Goal: Task Accomplishment & Management: Manage account settings

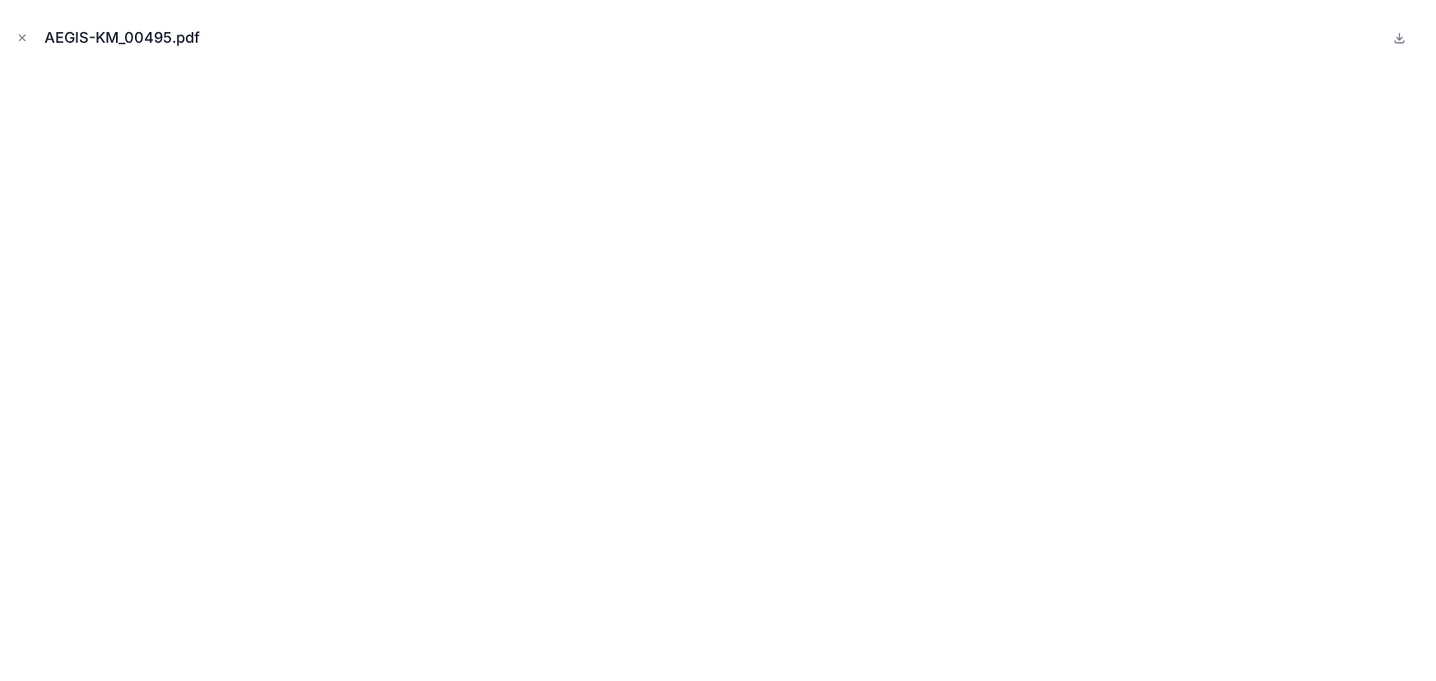
scroll to position [374, 0]
click at [346, 31] on div "AEGIS-KM_00495.pdf" at bounding box center [718, 37] width 1410 height 49
click at [26, 35] on icon "Close modal" at bounding box center [22, 38] width 12 height 12
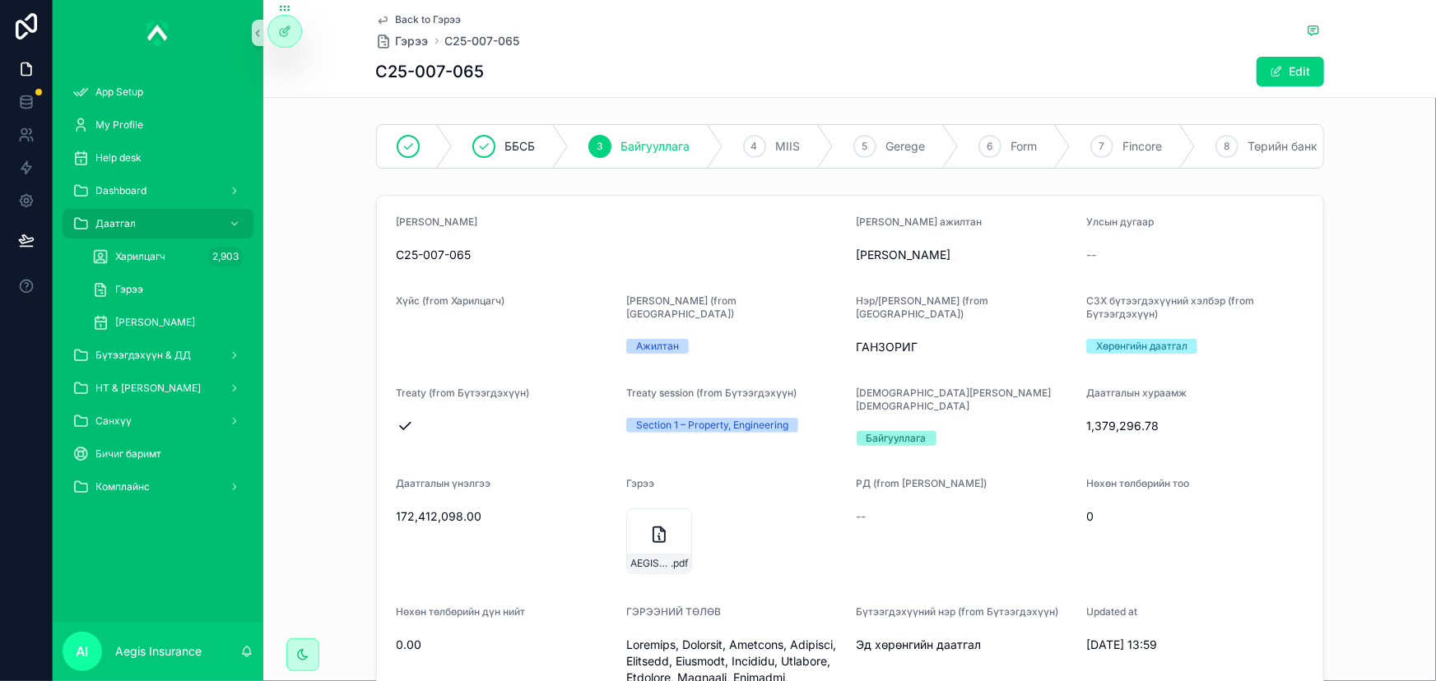
click at [537, 256] on div "C25-007-065" at bounding box center [620, 255] width 447 height 26
click at [1296, 67] on button "Edit" at bounding box center [1290, 72] width 67 height 30
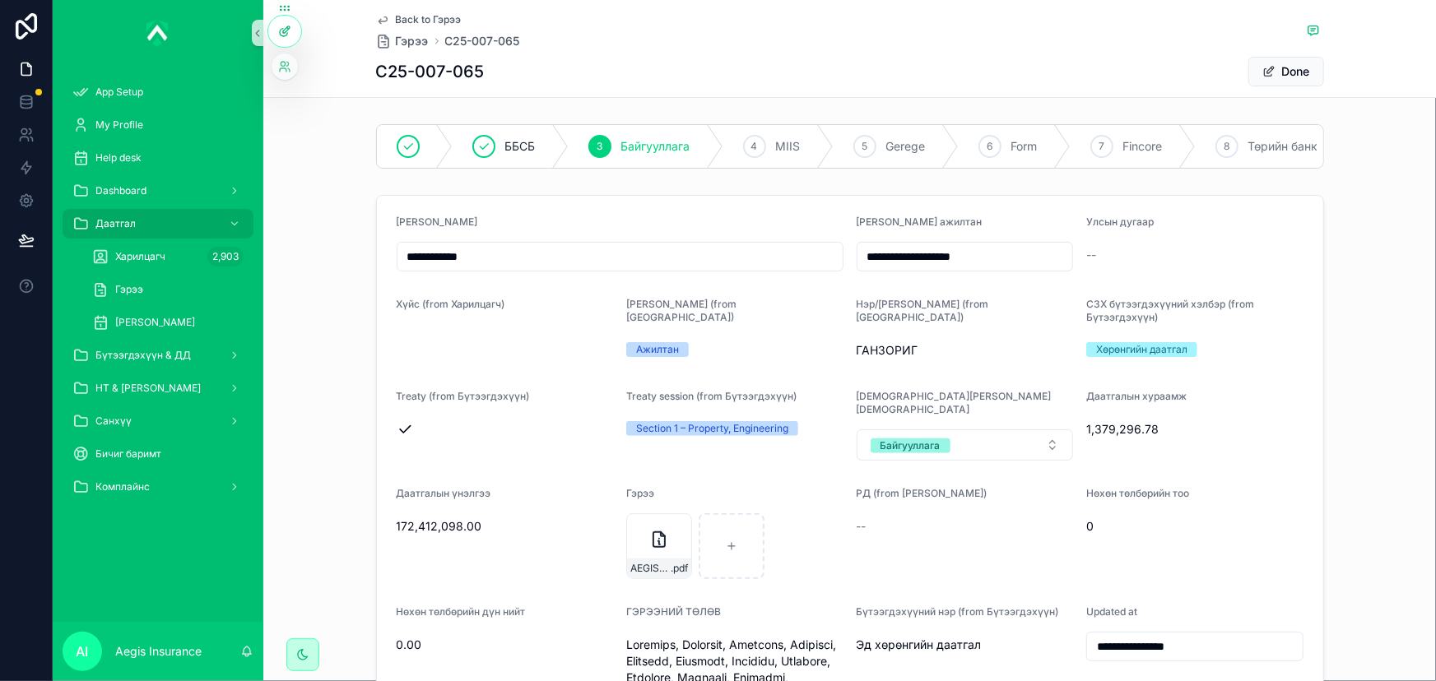
click at [294, 33] on div at bounding box center [284, 31] width 33 height 31
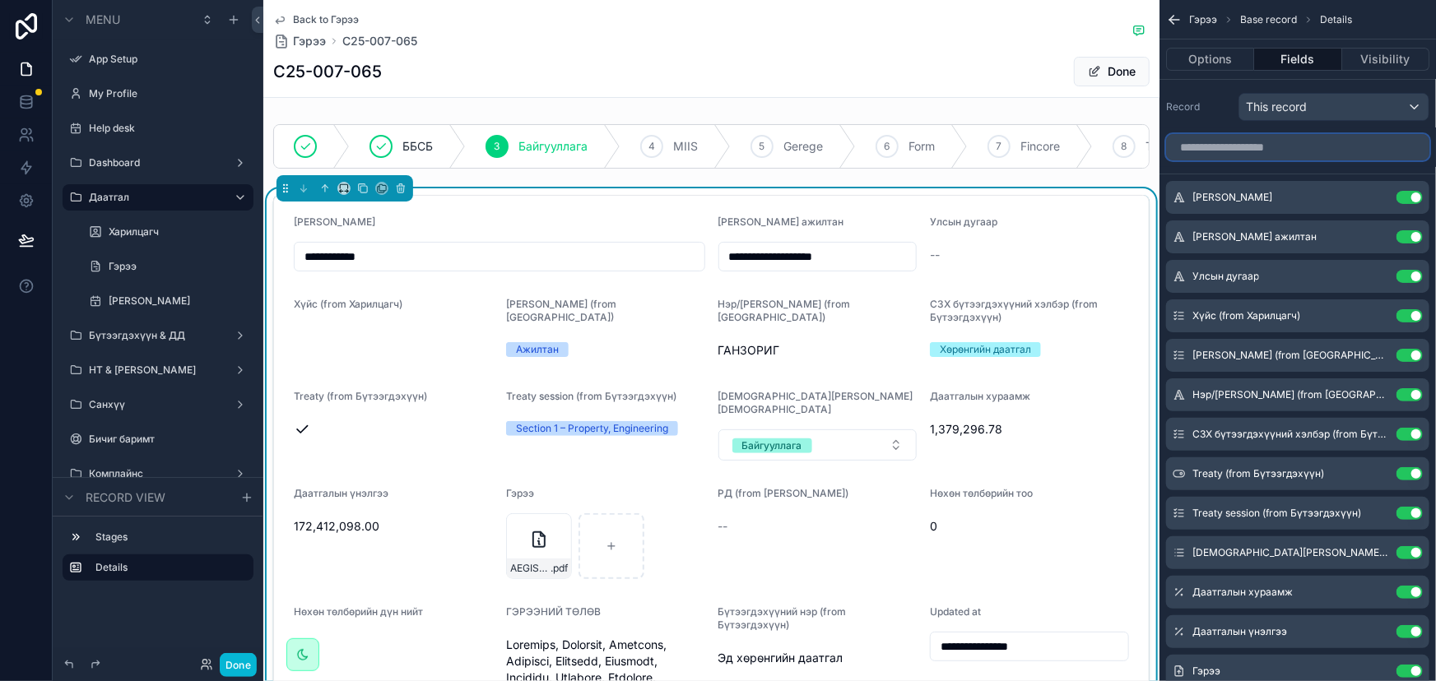
click at [1275, 151] on input "scrollable content" at bounding box center [1297, 147] width 263 height 26
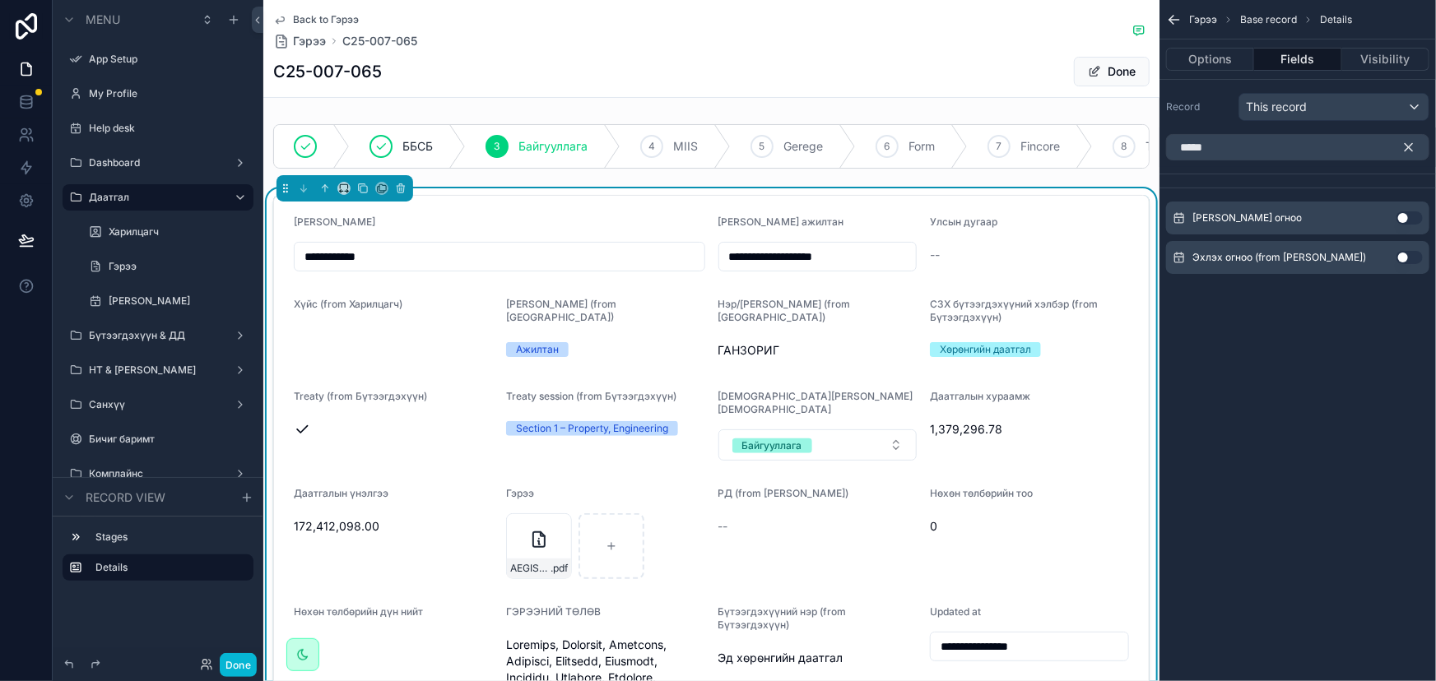
click at [1402, 219] on button "Use setting" at bounding box center [1409, 217] width 26 height 13
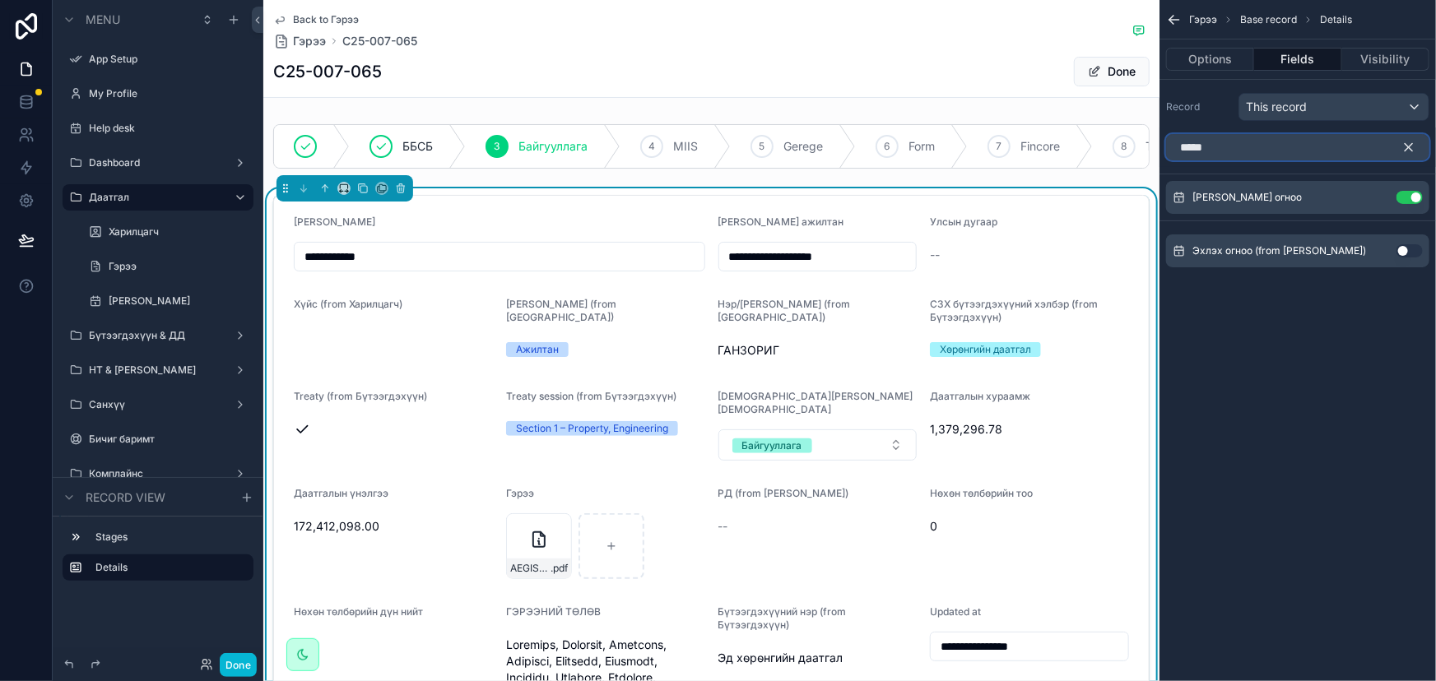
click at [1304, 149] on input "*****" at bounding box center [1297, 147] width 263 height 26
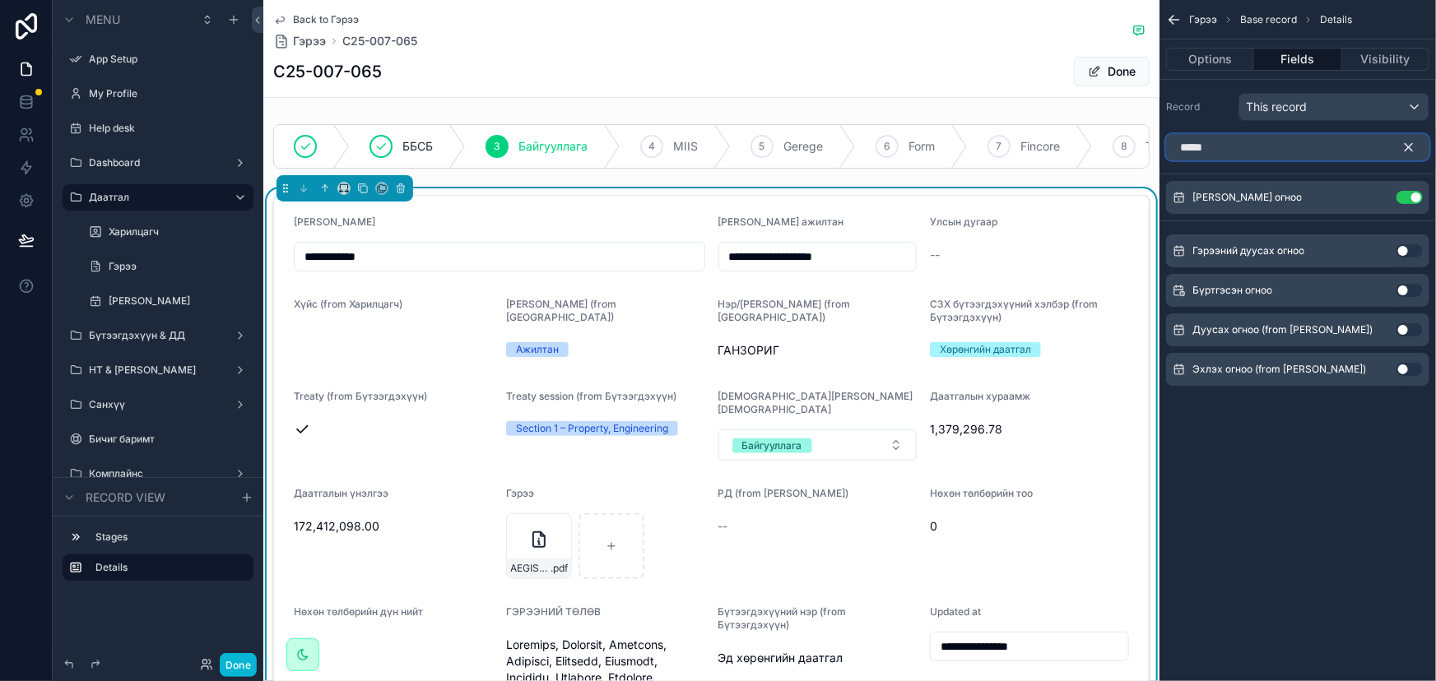
type input "*****"
click at [1396, 250] on button "Use setting" at bounding box center [1409, 250] width 26 height 13
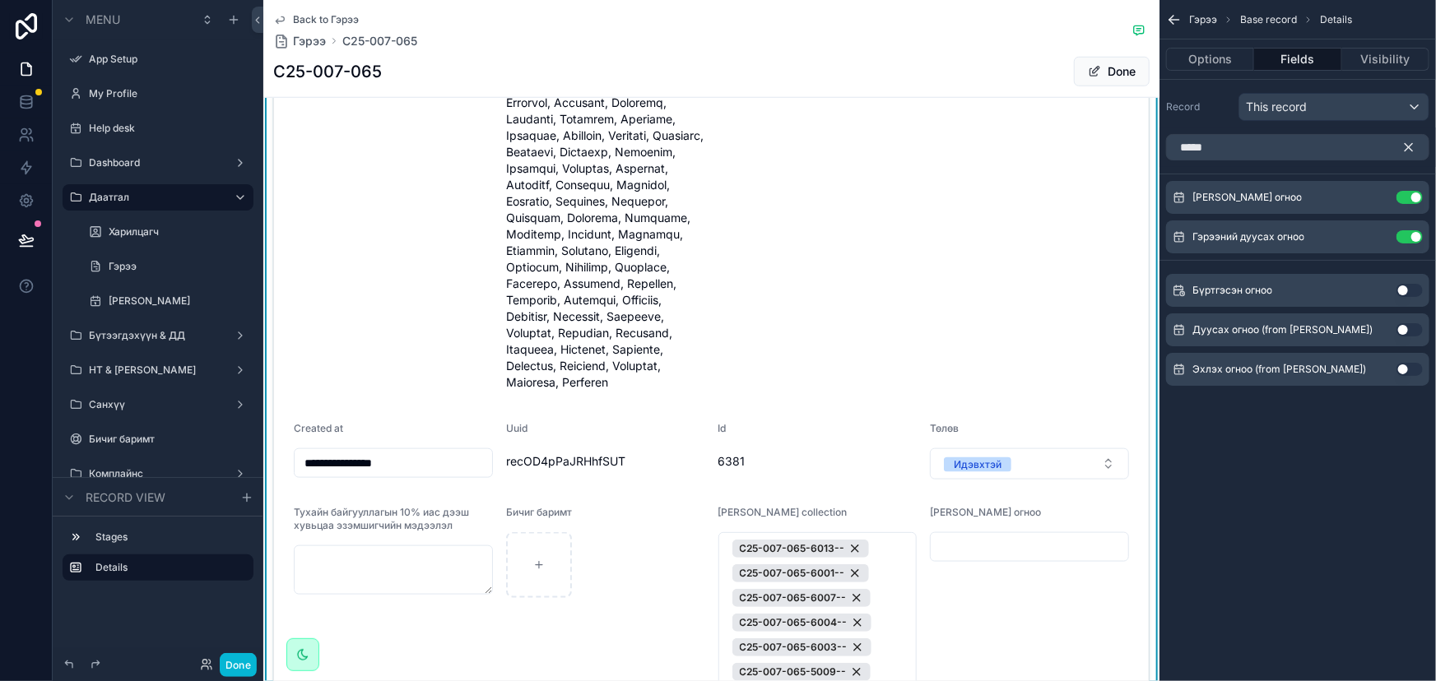
scroll to position [823, 0]
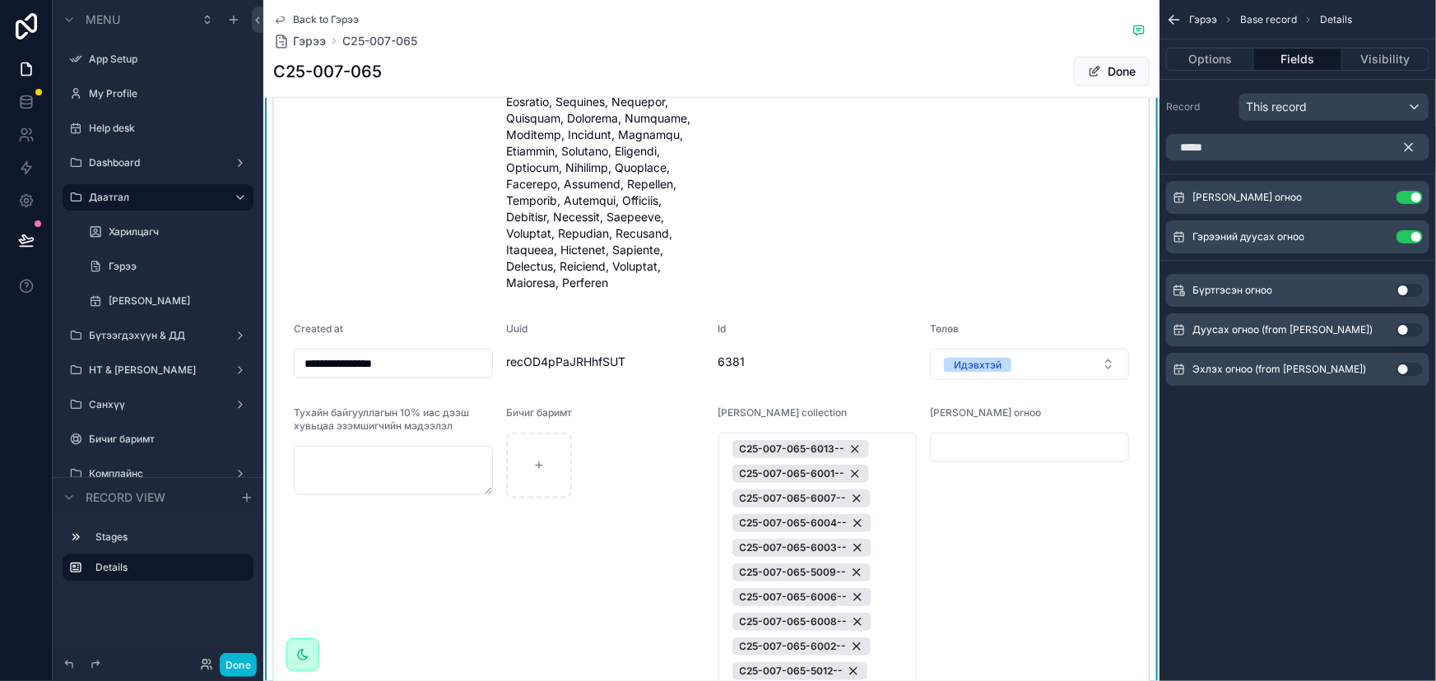
click at [1410, 144] on icon "scrollable content" at bounding box center [1408, 147] width 15 height 15
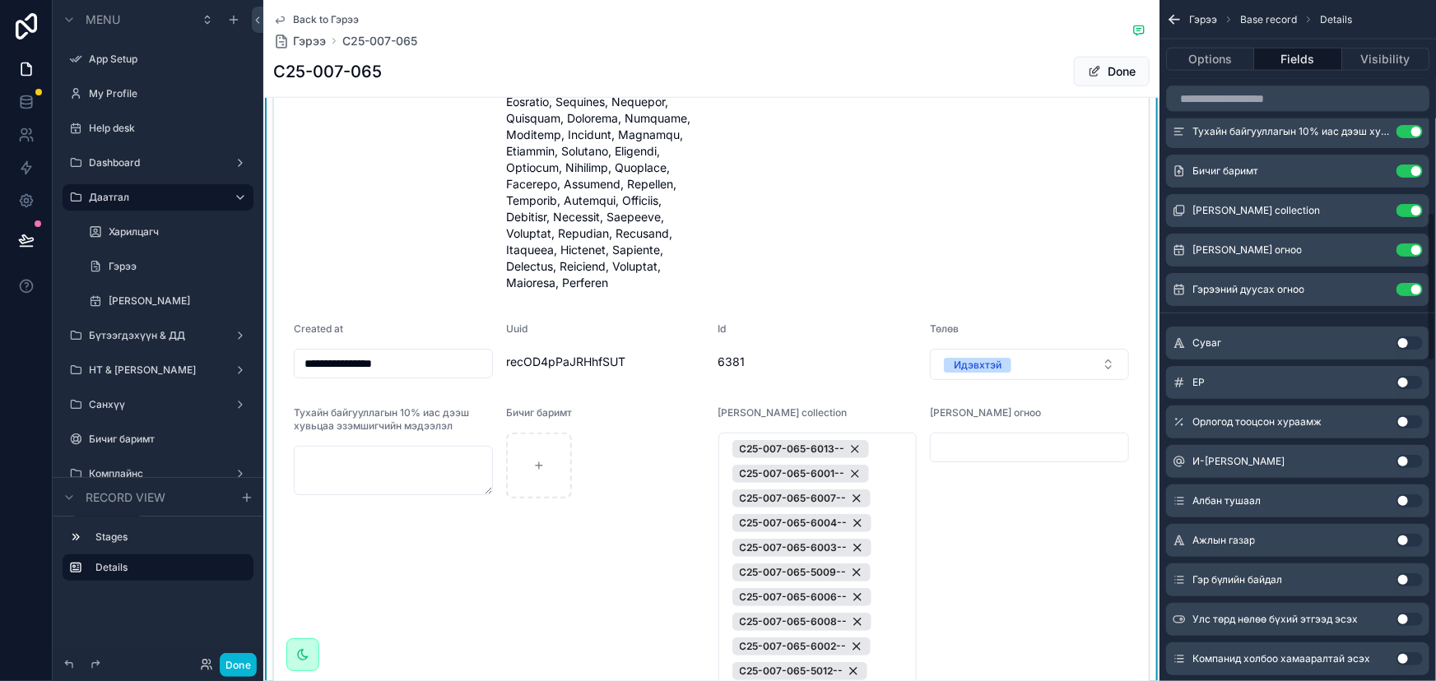
scroll to position [972, 0]
click at [1374, 211] on icon "scrollable content" at bounding box center [1376, 214] width 7 height 7
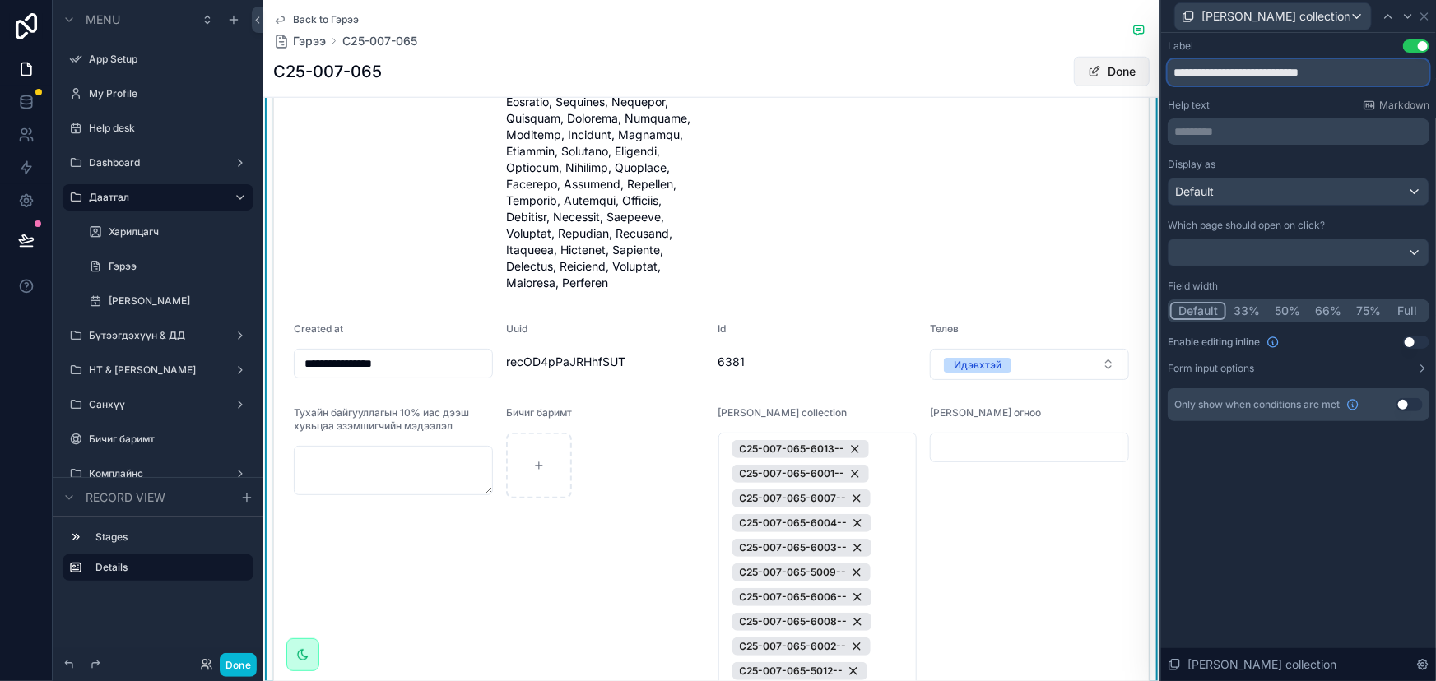
drag, startPoint x: 1366, startPoint y: 72, endPoint x: 1135, endPoint y: 77, distance: 231.3
click at [1135, 77] on div "**********" at bounding box center [718, 340] width 1436 height 681
type input "**********"
click at [1303, 521] on div "**********" at bounding box center [1298, 357] width 275 height 648
click at [1423, 14] on icon at bounding box center [1424, 16] width 13 height 13
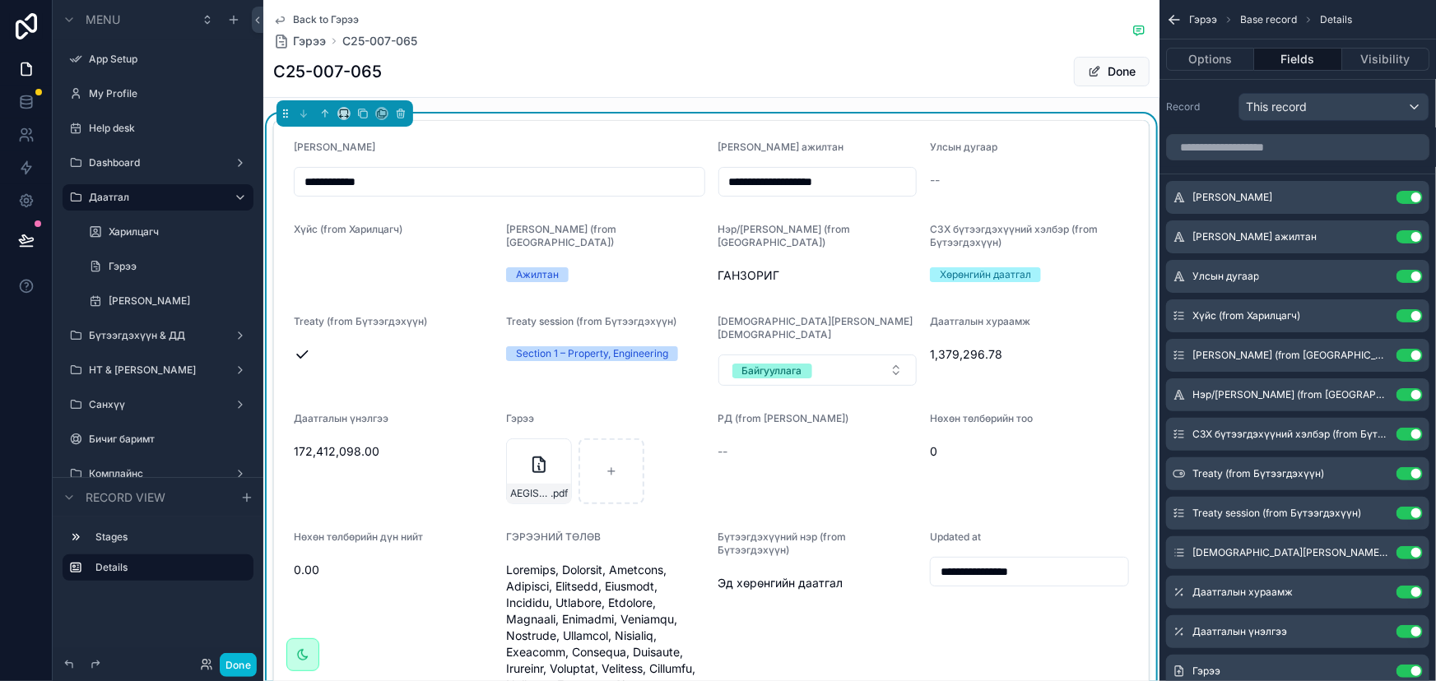
scroll to position [0, 0]
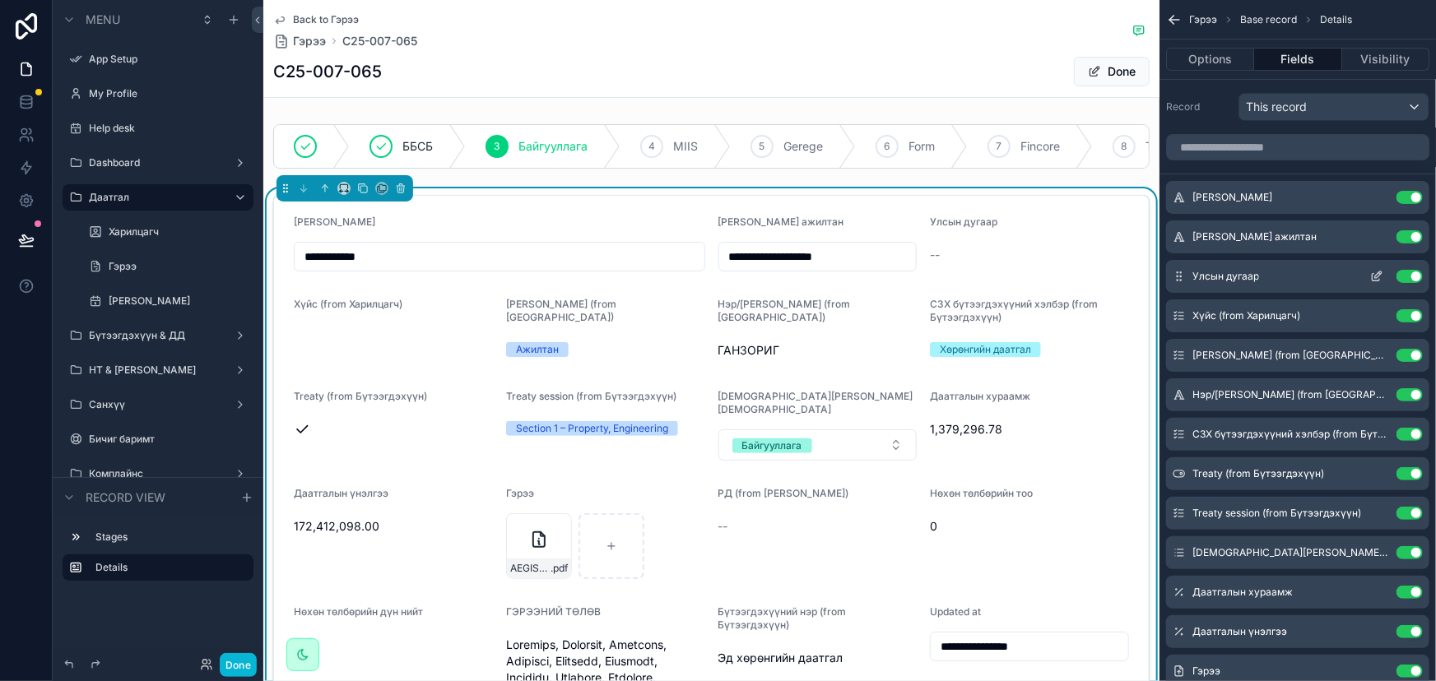
click at [1415, 272] on button "Use setting" at bounding box center [1409, 276] width 26 height 13
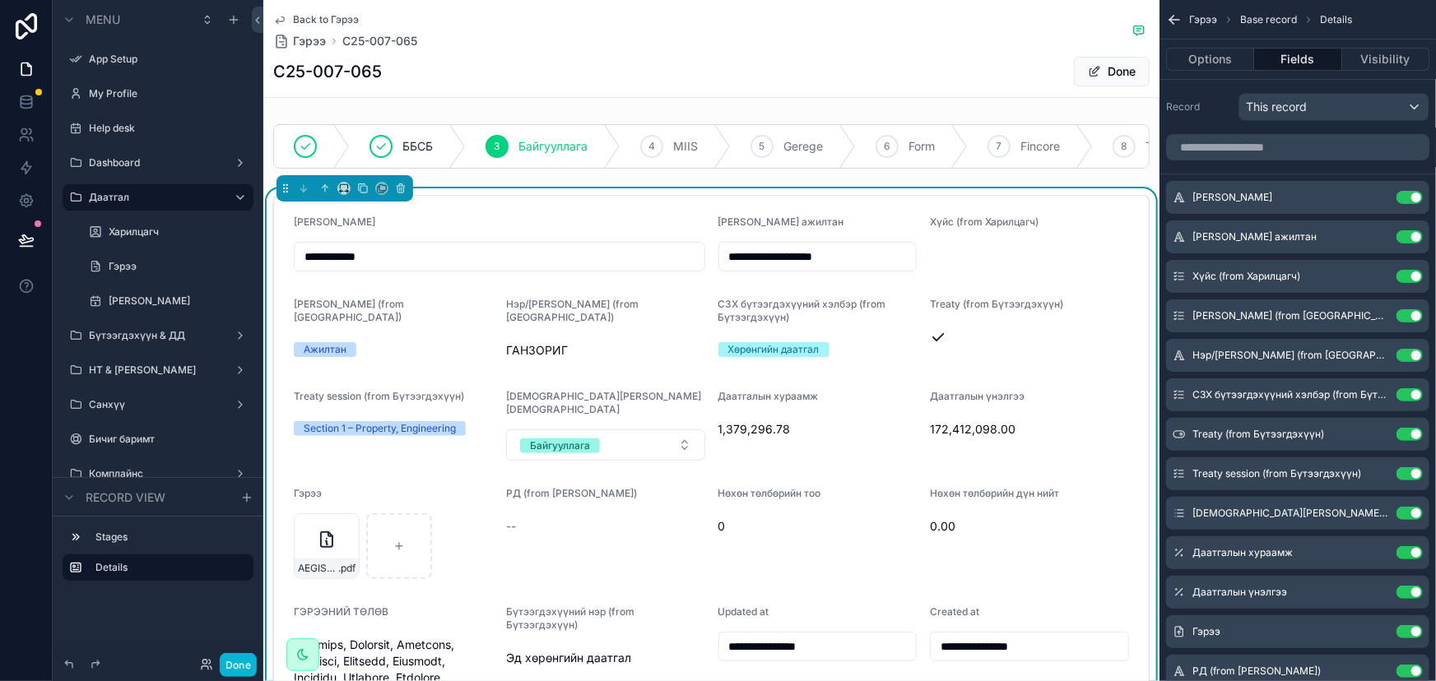
click at [1415, 272] on button "Use setting" at bounding box center [1409, 276] width 26 height 13
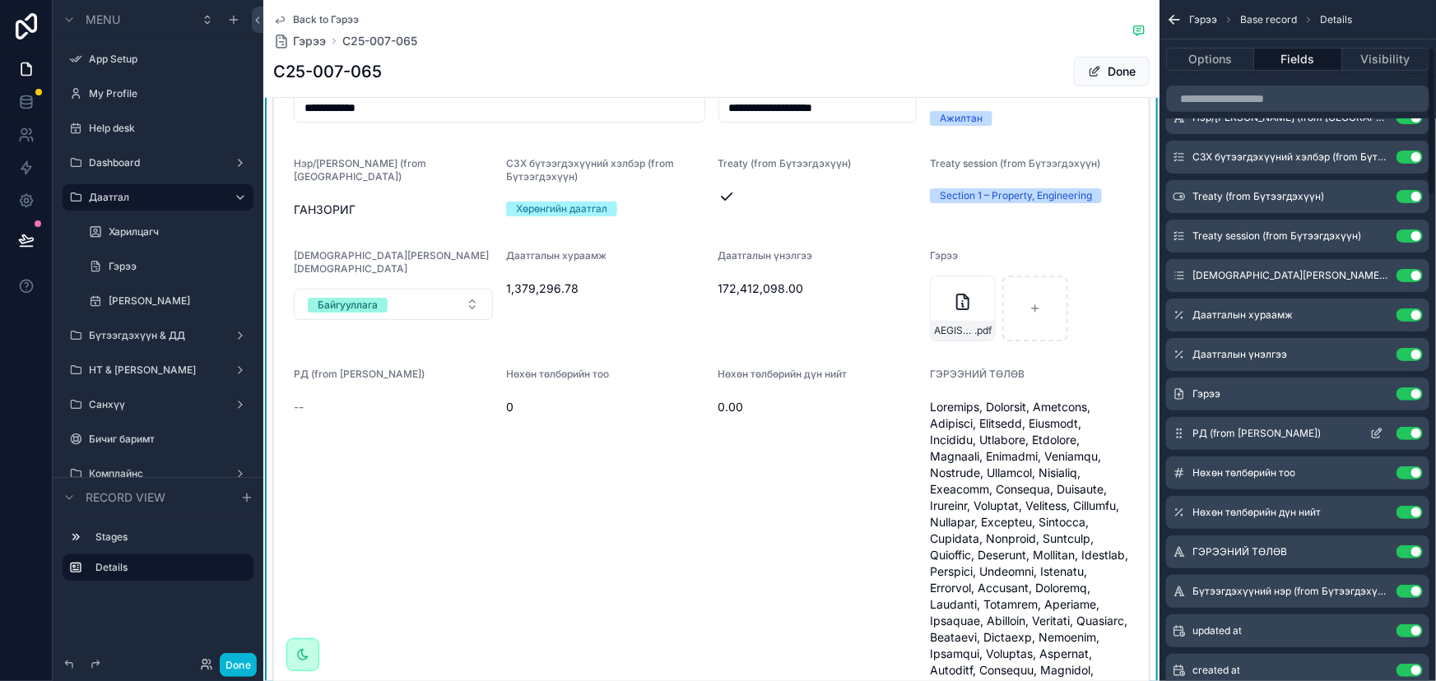
scroll to position [224, 0]
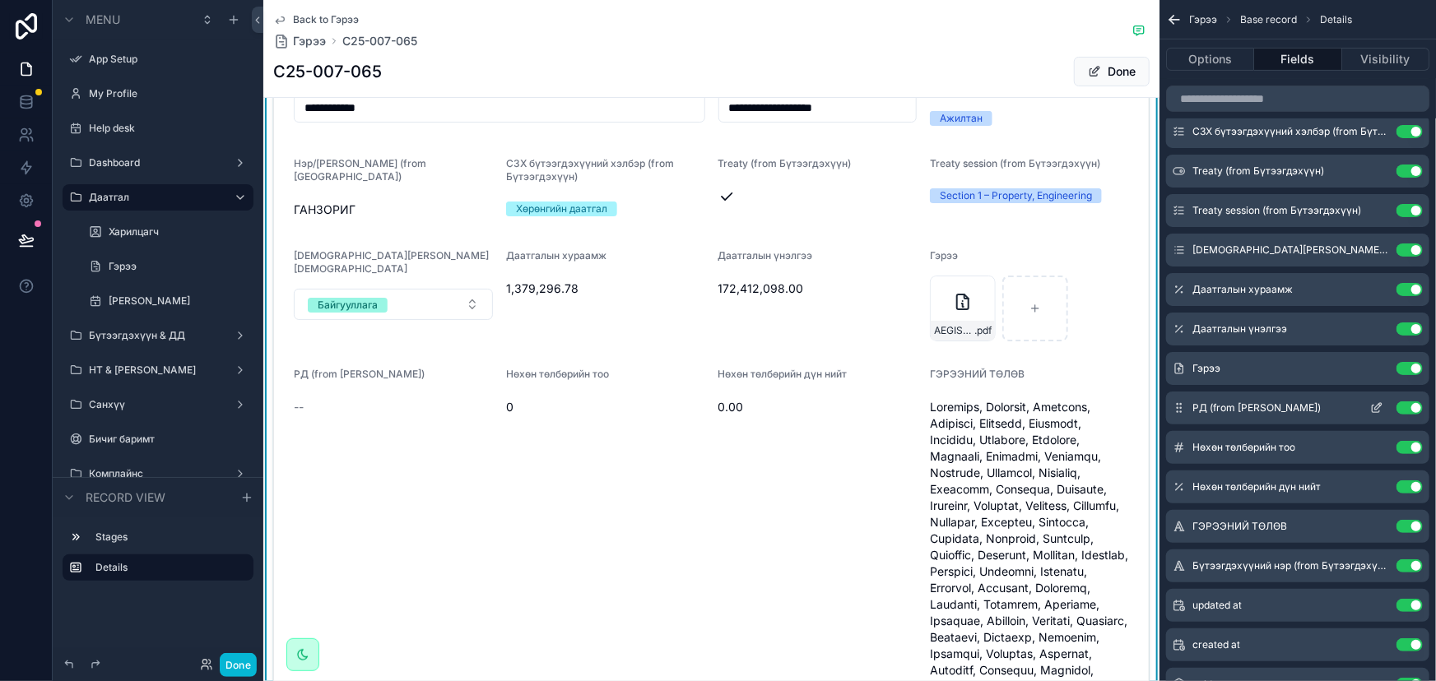
click at [1412, 405] on button "Use setting" at bounding box center [1409, 408] width 26 height 13
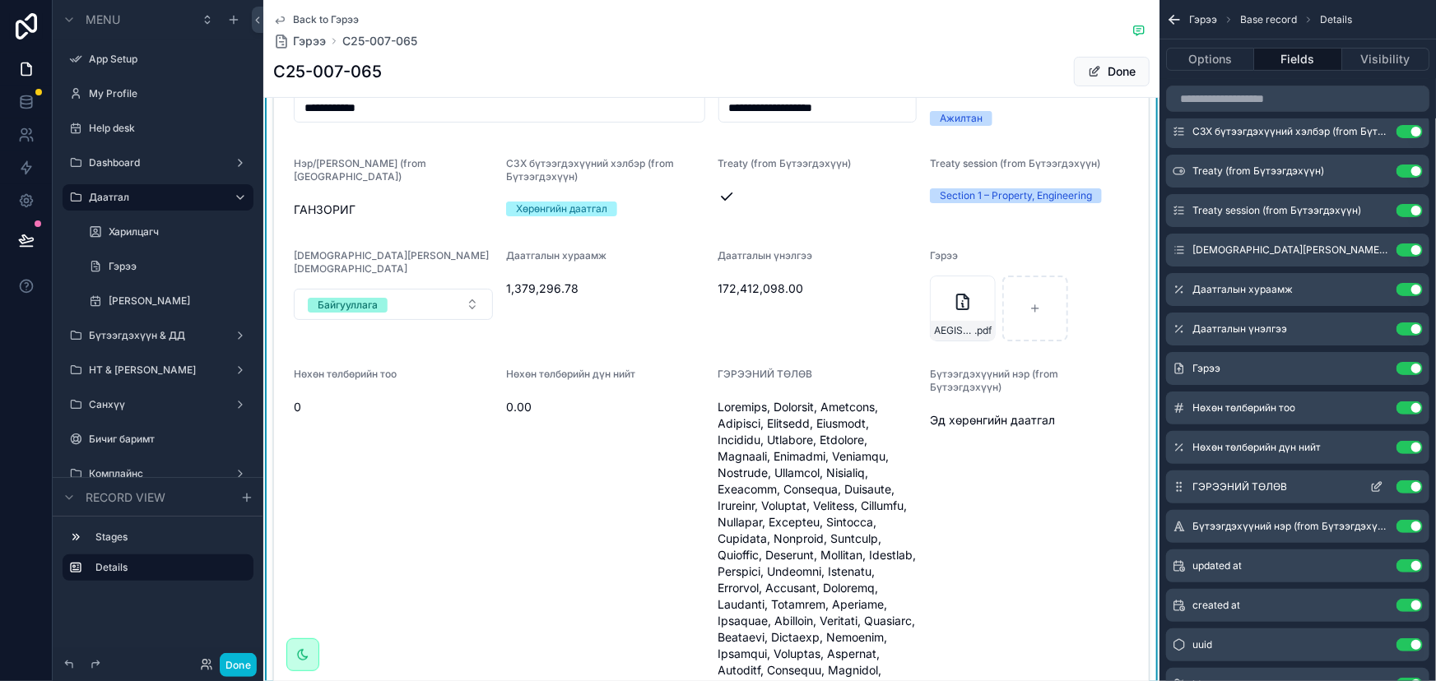
click at [1378, 484] on icon "scrollable content" at bounding box center [1376, 487] width 13 height 13
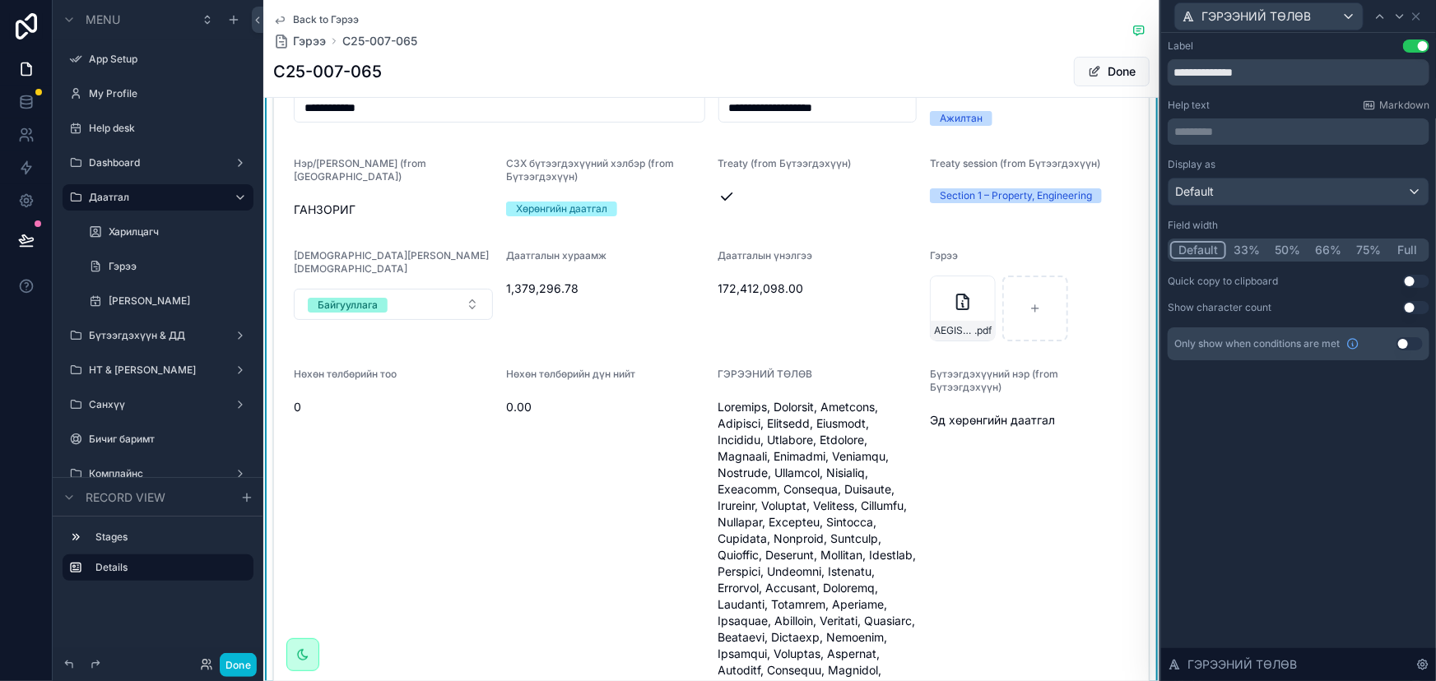
click at [1414, 306] on button "Use setting" at bounding box center [1416, 307] width 26 height 13
click at [1405, 345] on button "Use setting" at bounding box center [1409, 343] width 26 height 13
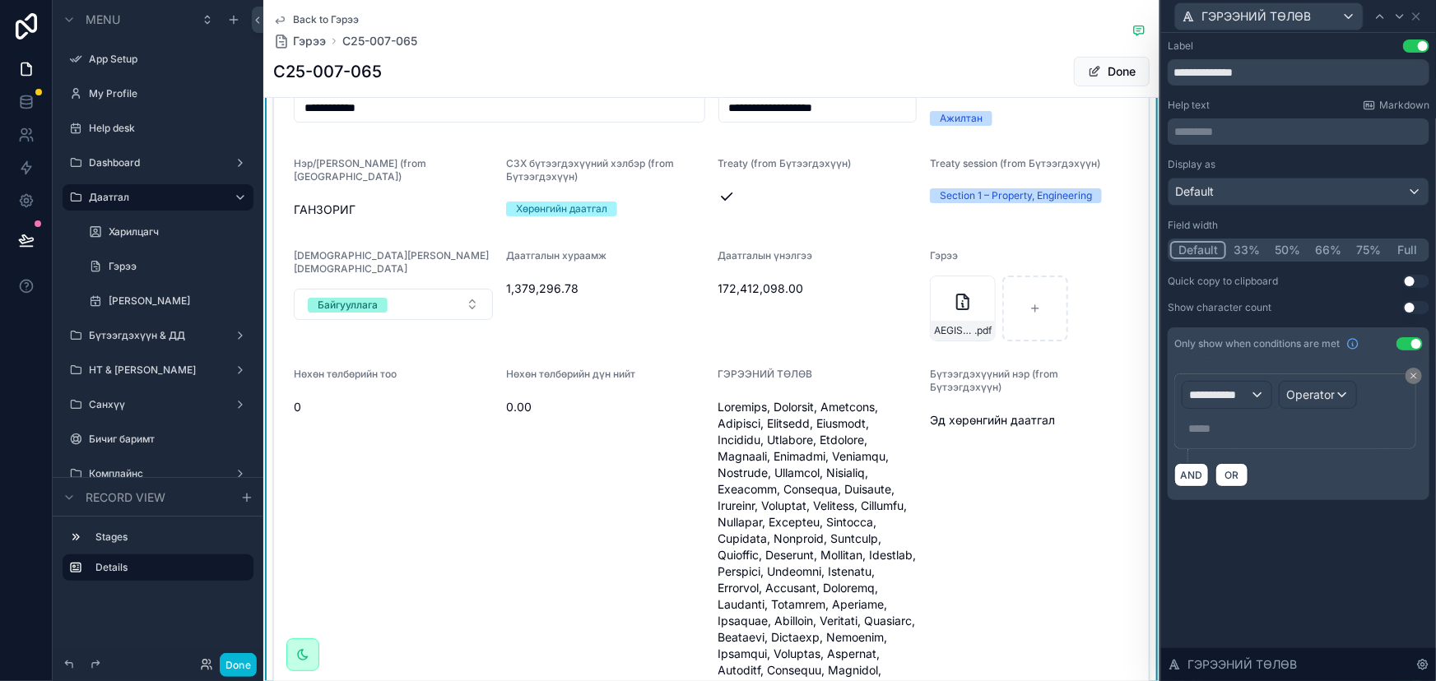
click at [1406, 341] on button "Use setting" at bounding box center [1409, 343] width 26 height 13
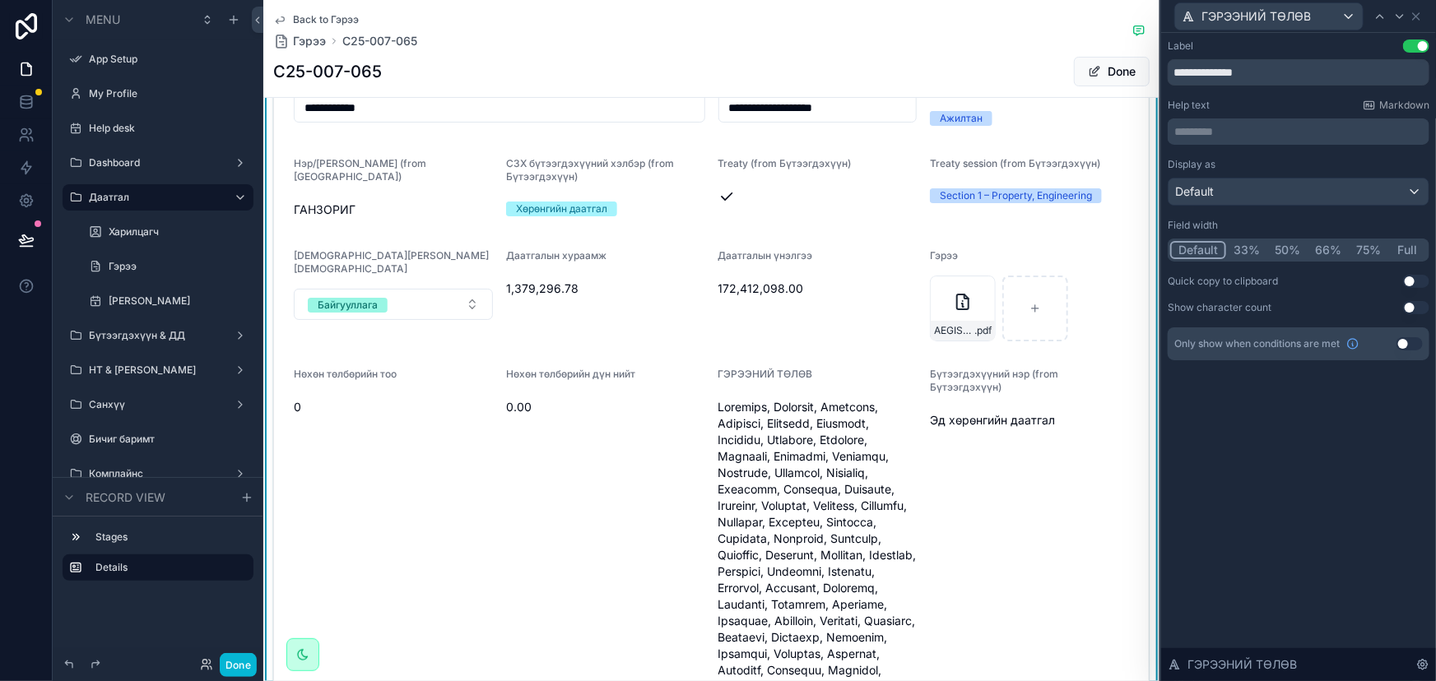
click at [1326, 430] on div "**********" at bounding box center [1298, 357] width 275 height 648
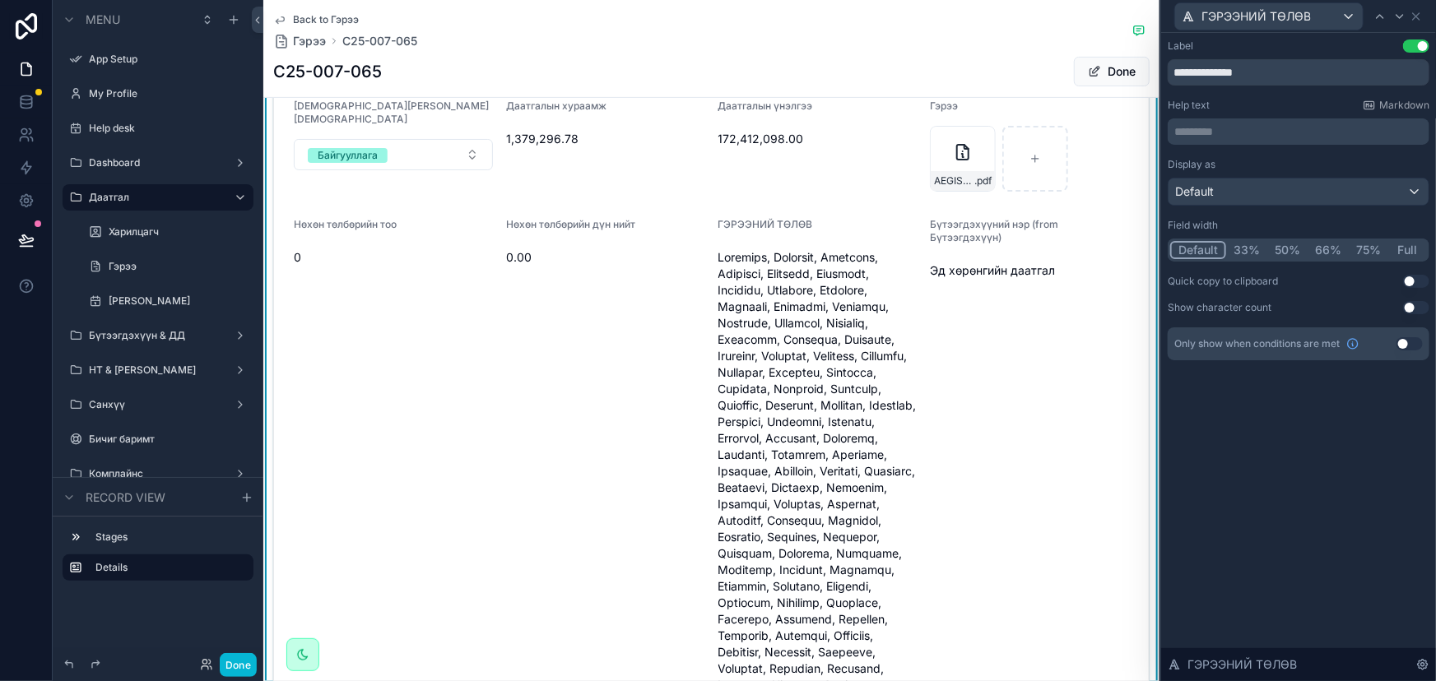
scroll to position [0, 0]
click at [1411, 250] on button "Full" at bounding box center [1407, 250] width 39 height 18
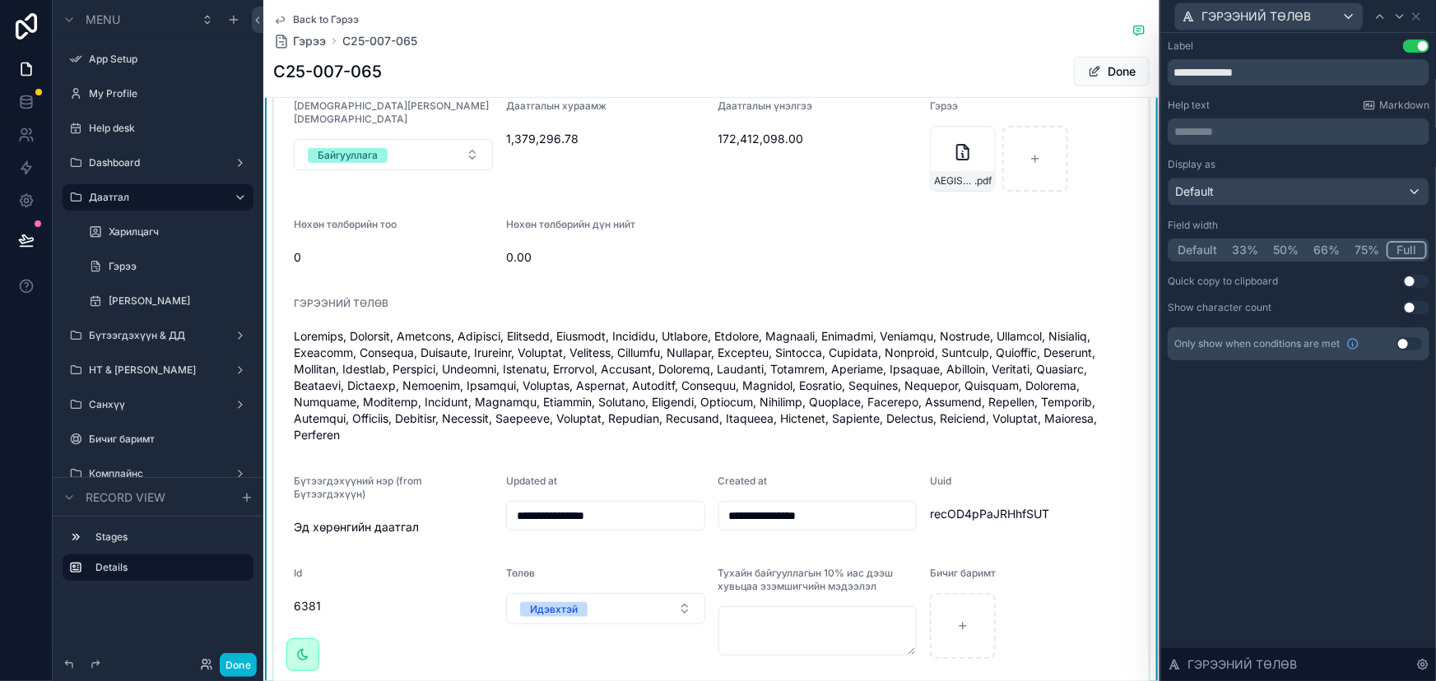
click at [1198, 249] on button "Default" at bounding box center [1197, 250] width 54 height 18
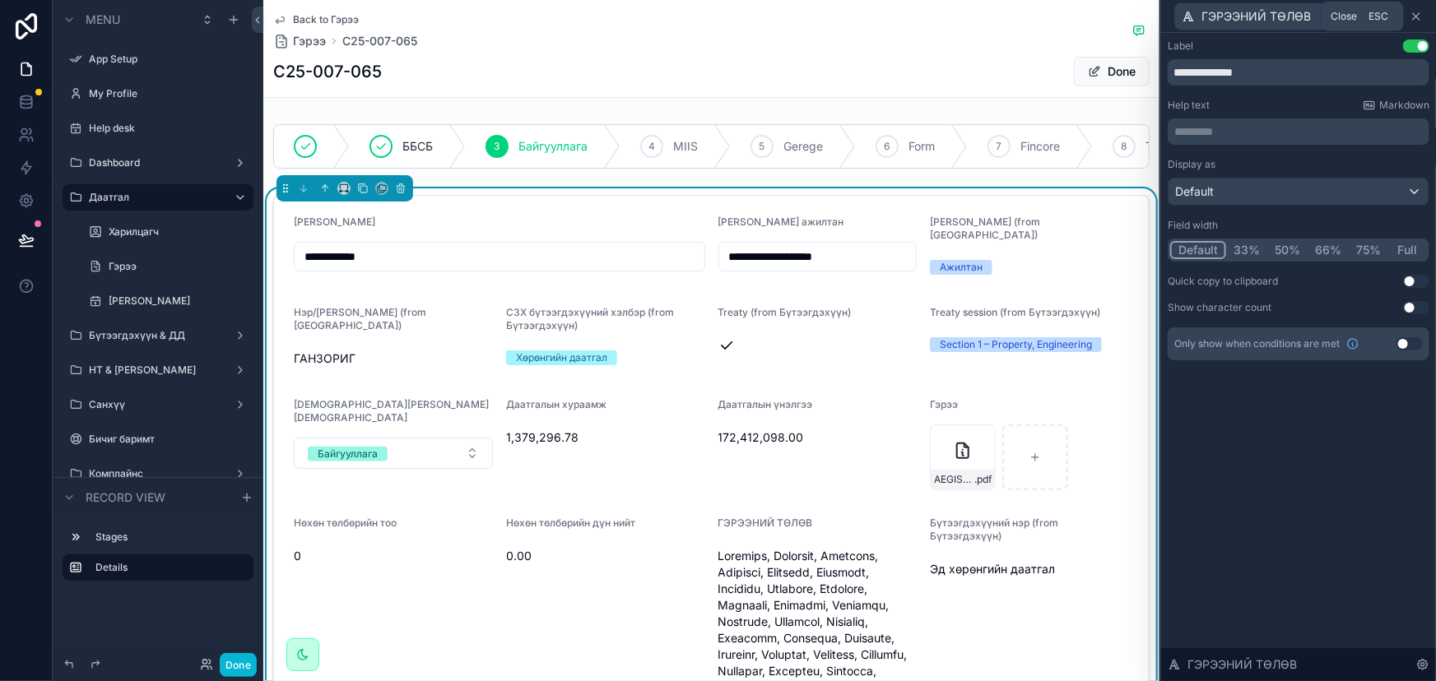
click at [1418, 13] on icon at bounding box center [1416, 16] width 13 height 13
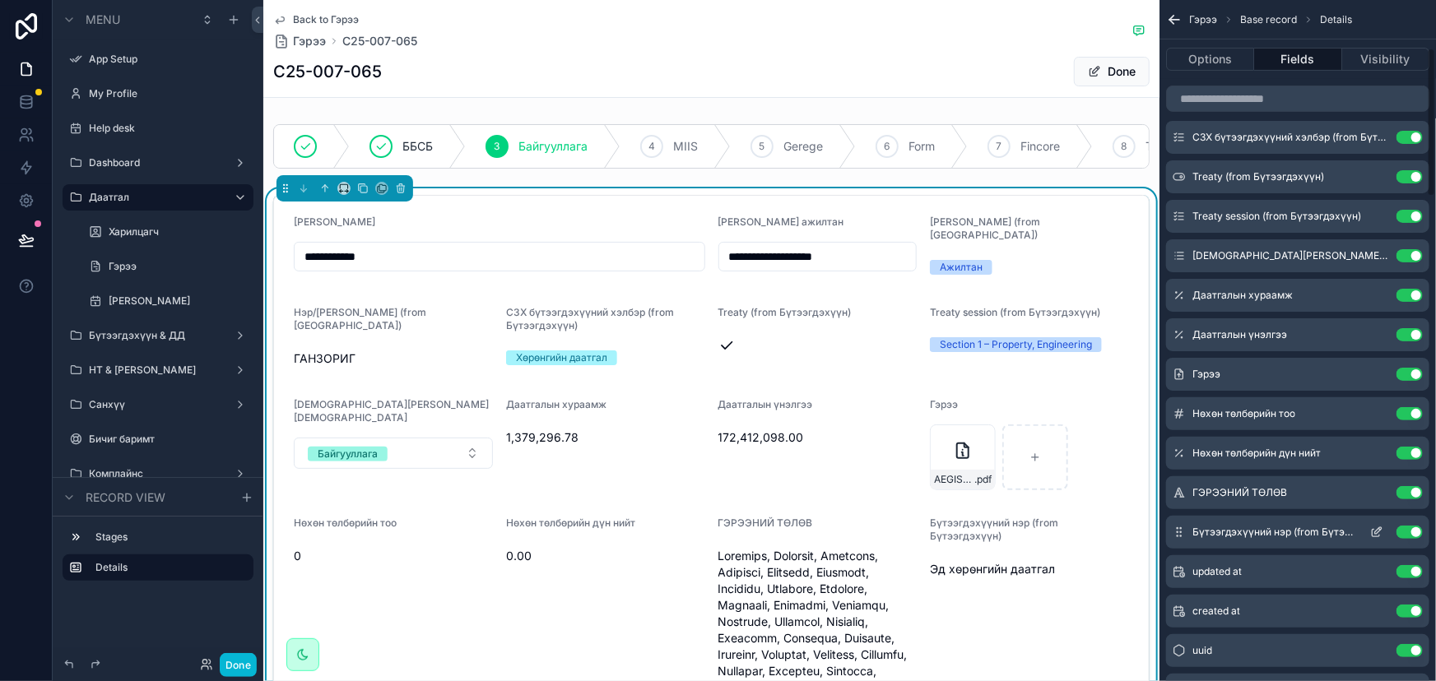
scroll to position [299, 0]
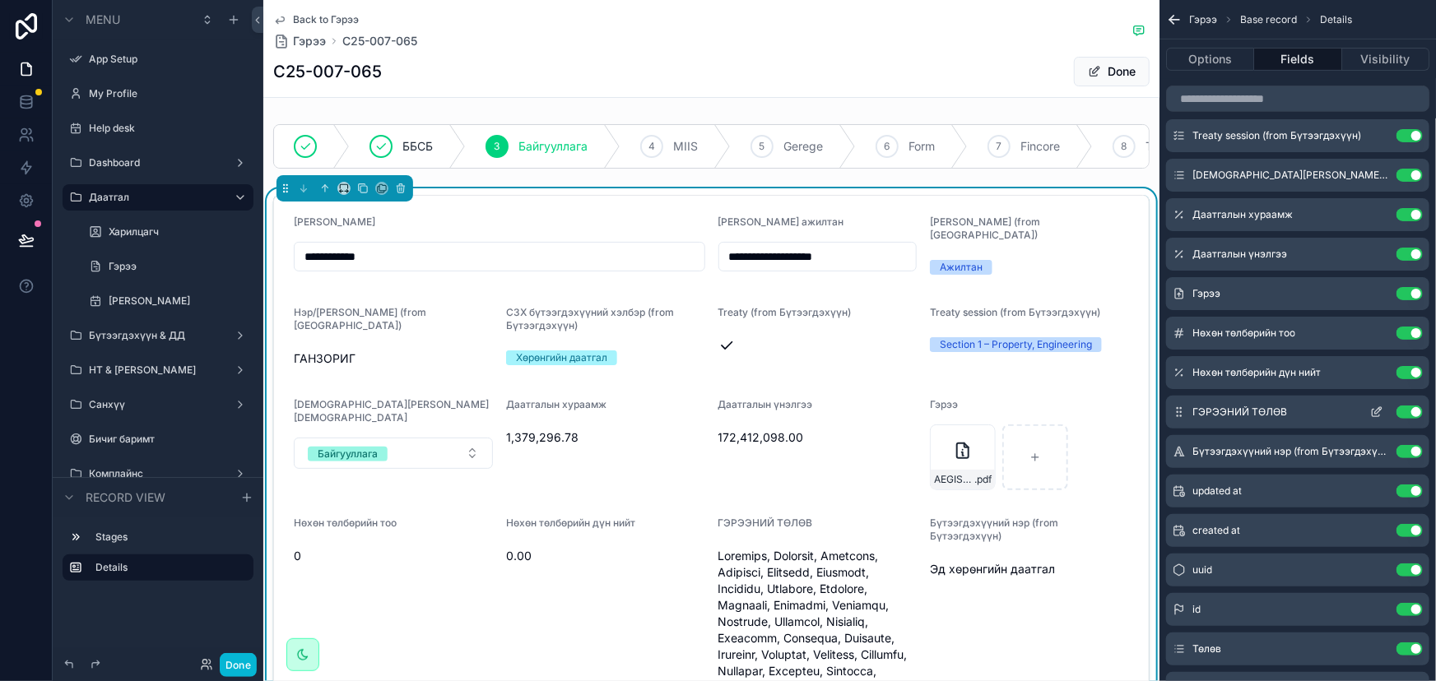
click at [1418, 410] on button "Use setting" at bounding box center [1409, 412] width 26 height 13
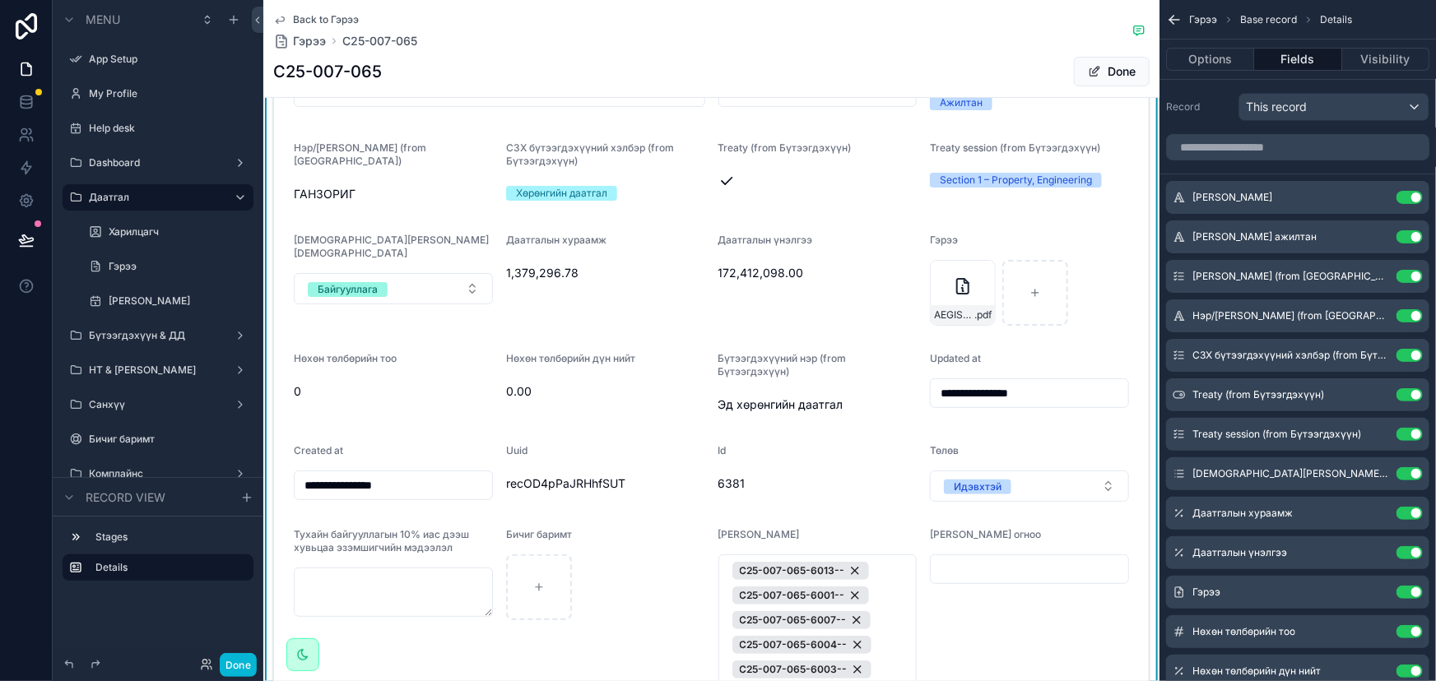
scroll to position [0, 0]
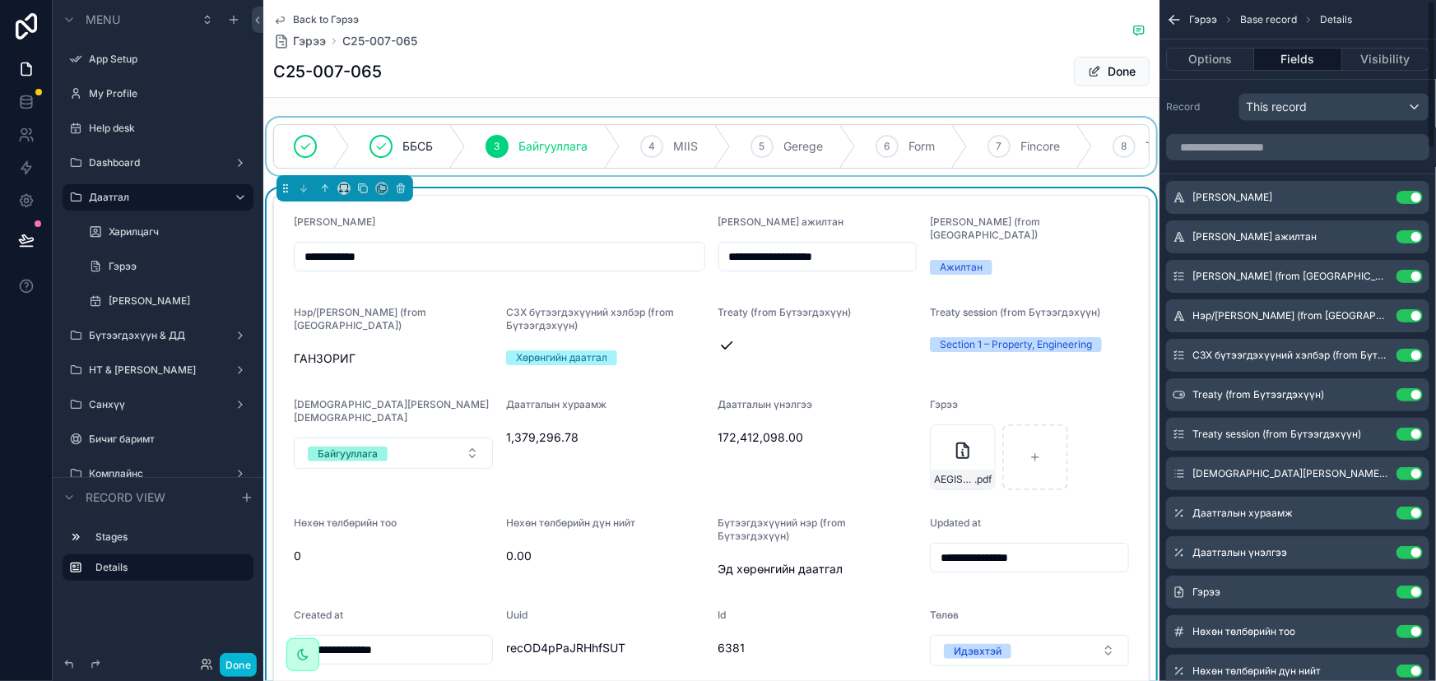
click at [1043, 126] on div "scrollable content" at bounding box center [711, 147] width 896 height 58
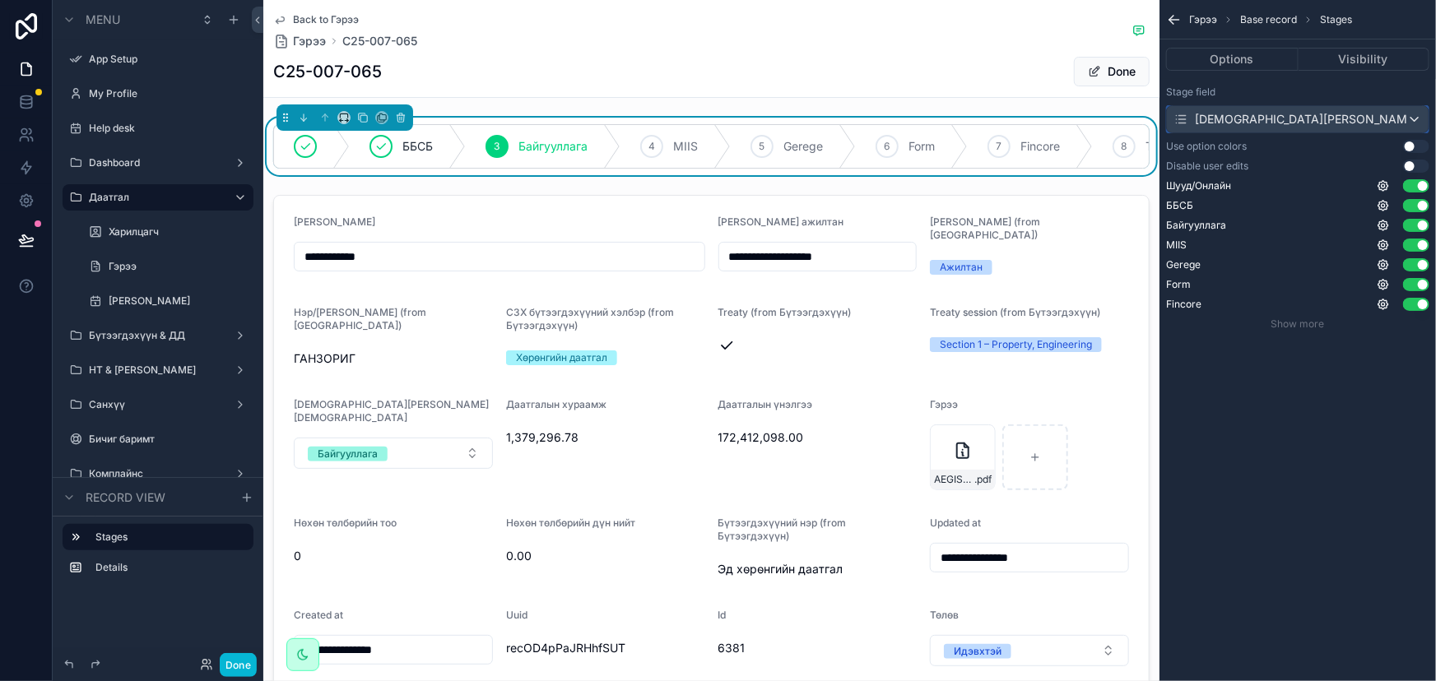
click at [1416, 118] on div "[DEMOGRAPHIC_DATA][PERSON_NAME][DEMOGRAPHIC_DATA]" at bounding box center [1298, 119] width 262 height 26
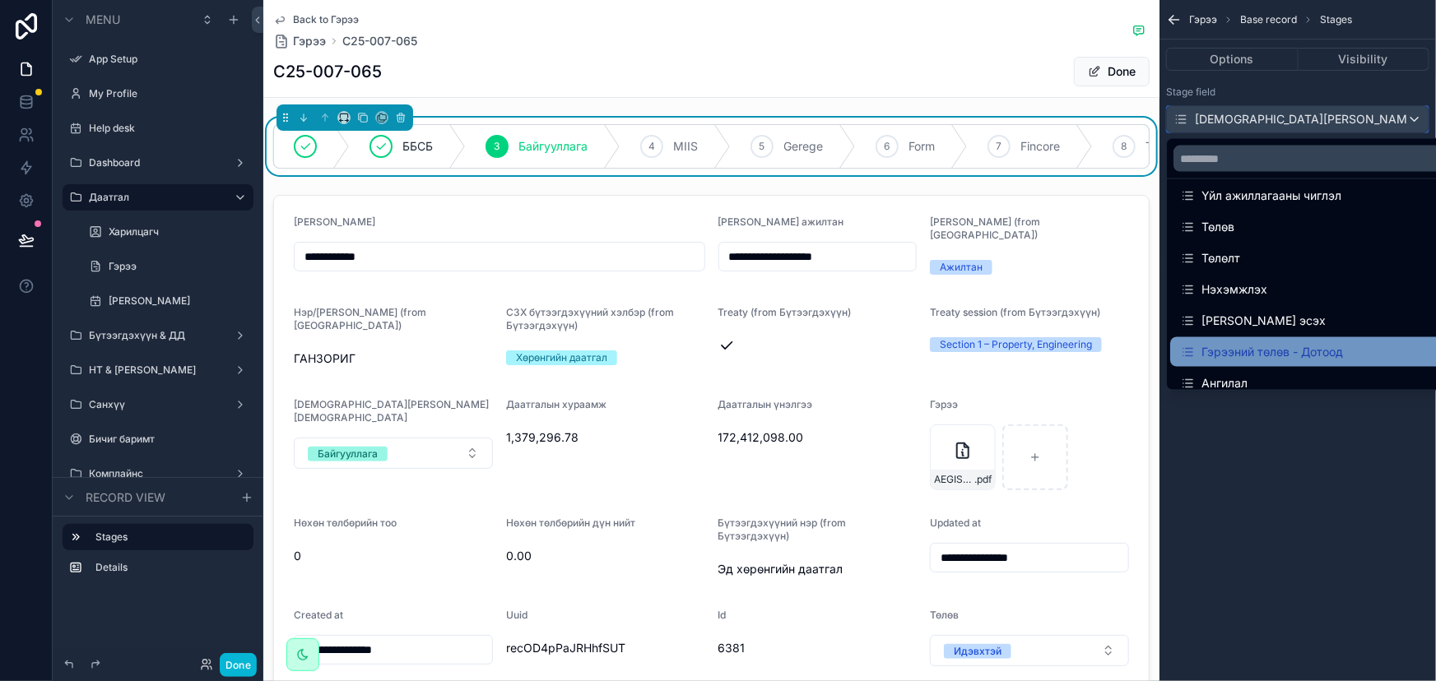
scroll to position [179, 0]
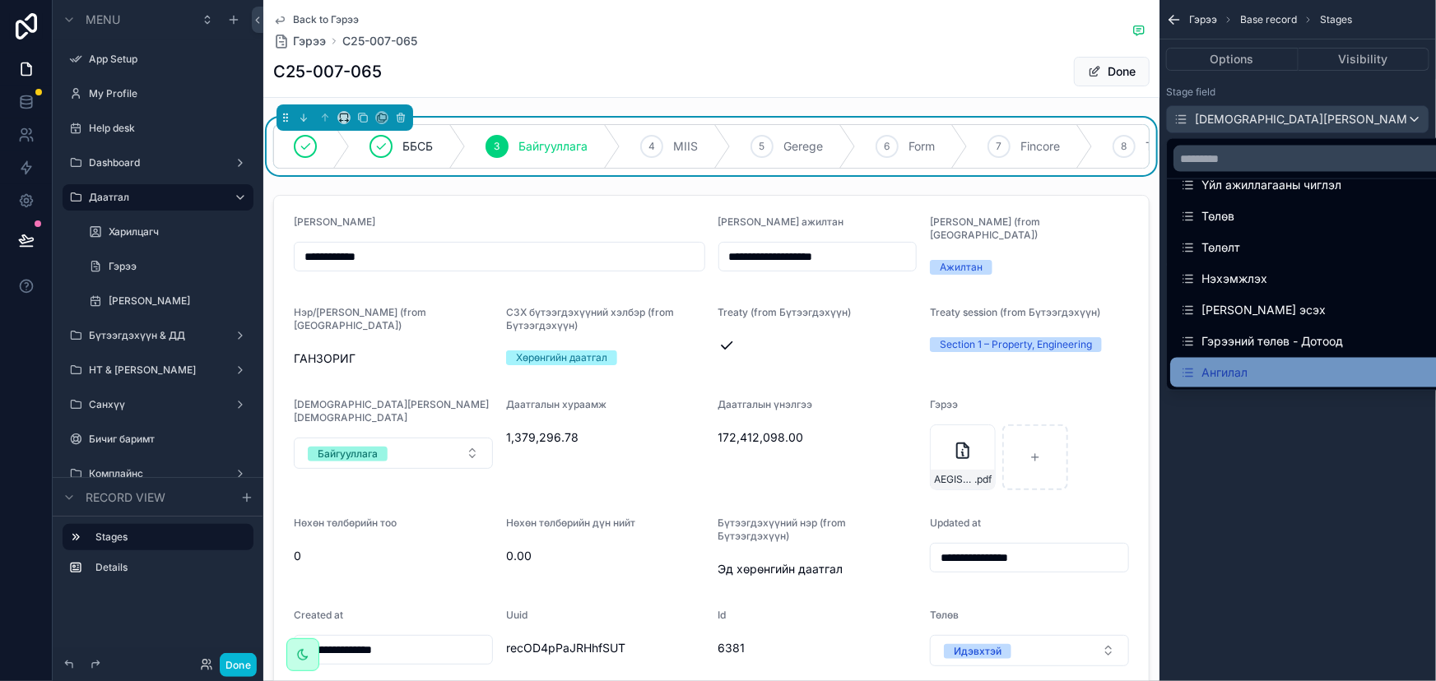
click at [1279, 367] on div "Ангилал" at bounding box center [1367, 373] width 374 height 20
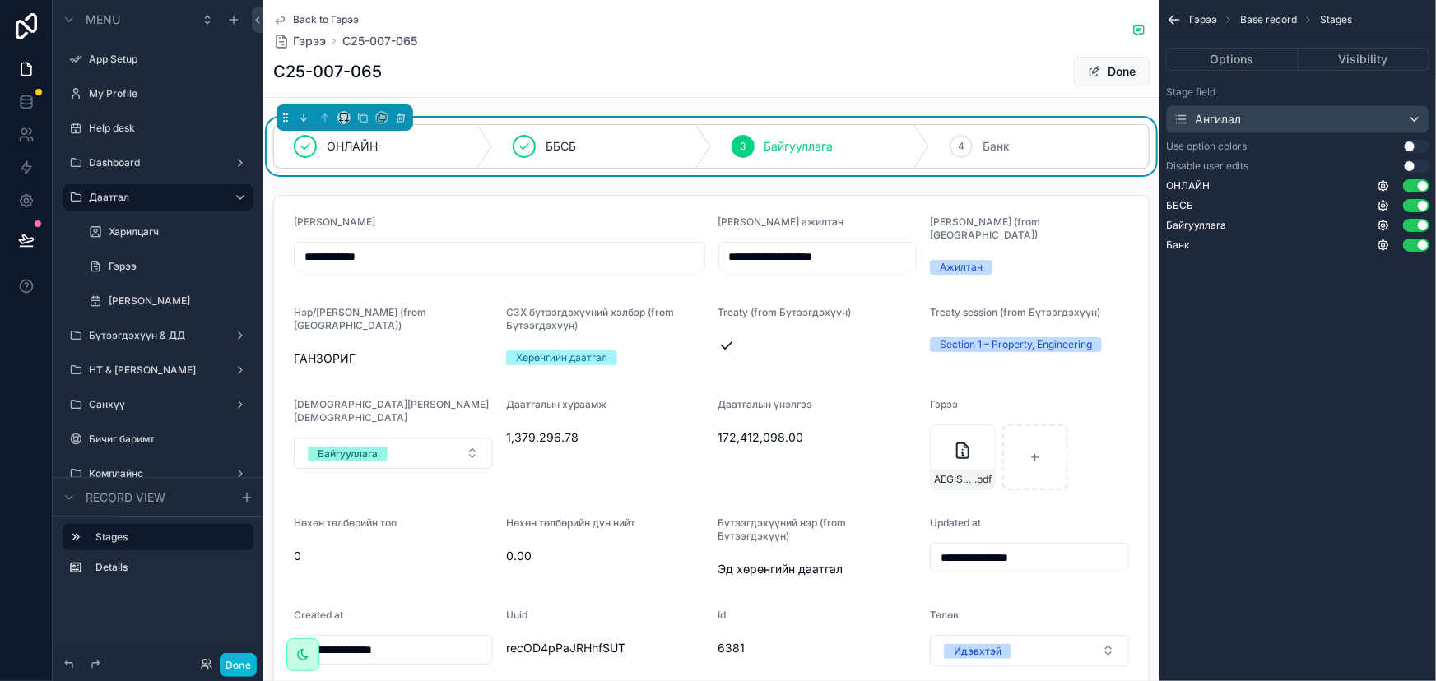
click at [1297, 414] on div "Гэрээ Base record Stages Options Visibility Stage field Ангилал Use option colo…" at bounding box center [1297, 340] width 276 height 681
drag, startPoint x: 1242, startPoint y: 447, endPoint x: 1238, endPoint y: 432, distance: 15.4
click at [1240, 439] on div "Гэрээ Base record Stages Options Visibility Stage field Ангилал Use option colo…" at bounding box center [1297, 340] width 276 height 681
click at [1410, 167] on button "Use setting" at bounding box center [1416, 166] width 26 height 13
click at [1413, 143] on button "Use setting" at bounding box center [1416, 146] width 26 height 13
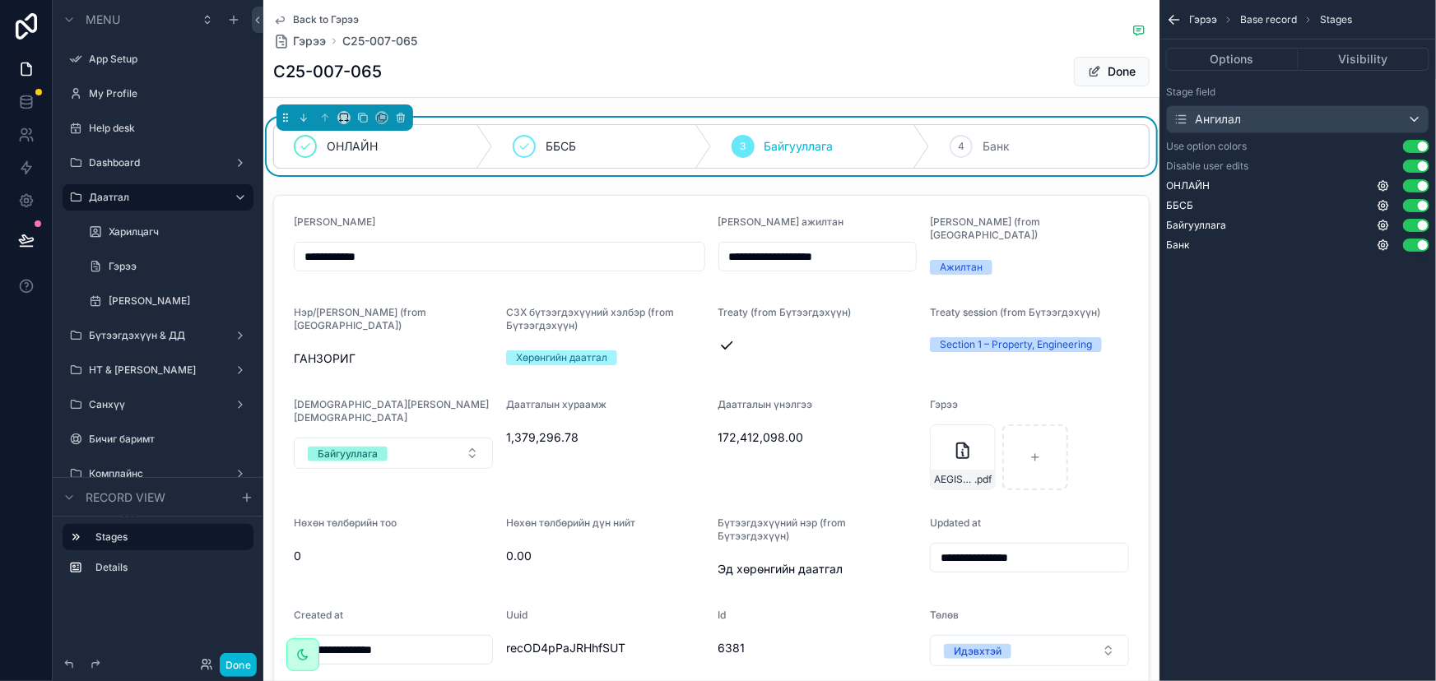
click at [1413, 143] on button "Use setting" at bounding box center [1416, 146] width 26 height 13
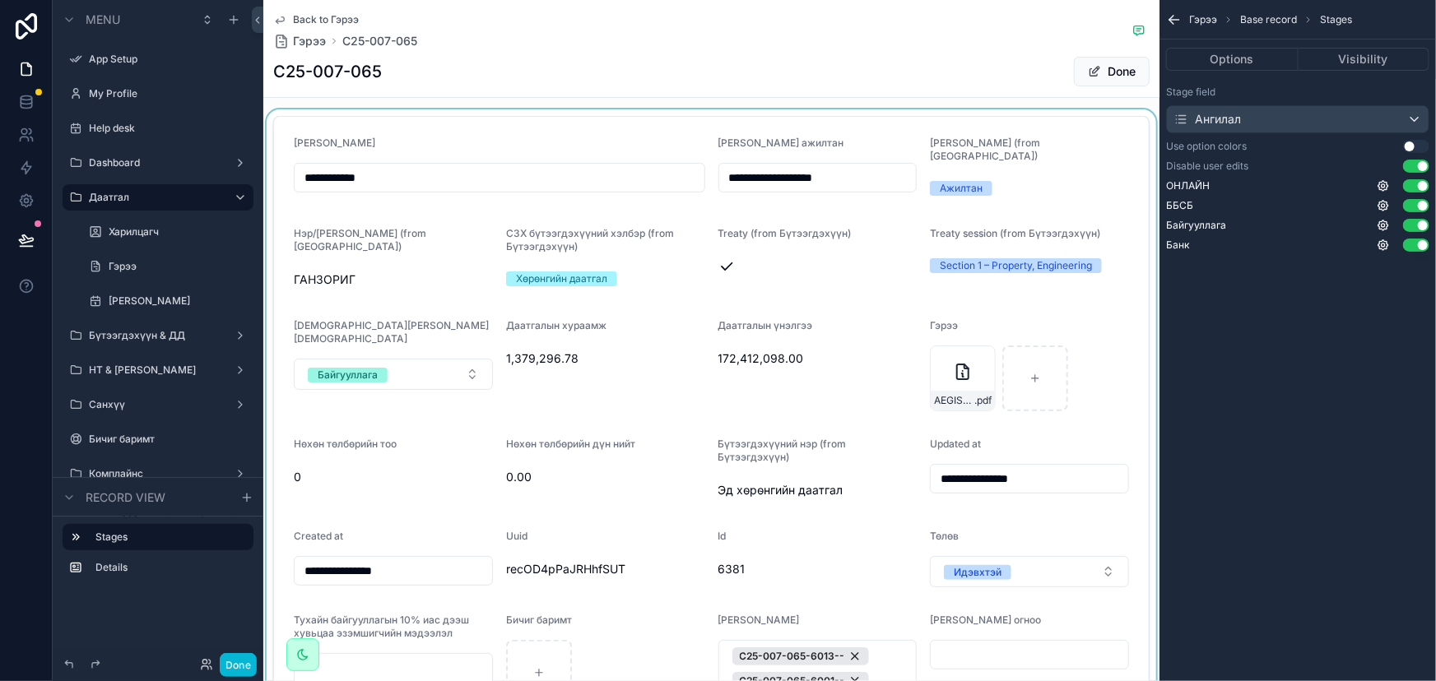
scroll to position [74, 0]
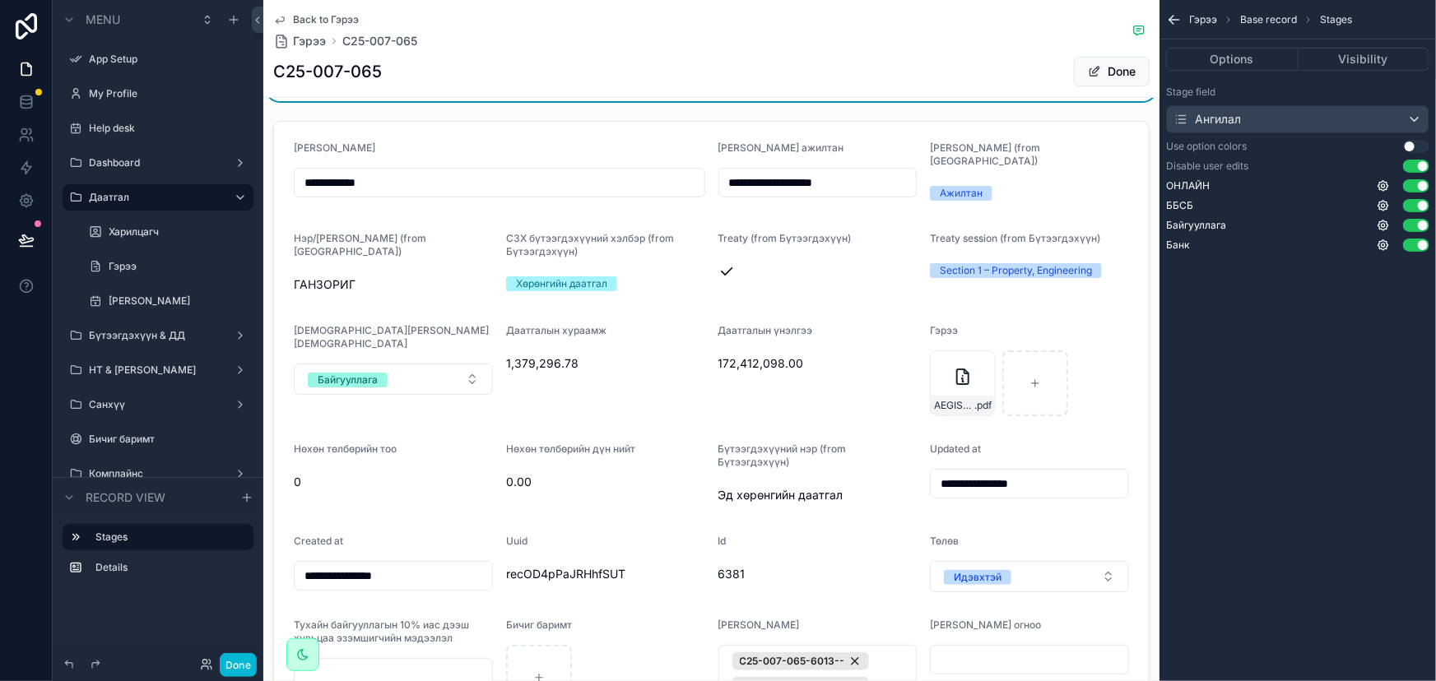
click at [1172, 17] on icon "scrollable content" at bounding box center [1174, 20] width 16 height 16
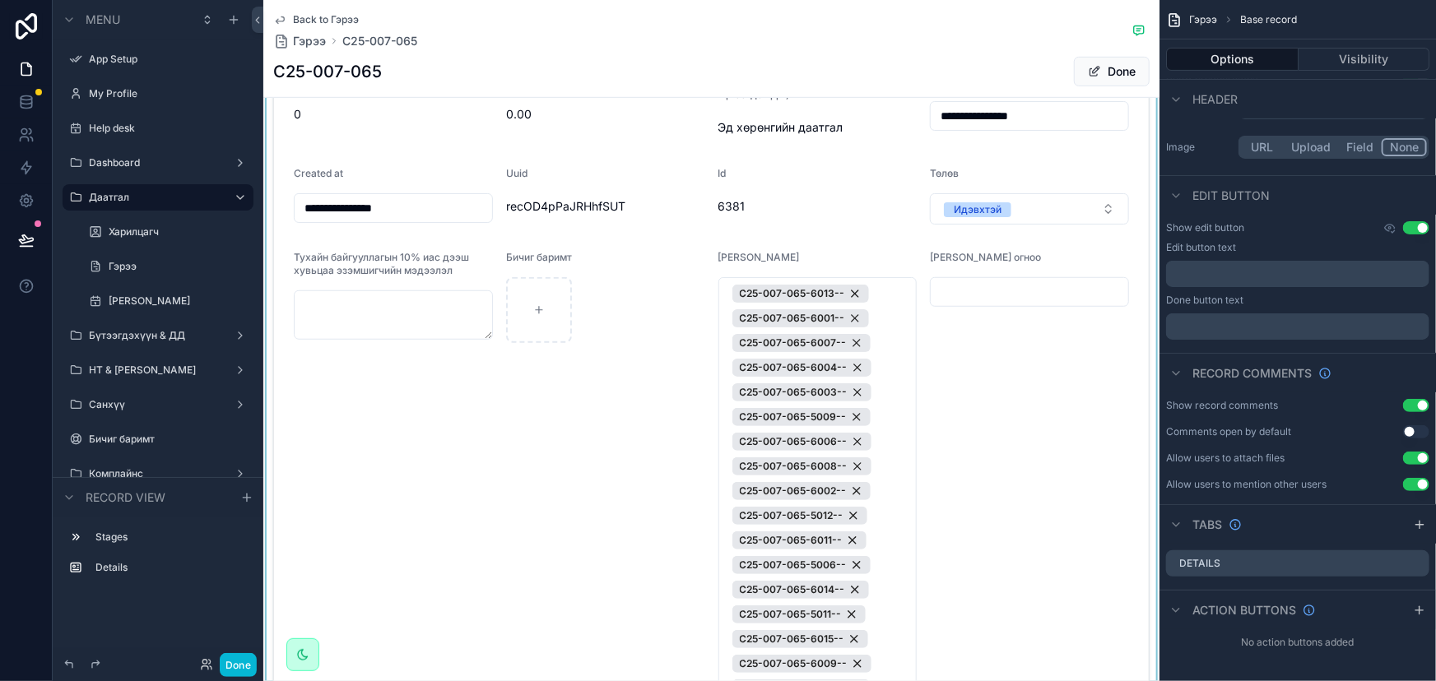
scroll to position [224, 0]
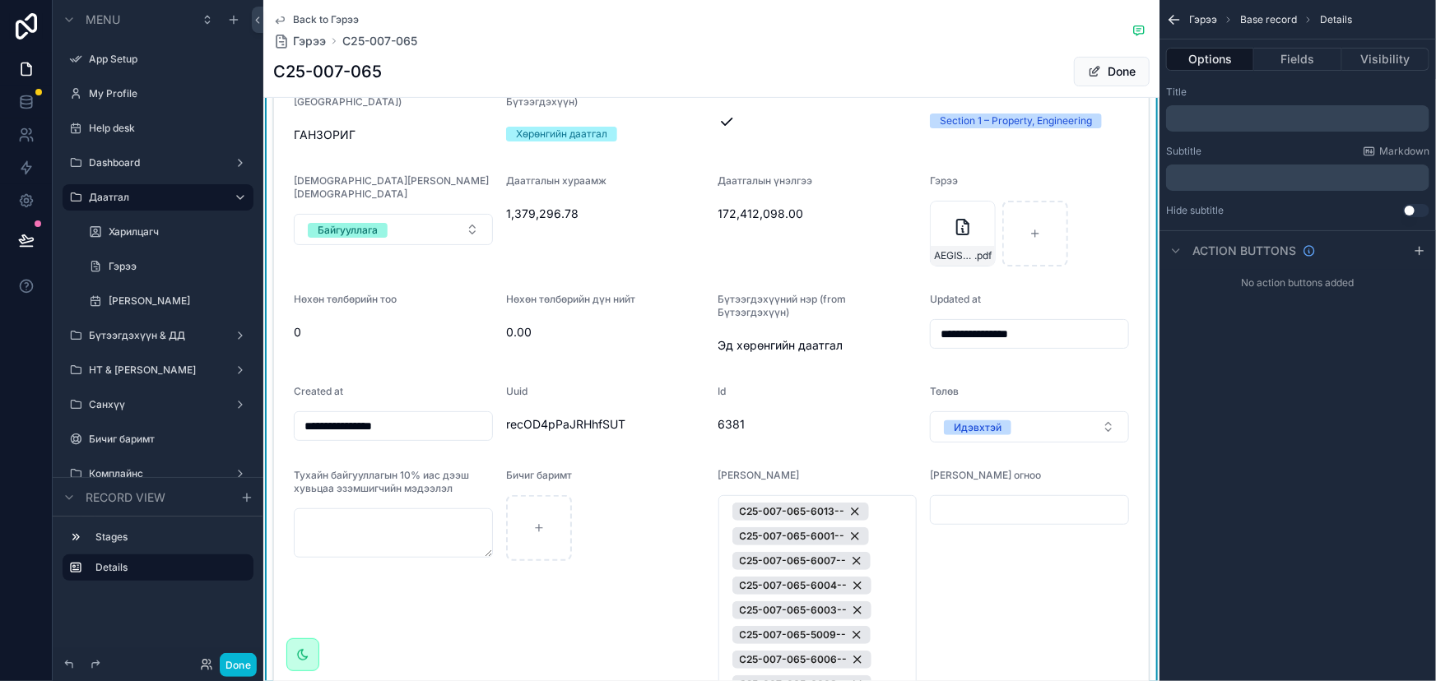
scroll to position [0, 0]
click at [1311, 54] on button "Fields" at bounding box center [1297, 59] width 87 height 23
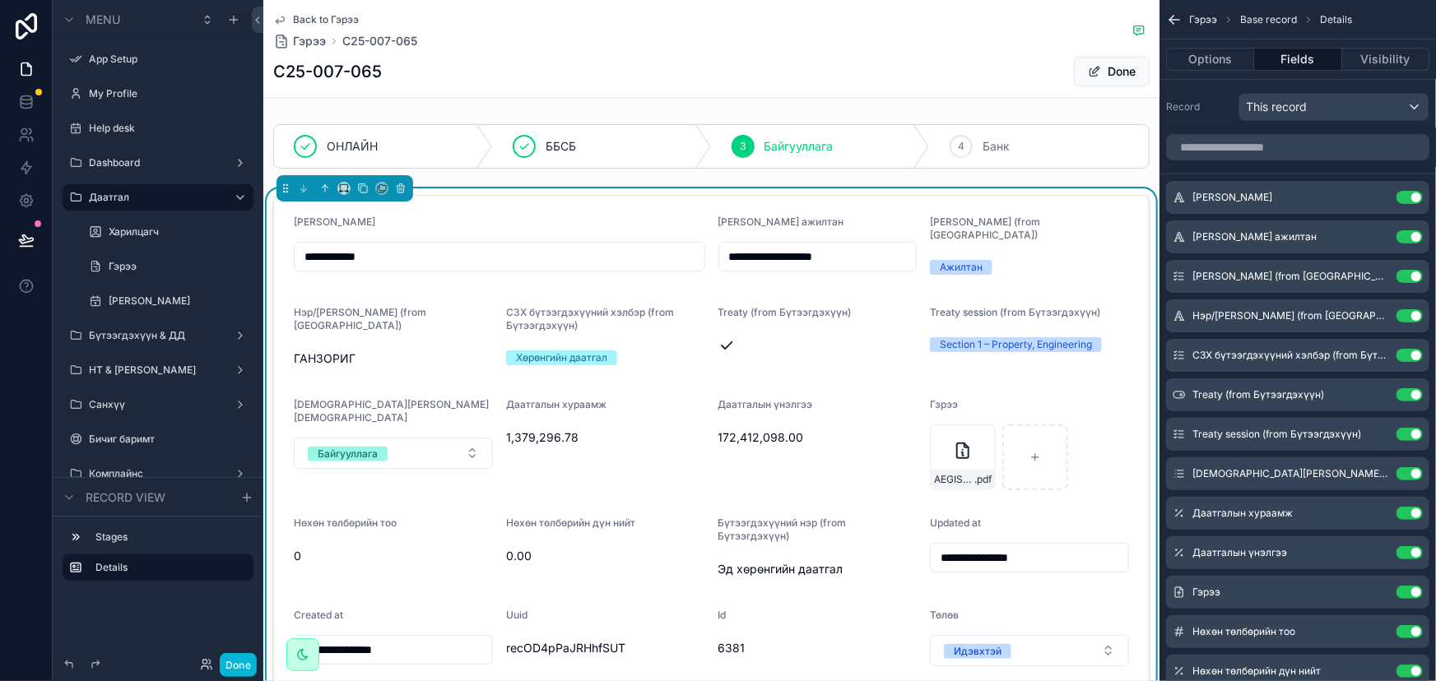
click at [527, 247] on input "**********" at bounding box center [500, 256] width 410 height 23
click at [643, 217] on div "[PERSON_NAME]" at bounding box center [499, 226] width 411 height 20
click at [1296, 235] on span "[PERSON_NAME] ажилтан" at bounding box center [1254, 236] width 124 height 13
click at [683, 346] on div "Хөрөнгийн даатгал" at bounding box center [605, 358] width 199 height 25
click at [764, 337] on div "scrollable content" at bounding box center [817, 345] width 199 height 16
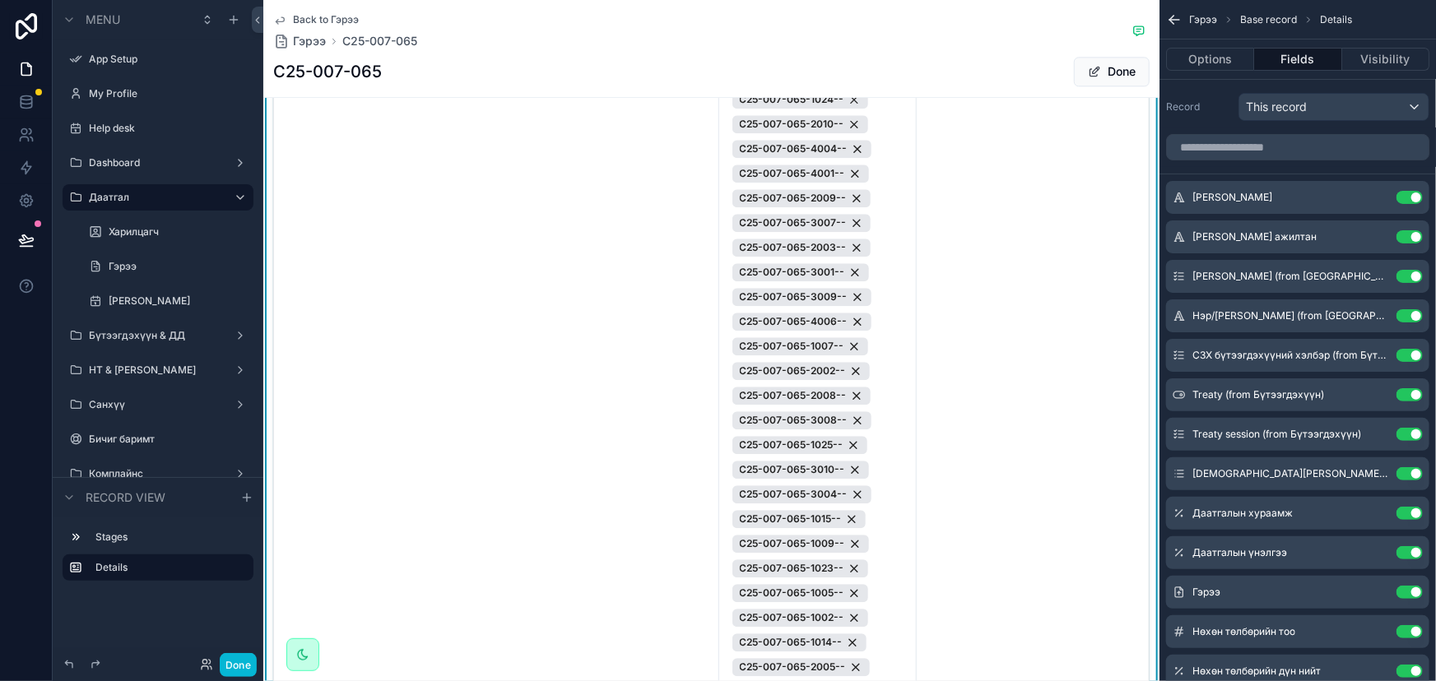
scroll to position [2543, 0]
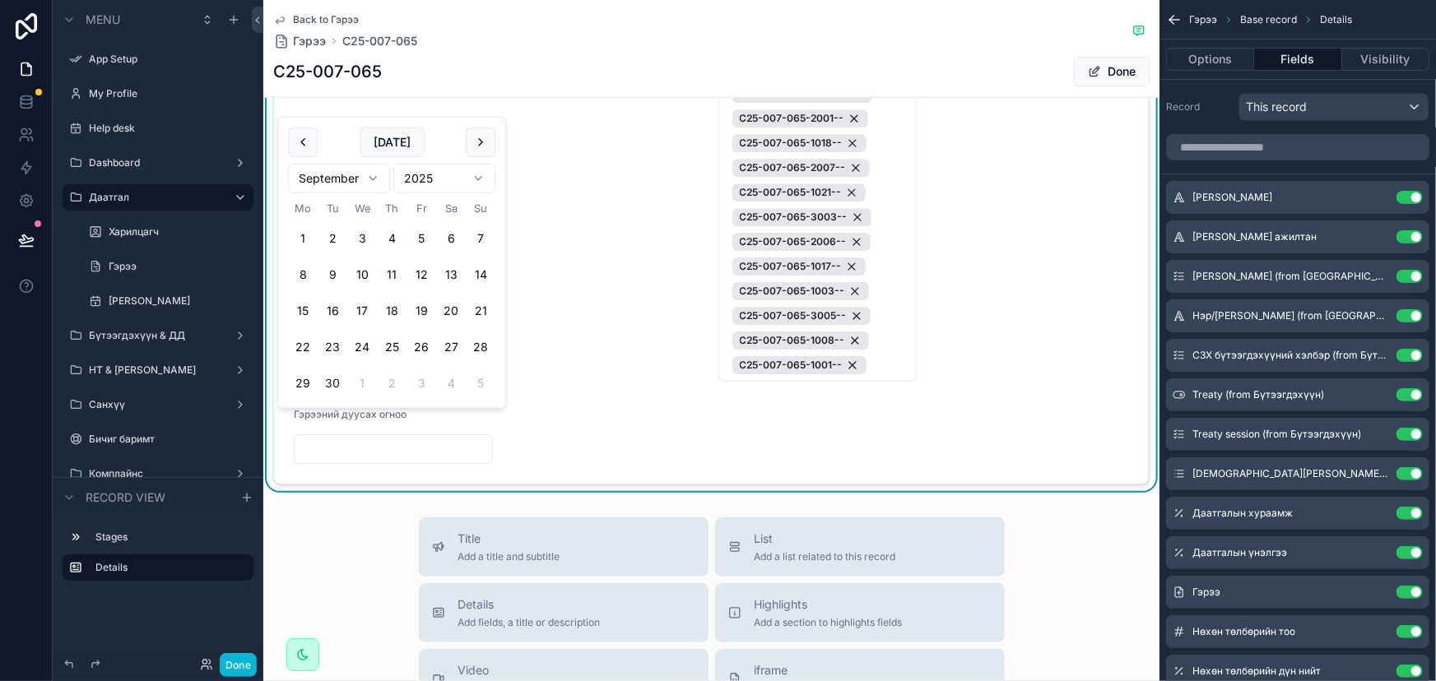
click at [393, 438] on input "scrollable content" at bounding box center [393, 449] width 197 height 23
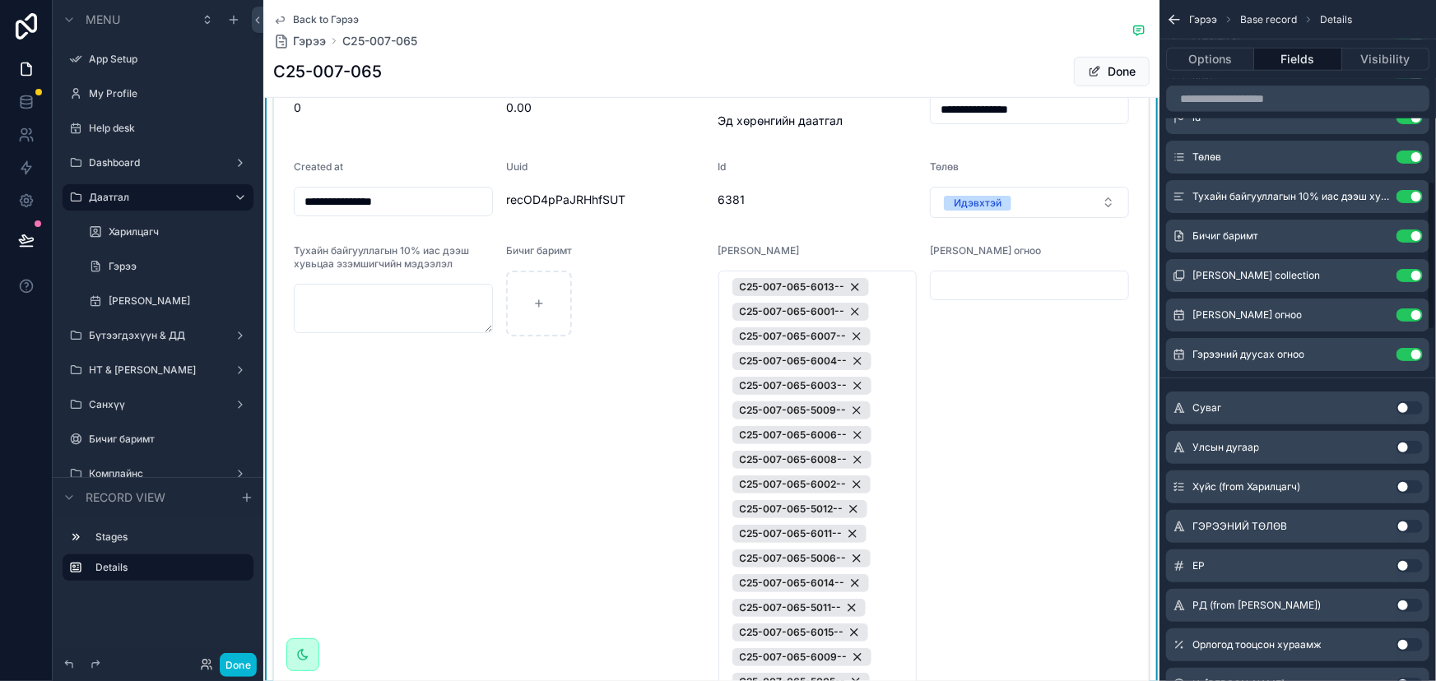
scroll to position [748, 0]
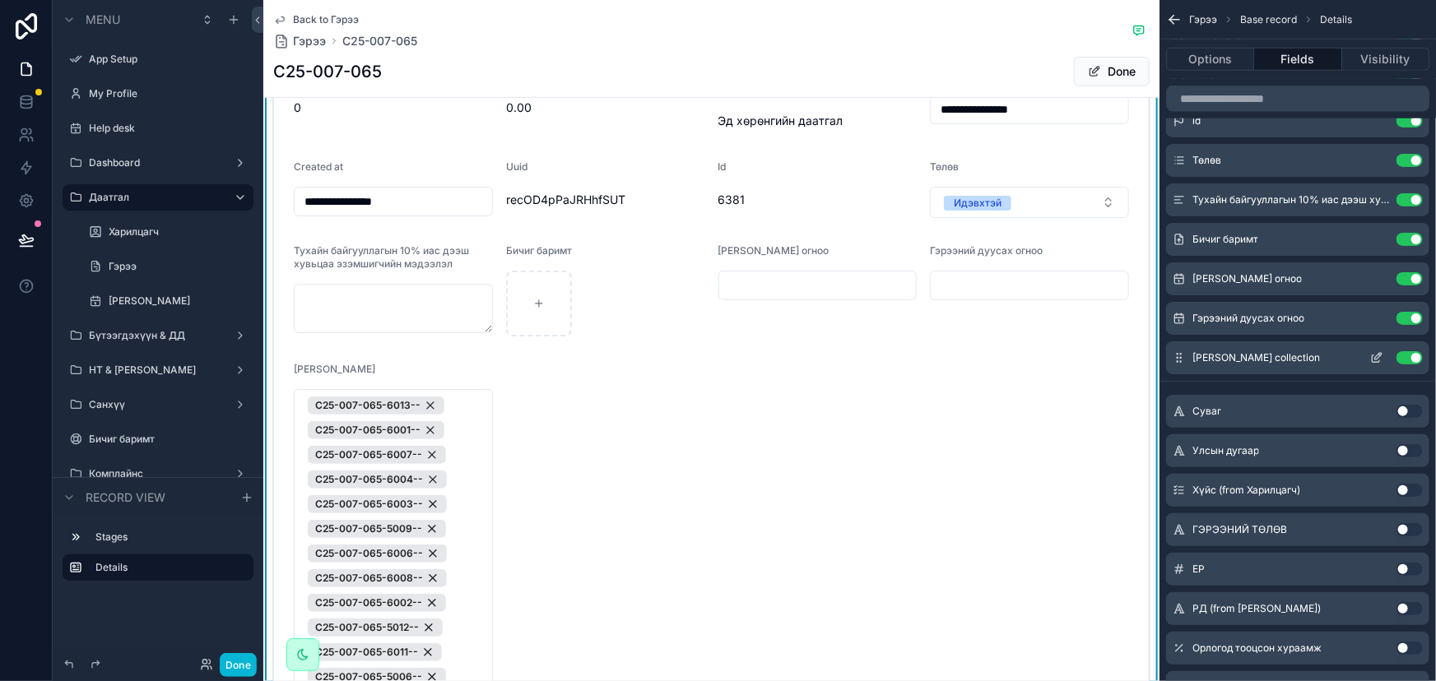
click at [1377, 353] on icon "scrollable content" at bounding box center [1376, 357] width 13 height 13
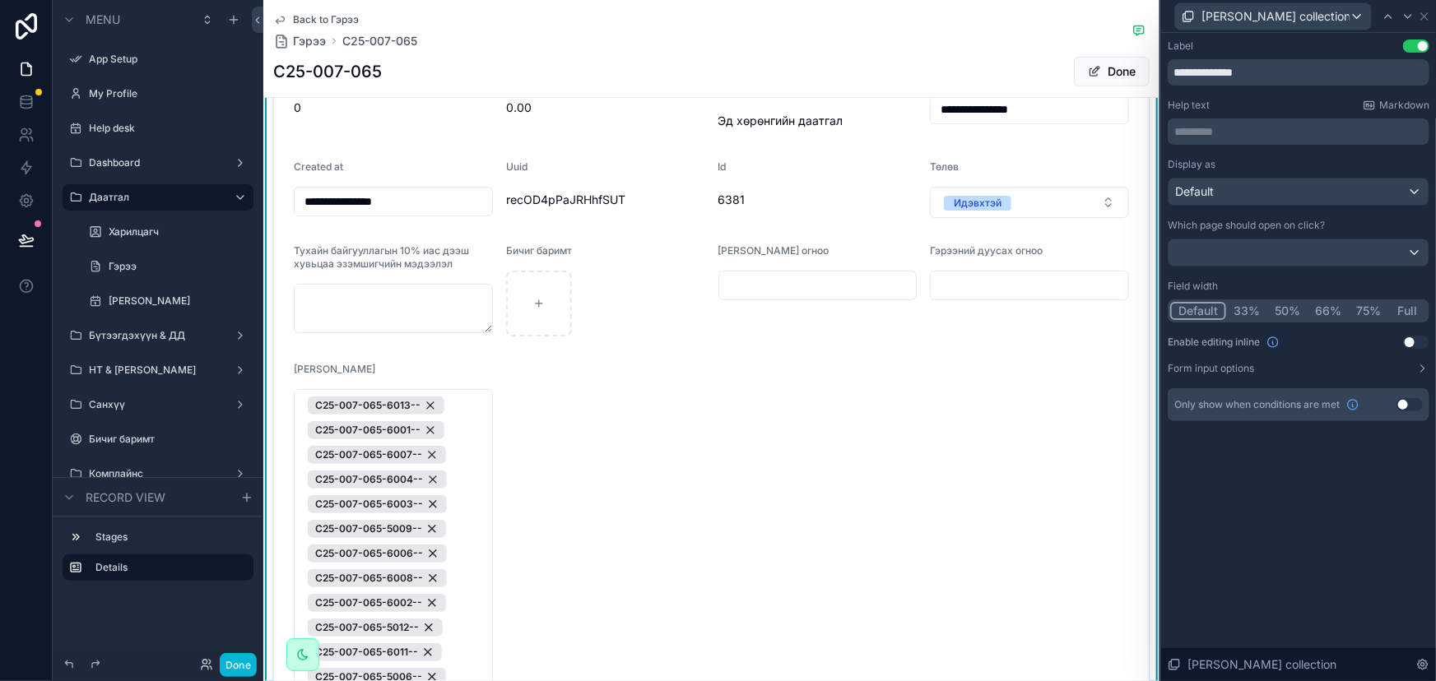
click at [1401, 311] on button "Full" at bounding box center [1407, 311] width 39 height 18
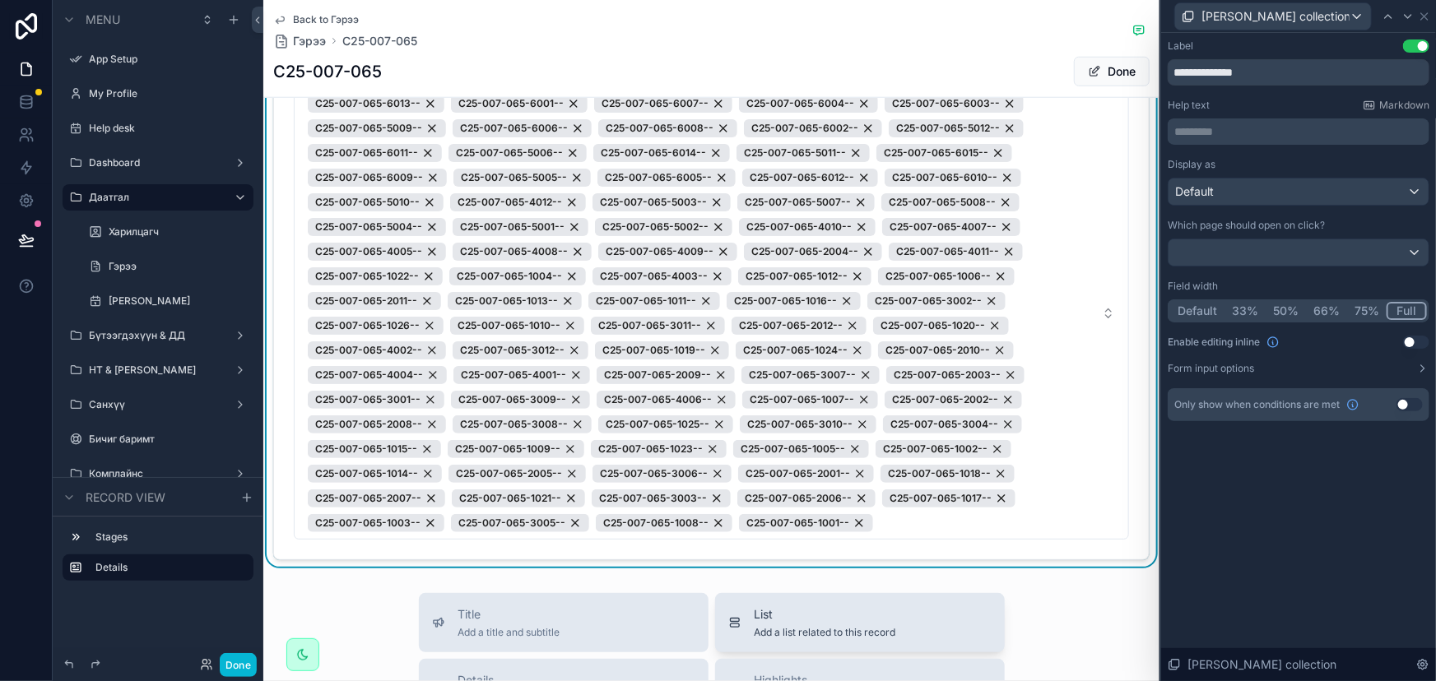
scroll to position [448, 0]
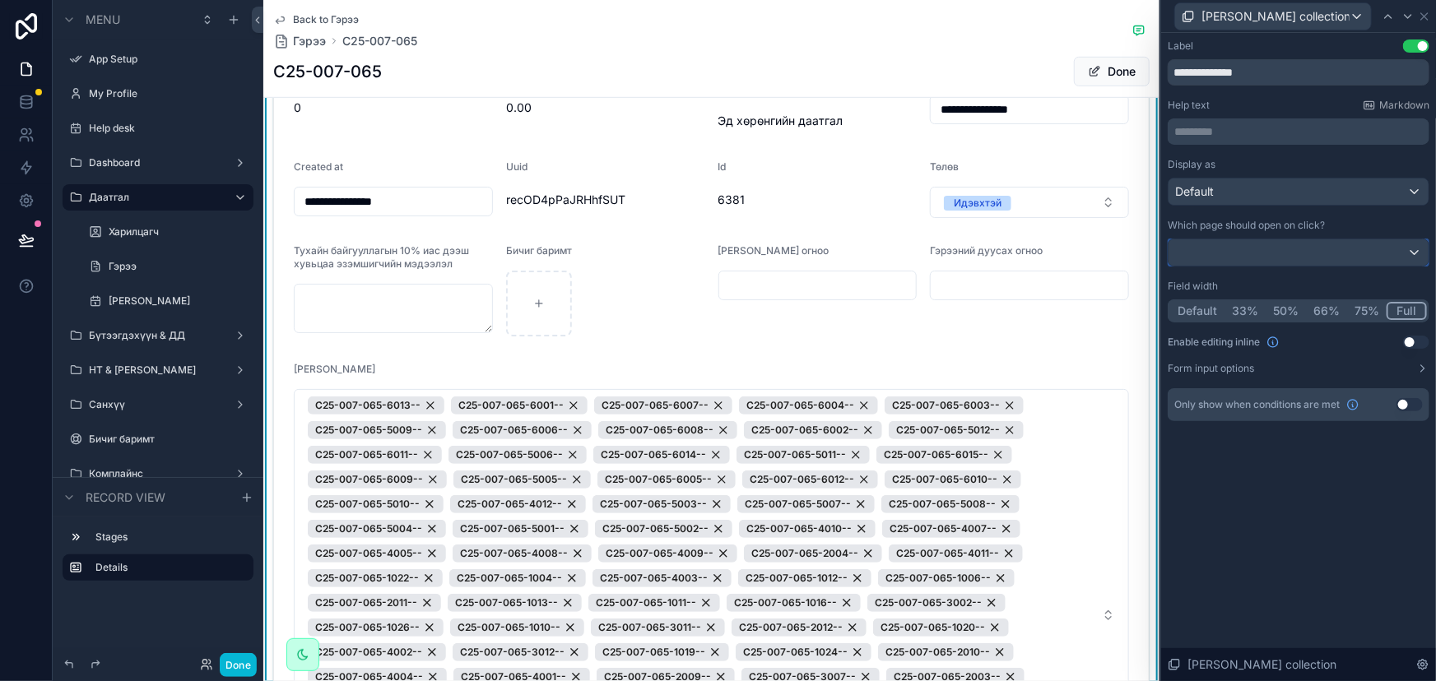
click at [1345, 255] on div at bounding box center [1298, 252] width 260 height 26
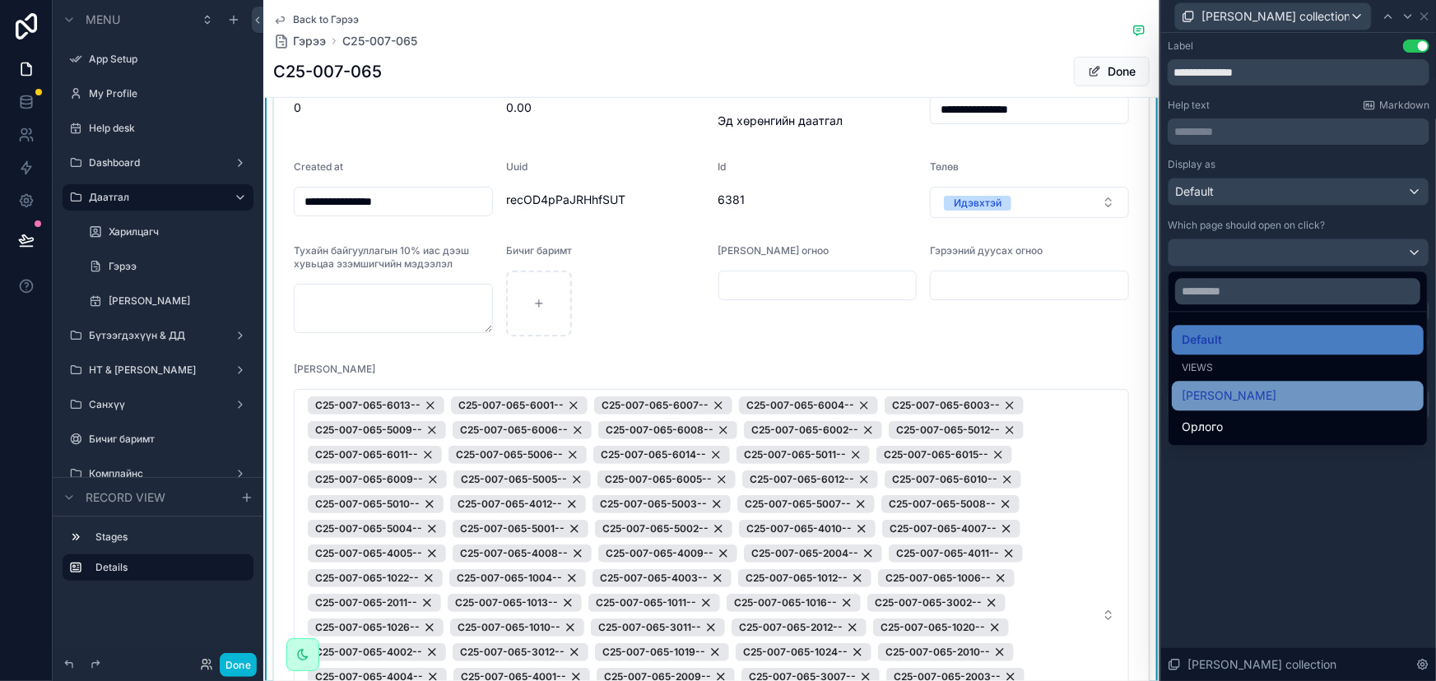
click at [1276, 394] on span "[PERSON_NAME]" at bounding box center [1229, 396] width 95 height 20
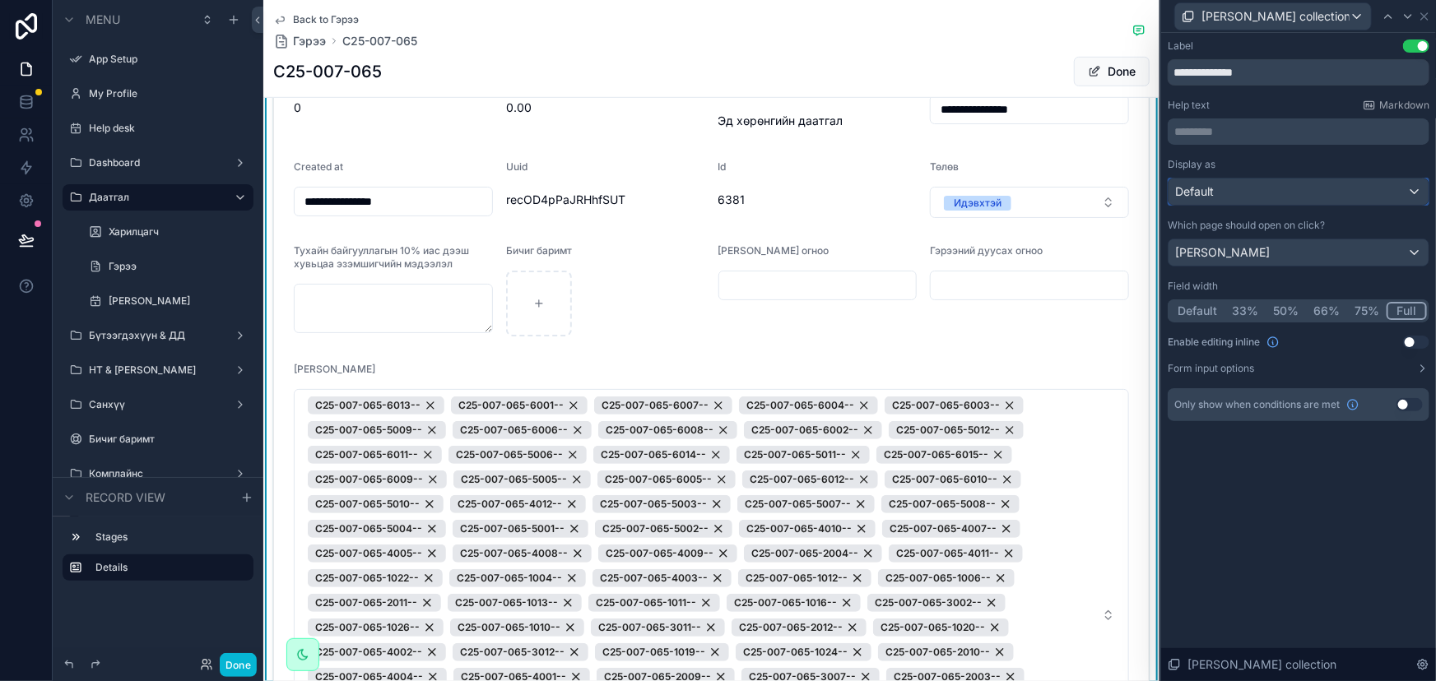
click at [1280, 190] on div "Default" at bounding box center [1298, 192] width 260 height 26
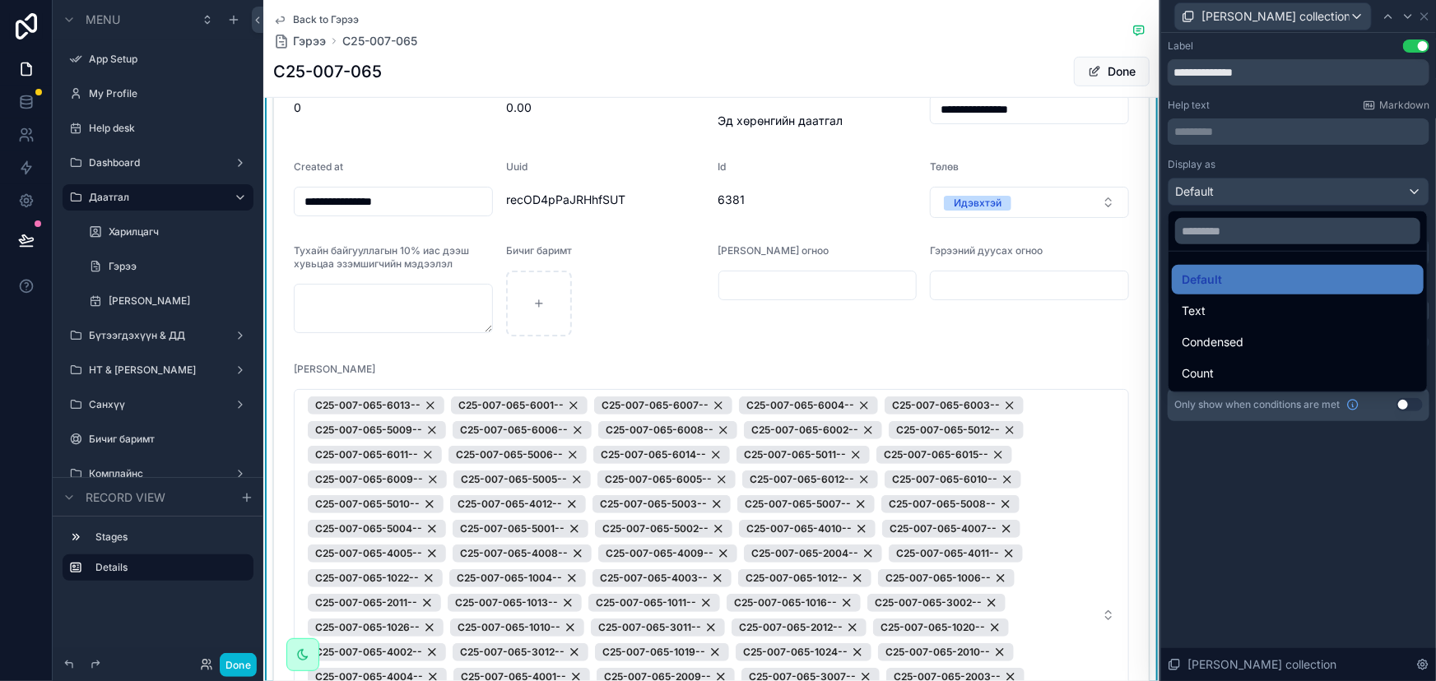
click at [1233, 297] on div "Text" at bounding box center [1298, 311] width 252 height 30
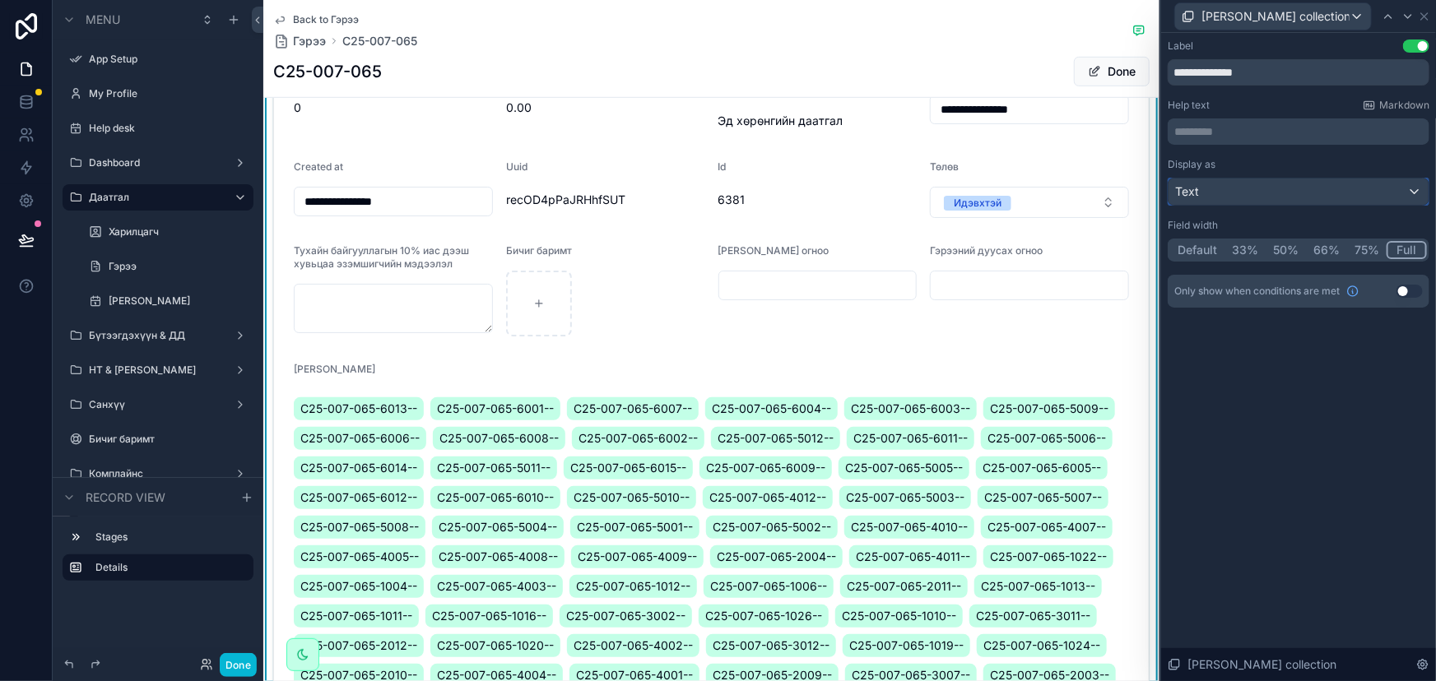
click at [1259, 194] on div "Text" at bounding box center [1298, 192] width 260 height 26
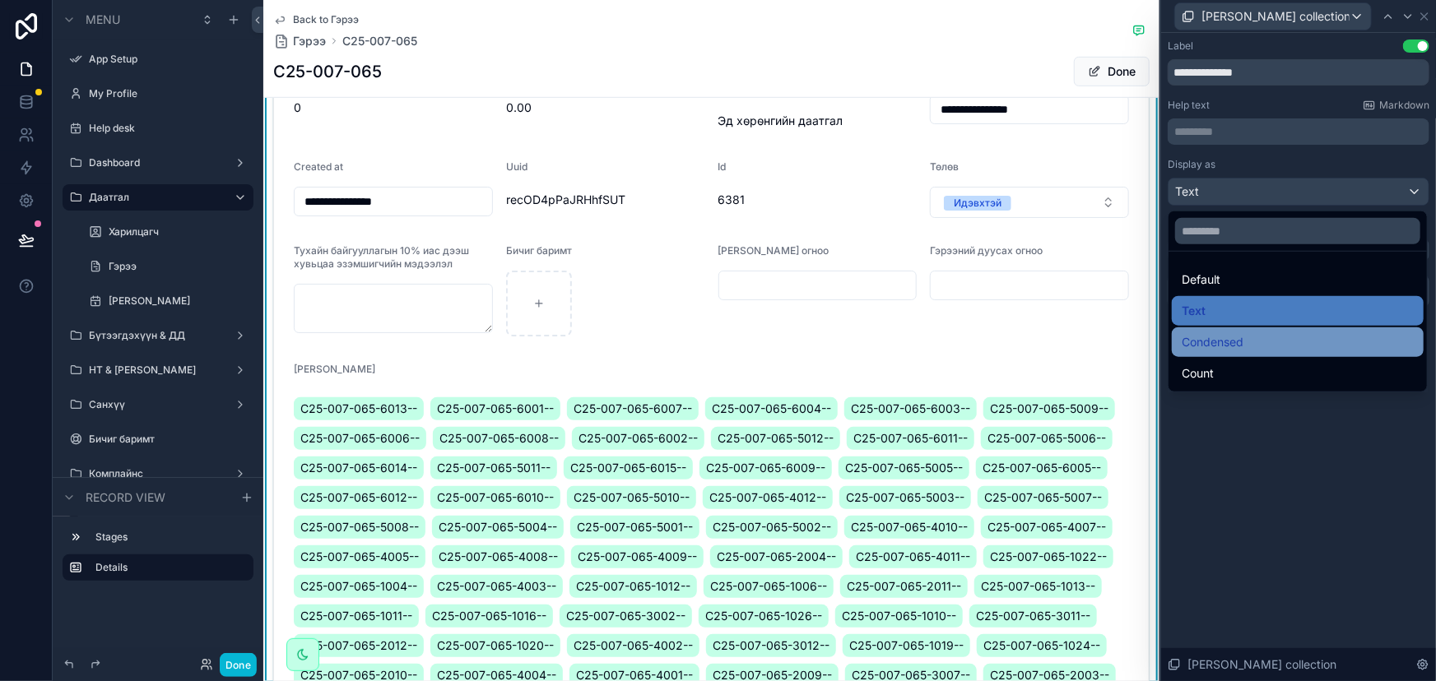
click at [1214, 336] on span "Condensed" at bounding box center [1213, 342] width 62 height 20
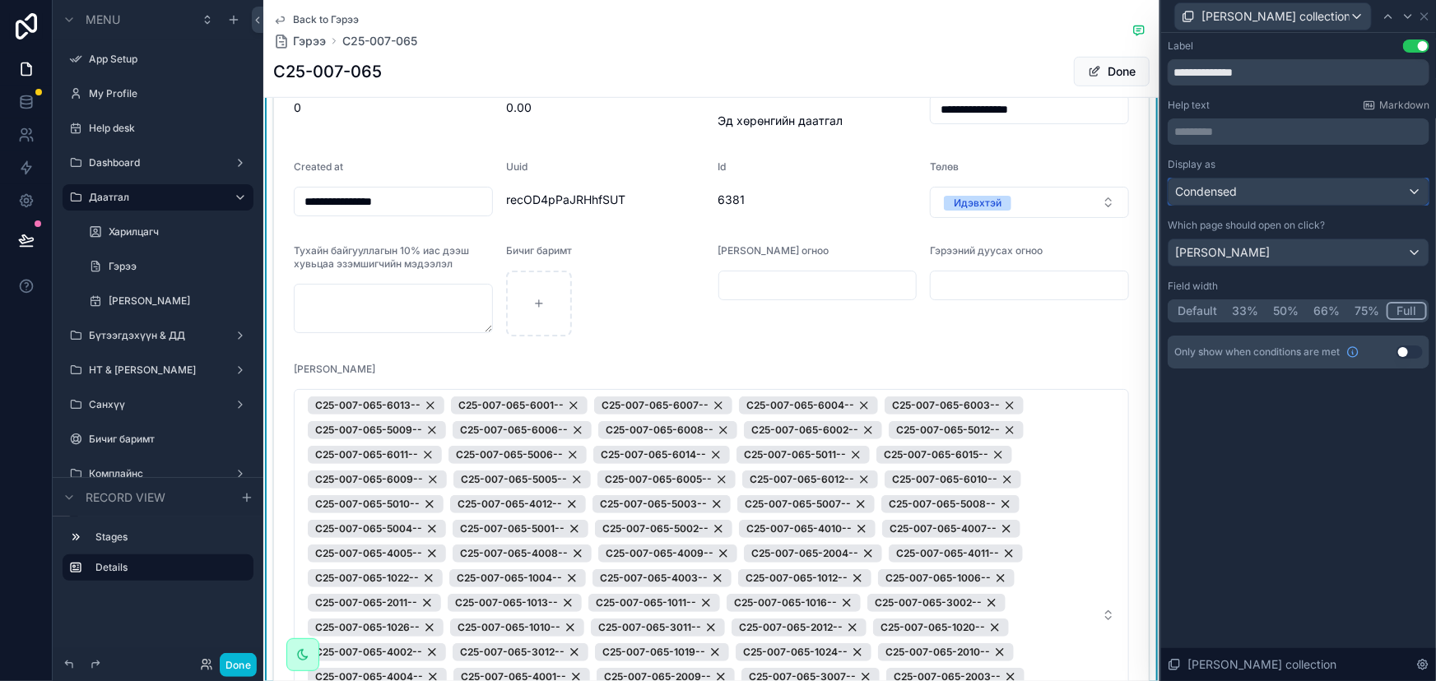
click at [1285, 196] on div "Condensed" at bounding box center [1298, 192] width 260 height 26
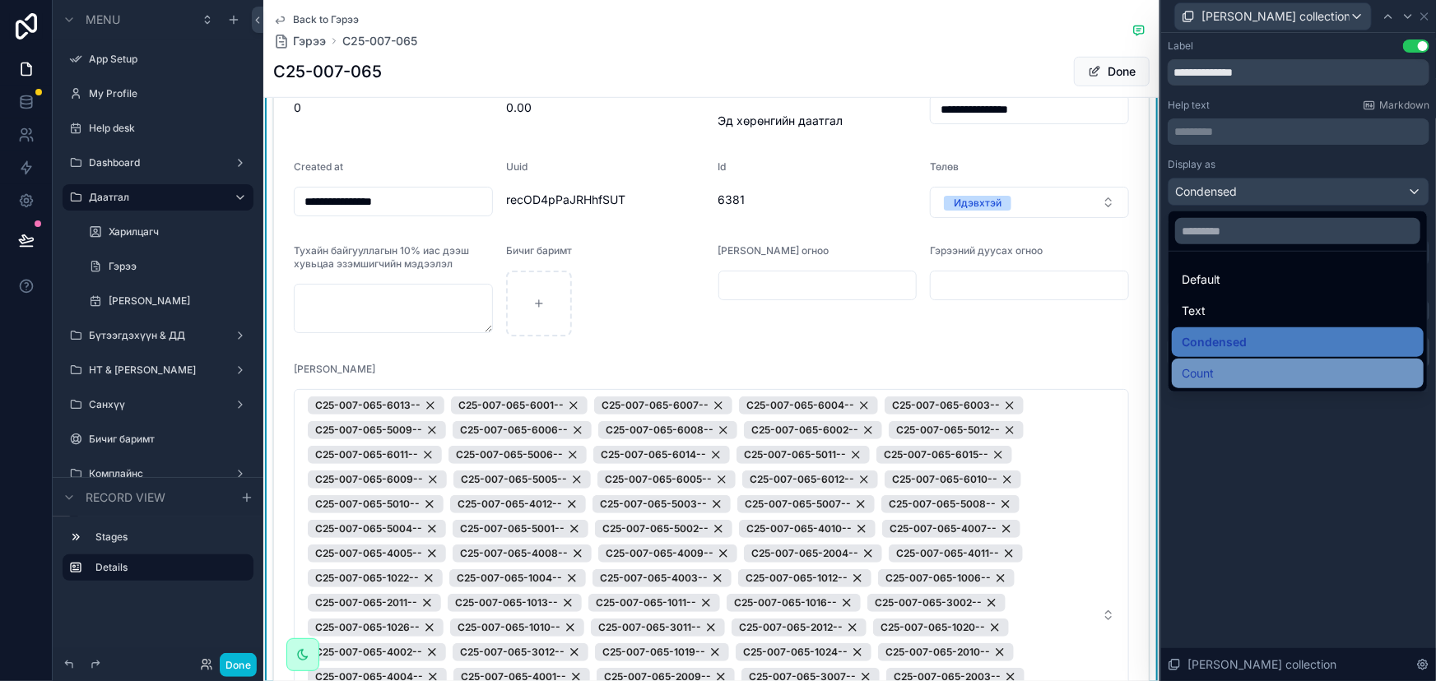
click at [1237, 367] on div "Count" at bounding box center [1298, 374] width 232 height 20
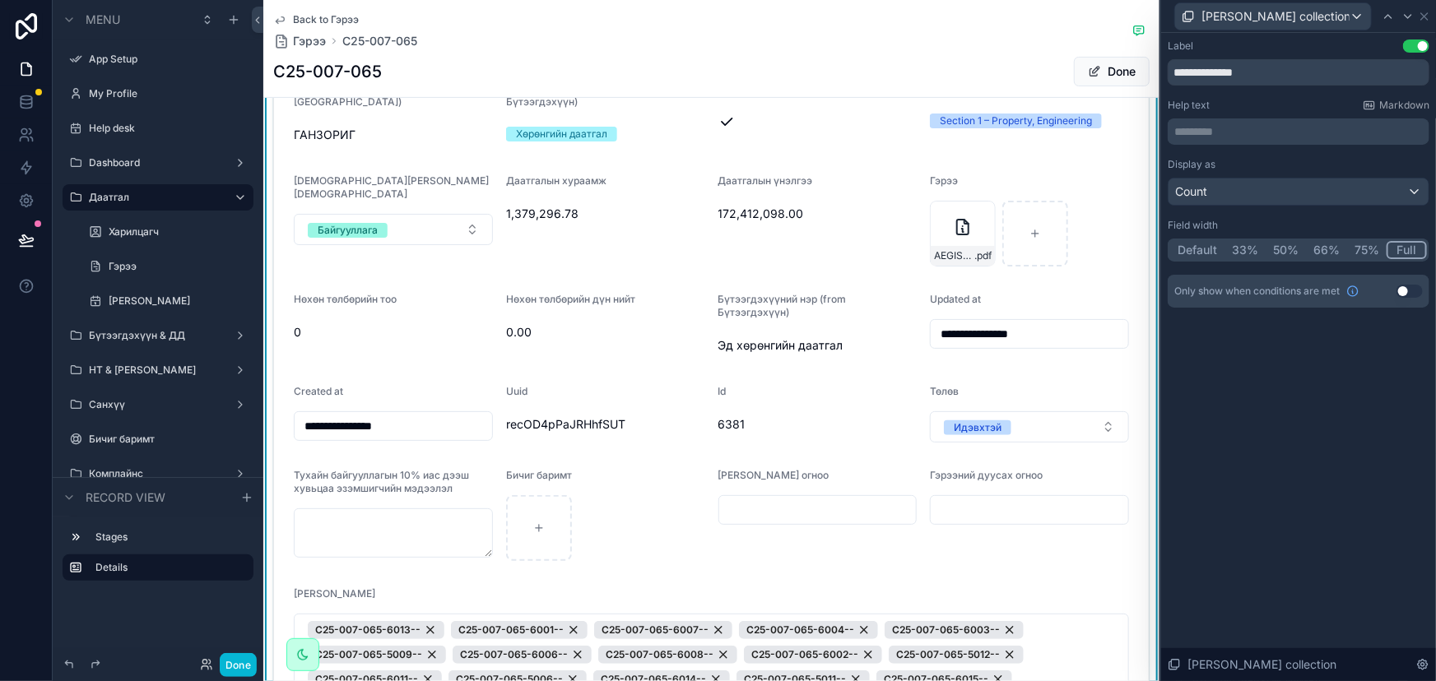
scroll to position [523, 0]
click at [848, 524] on div "[PERSON_NAME] огноо" at bounding box center [817, 515] width 199 height 92
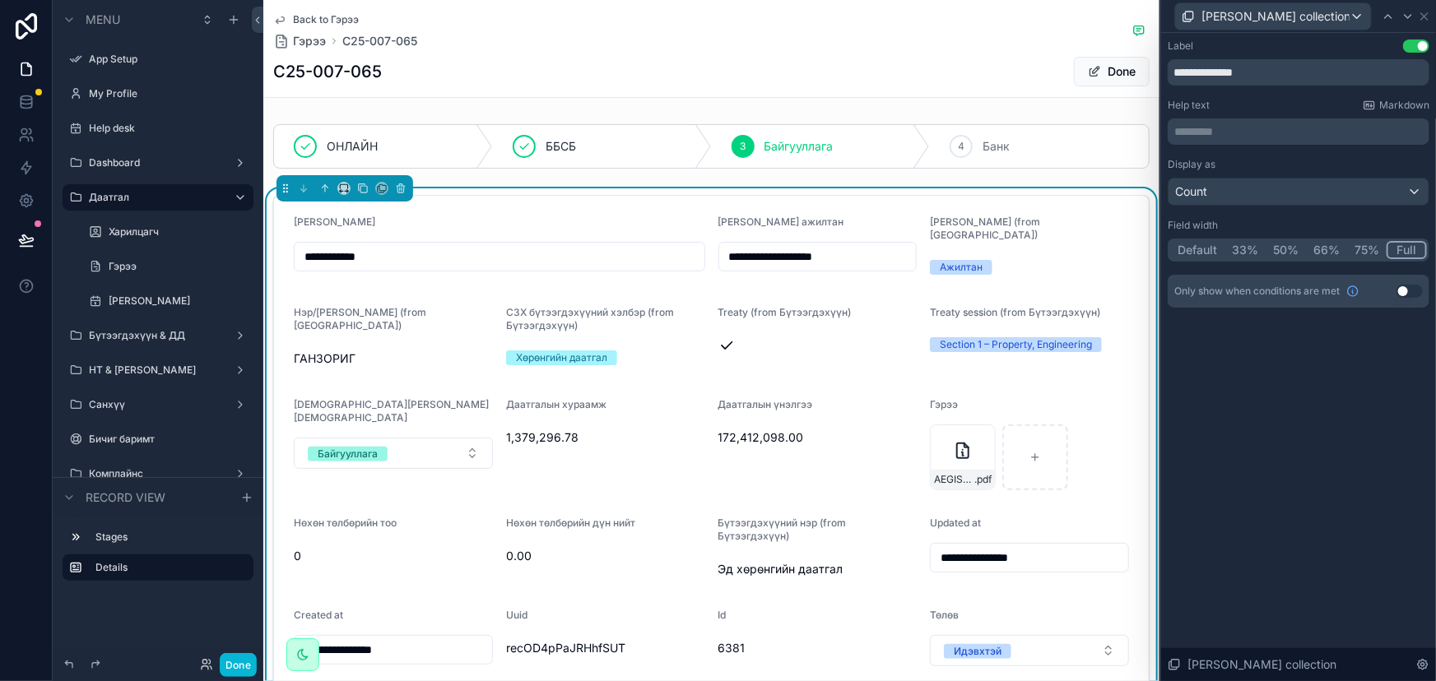
scroll to position [299, 0]
click at [1422, 12] on icon at bounding box center [1424, 16] width 13 height 13
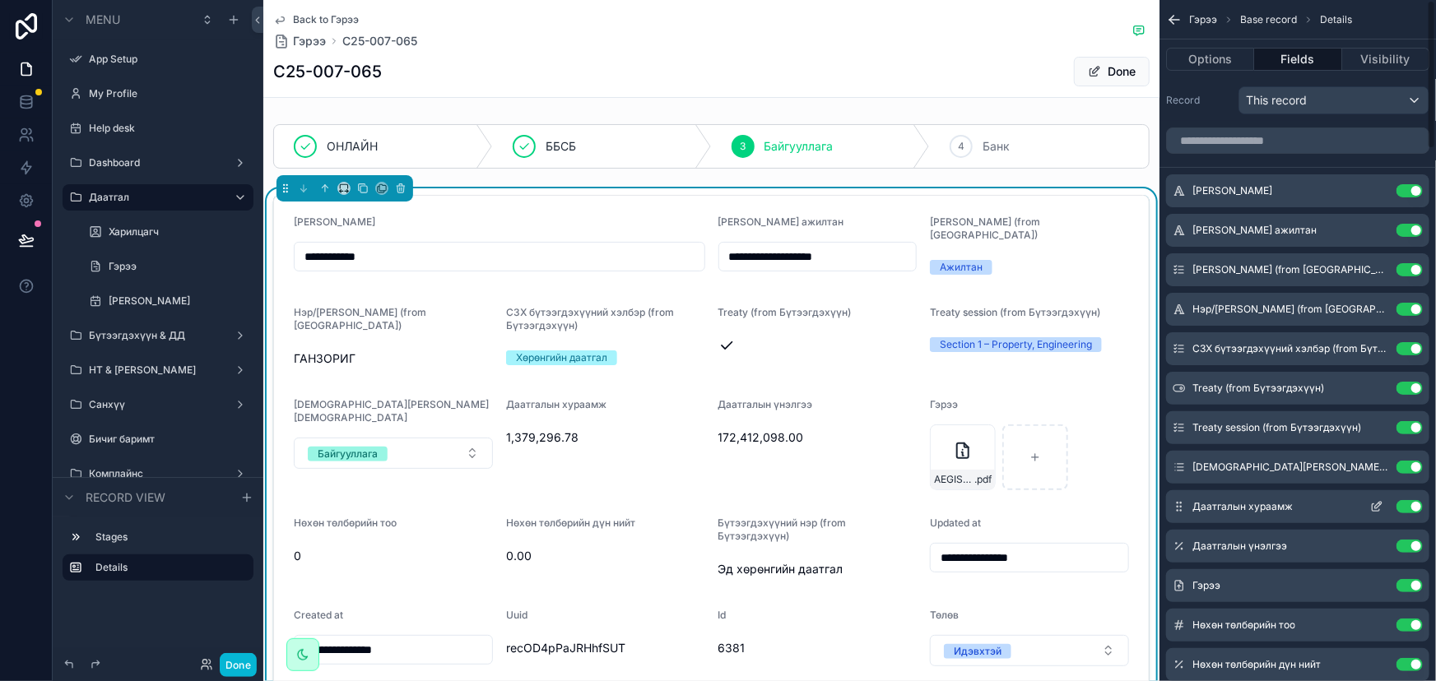
scroll to position [0, 0]
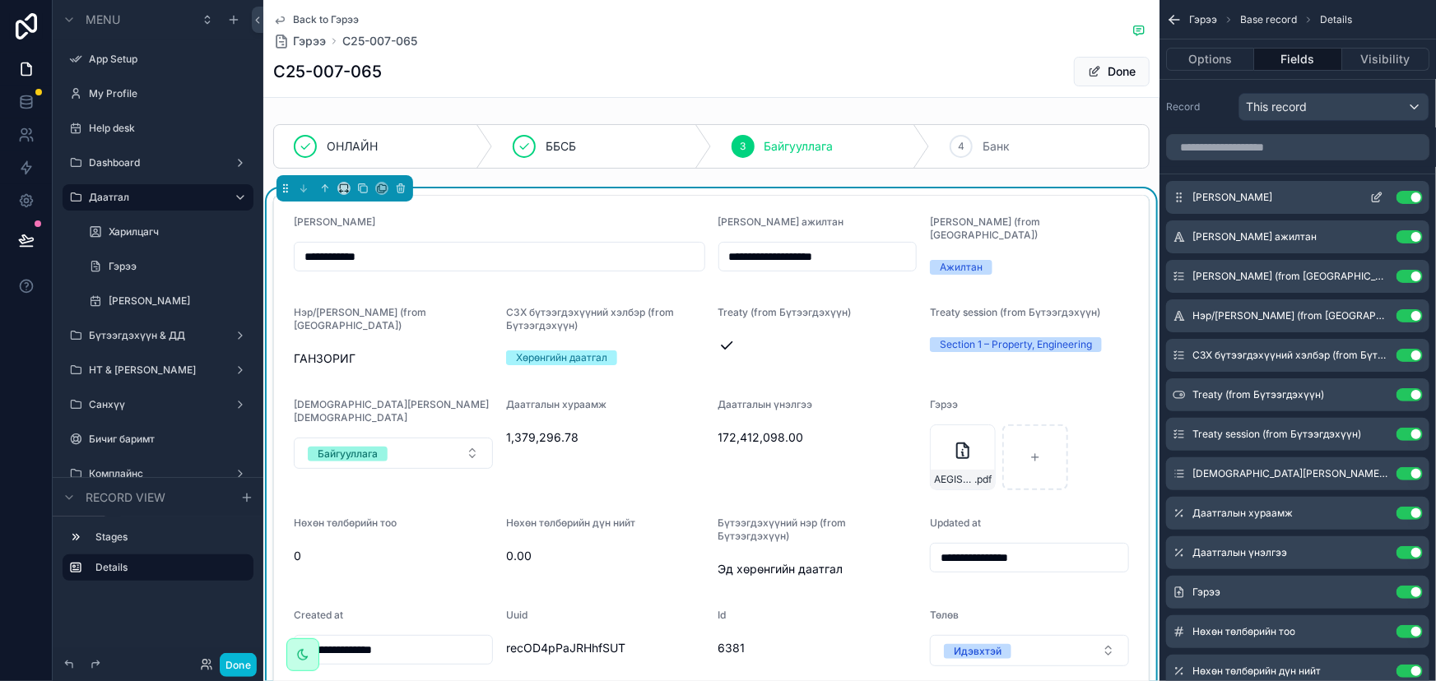
click at [1379, 193] on icon "scrollable content" at bounding box center [1380, 194] width 2 height 2
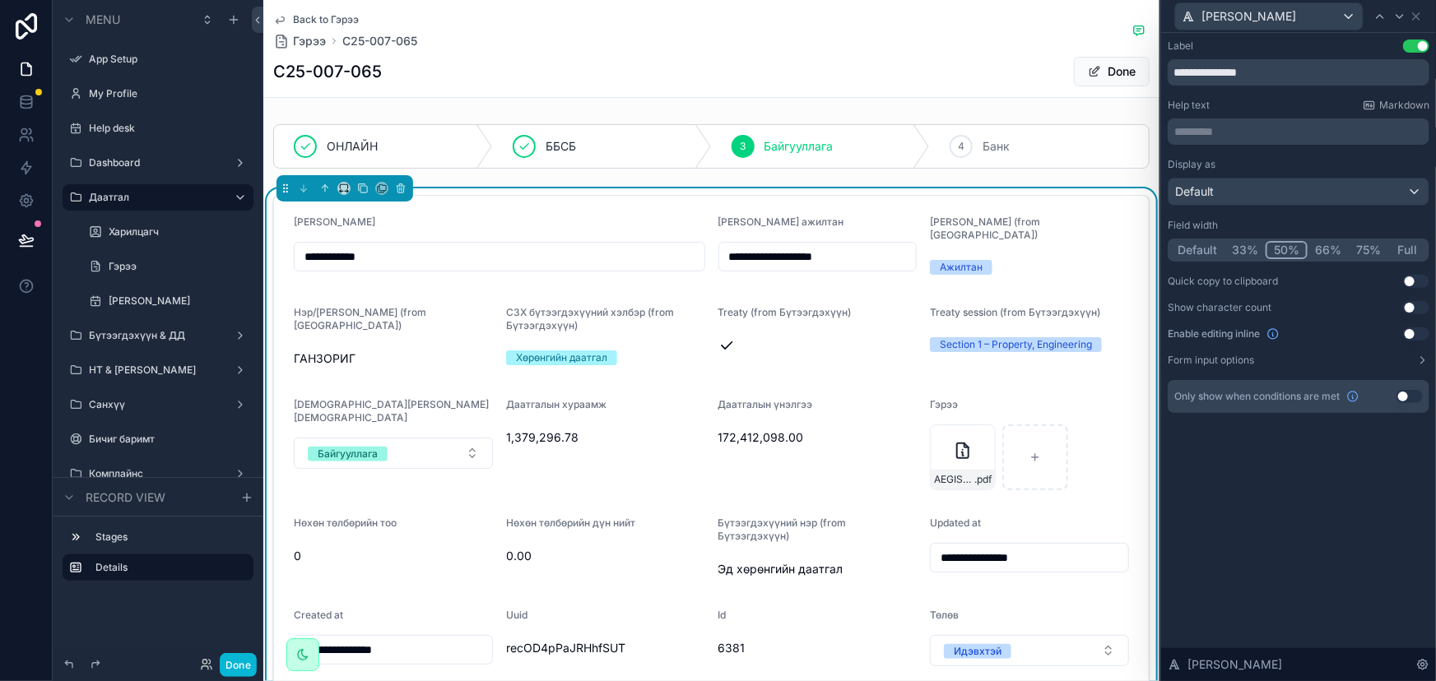
click at [1408, 248] on button "Full" at bounding box center [1407, 250] width 39 height 18
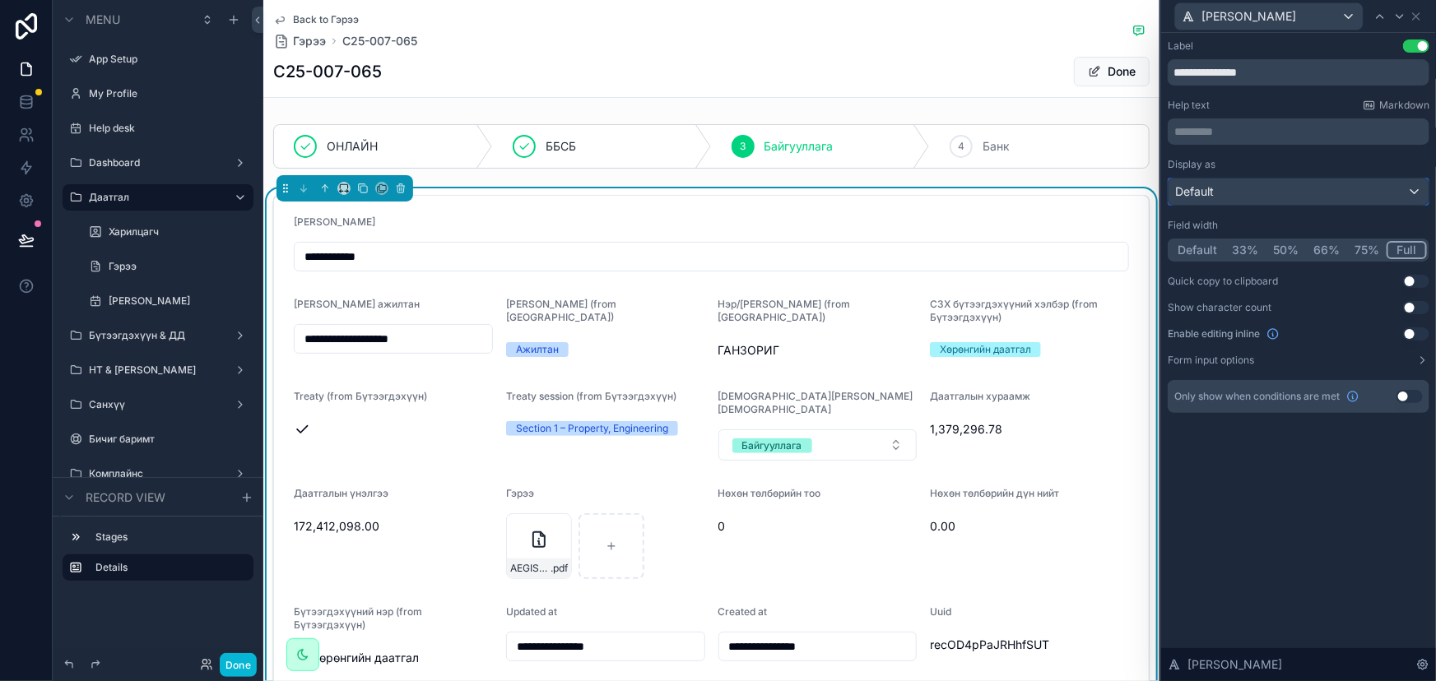
click at [1250, 198] on div "Default" at bounding box center [1298, 192] width 260 height 26
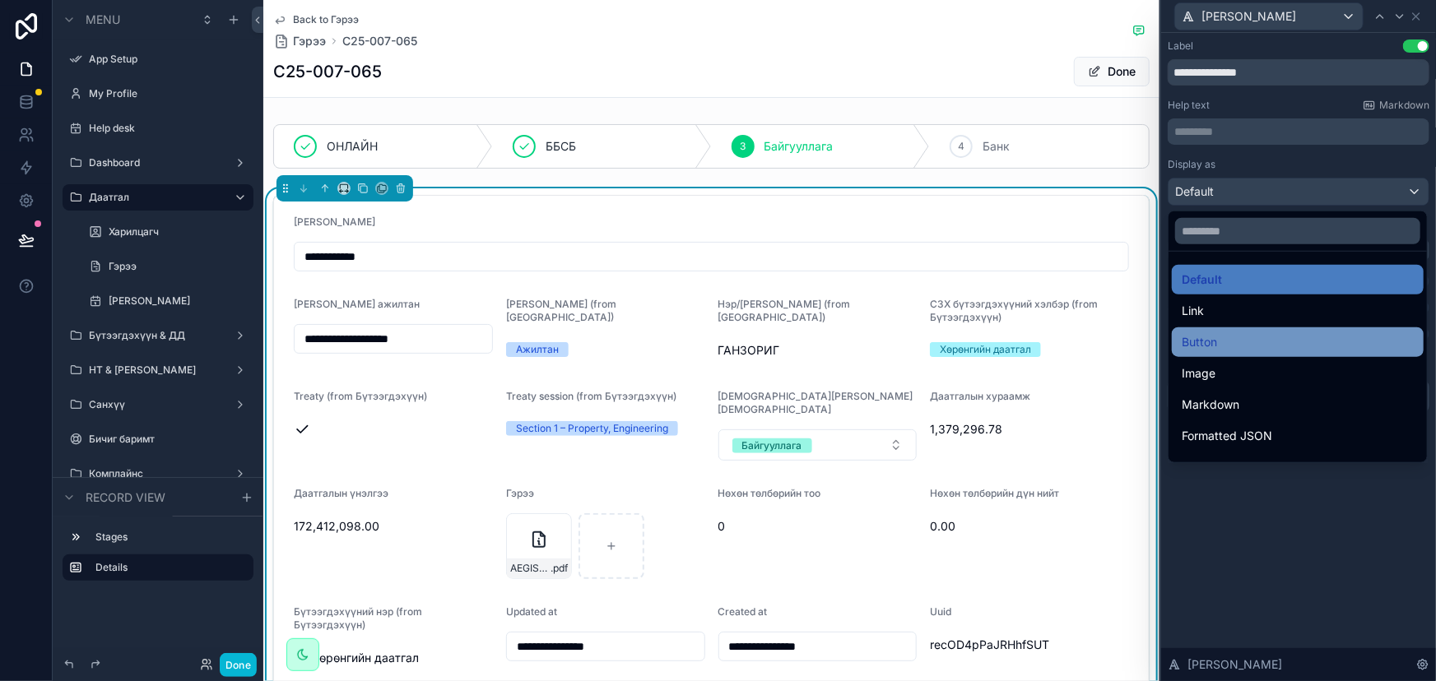
click at [1229, 346] on div "Button" at bounding box center [1298, 342] width 232 height 20
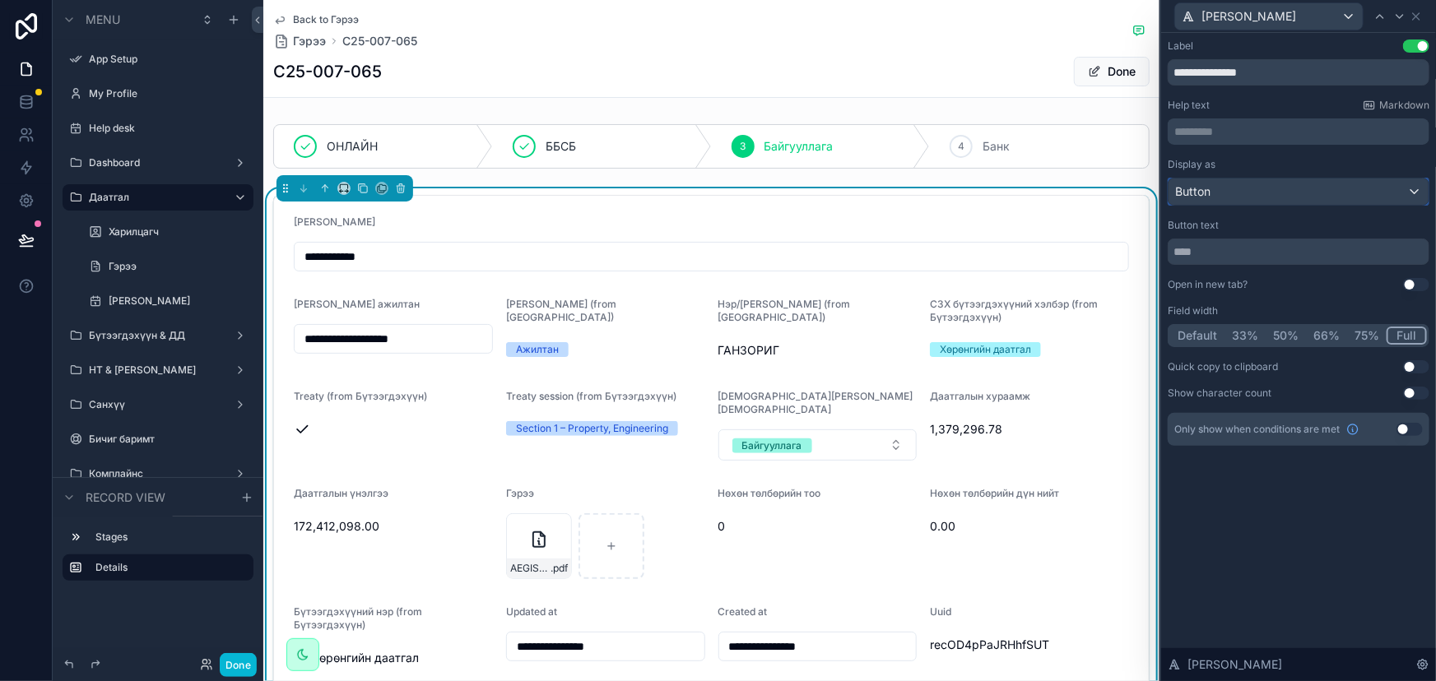
click at [1282, 186] on div "Button" at bounding box center [1298, 192] width 260 height 26
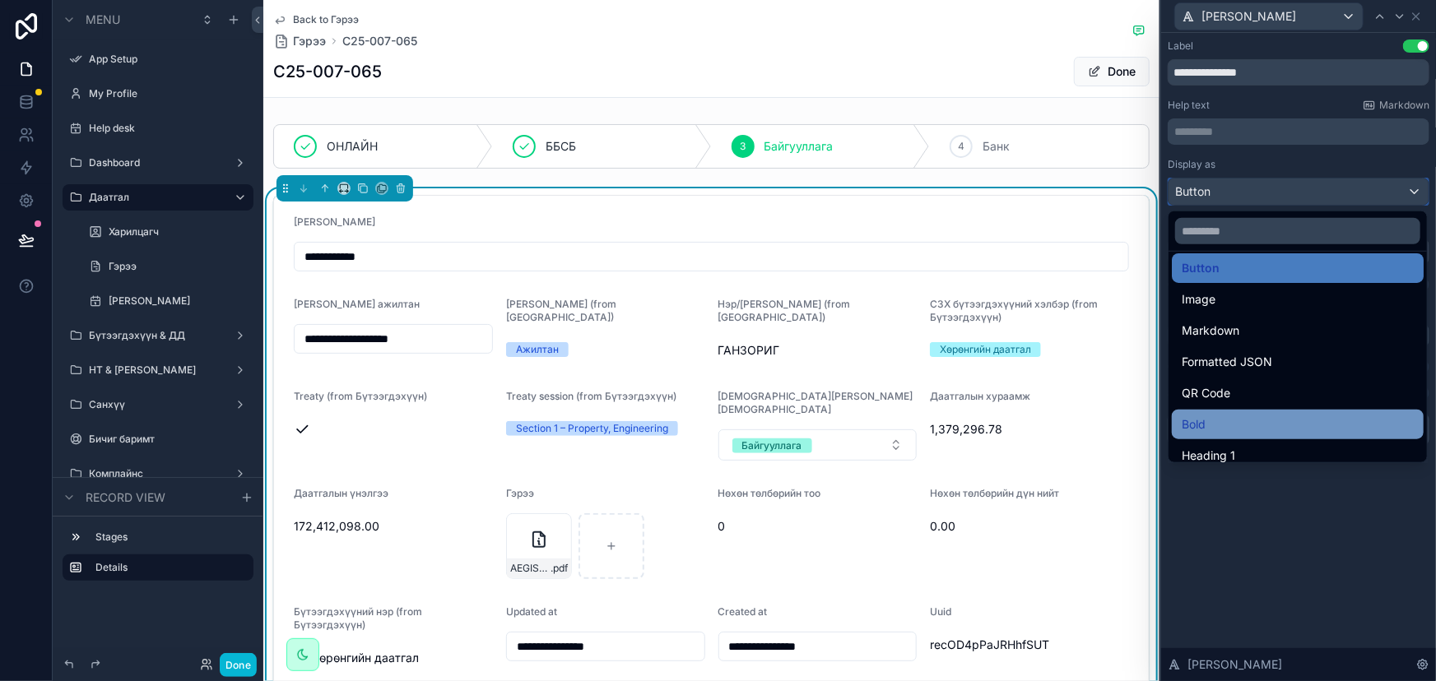
scroll to position [149, 0]
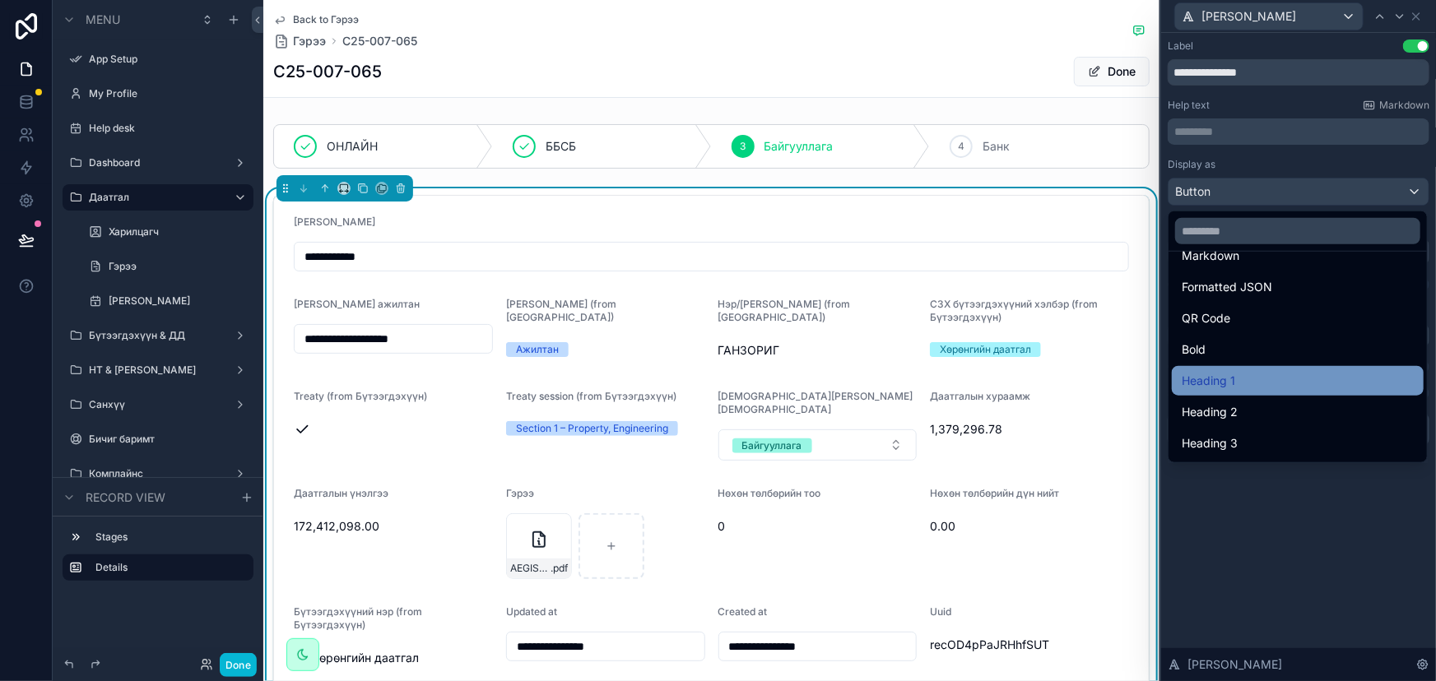
click at [1220, 388] on span "Heading 1" at bounding box center [1208, 381] width 53 height 20
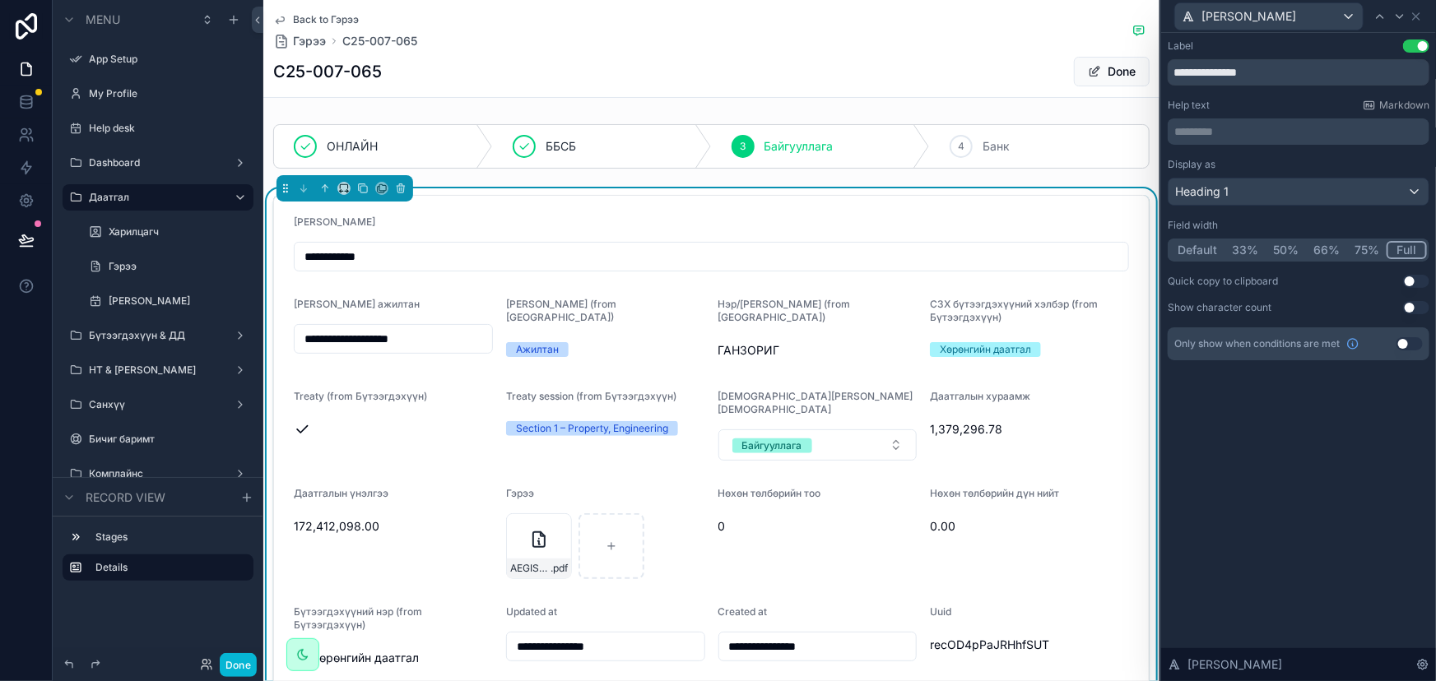
drag, startPoint x: 1332, startPoint y: 384, endPoint x: 1435, endPoint y: 9, distance: 389.1
click at [1332, 382] on div "**********" at bounding box center [1298, 216] width 275 height 367
click at [1419, 16] on icon at bounding box center [1416, 16] width 13 height 13
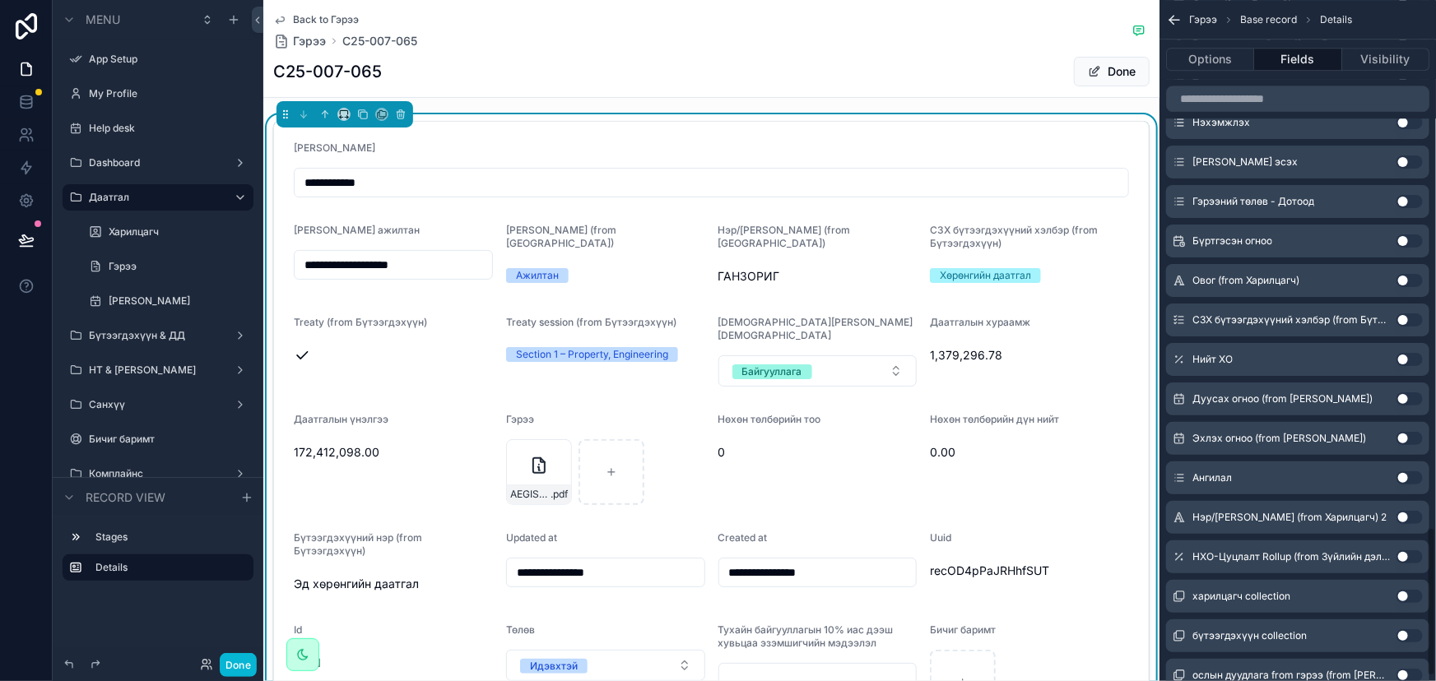
scroll to position [2434, 0]
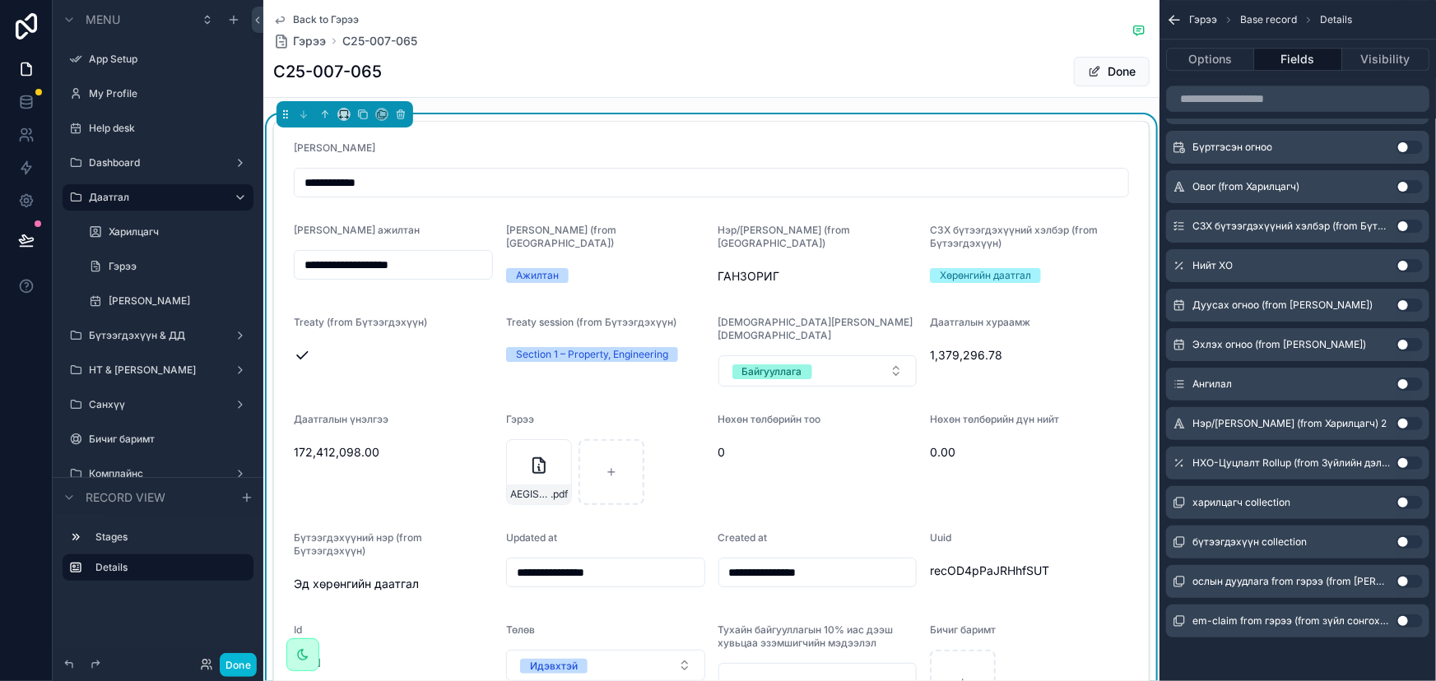
click at [1403, 499] on button "Use setting" at bounding box center [1409, 502] width 26 height 13
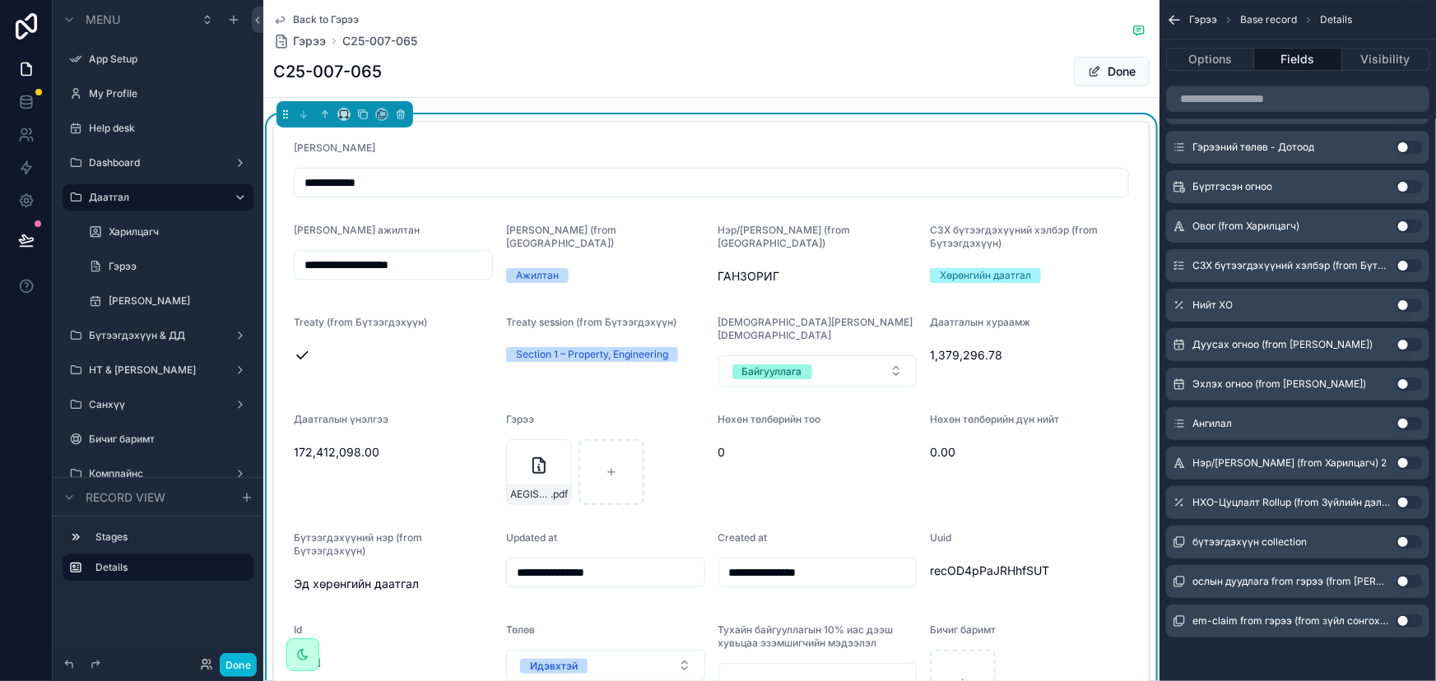
click at [1404, 537] on button "Use setting" at bounding box center [1409, 542] width 26 height 13
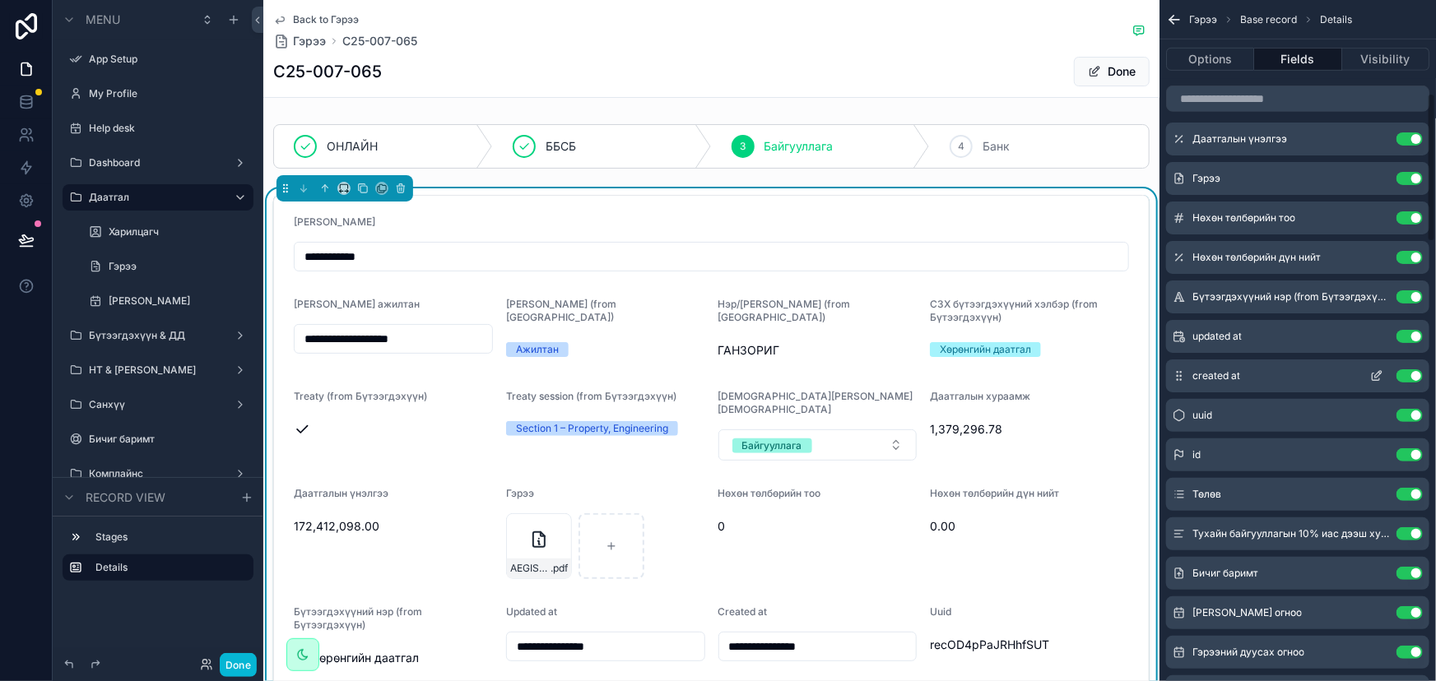
scroll to position [713, 0]
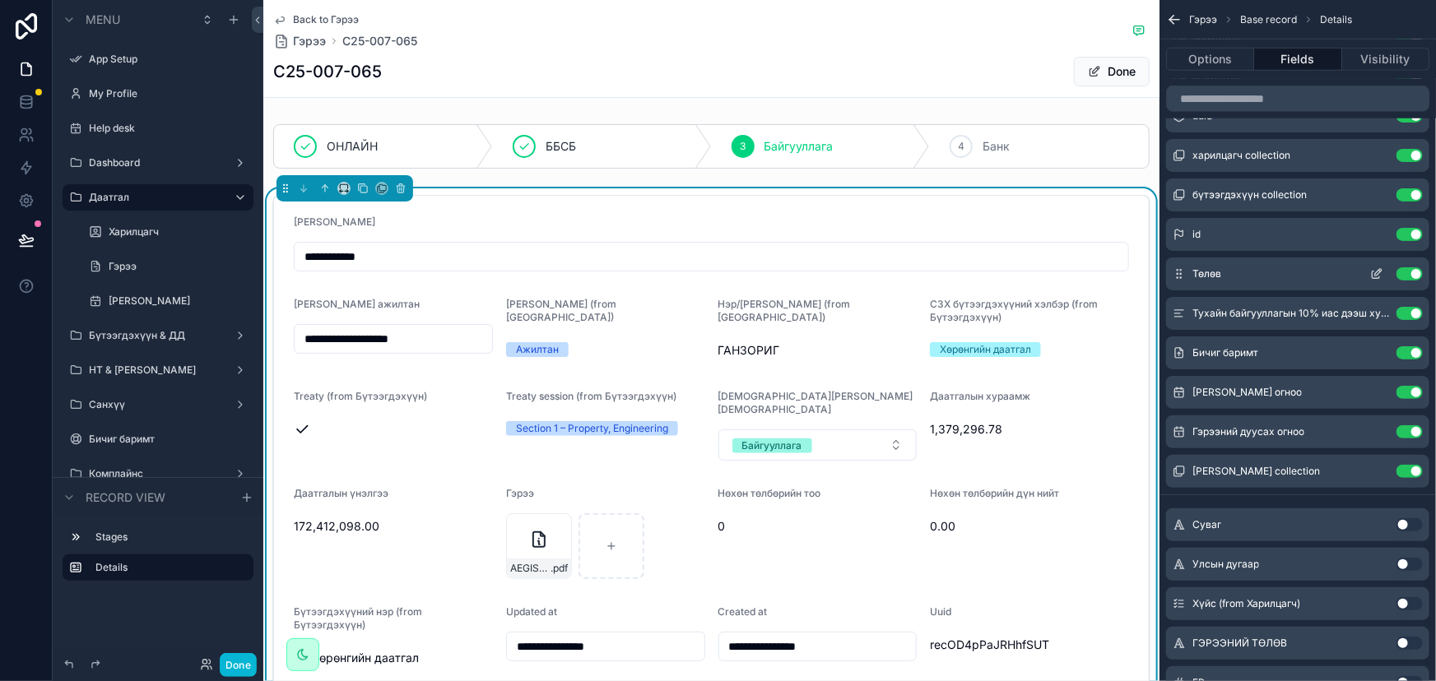
click at [1412, 232] on button "Use setting" at bounding box center [1409, 234] width 26 height 13
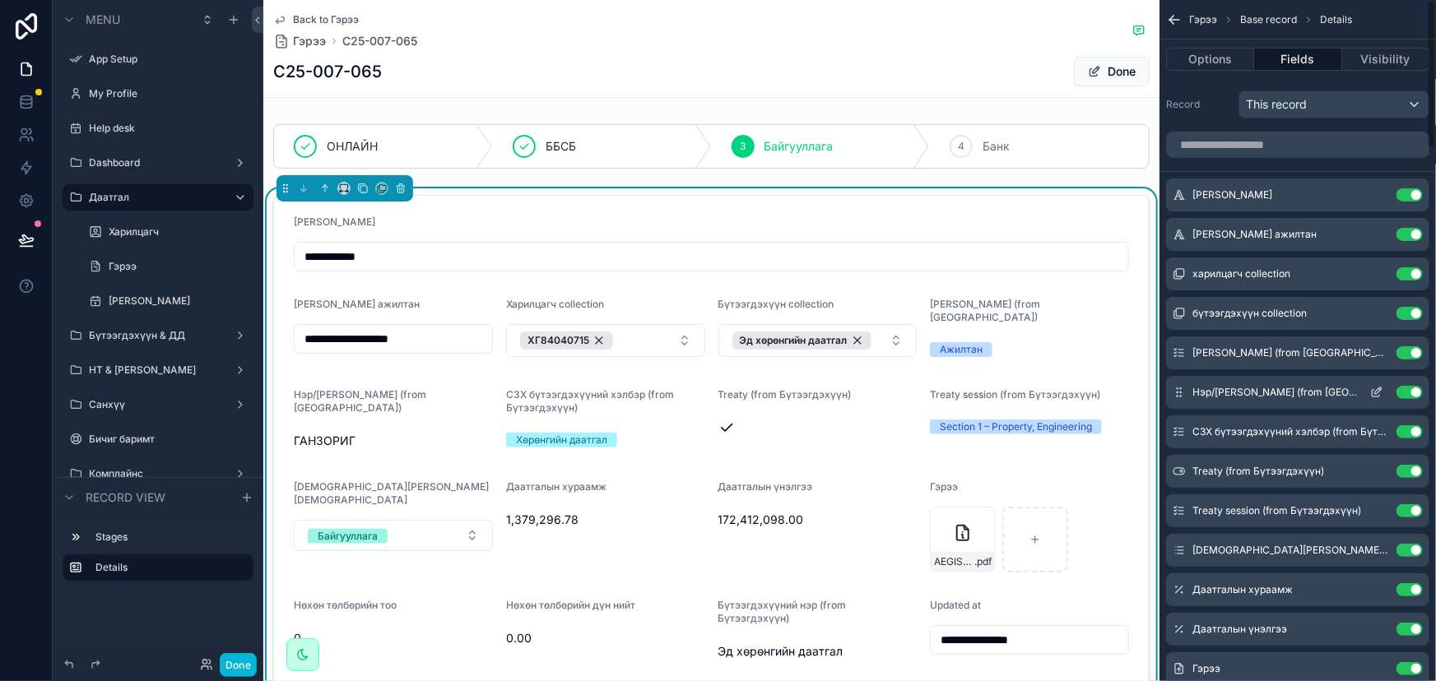
scroll to position [0, 0]
click at [1379, 273] on icon "scrollable content" at bounding box center [1376, 276] width 13 height 13
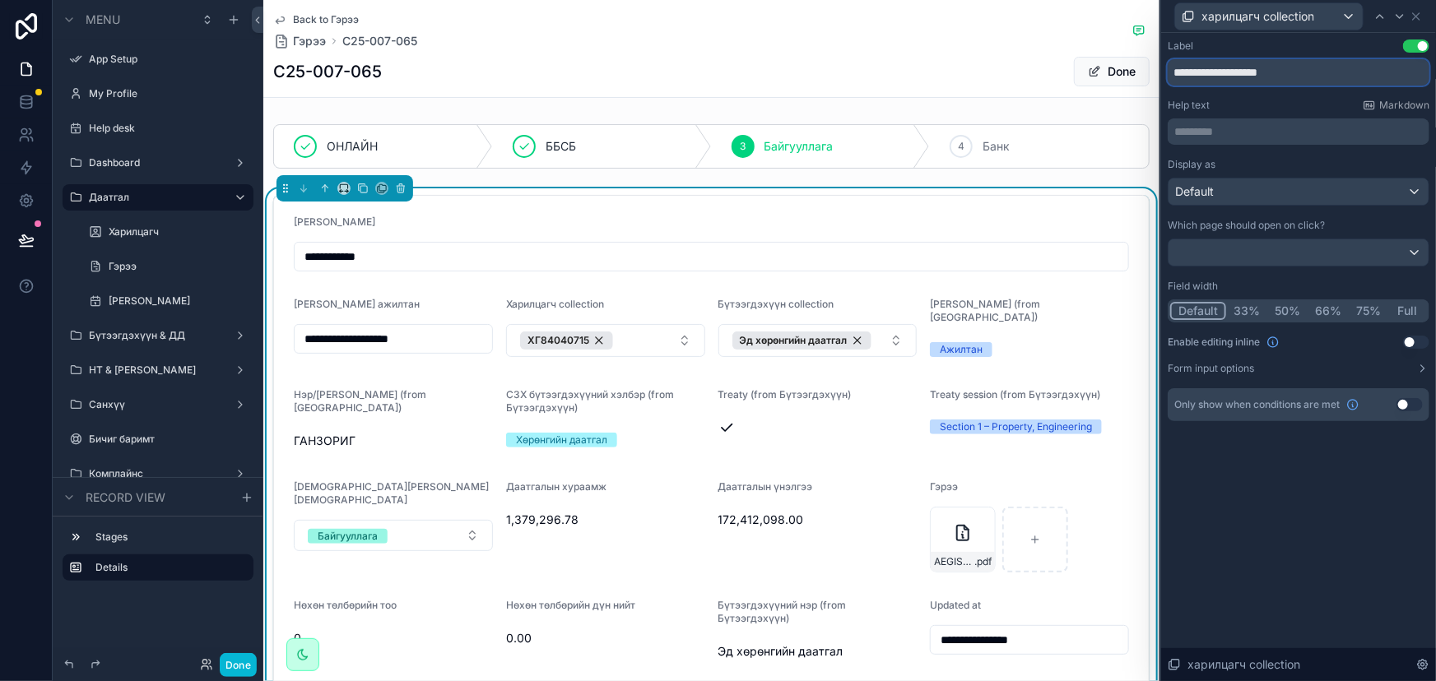
click at [1294, 67] on input "**********" at bounding box center [1299, 72] width 262 height 26
type input "*"
type input "**********"
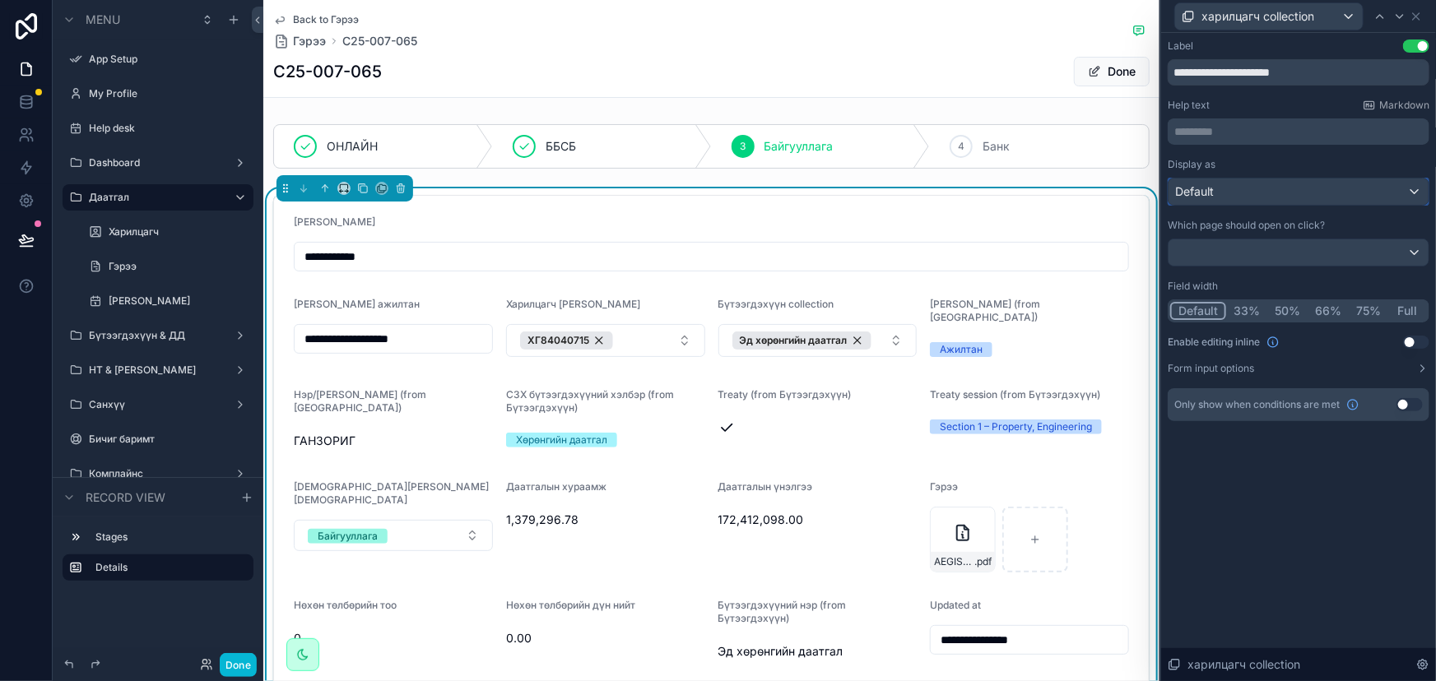
click at [1240, 187] on div "Default" at bounding box center [1298, 192] width 260 height 26
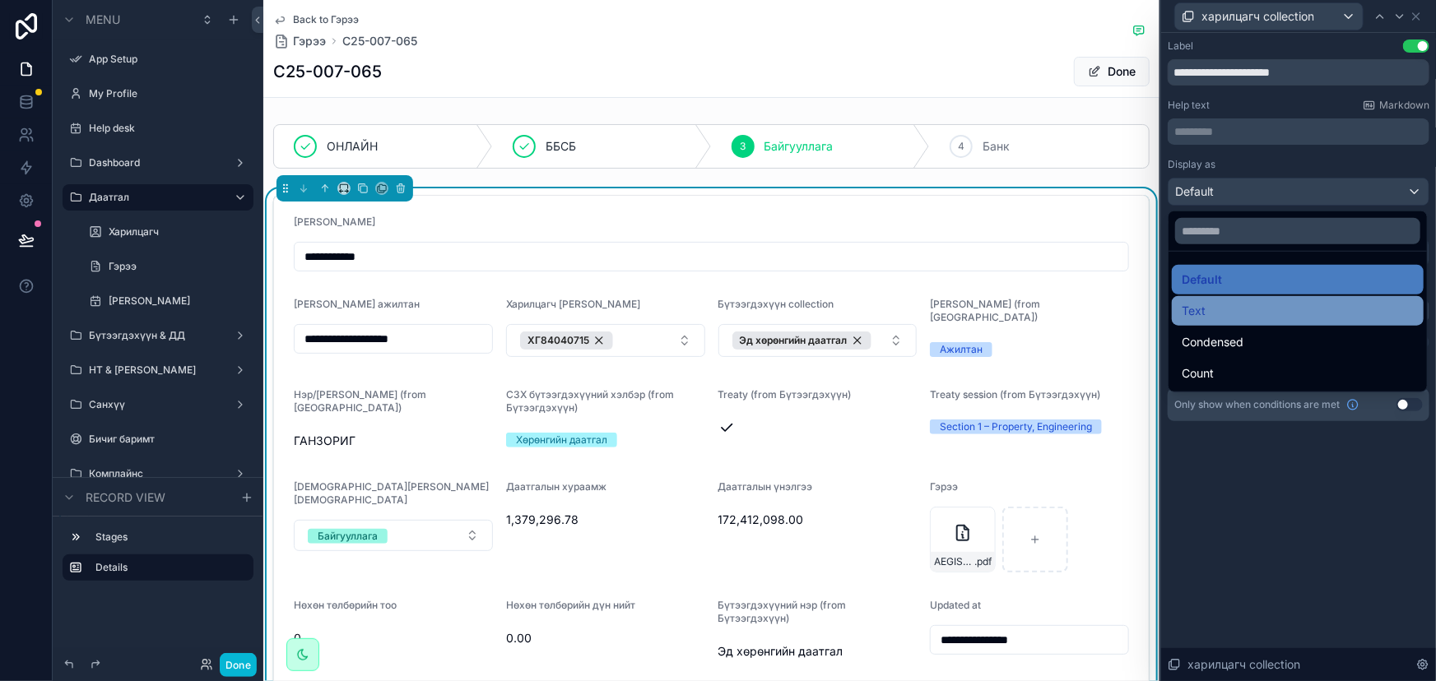
click at [1231, 313] on div "Text" at bounding box center [1298, 311] width 232 height 20
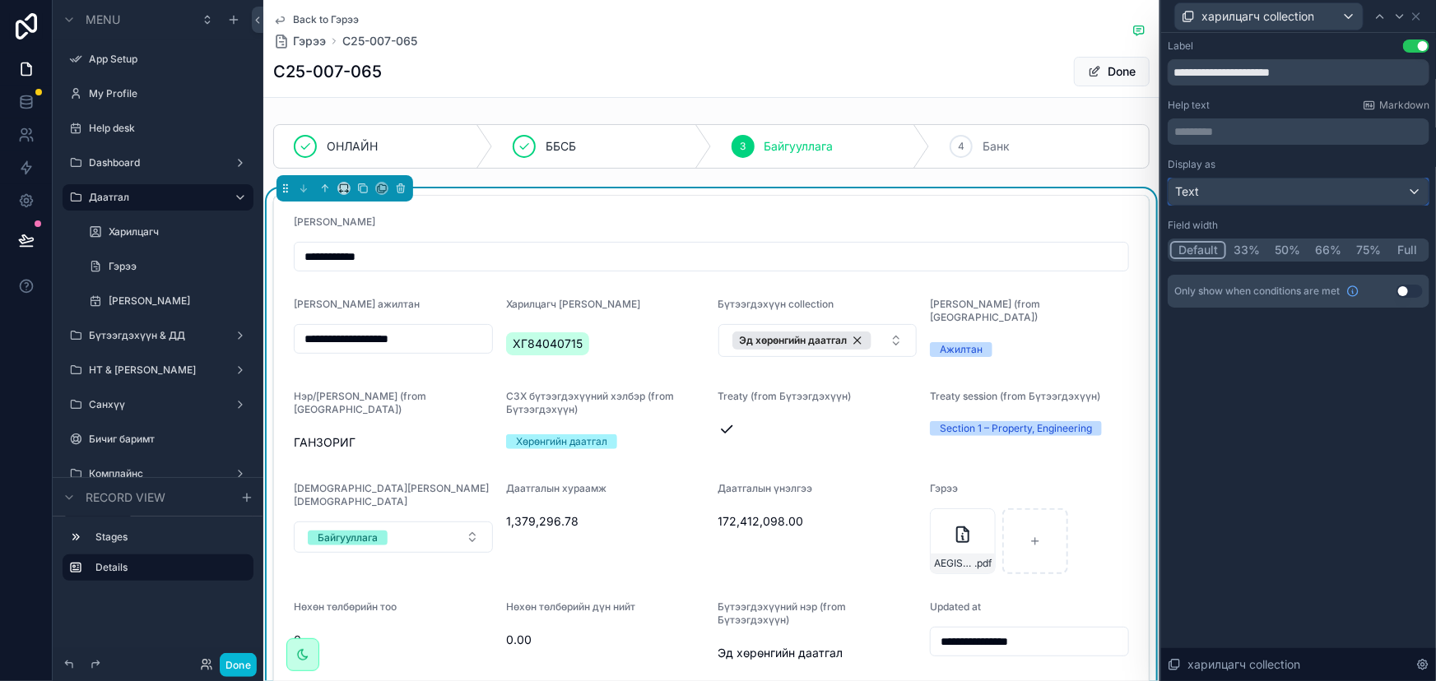
click at [1244, 199] on div "Text" at bounding box center [1298, 192] width 260 height 26
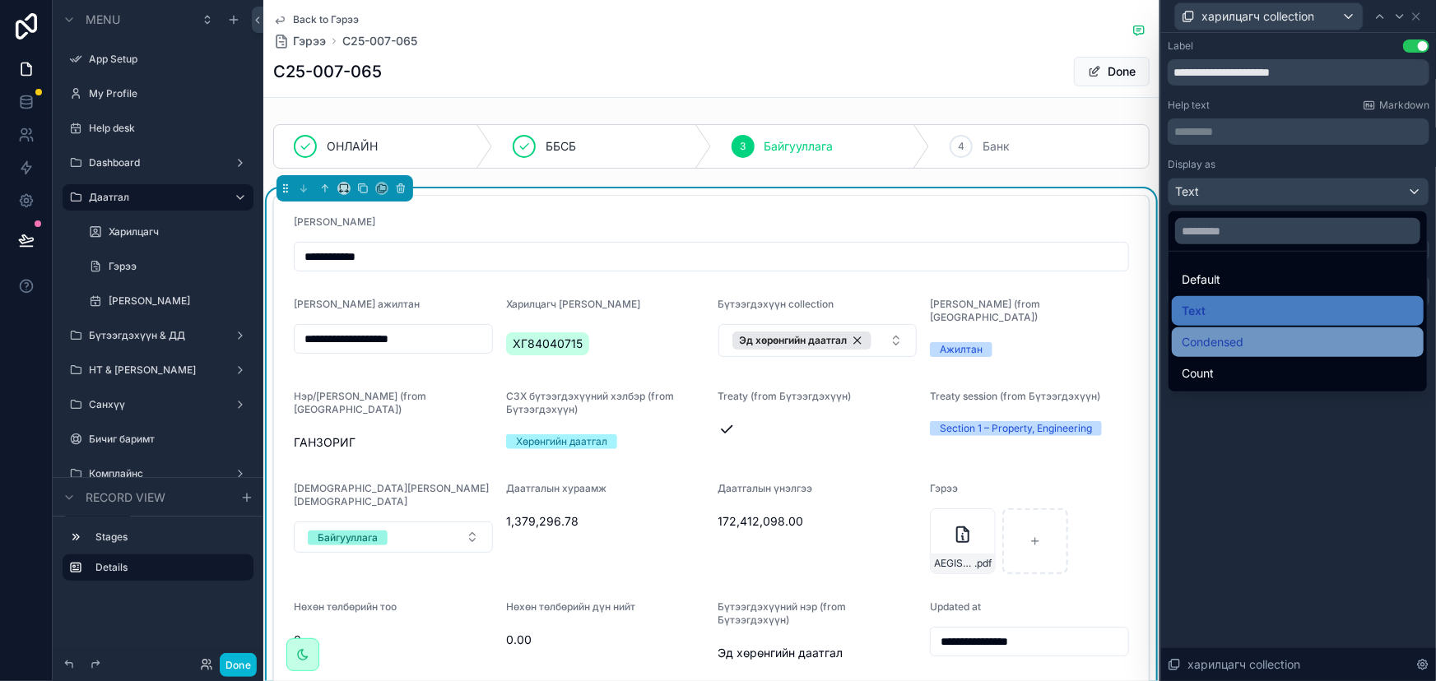
click at [1239, 344] on span "Condensed" at bounding box center [1213, 342] width 62 height 20
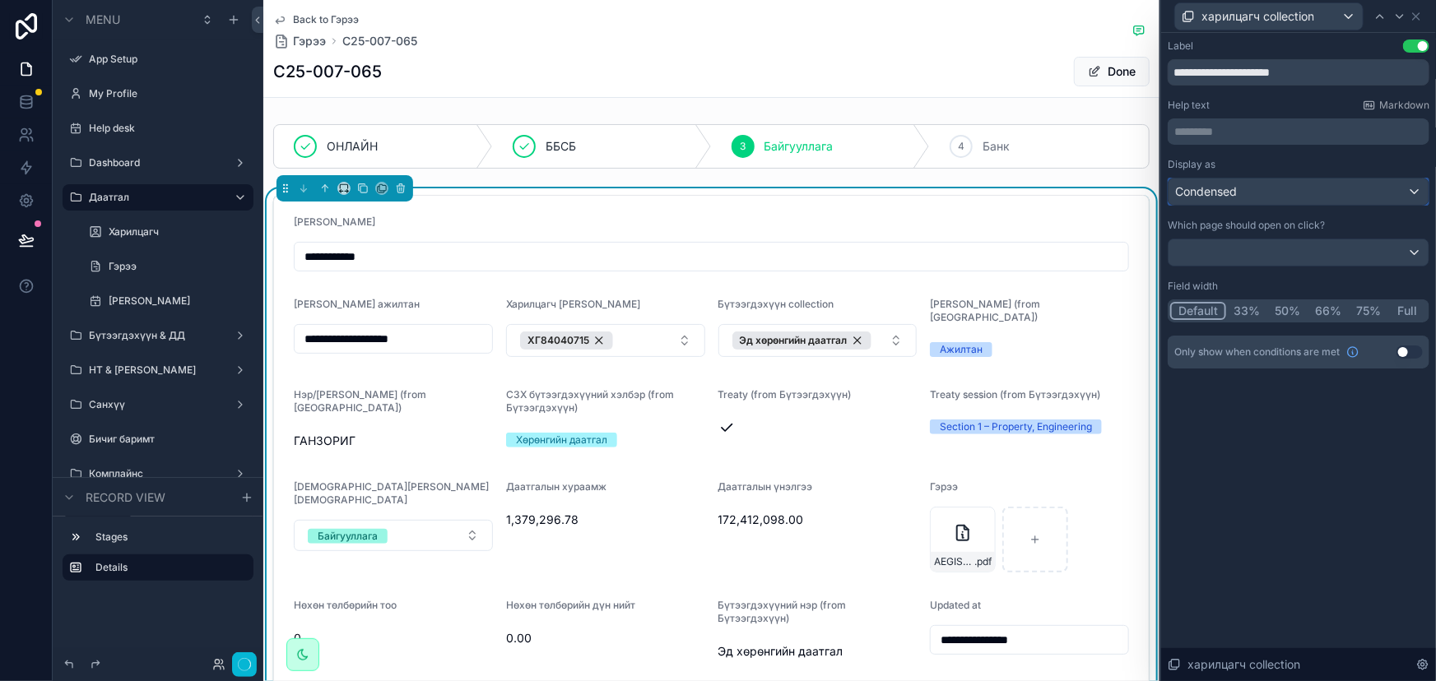
click at [1284, 180] on div "Condensed" at bounding box center [1298, 192] width 260 height 26
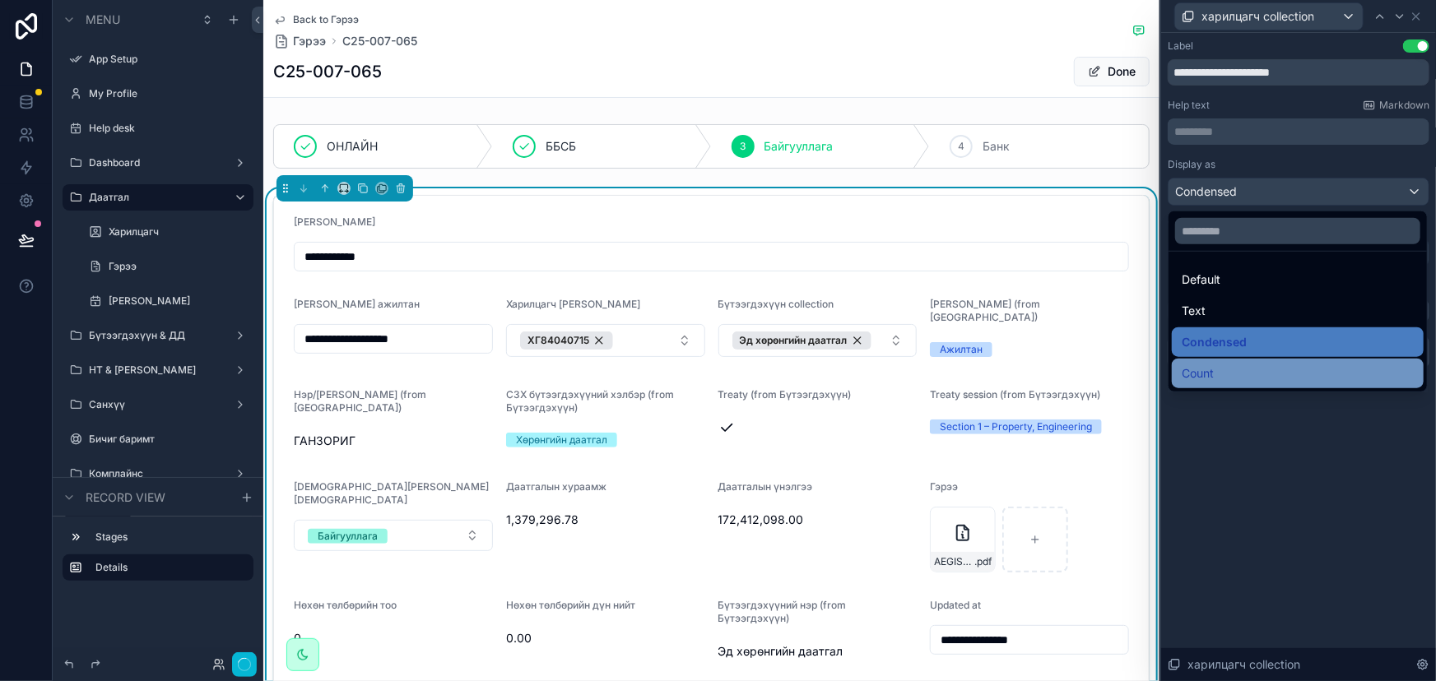
click at [1237, 367] on div "Count" at bounding box center [1298, 374] width 232 height 20
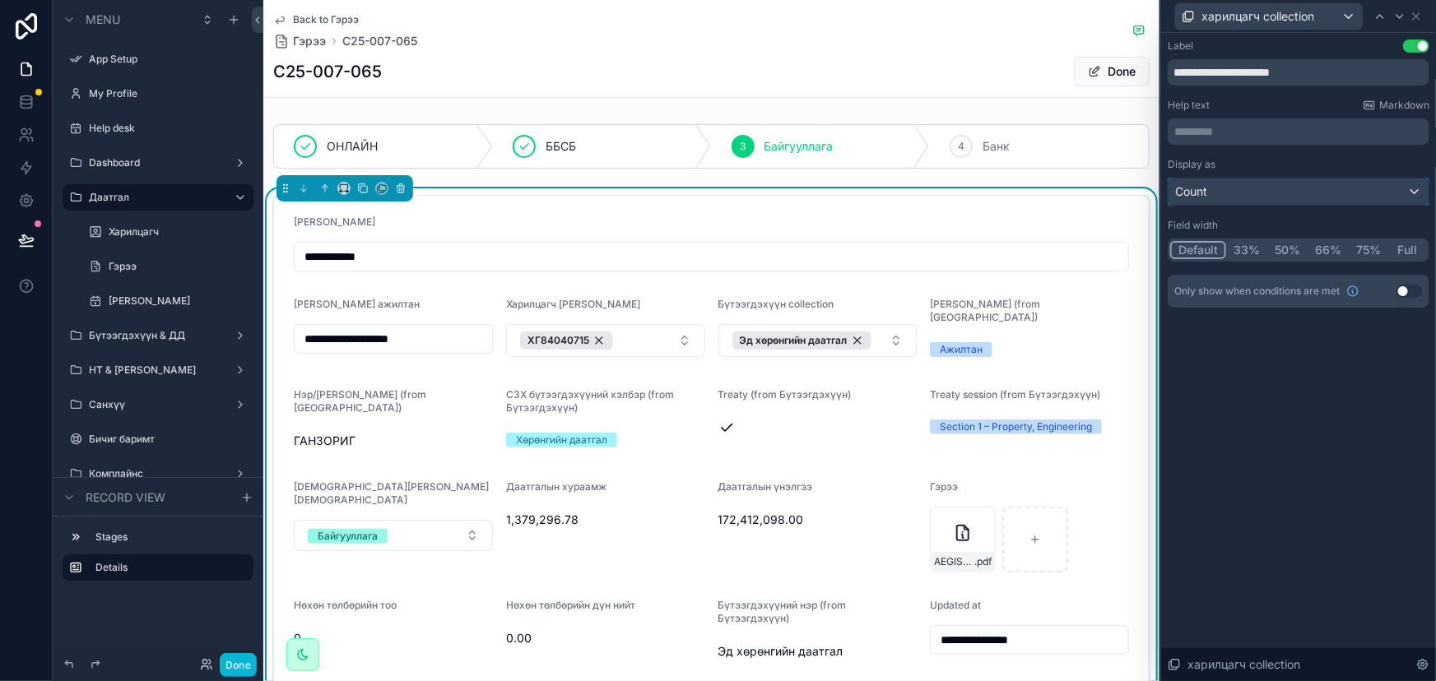
click at [1267, 192] on div "Count" at bounding box center [1298, 192] width 260 height 26
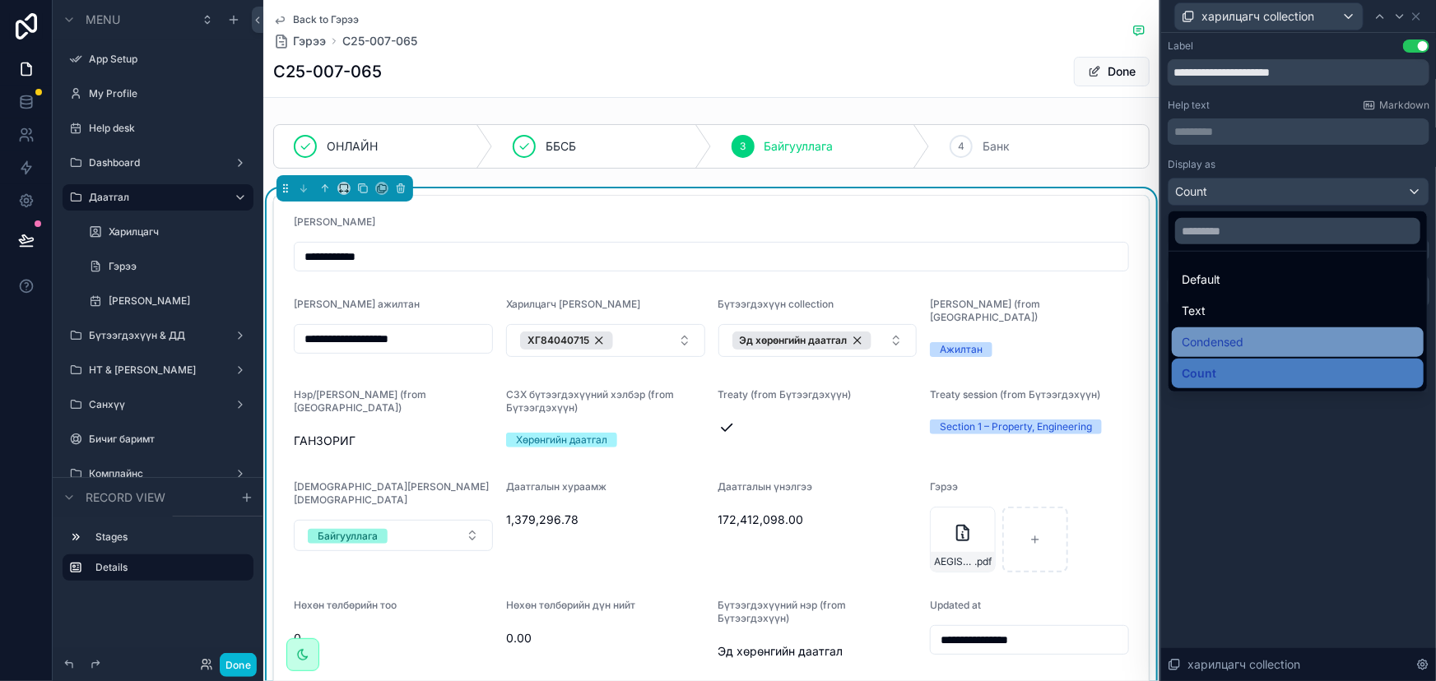
click at [1228, 338] on span "Condensed" at bounding box center [1213, 342] width 62 height 20
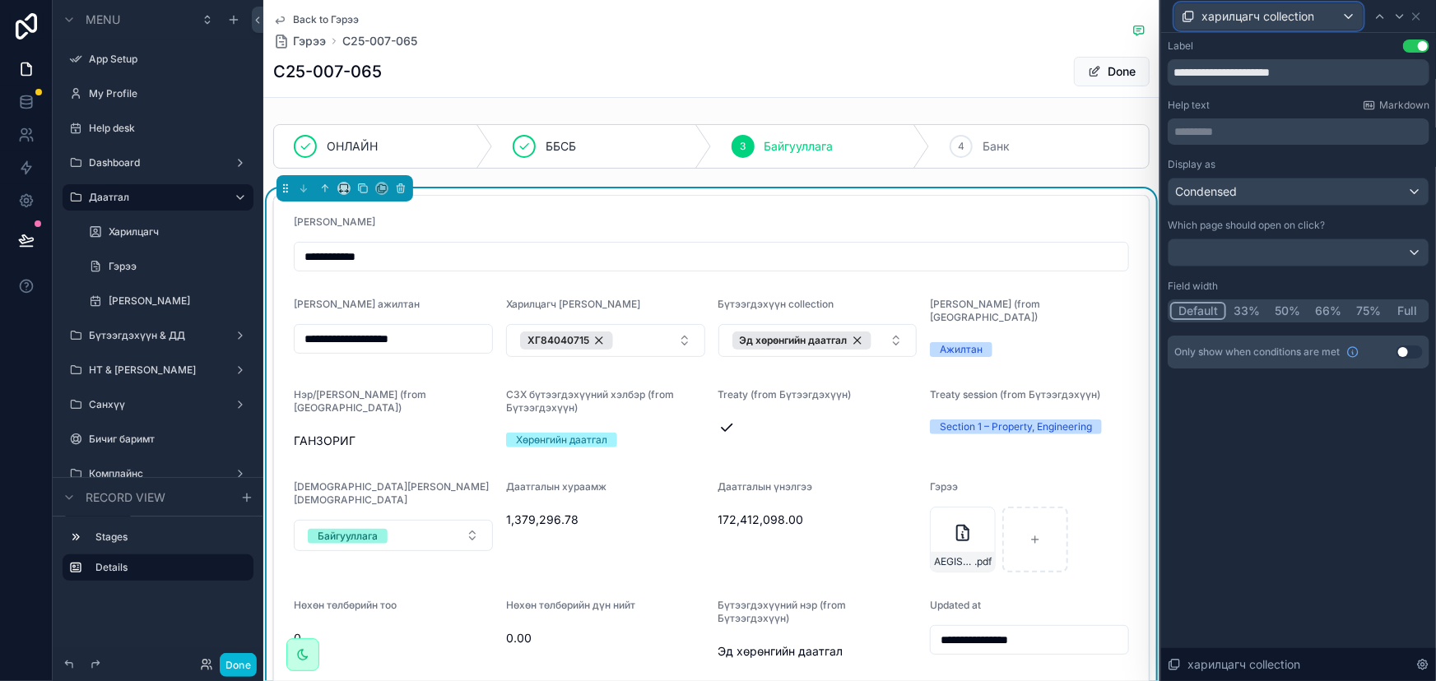
click at [1327, 10] on div "харилцагч collection" at bounding box center [1269, 16] width 188 height 26
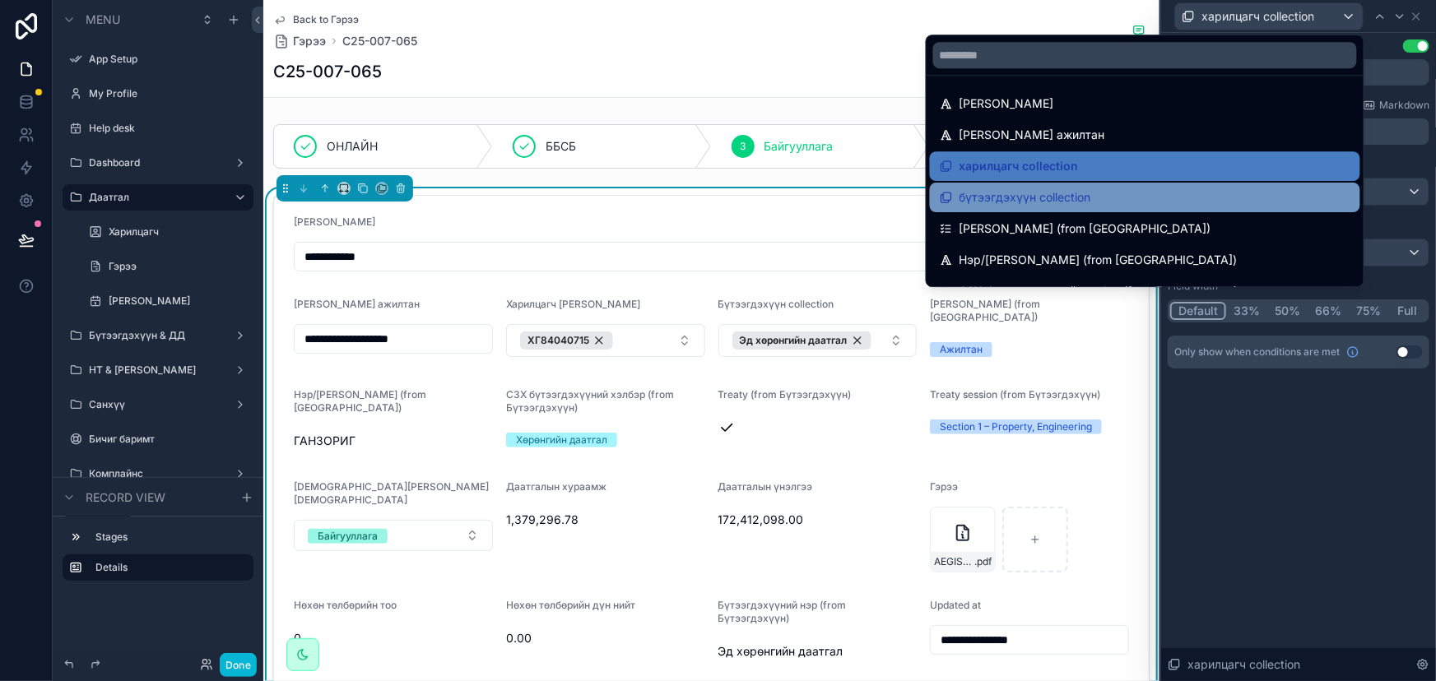
click at [1146, 195] on div "бүтээгдэхүүн collection" at bounding box center [1145, 198] width 411 height 20
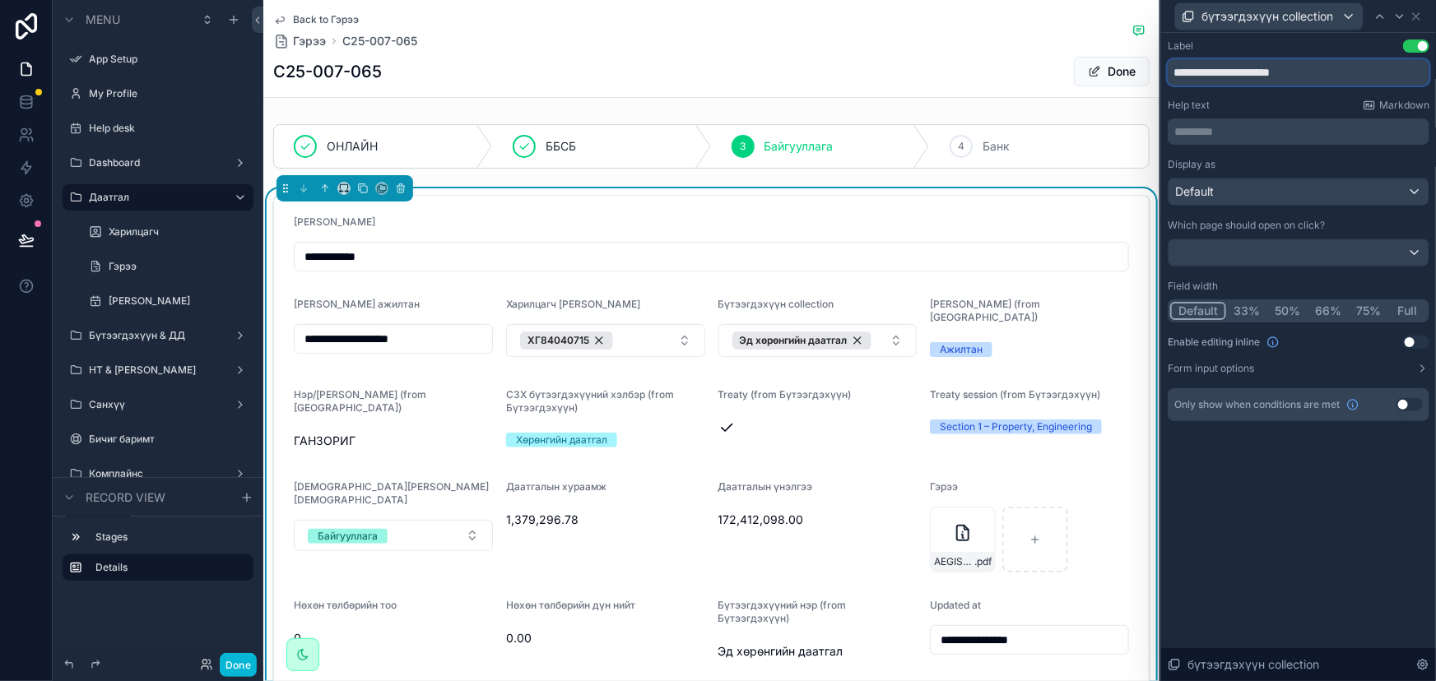
click at [1300, 69] on input "**********" at bounding box center [1299, 72] width 262 height 26
click at [1312, 73] on input "**********" at bounding box center [1299, 72] width 262 height 26
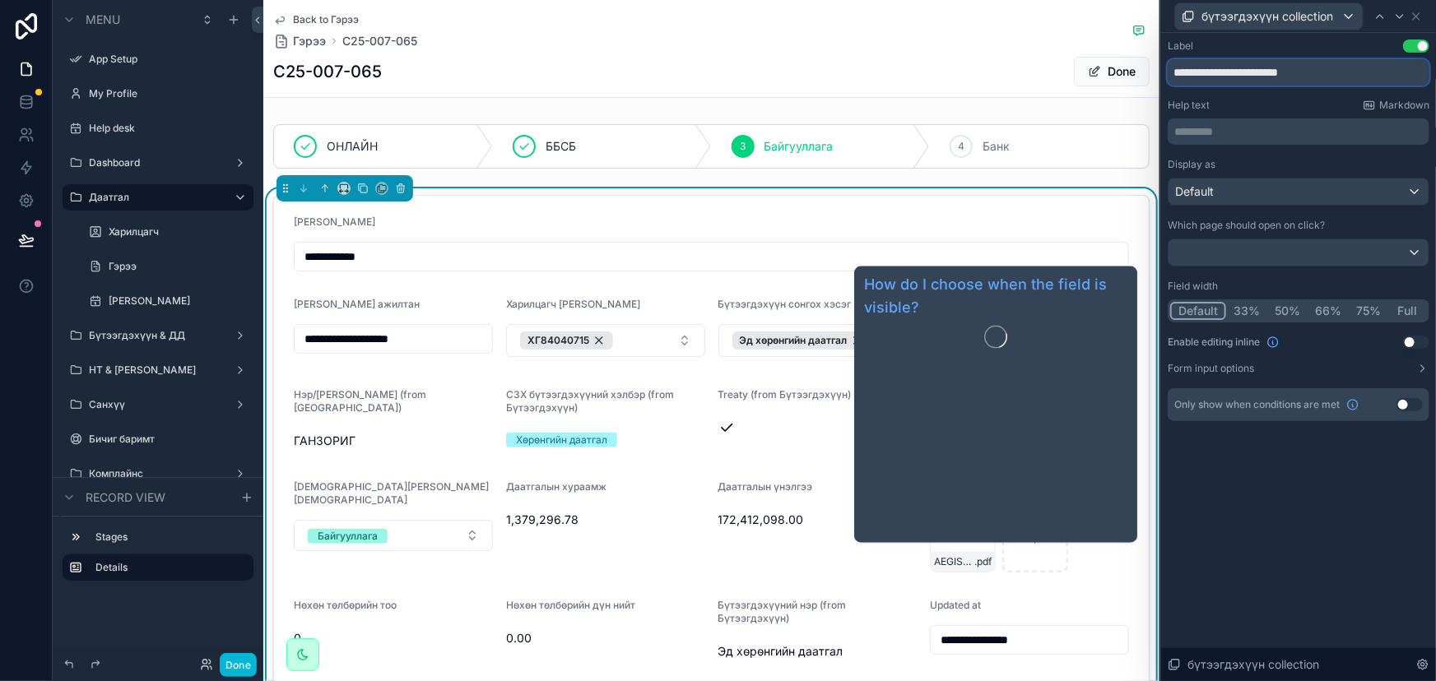
type input "**********"
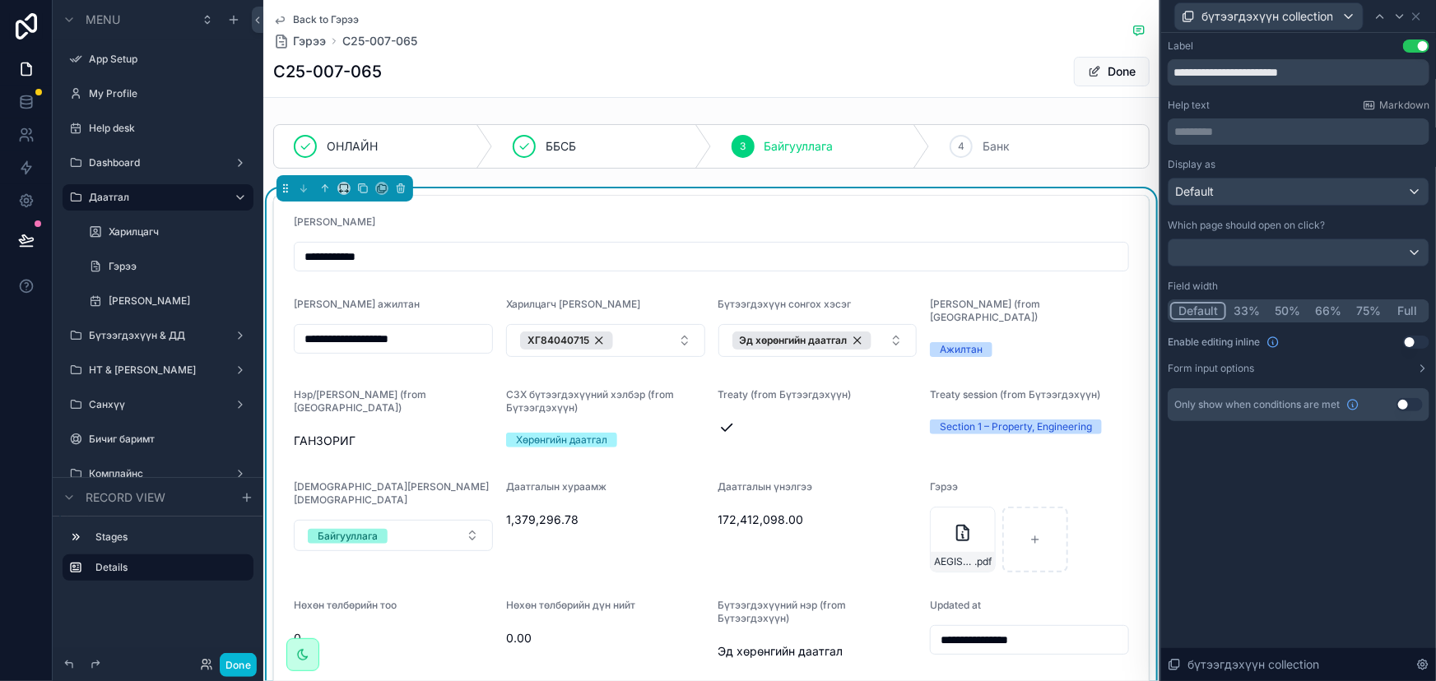
click at [1331, 469] on div "**********" at bounding box center [1298, 357] width 275 height 648
click at [1334, 15] on div "бүтээгдэхүүн collection" at bounding box center [1269, 16] width 188 height 26
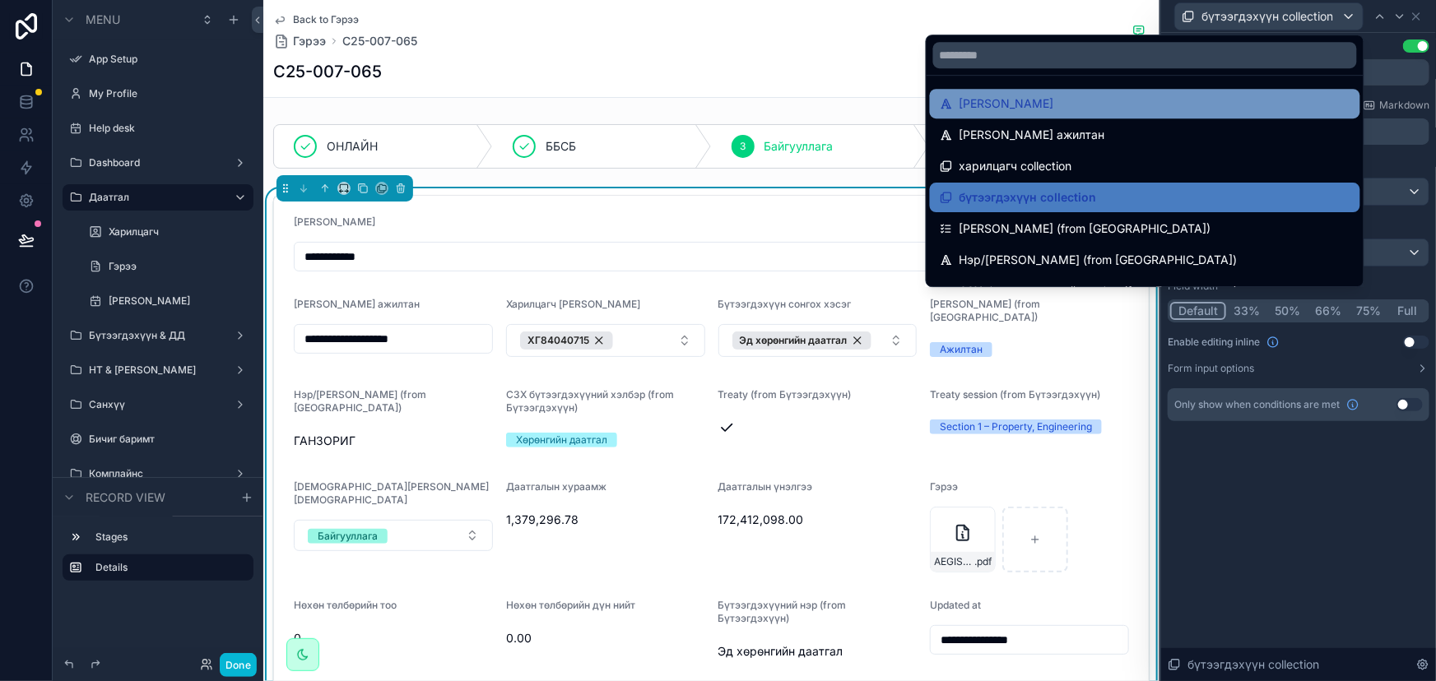
click at [1123, 105] on div "[PERSON_NAME]" at bounding box center [1145, 104] width 411 height 20
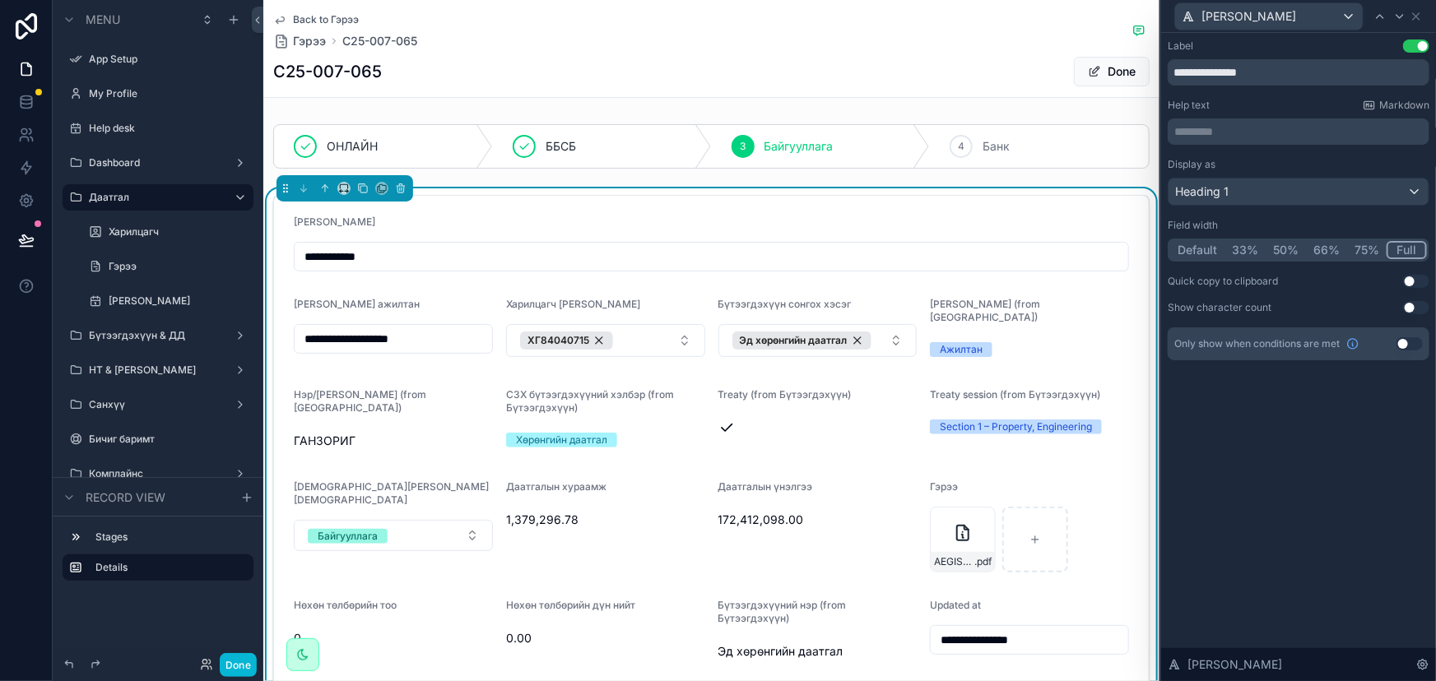
click at [1359, 249] on button "75%" at bounding box center [1366, 250] width 39 height 18
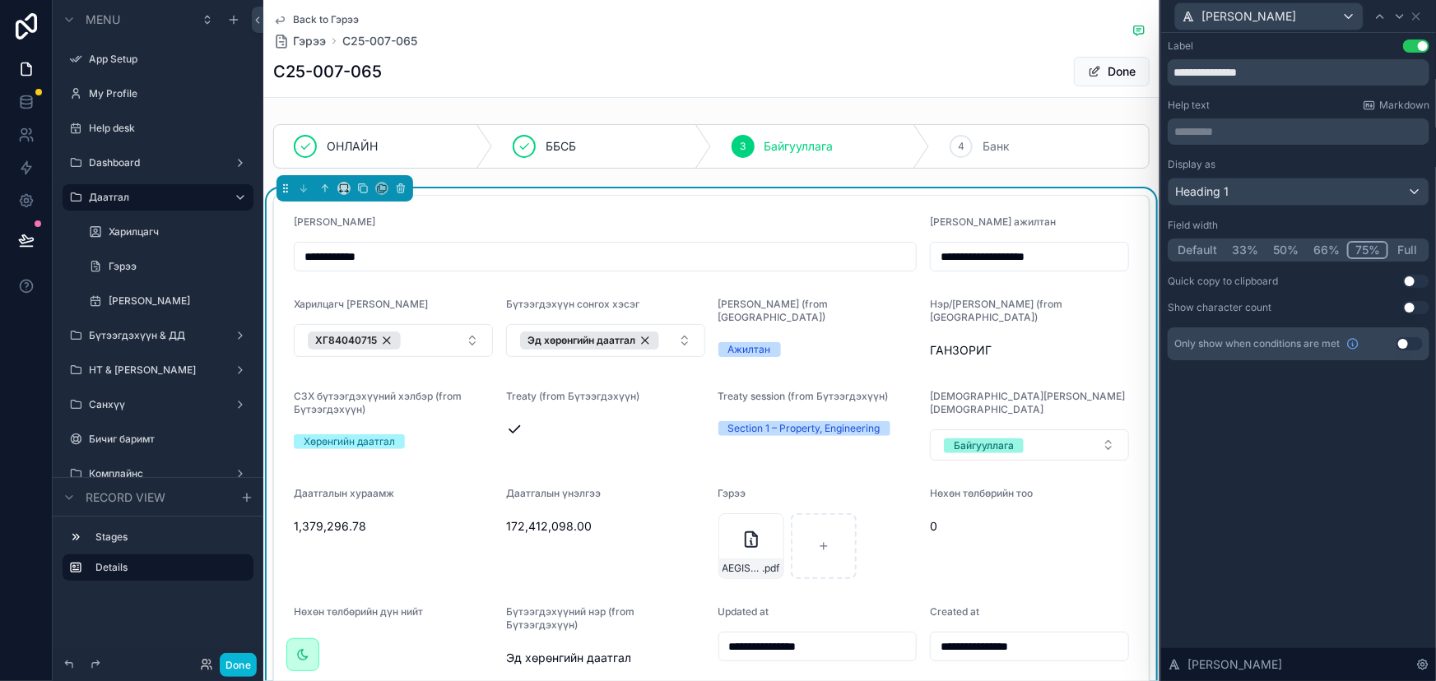
click at [355, 309] on span "Харилцагч [PERSON_NAME]" at bounding box center [361, 304] width 134 height 12
click at [1333, 13] on div "[PERSON_NAME]" at bounding box center [1269, 16] width 188 height 26
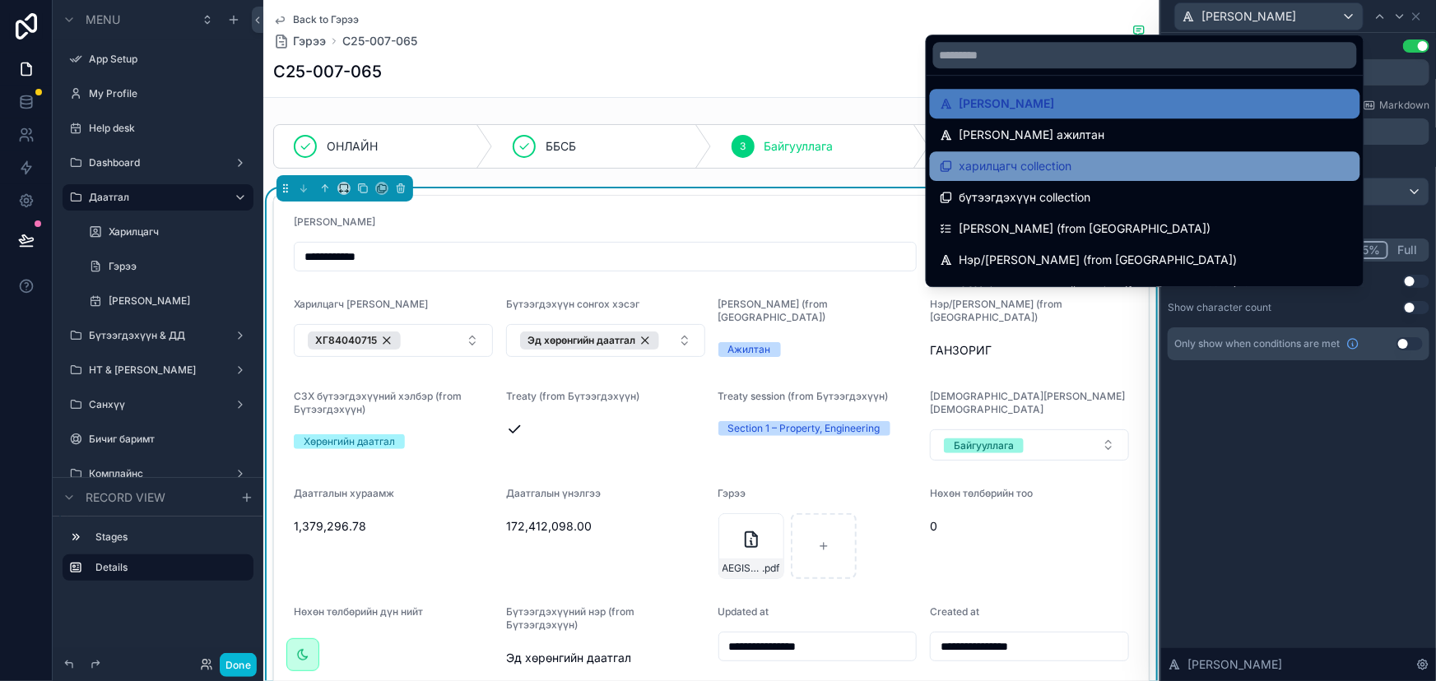
click at [1113, 165] on div "харилцагч collection" at bounding box center [1145, 166] width 411 height 20
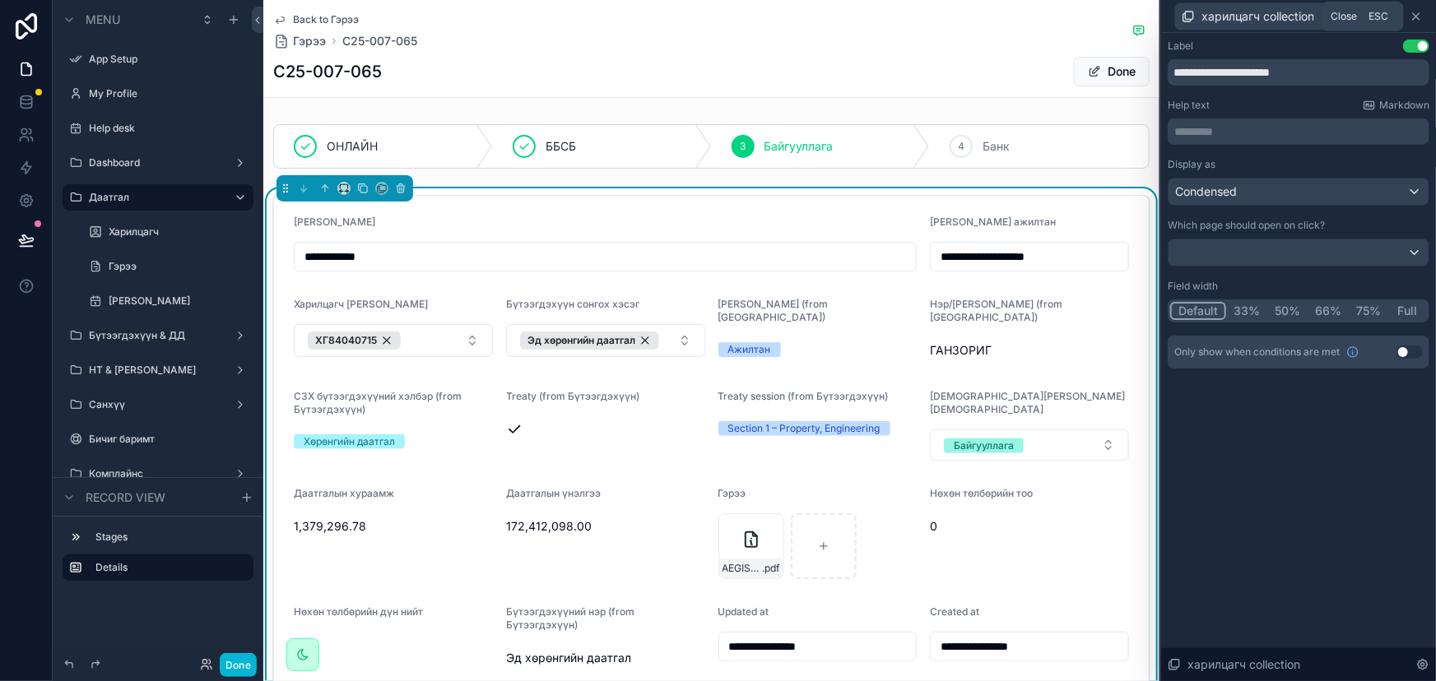
drag, startPoint x: 1420, startPoint y: 12, endPoint x: 1416, endPoint y: 19, distance: 8.5
click at [1420, 12] on icon at bounding box center [1416, 16] width 13 height 13
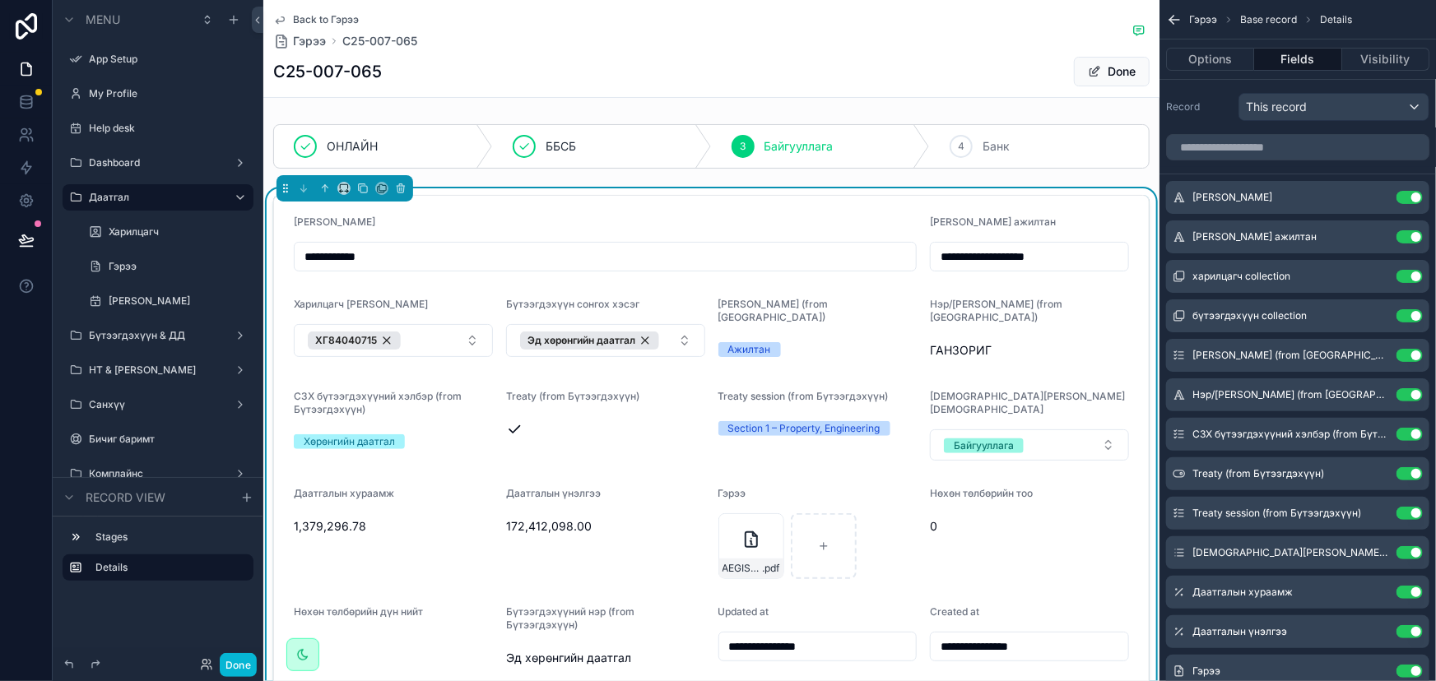
click at [982, 337] on div "ГАНЗОРИГ" at bounding box center [1029, 350] width 199 height 26
click at [787, 342] on div "Ажилтан" at bounding box center [817, 349] width 199 height 15
click at [899, 264] on input "**********" at bounding box center [605, 256] width 621 height 23
click at [781, 342] on div "Ажилтан" at bounding box center [817, 349] width 199 height 15
click at [767, 318] on div "[PERSON_NAME] (from [GEOGRAPHIC_DATA]) [PERSON_NAME]" at bounding box center [817, 331] width 199 height 66
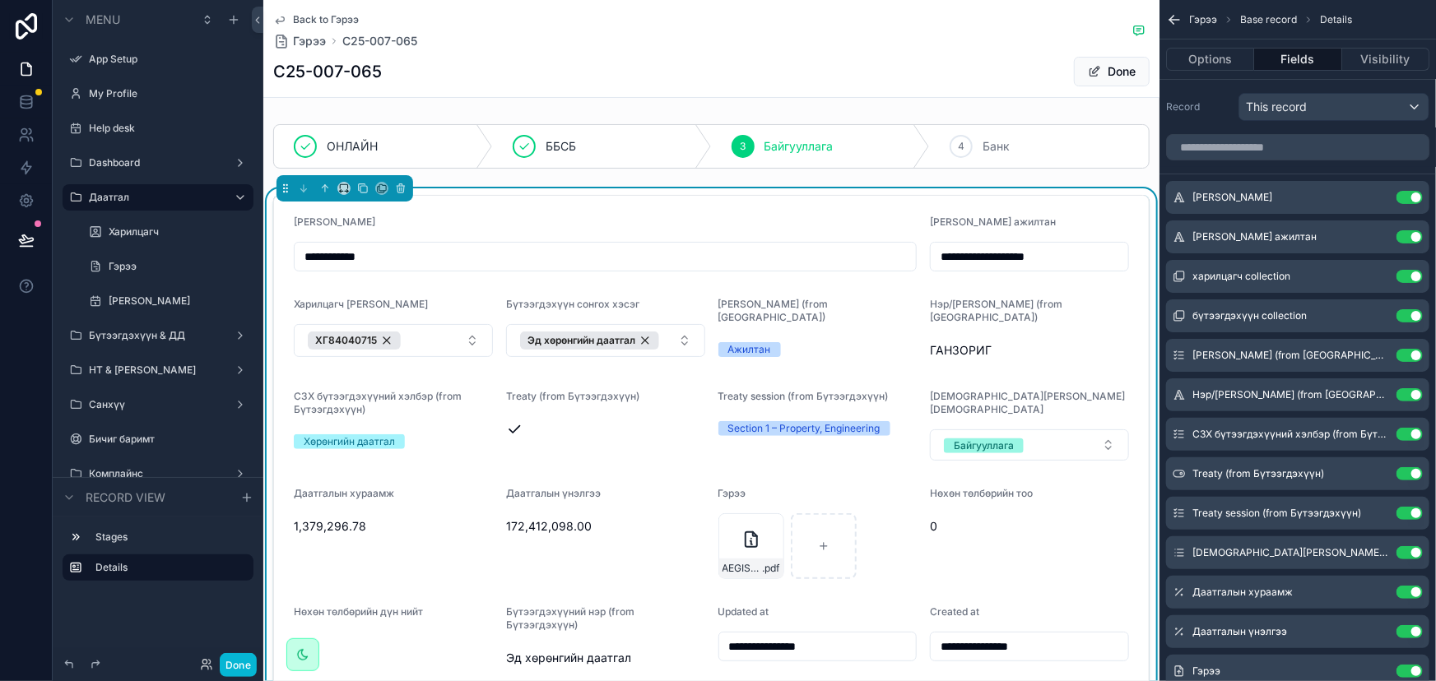
click at [756, 342] on div "Ажилтан" at bounding box center [749, 349] width 43 height 15
click at [1375, 272] on icon "scrollable content" at bounding box center [1376, 276] width 13 height 13
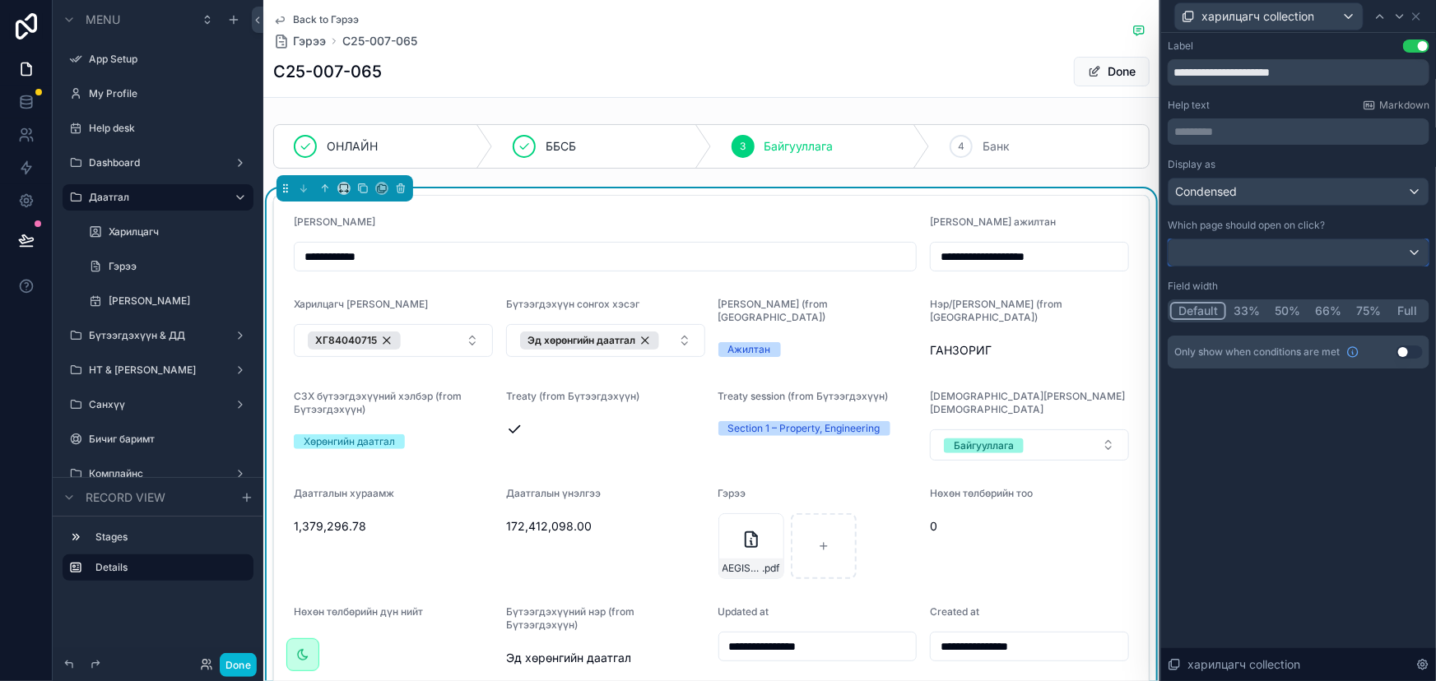
click at [1290, 263] on div at bounding box center [1298, 252] width 260 height 26
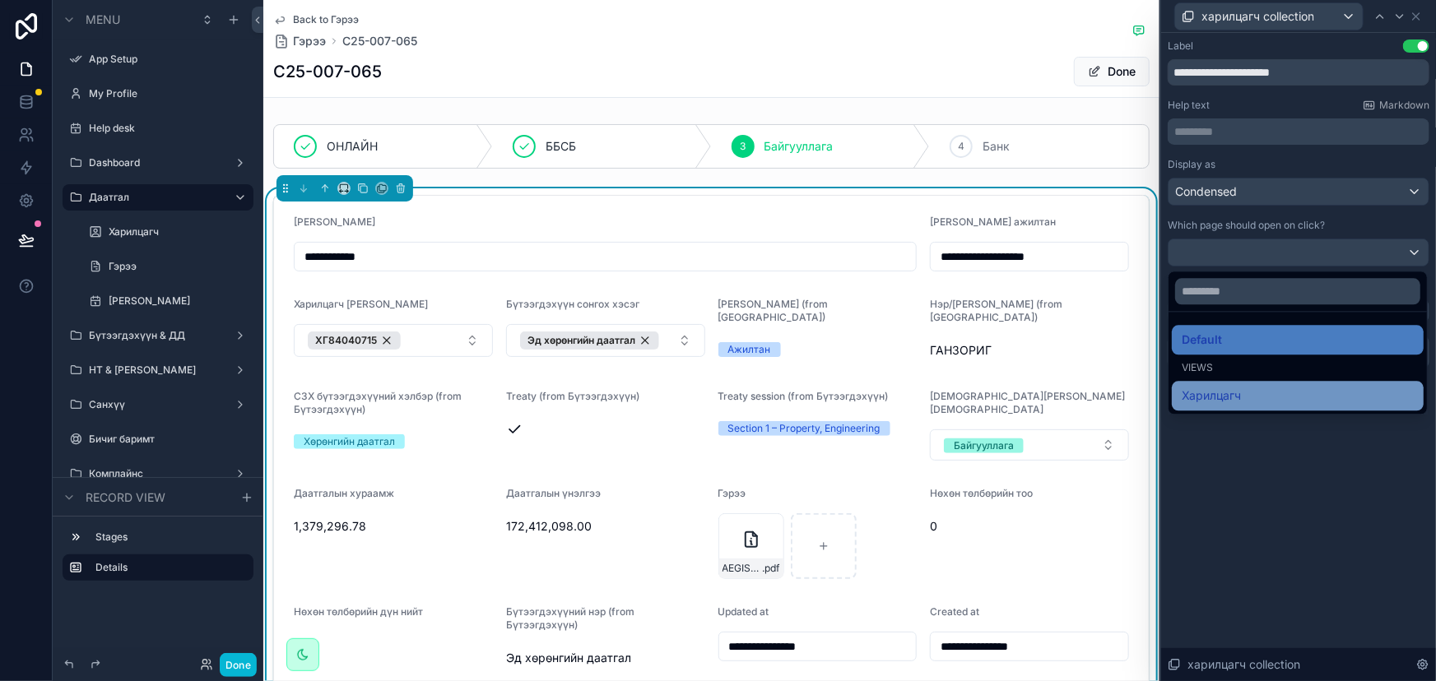
click at [1226, 393] on span "Харилцагч" at bounding box center [1211, 396] width 59 height 20
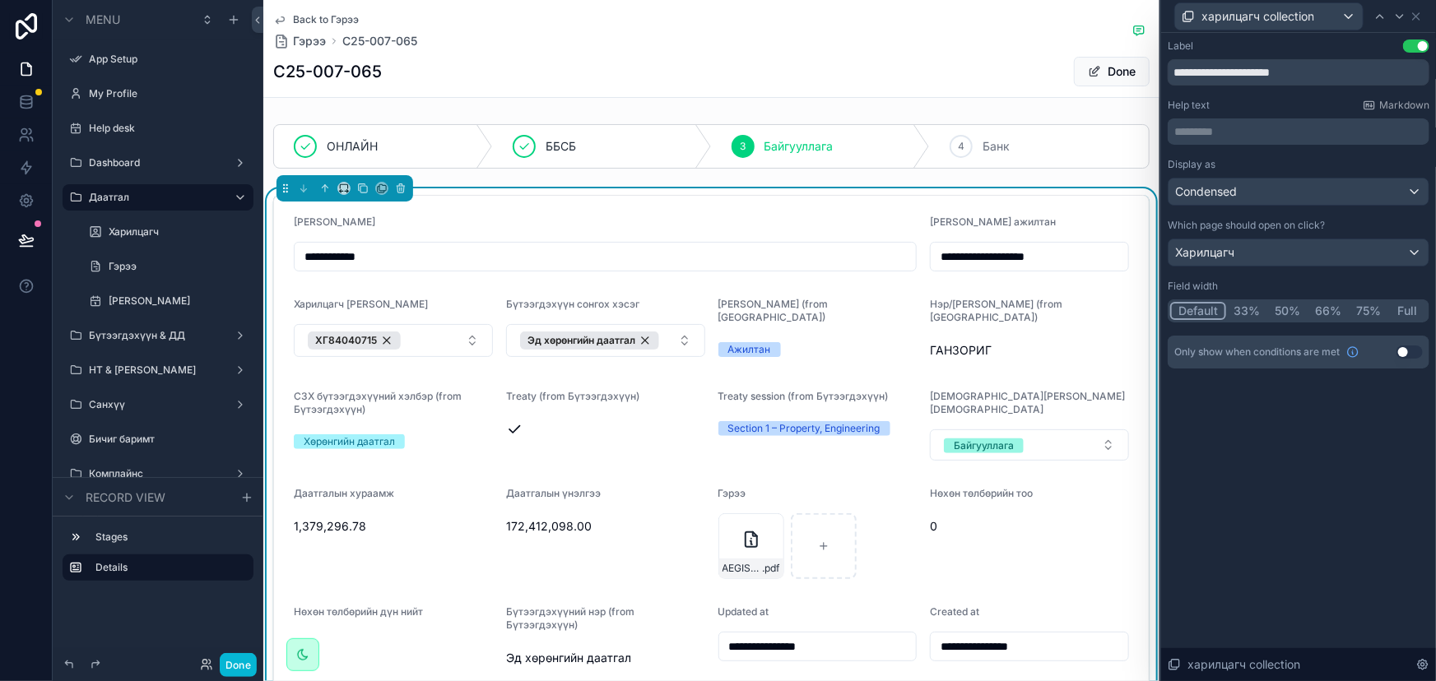
drag, startPoint x: 1314, startPoint y: 462, endPoint x: 1339, endPoint y: 394, distance: 72.6
click at [1316, 462] on div "**********" at bounding box center [1298, 357] width 275 height 648
click at [1414, 16] on icon at bounding box center [1416, 16] width 13 height 13
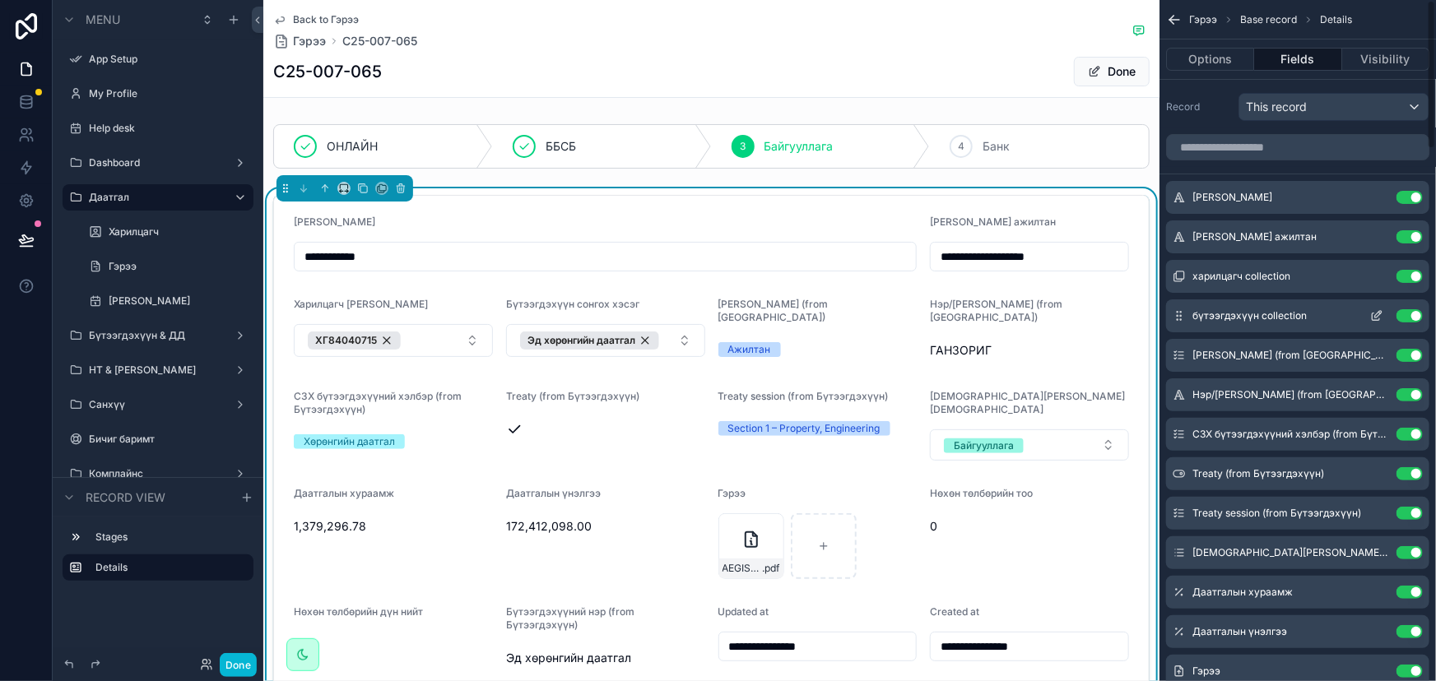
click at [1373, 312] on icon "scrollable content" at bounding box center [1376, 315] width 13 height 13
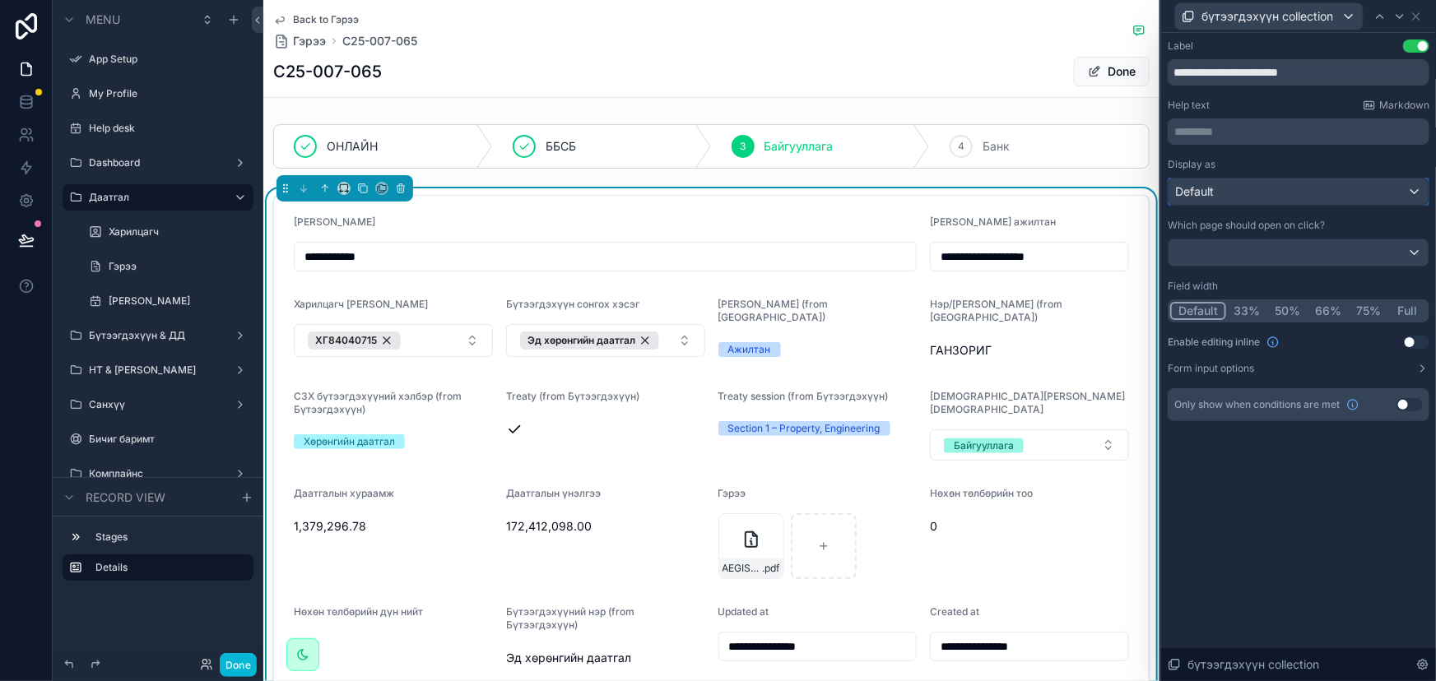
click at [1268, 179] on div "Default" at bounding box center [1298, 192] width 260 height 26
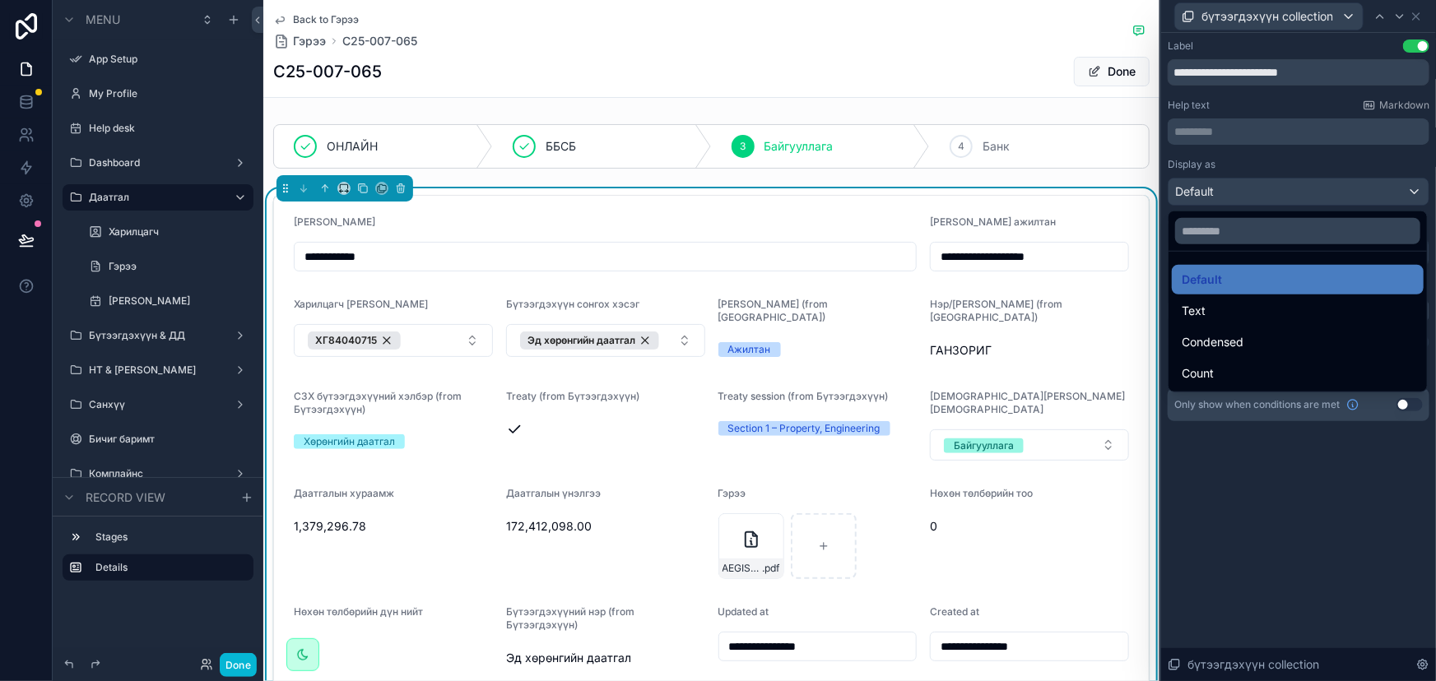
click at [1271, 187] on div at bounding box center [1298, 340] width 275 height 681
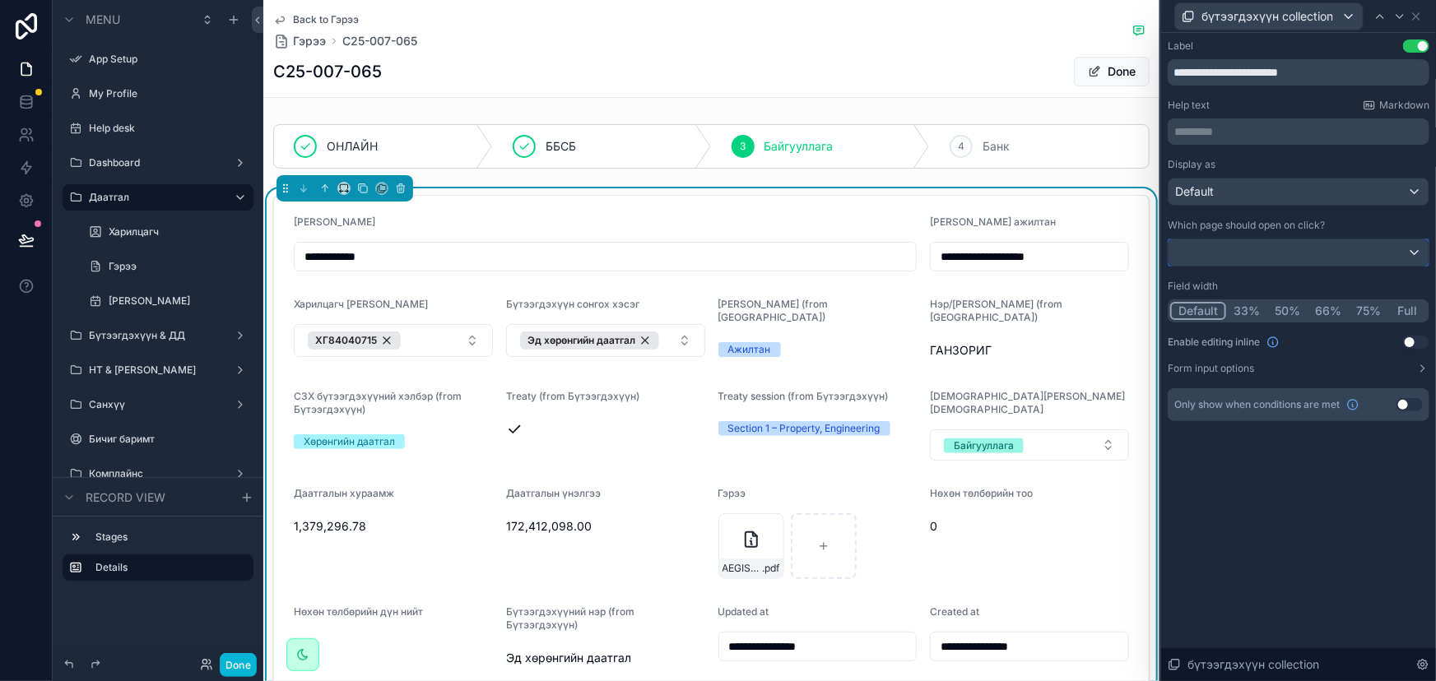
click at [1267, 247] on div at bounding box center [1298, 252] width 260 height 26
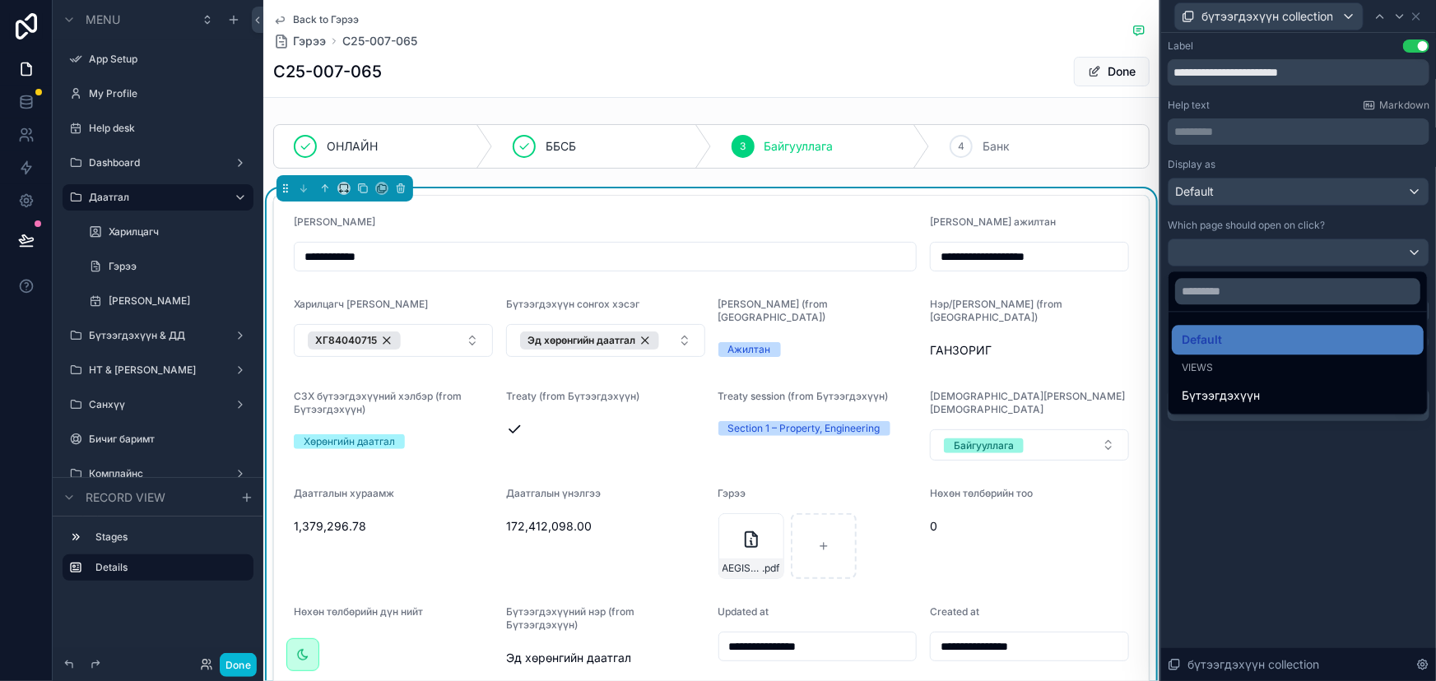
click at [1267, 247] on div at bounding box center [1298, 340] width 275 height 681
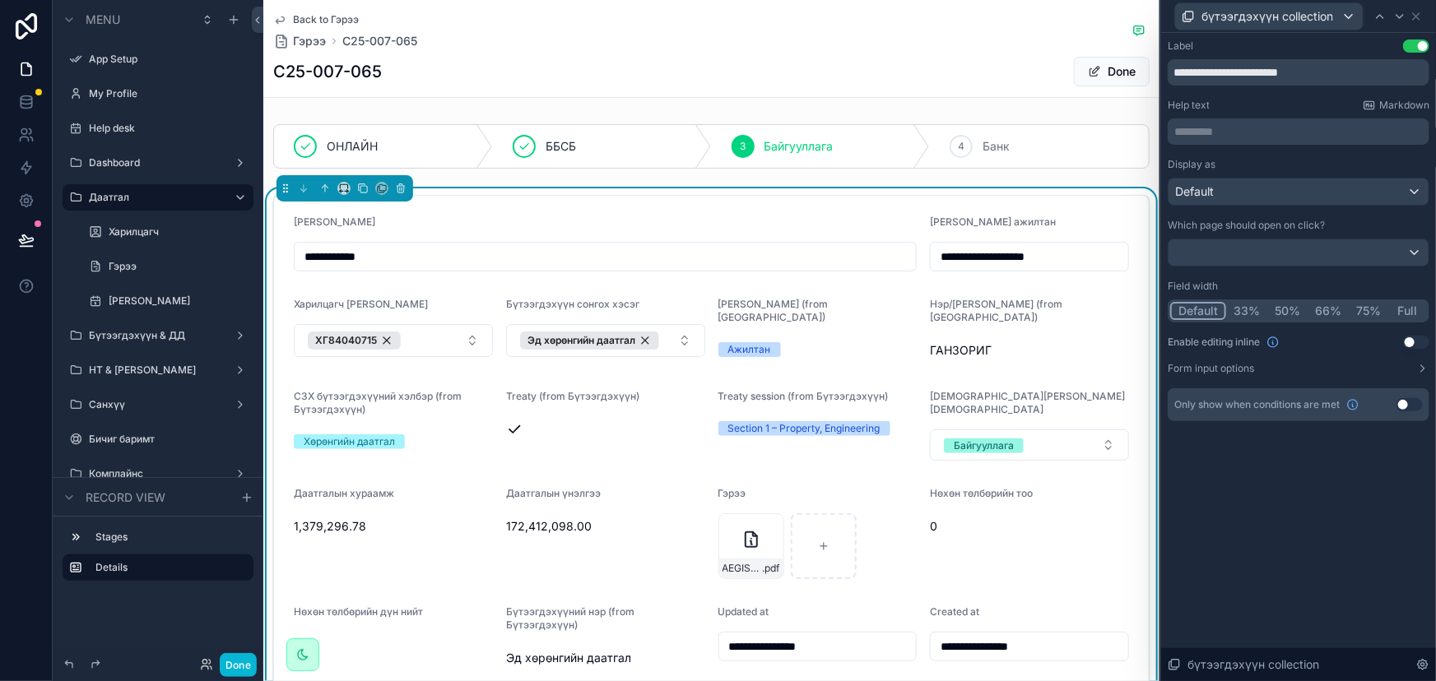
click at [1285, 506] on div "**********" at bounding box center [1298, 357] width 275 height 648
click at [808, 360] on div "[PERSON_NAME] (from [GEOGRAPHIC_DATA]) [PERSON_NAME]" at bounding box center [817, 331] width 199 height 66
click at [1322, 366] on button "Form input options" at bounding box center [1299, 368] width 262 height 13
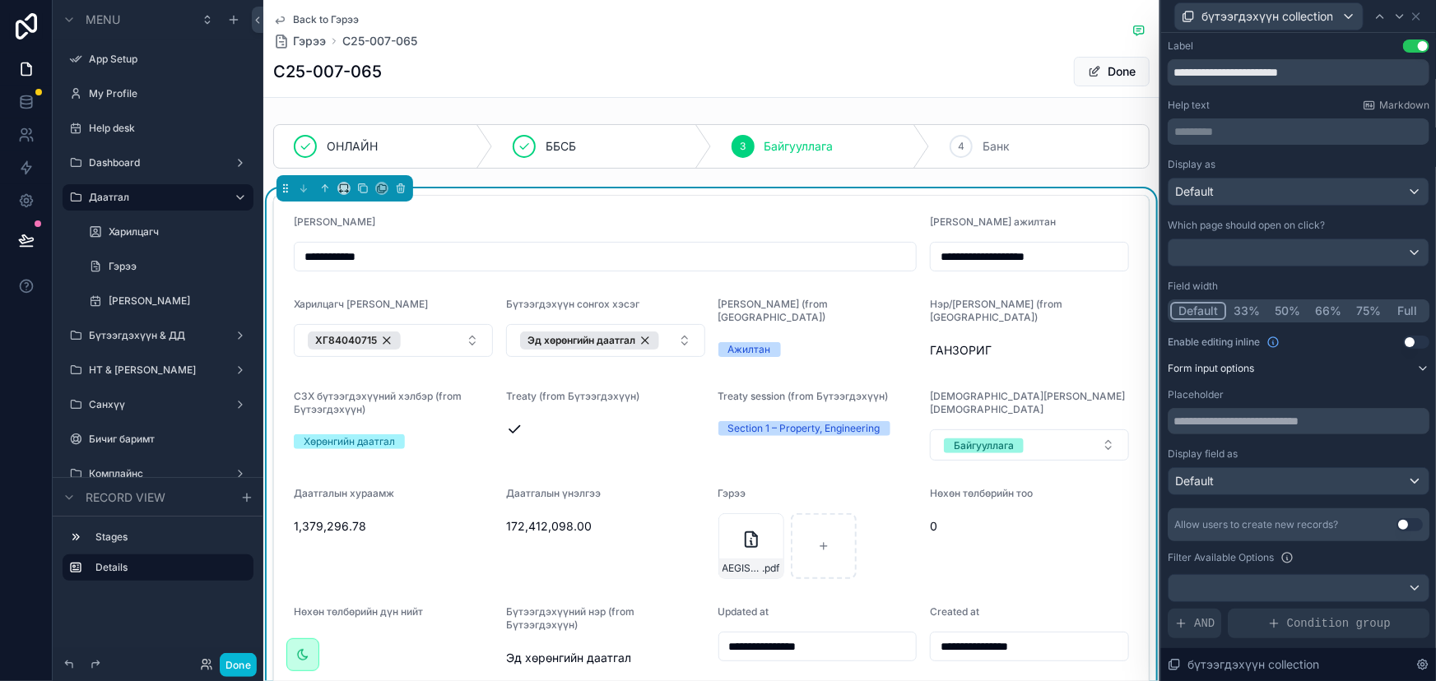
click at [1321, 366] on button "Form input options" at bounding box center [1299, 368] width 262 height 13
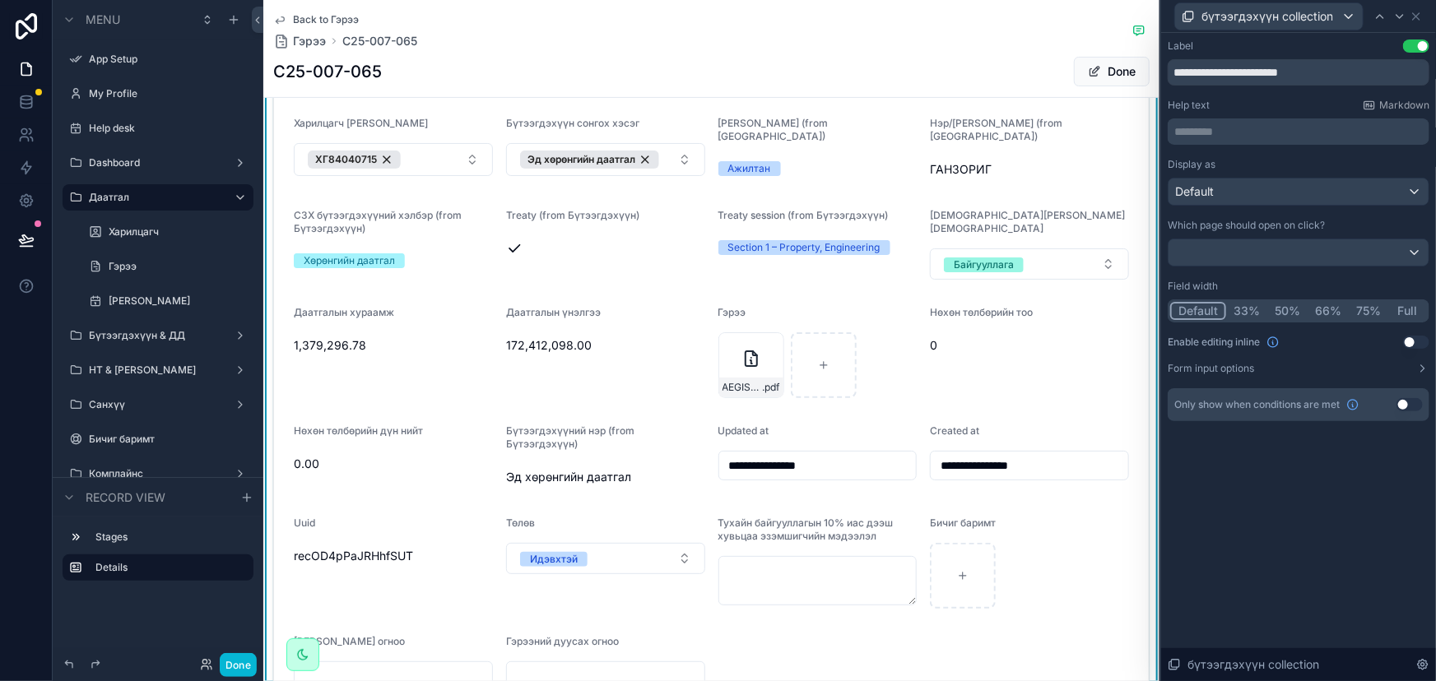
scroll to position [74, 0]
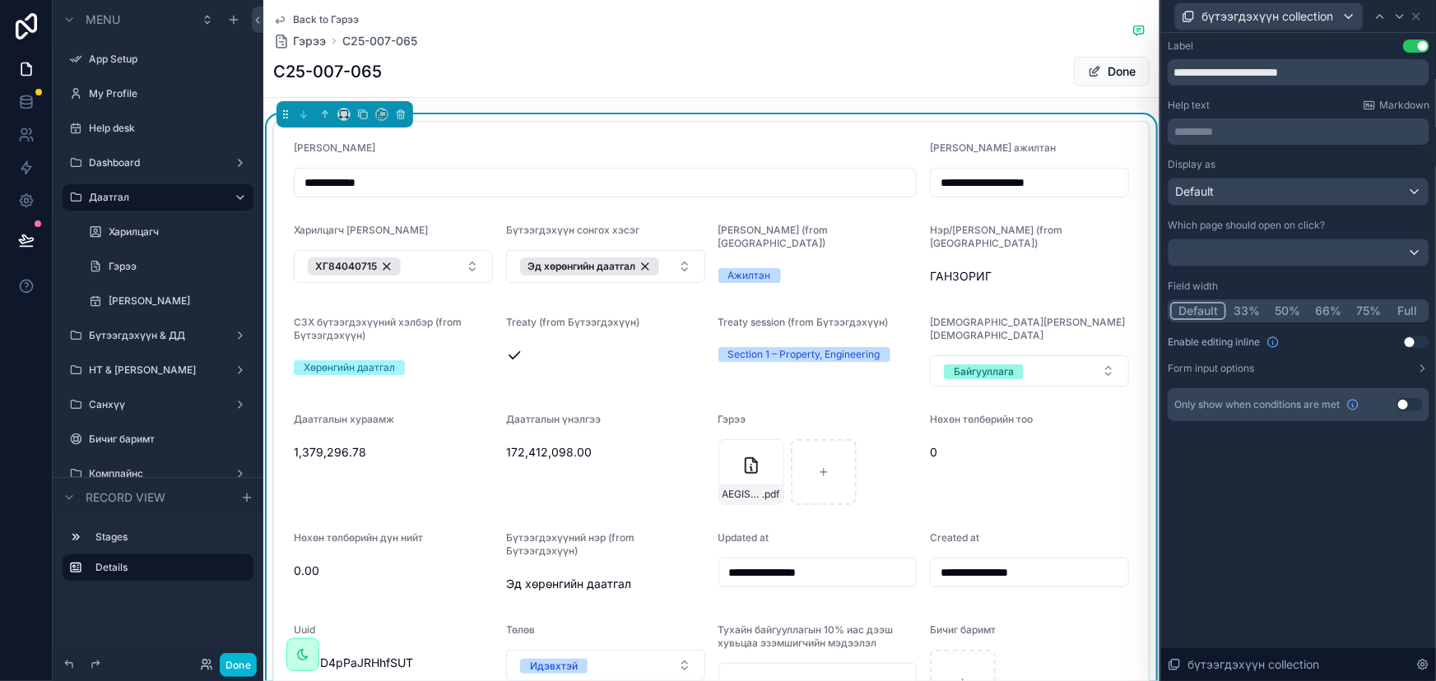
click at [823, 271] on div "Ажилтан" at bounding box center [817, 275] width 199 height 25
click at [368, 352] on div "СЗХ бүтээгдэхүүний хэлбэр (from Бүтээгдэхүүн) Хөрөнгийн даатгал" at bounding box center [393, 351] width 199 height 71
click at [1422, 17] on icon at bounding box center [1416, 16] width 13 height 13
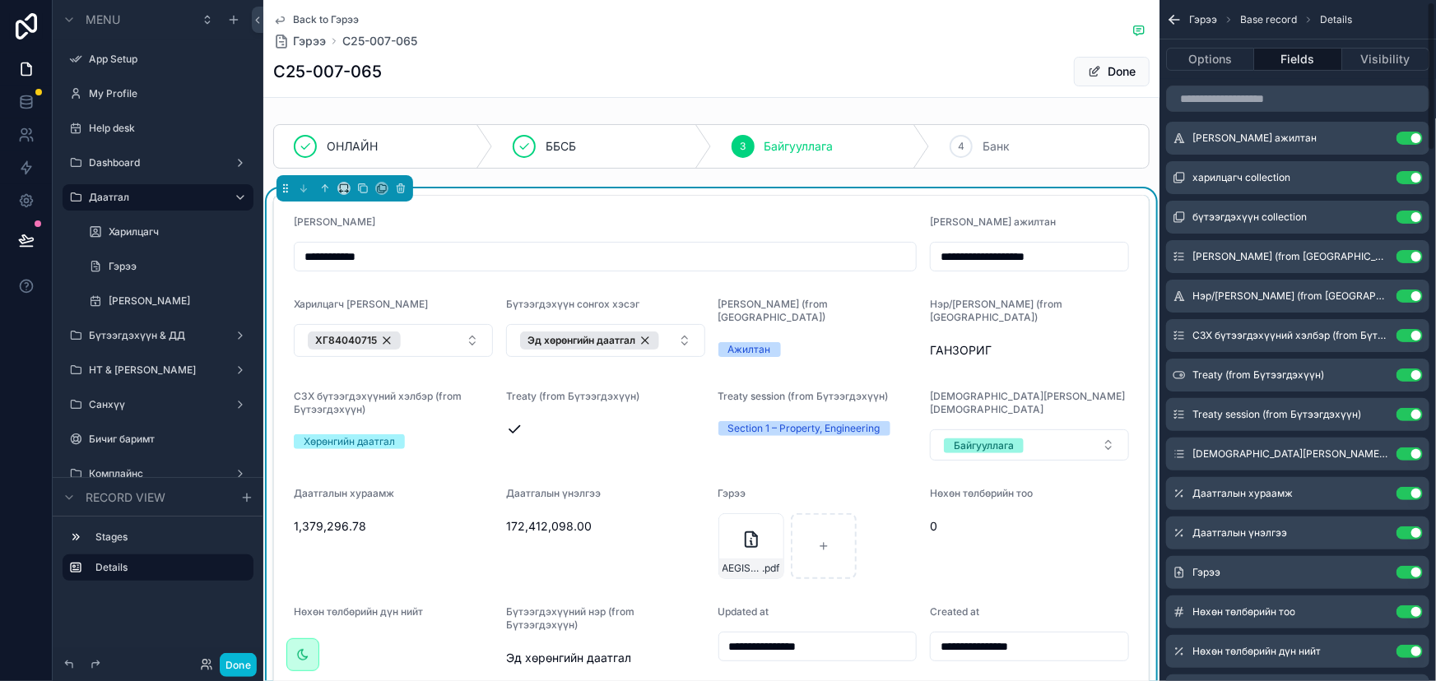
scroll to position [0, 0]
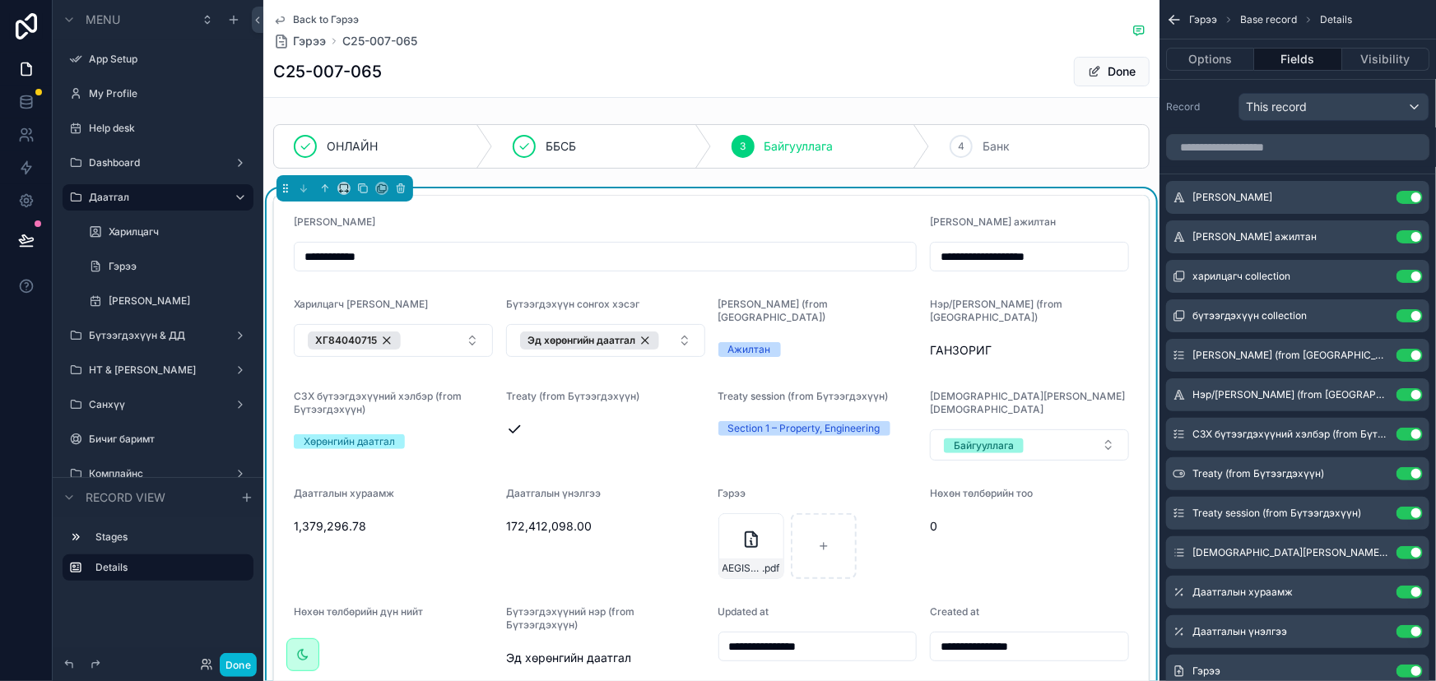
click at [384, 70] on div "C25-007-065 Done" at bounding box center [711, 71] width 876 height 31
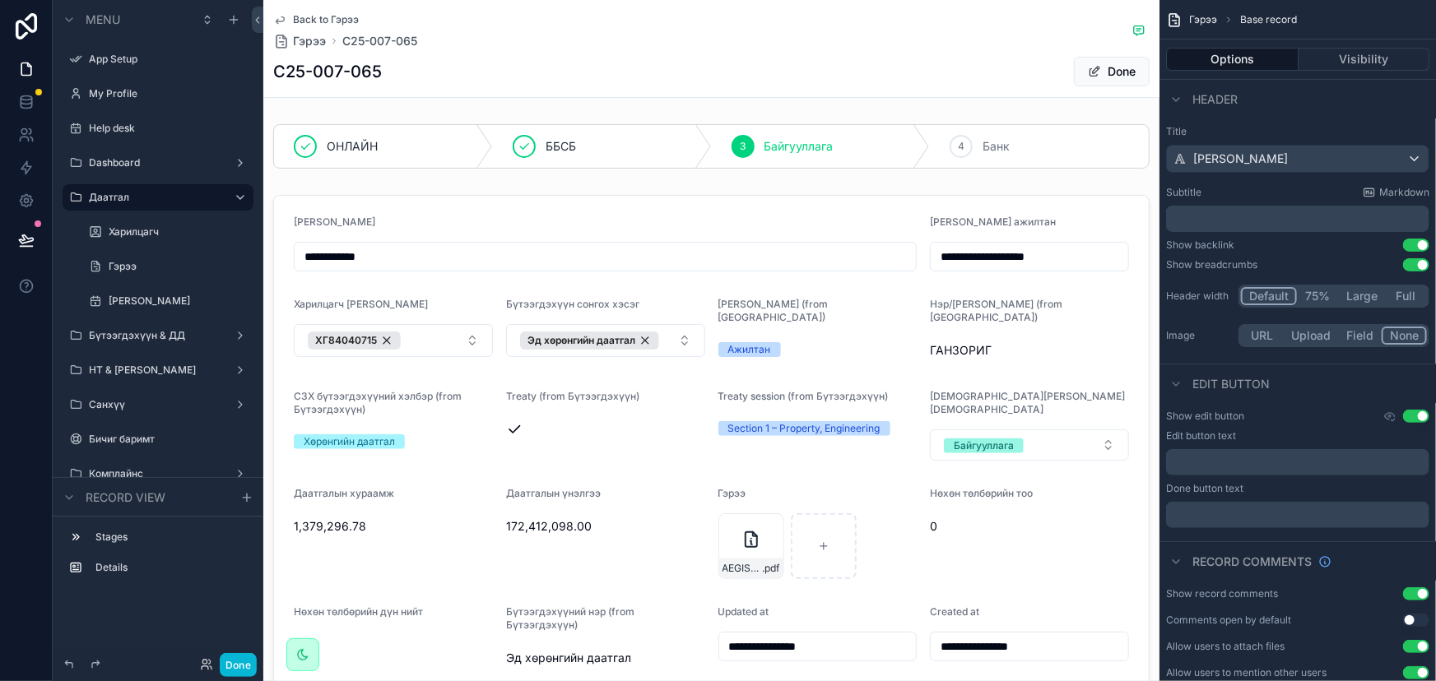
click at [354, 70] on h1 "C25-007-065" at bounding box center [327, 71] width 109 height 23
click at [1282, 160] on span "[PERSON_NAME]" at bounding box center [1240, 159] width 95 height 16
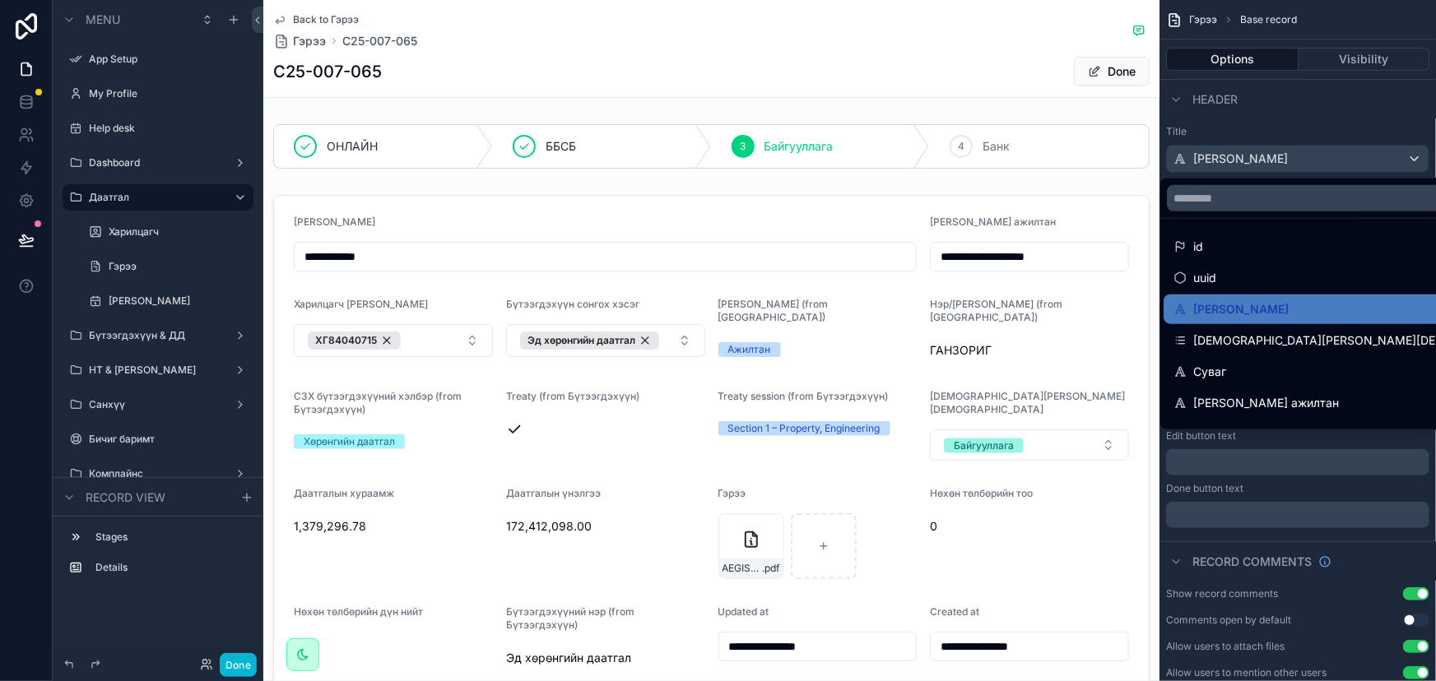
click at [1284, 157] on div "scrollable content" at bounding box center [718, 340] width 1436 height 681
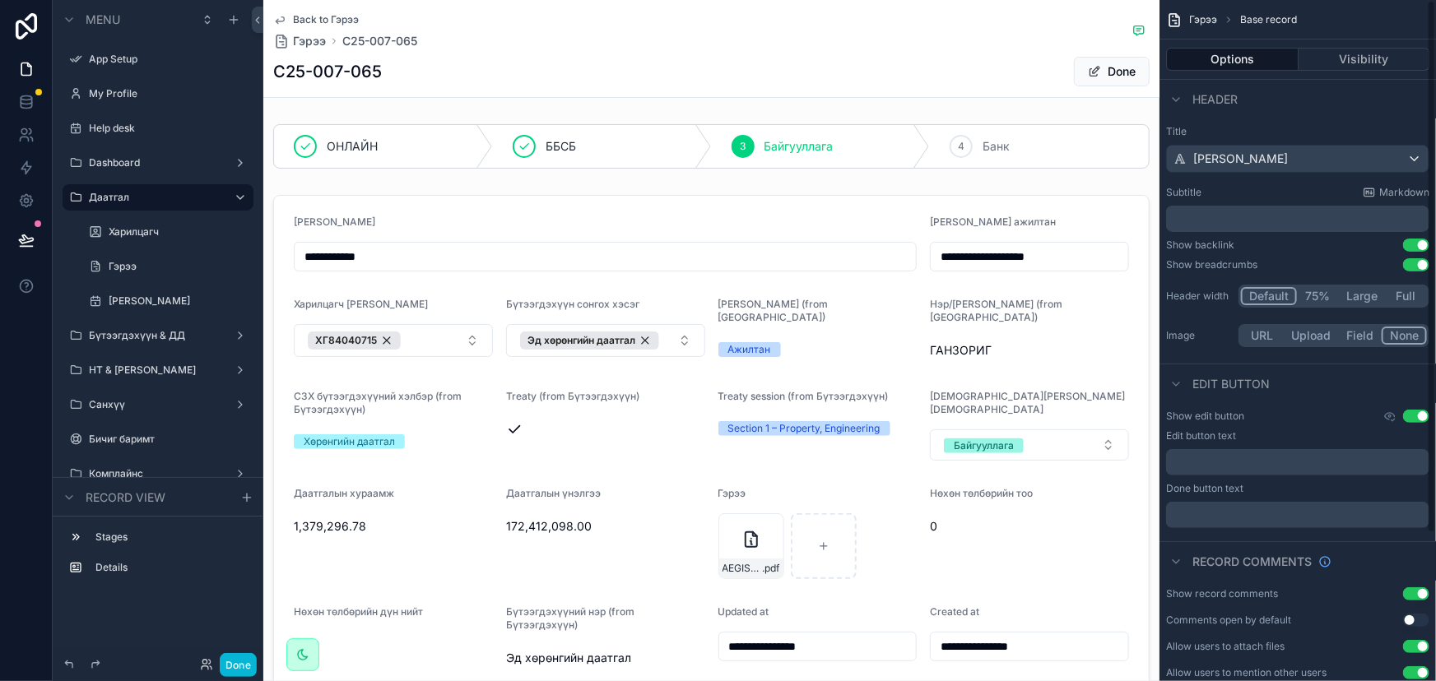
click at [1224, 204] on div "Subtitle Markdown ﻿" at bounding box center [1297, 209] width 263 height 46
click at [1261, 220] on p "﻿" at bounding box center [1299, 219] width 253 height 16
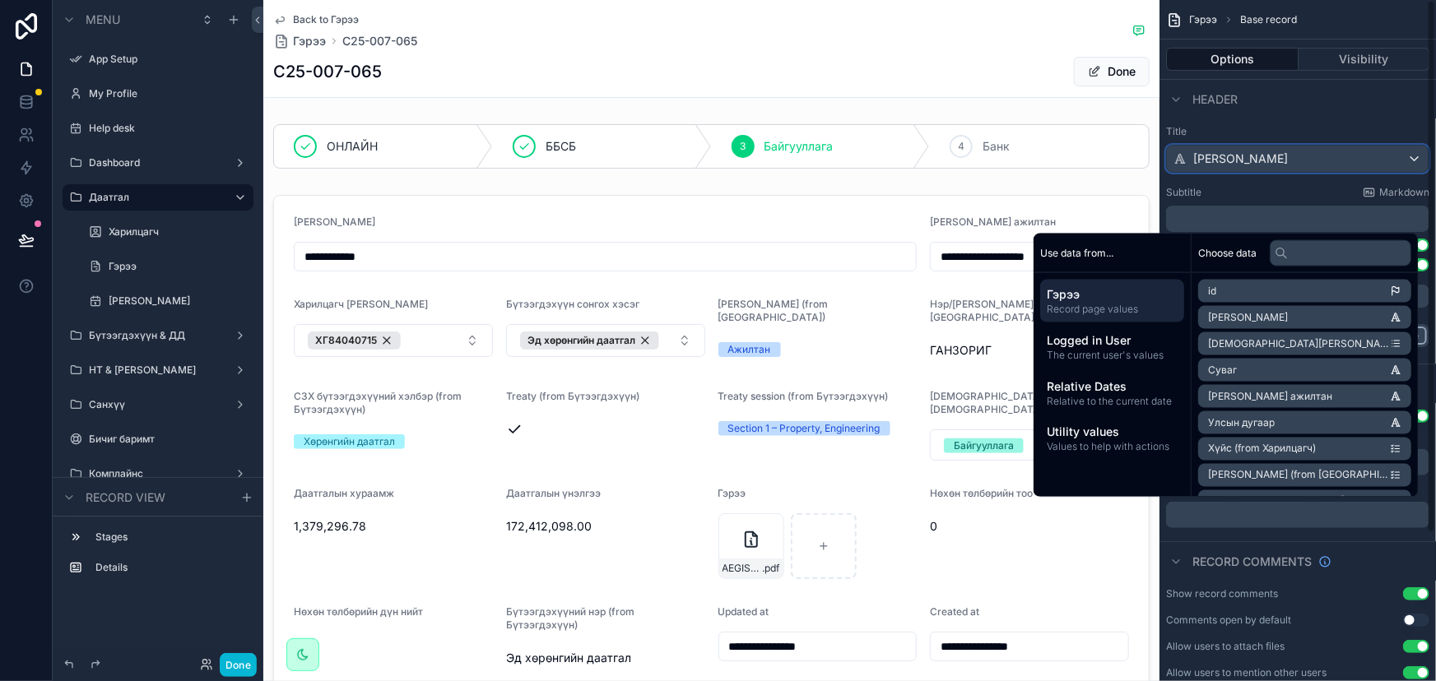
click at [1275, 157] on span "[PERSON_NAME]" at bounding box center [1240, 159] width 95 height 16
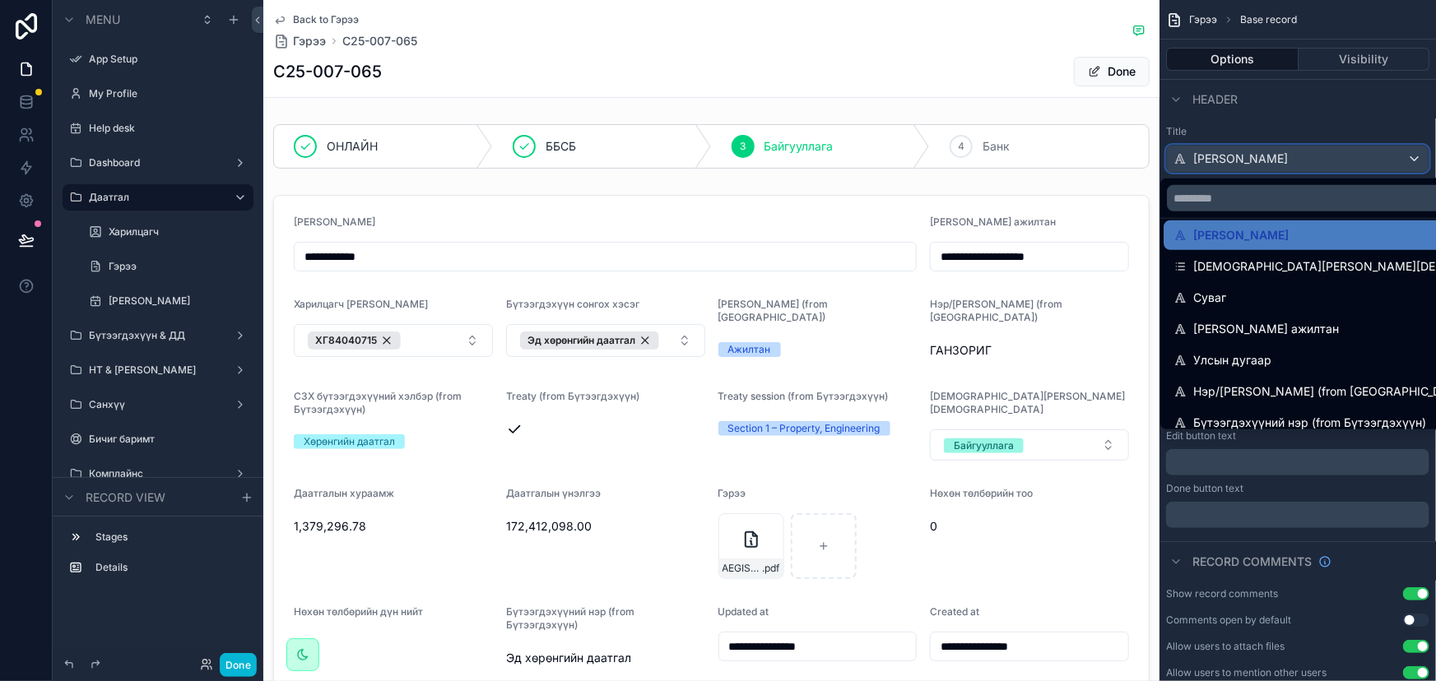
scroll to position [74, 0]
click at [1328, 156] on div "scrollable content" at bounding box center [718, 340] width 1436 height 681
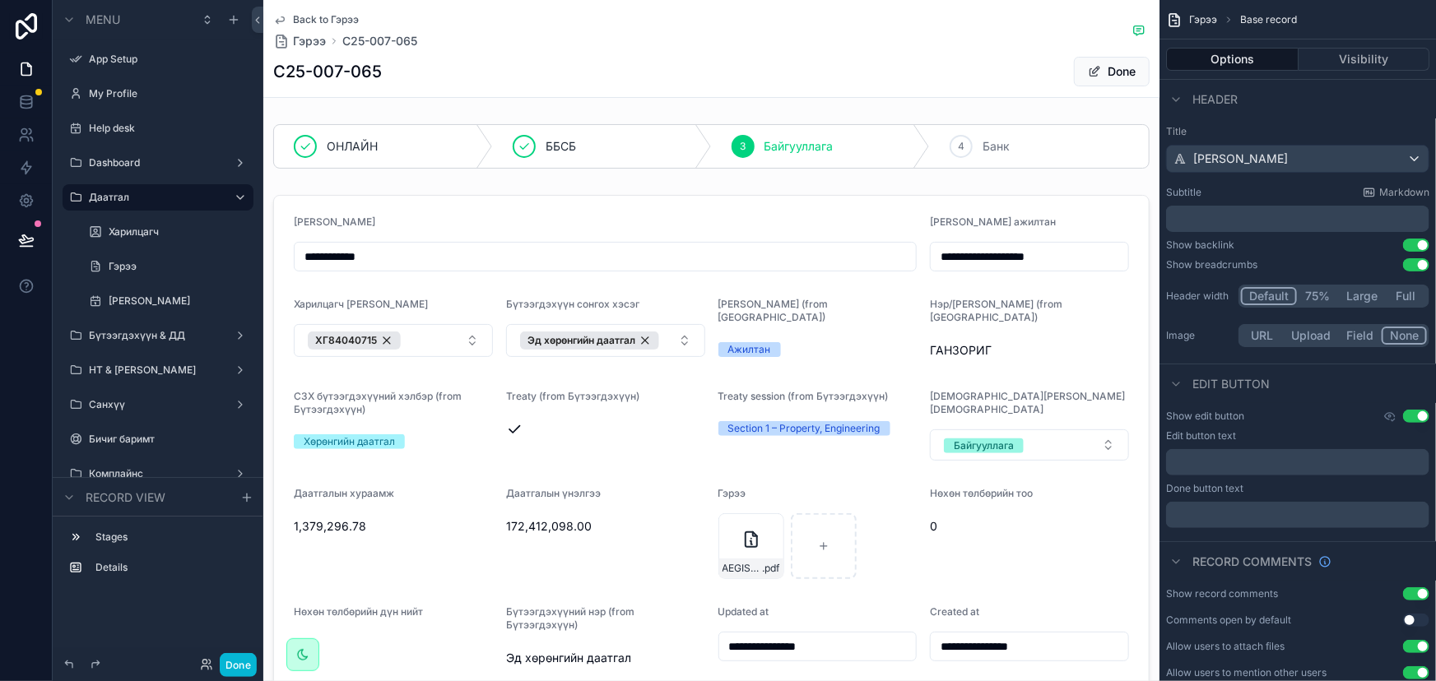
click at [1365, 296] on button "Large" at bounding box center [1362, 296] width 46 height 18
click at [1413, 297] on button "Full" at bounding box center [1406, 296] width 42 height 18
click at [1275, 419] on div "Show edit button Use setting" at bounding box center [1297, 416] width 263 height 13
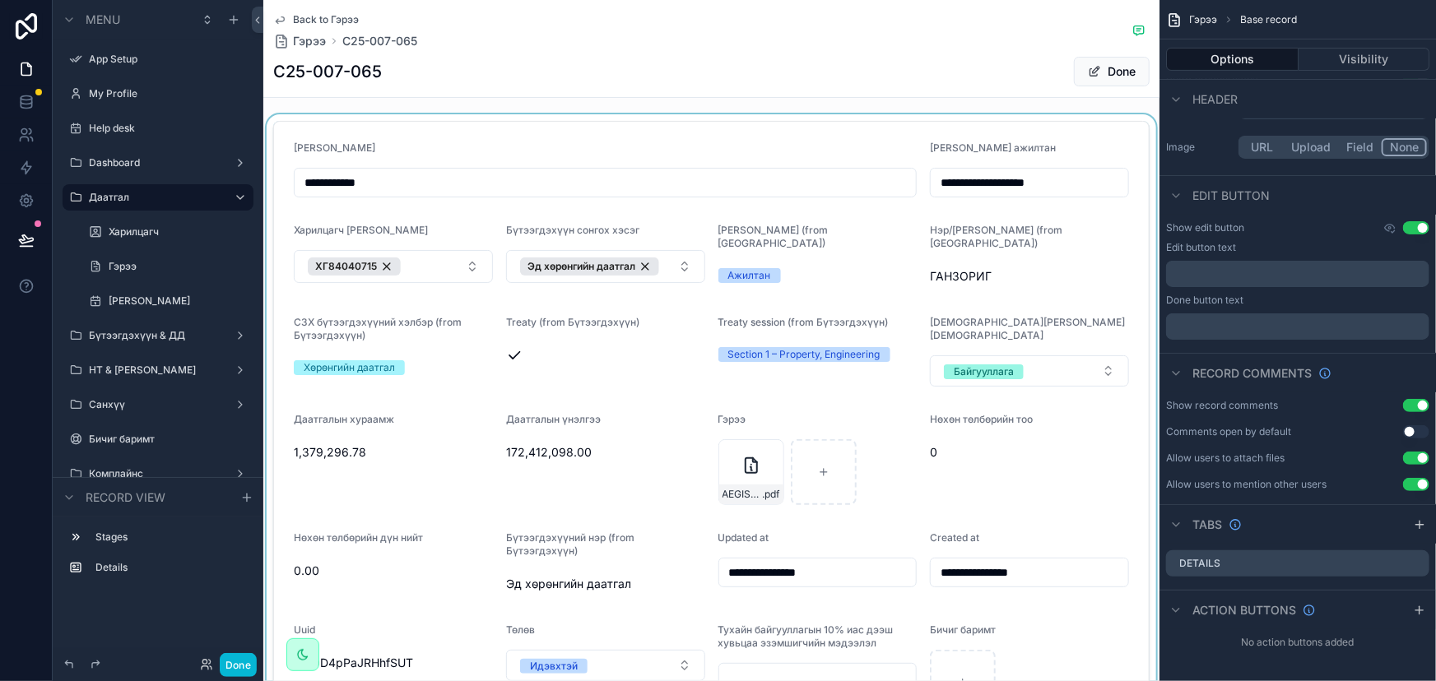
scroll to position [0, 0]
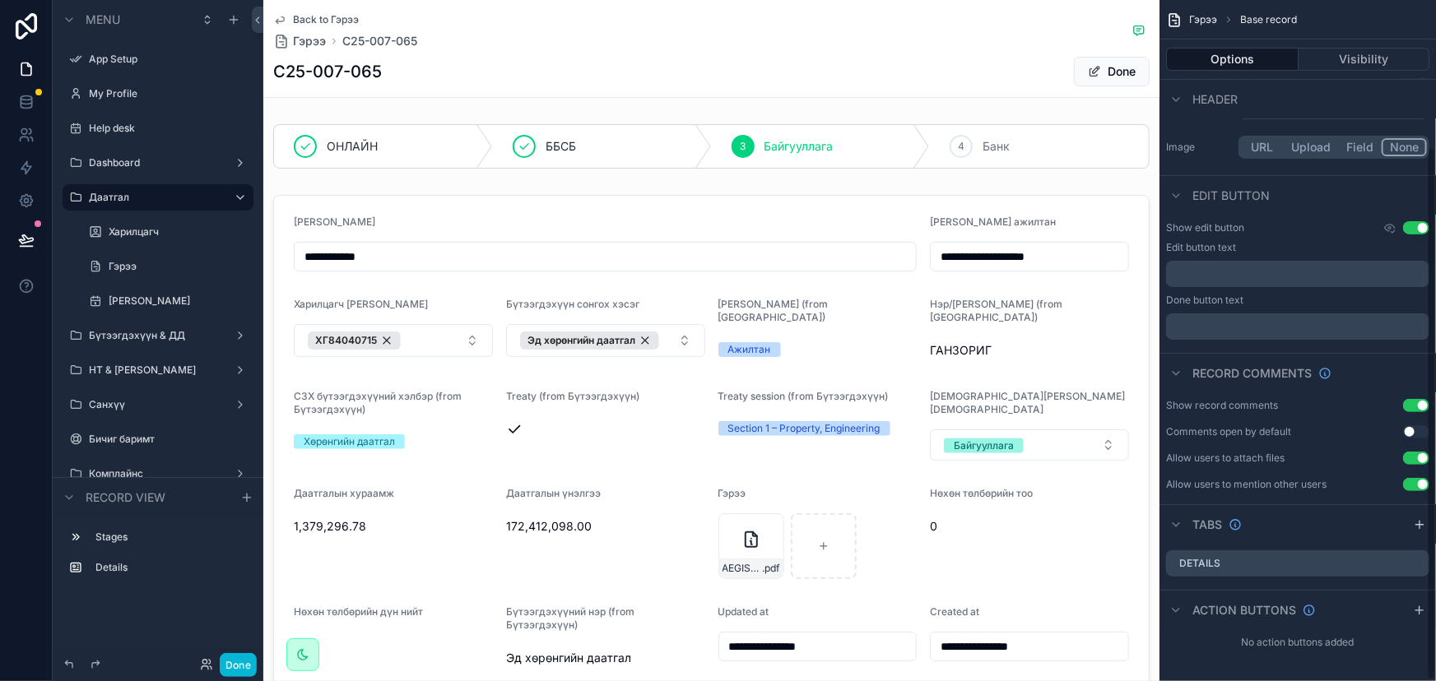
click at [1210, 16] on span "Гэрээ" at bounding box center [1203, 19] width 28 height 13
click at [704, 58] on div "C25-007-065 Done" at bounding box center [711, 71] width 876 height 31
click at [1106, 77] on button "Done" at bounding box center [1112, 72] width 76 height 30
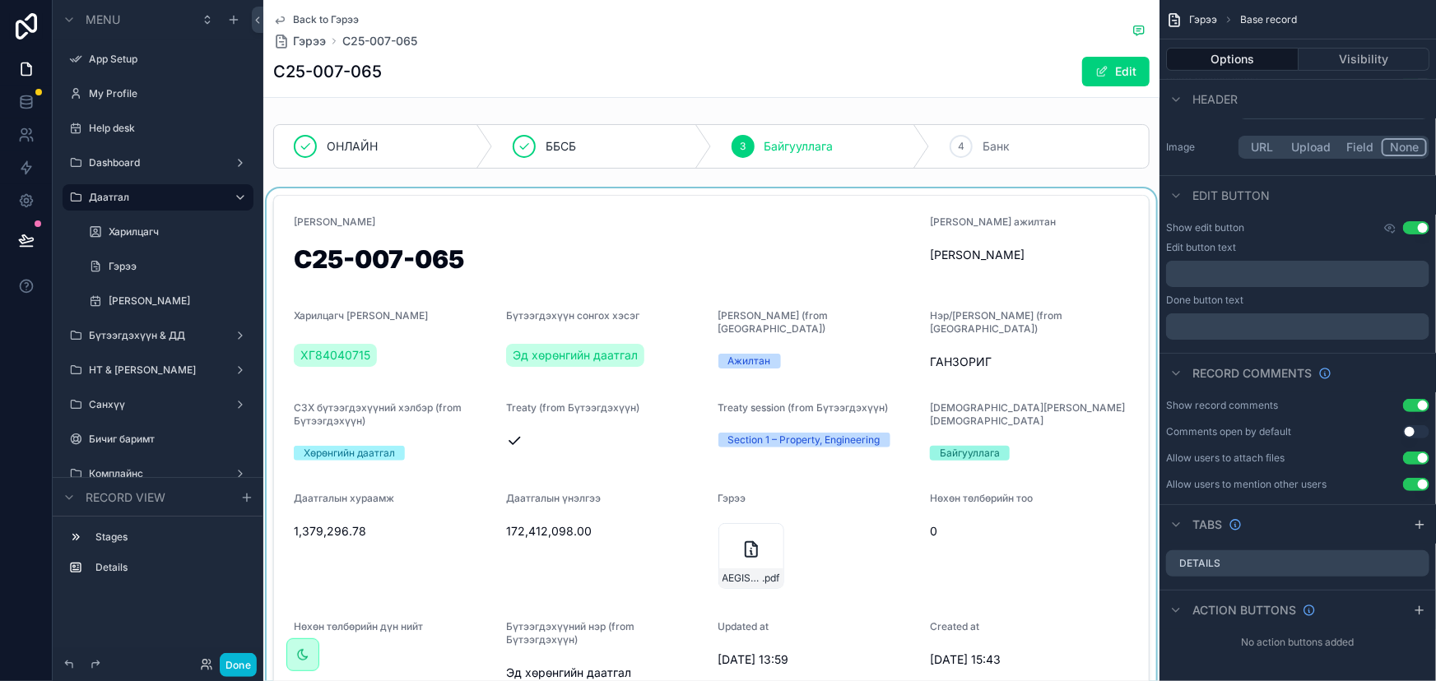
click at [830, 257] on div "scrollable content" at bounding box center [711, 575] width 896 height 775
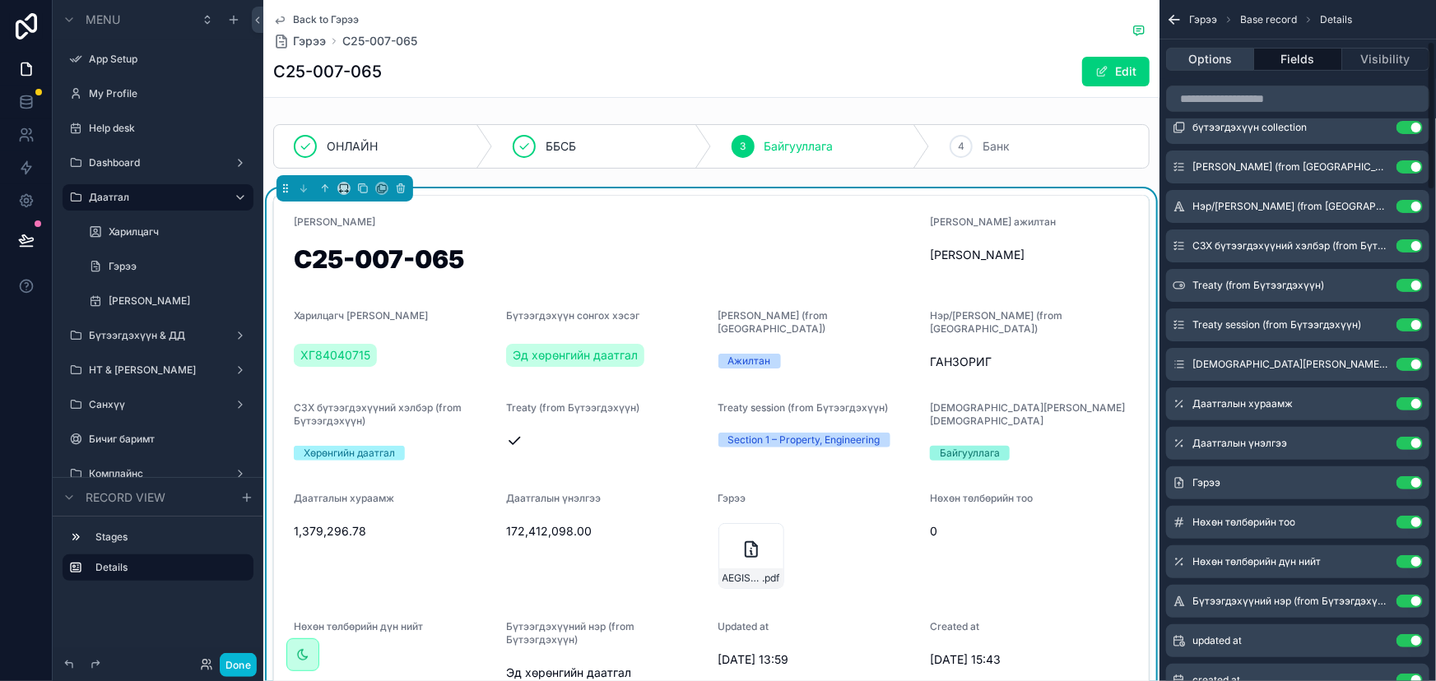
click at [1219, 58] on button "Options" at bounding box center [1210, 59] width 88 height 23
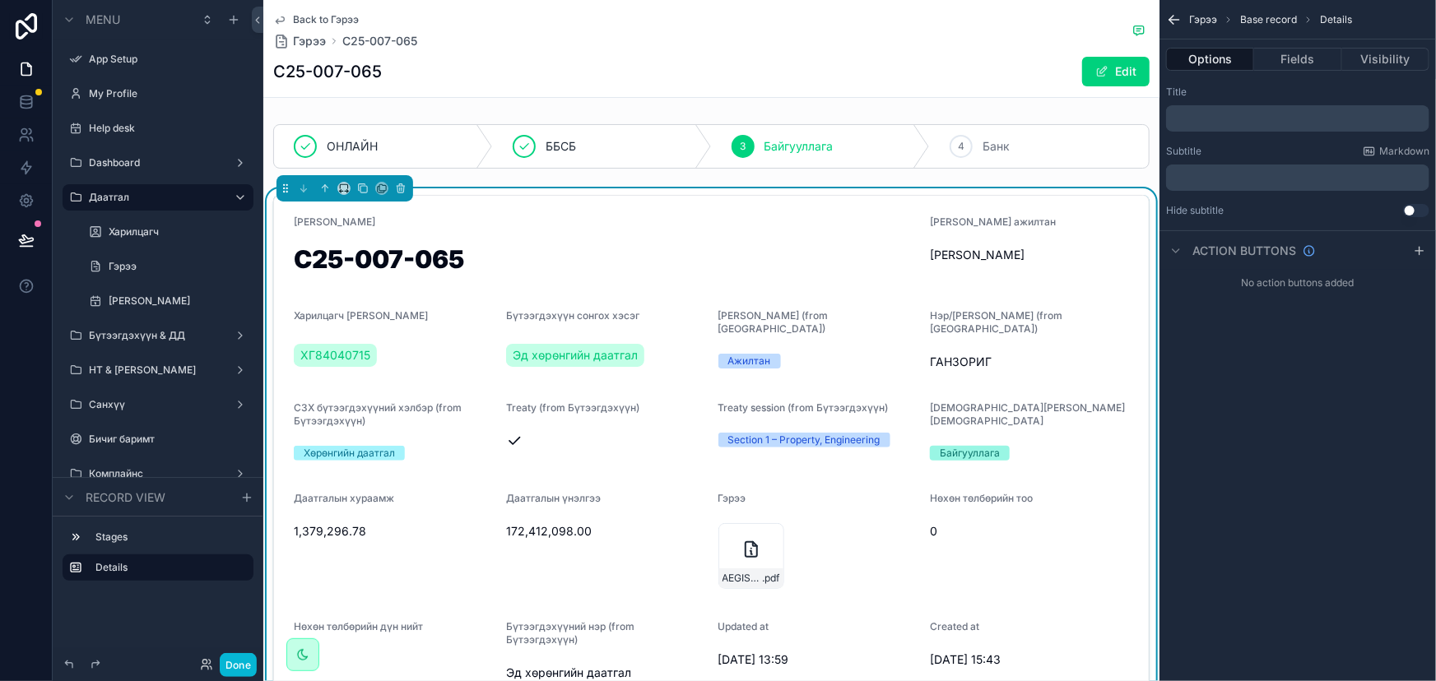
click at [660, 91] on div "Back to [PERSON_NAME] C25-007-065 C25-007-065 Edit" at bounding box center [711, 48] width 876 height 97
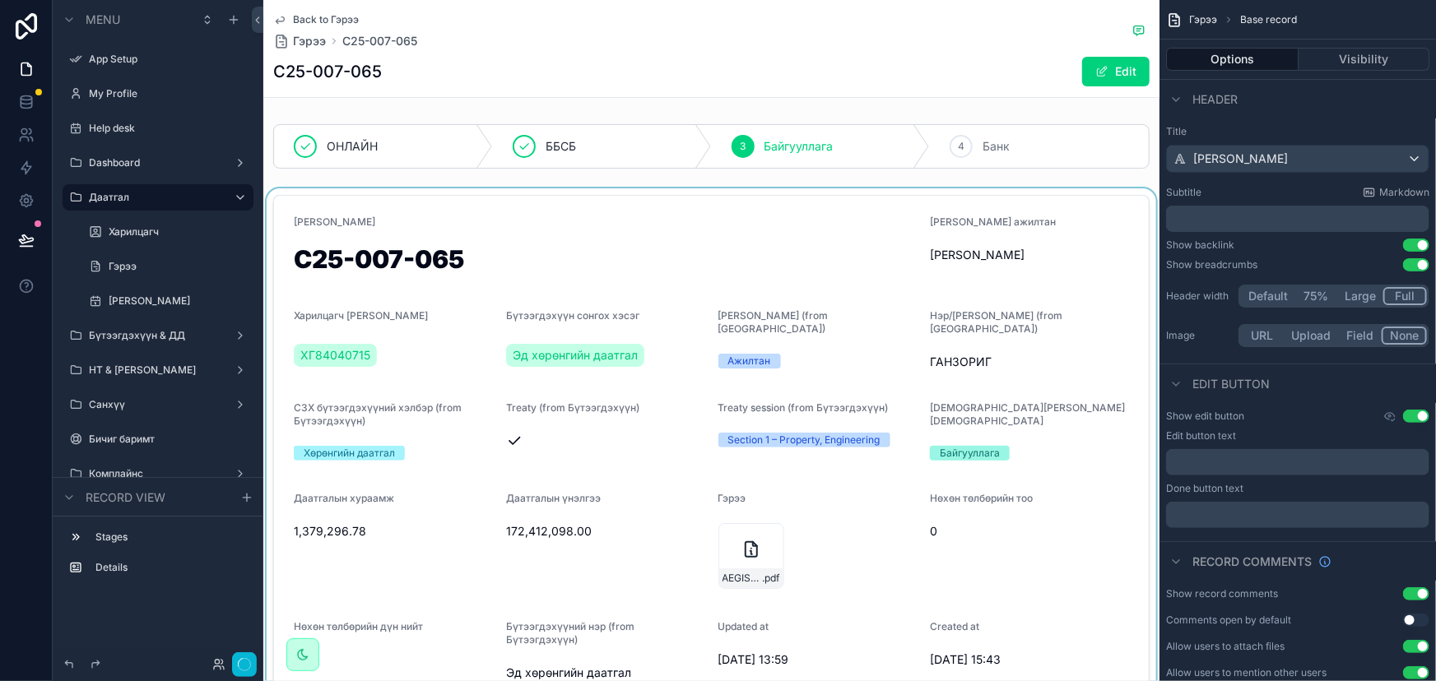
click at [695, 82] on div "C25-007-065 Edit" at bounding box center [711, 71] width 876 height 31
click at [1308, 157] on div "[PERSON_NAME]" at bounding box center [1298, 159] width 262 height 26
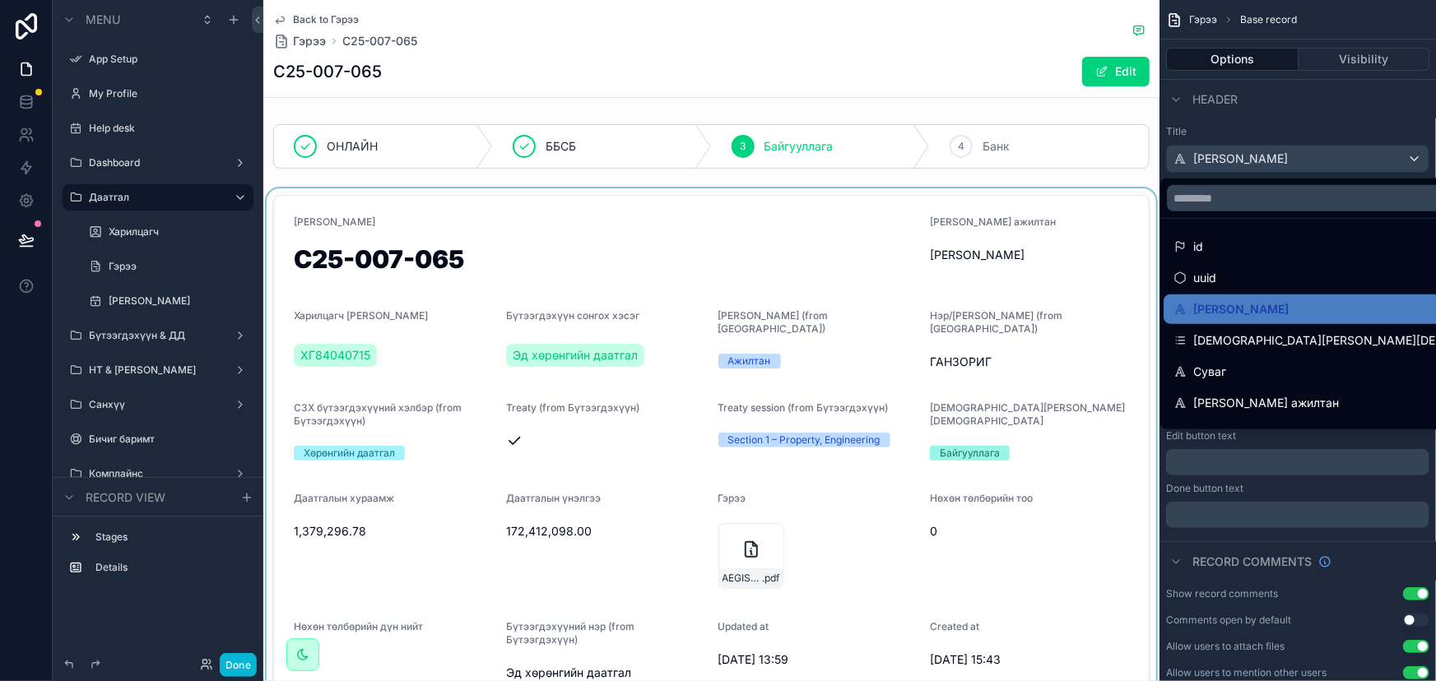
click at [1308, 157] on div "scrollable content" at bounding box center [718, 340] width 1436 height 681
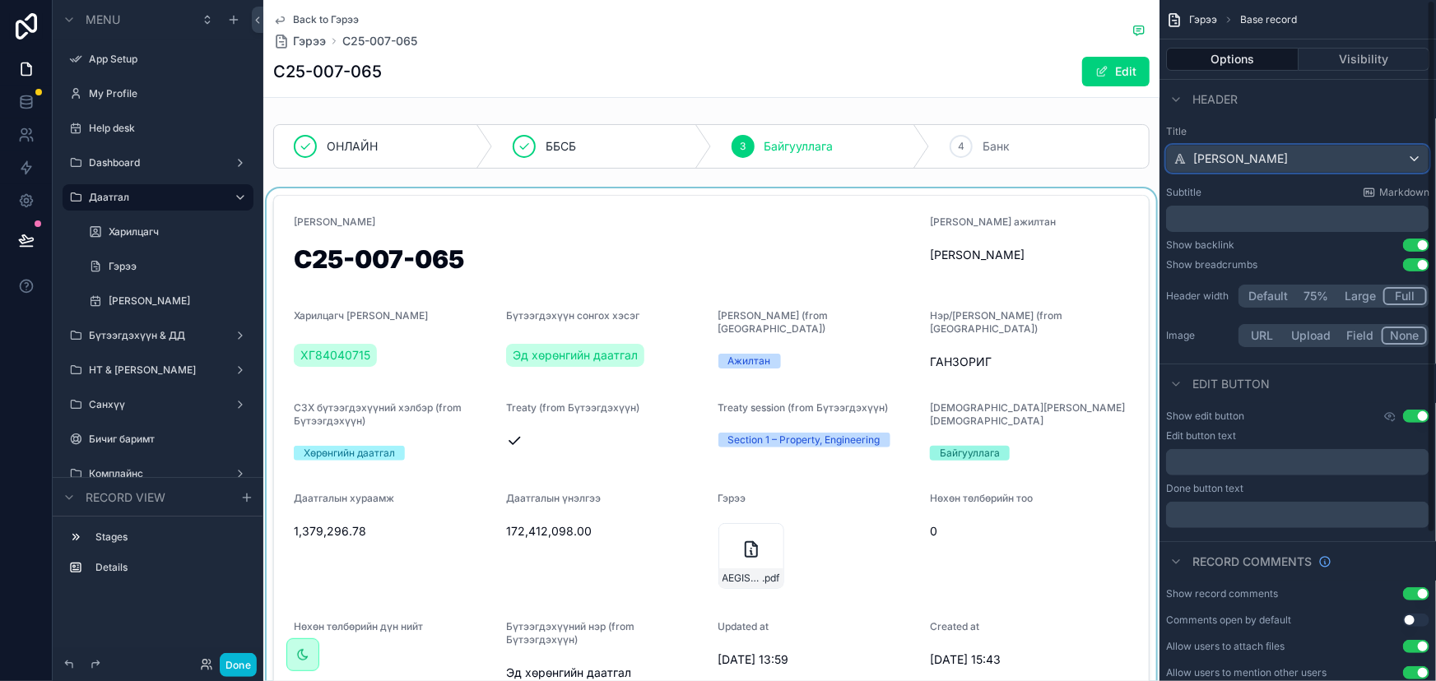
click at [1308, 157] on div "[PERSON_NAME]" at bounding box center [1298, 159] width 262 height 26
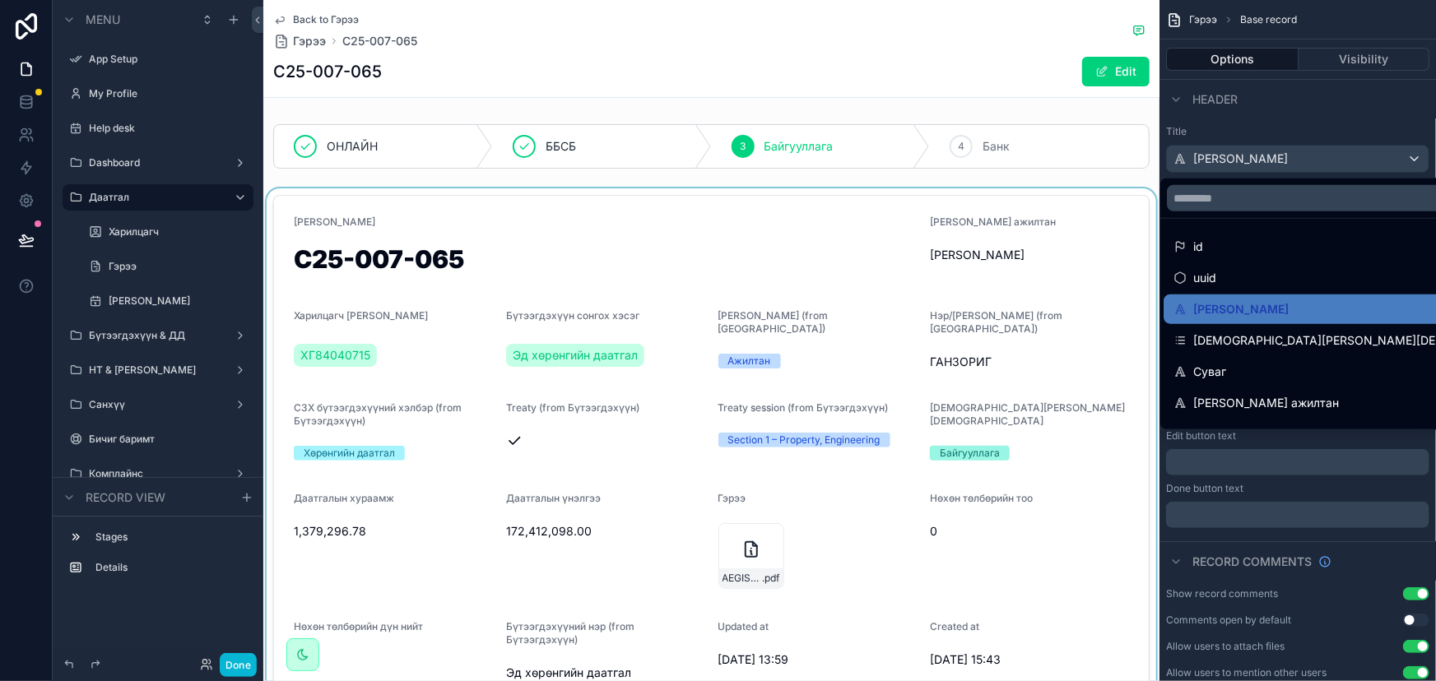
click at [1308, 157] on div "scrollable content" at bounding box center [718, 340] width 1436 height 681
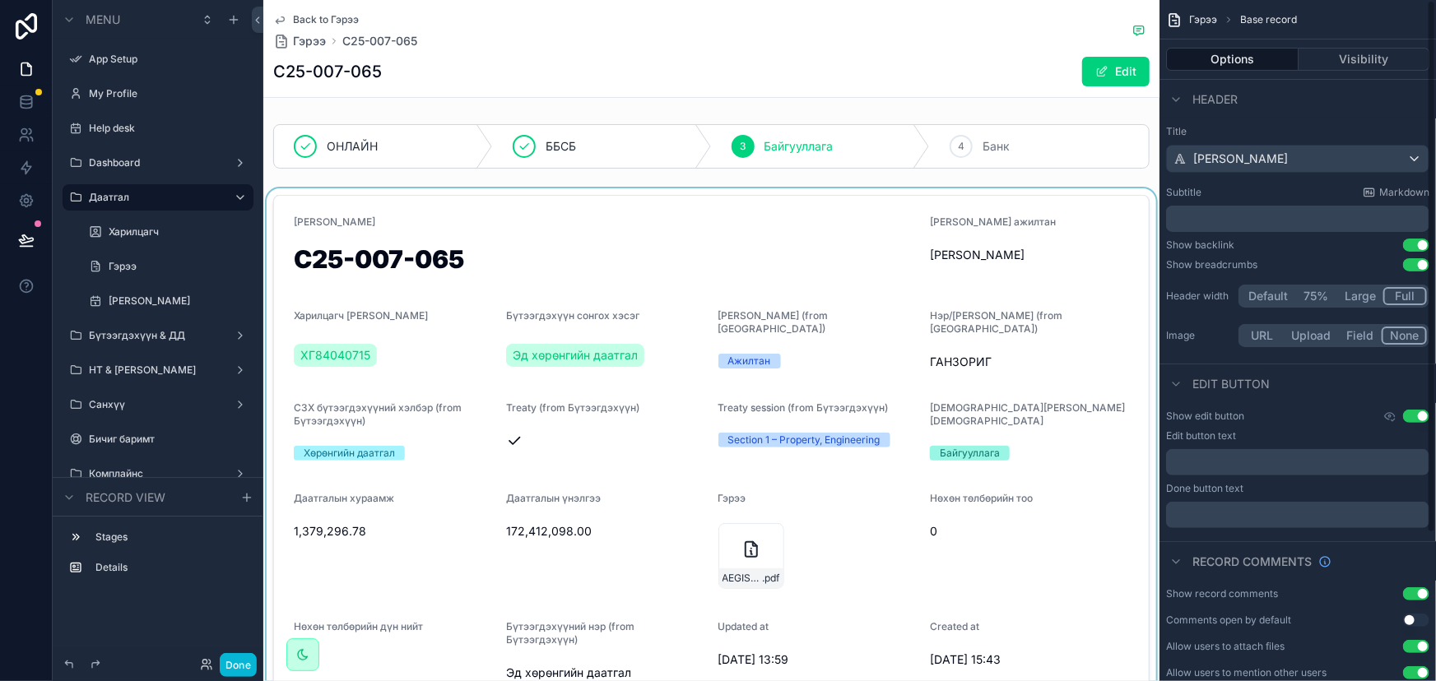
click at [1354, 296] on button "Large" at bounding box center [1360, 296] width 46 height 18
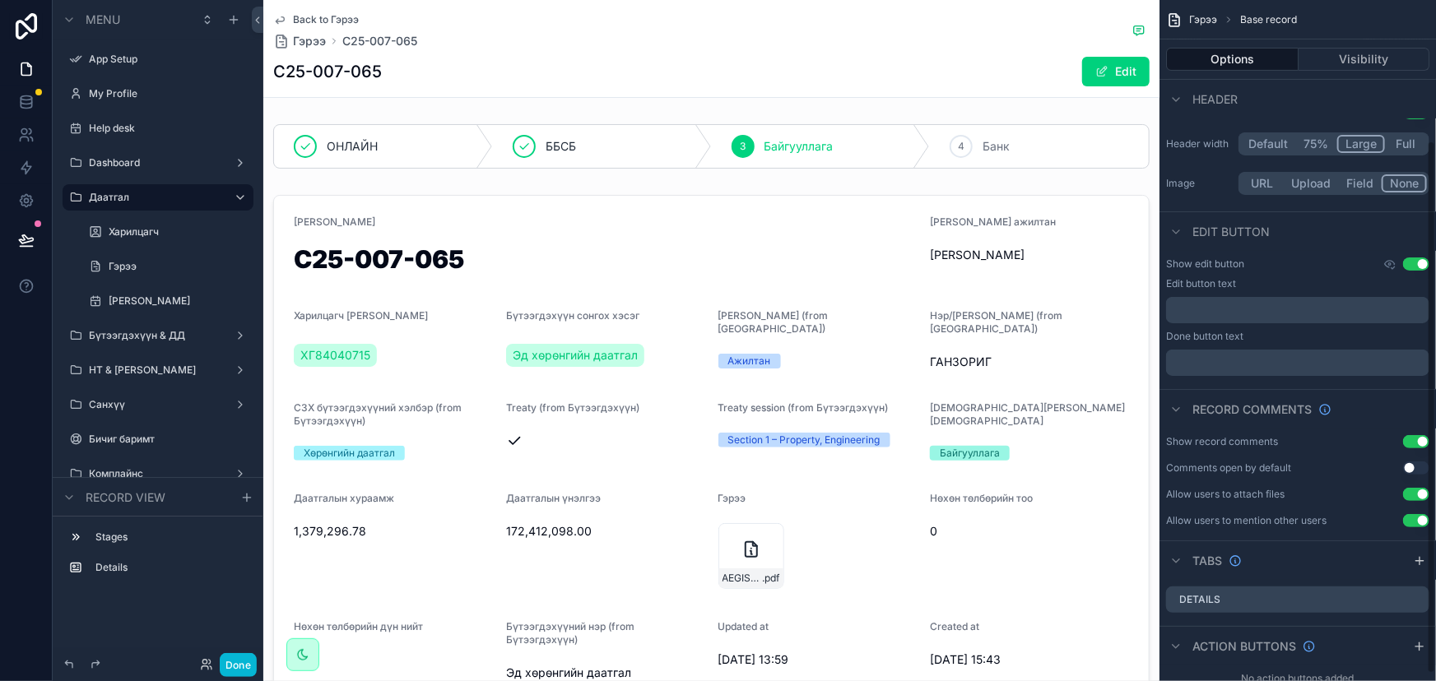
scroll to position [188, 0]
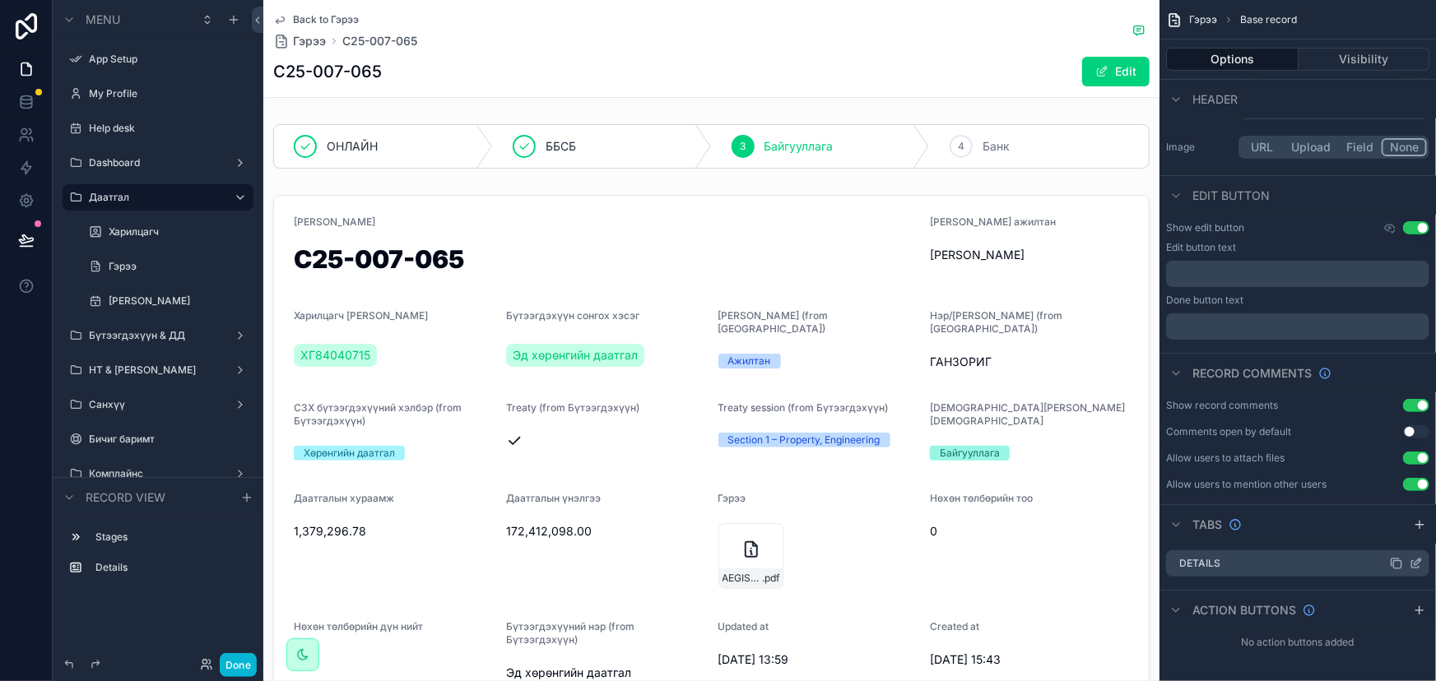
click at [1291, 566] on div "Details" at bounding box center [1297, 564] width 263 height 26
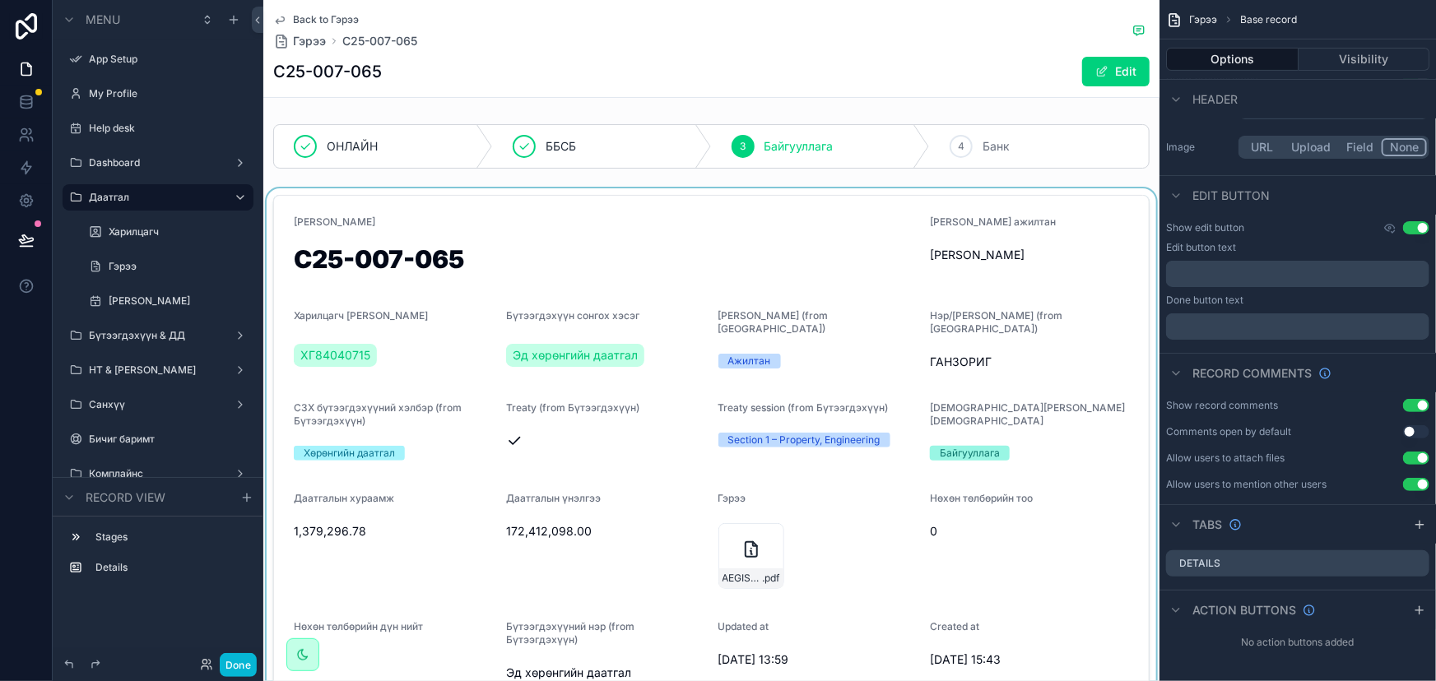
click at [755, 249] on div "scrollable content" at bounding box center [711, 575] width 896 height 775
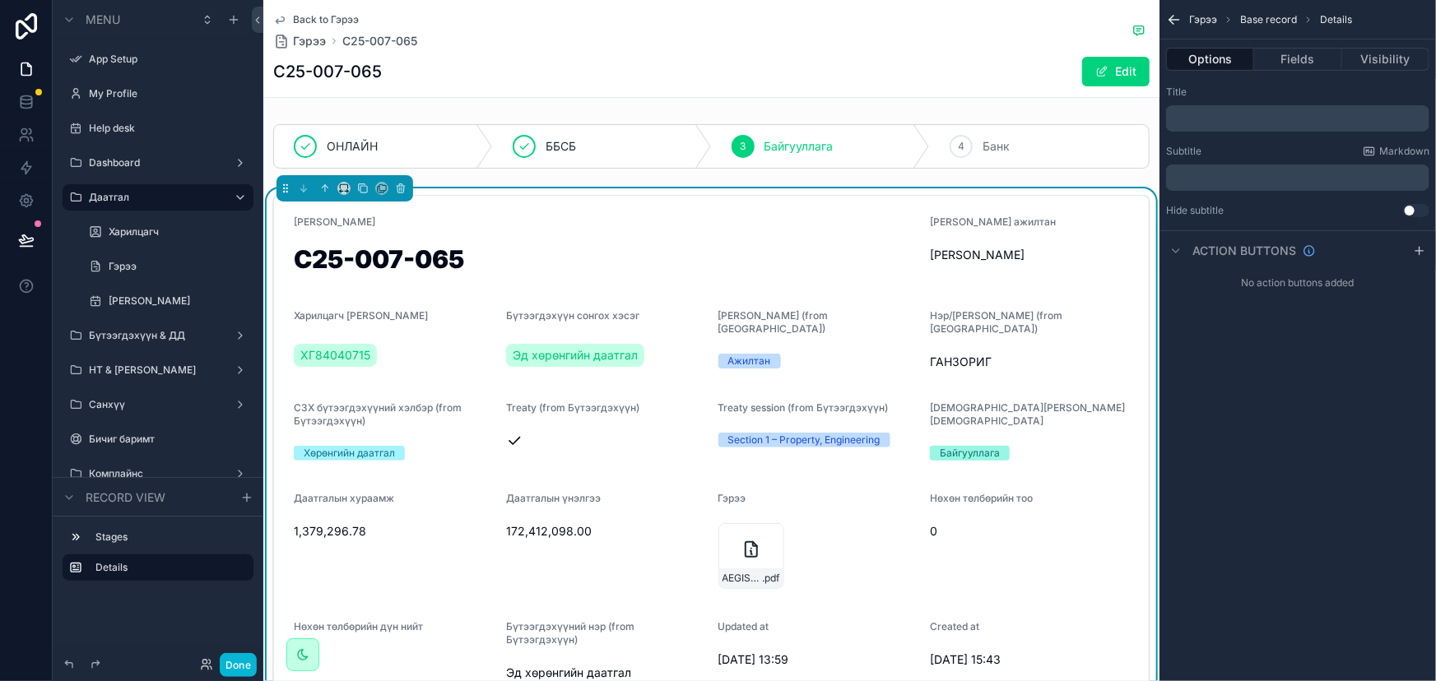
scroll to position [0, 0]
click at [1415, 249] on icon "scrollable content" at bounding box center [1419, 250] width 13 height 13
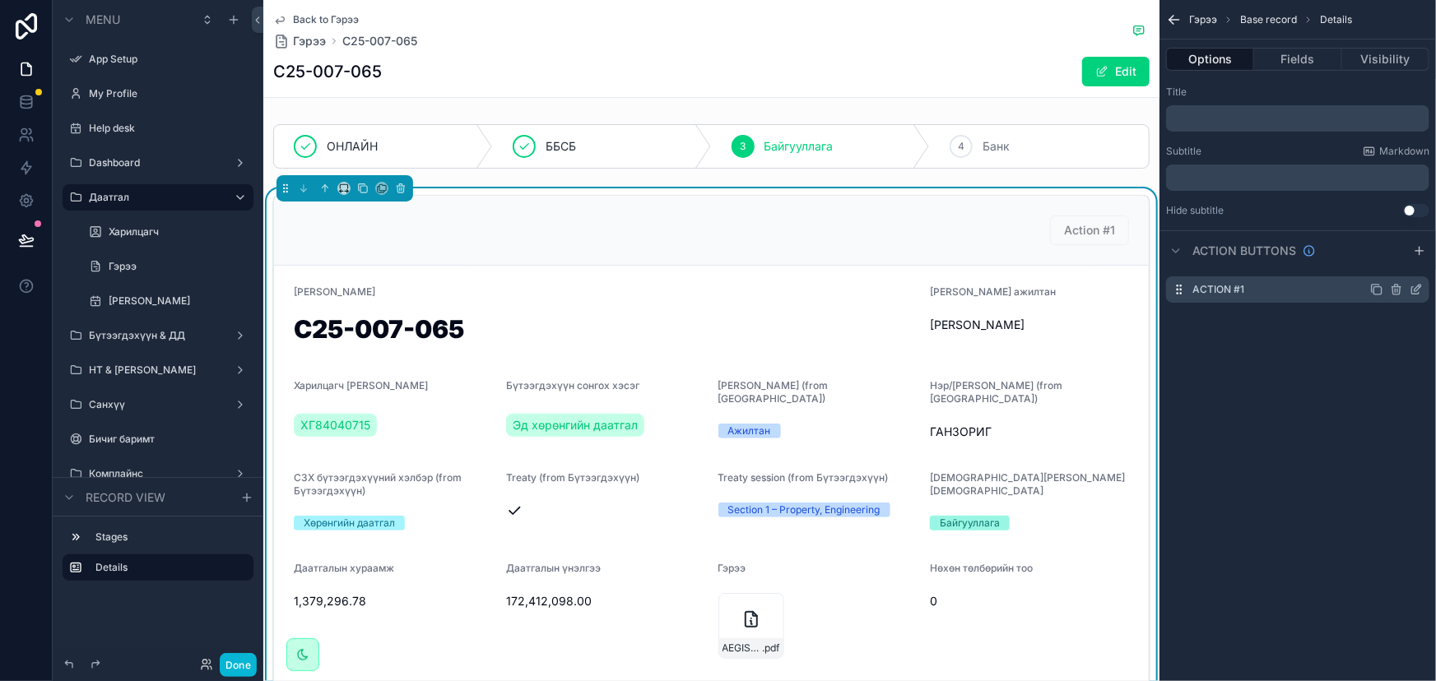
click at [1416, 286] on icon "scrollable content" at bounding box center [1416, 289] width 13 height 13
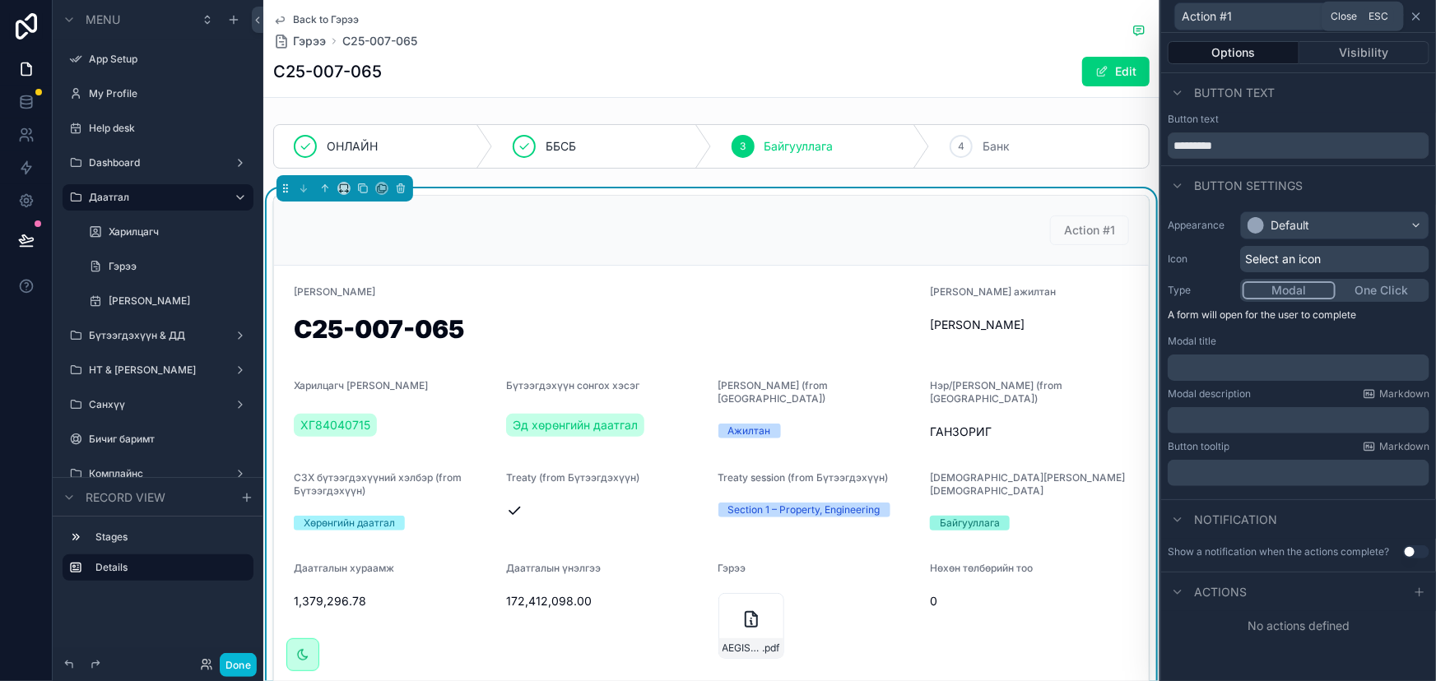
click at [1422, 11] on icon at bounding box center [1416, 16] width 13 height 13
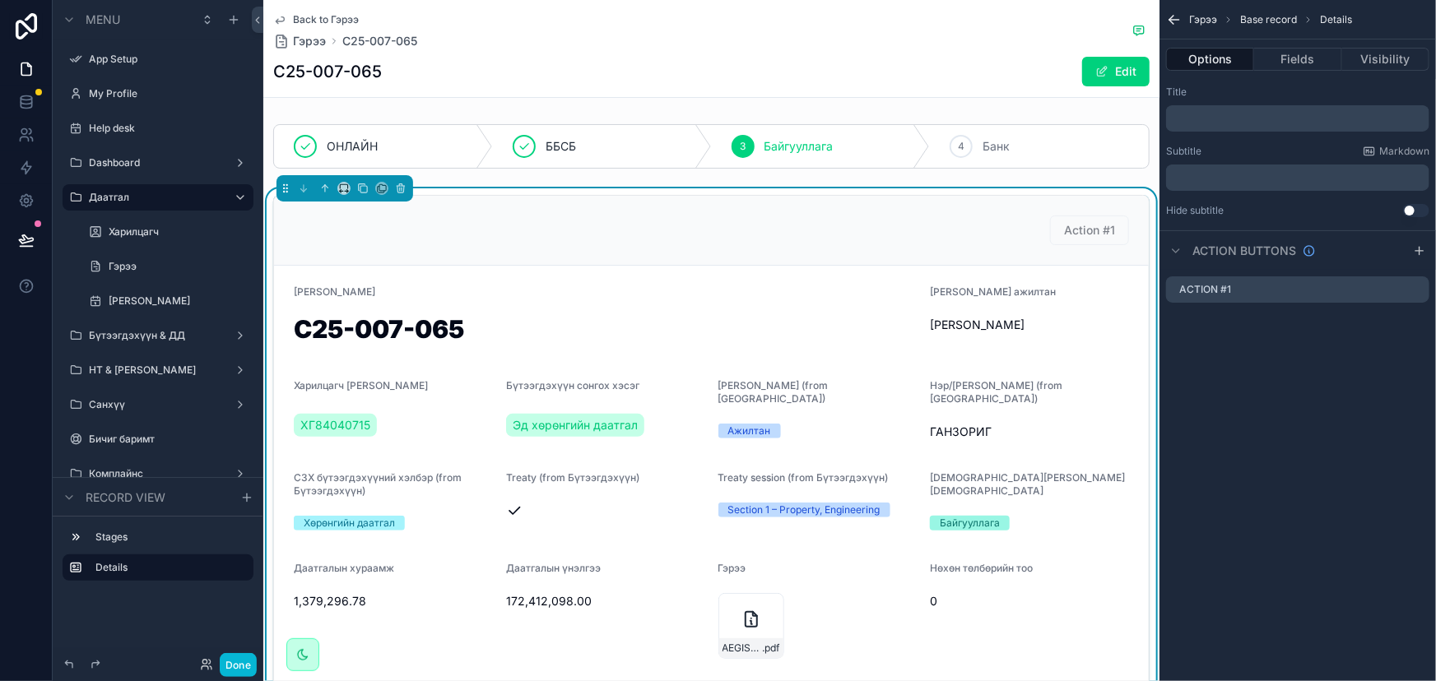
click at [1362, 319] on div "Гэрээ Base record Details Options Fields Visibility Title ﻿ Subtitle Markdown ﻿…" at bounding box center [1297, 171] width 276 height 342
click at [1396, 292] on icon "scrollable content" at bounding box center [1396, 289] width 13 height 13
click at [1386, 265] on icon at bounding box center [1389, 263] width 7 height 7
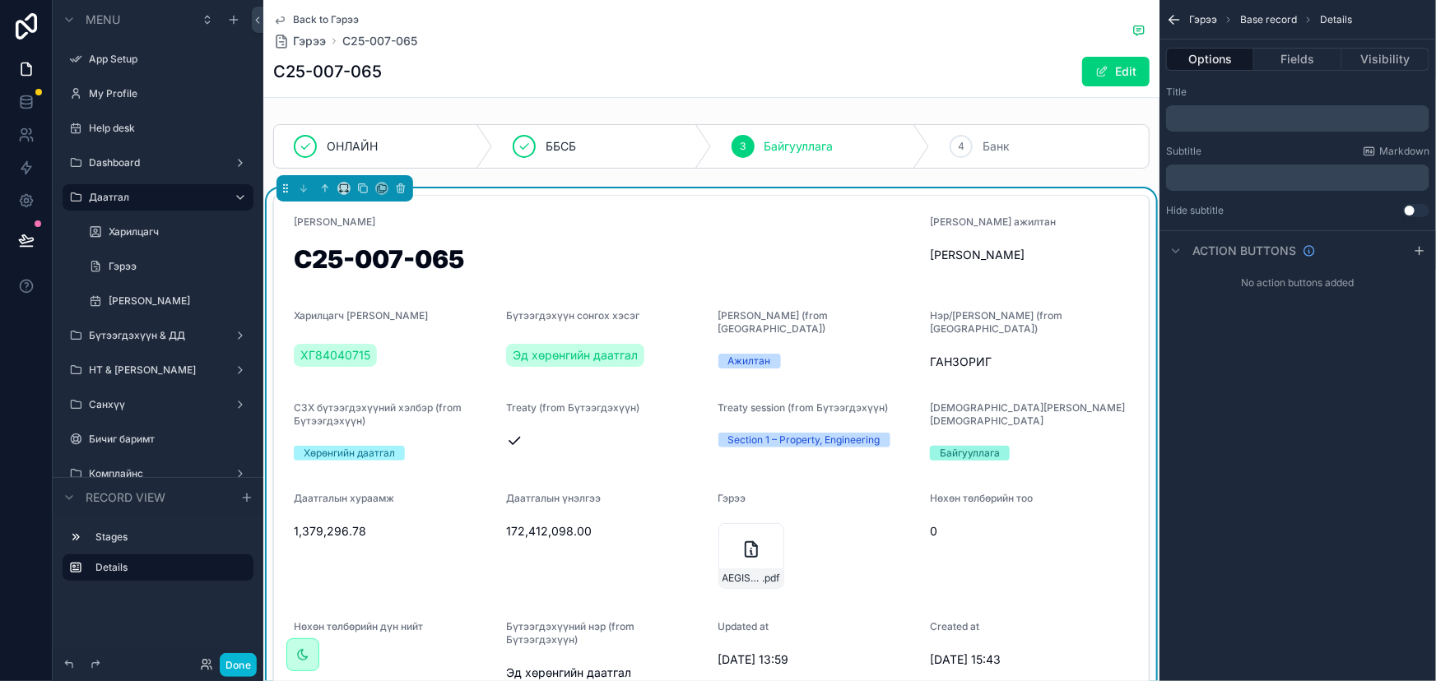
click at [1352, 361] on div "Гэрээ Base record Details Options Fields Visibility Title ﻿ Subtitle Markdown ﻿…" at bounding box center [1297, 340] width 276 height 681
click at [331, 357] on span "ХГ84040715" at bounding box center [335, 355] width 70 height 16
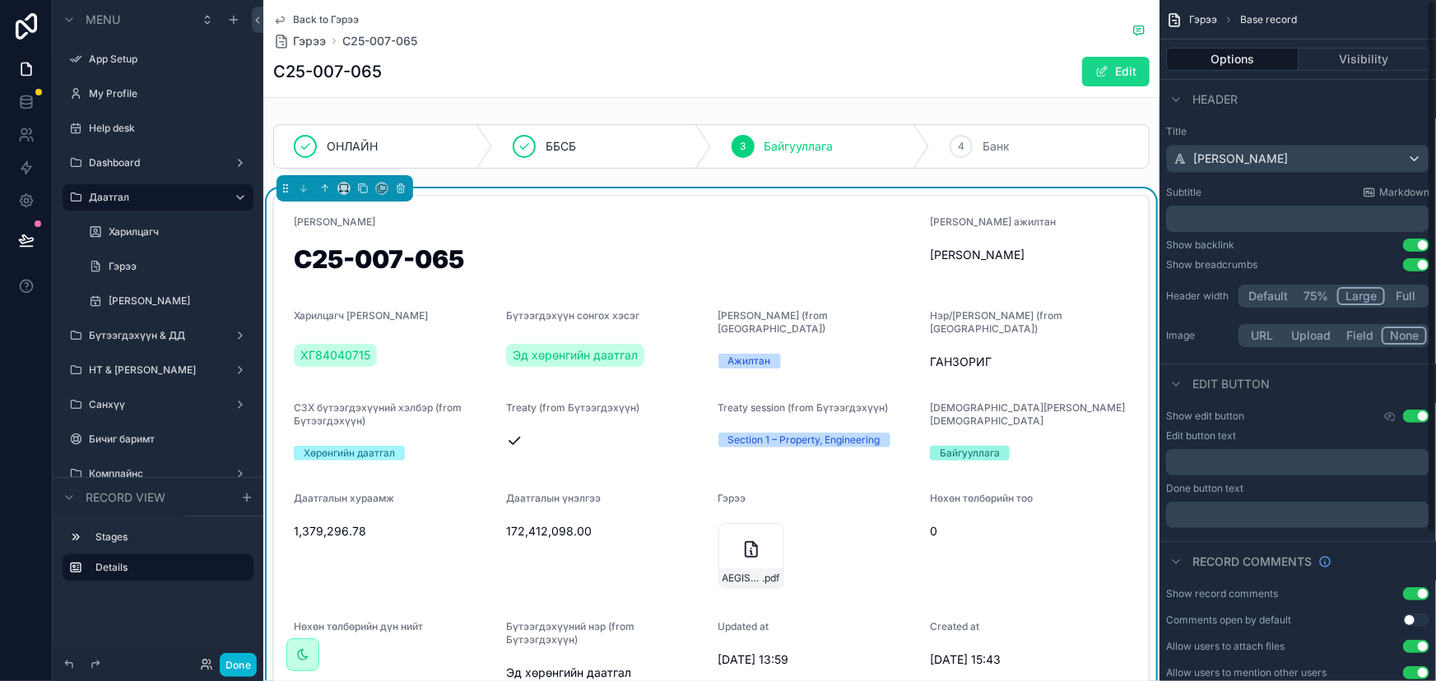
click at [1122, 74] on button "Edit" at bounding box center [1115, 72] width 67 height 30
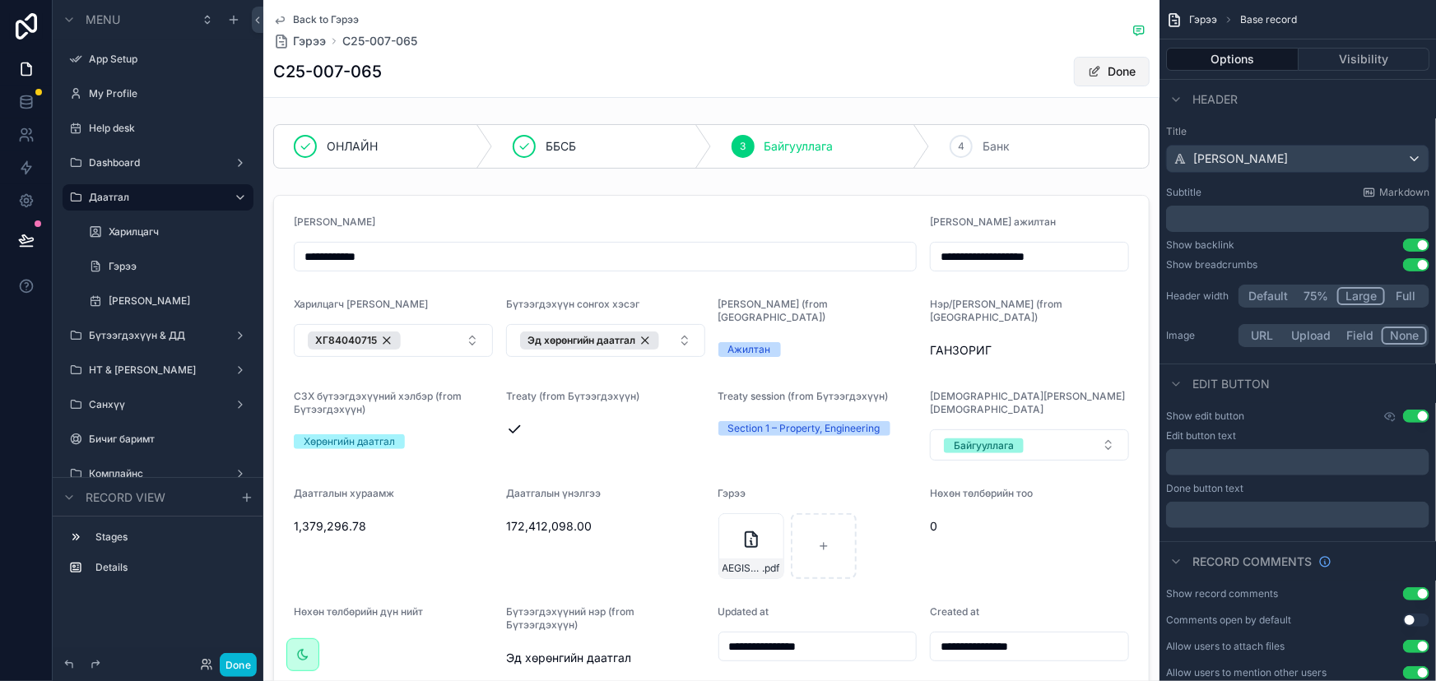
click at [1122, 74] on button "Done" at bounding box center [1112, 72] width 76 height 30
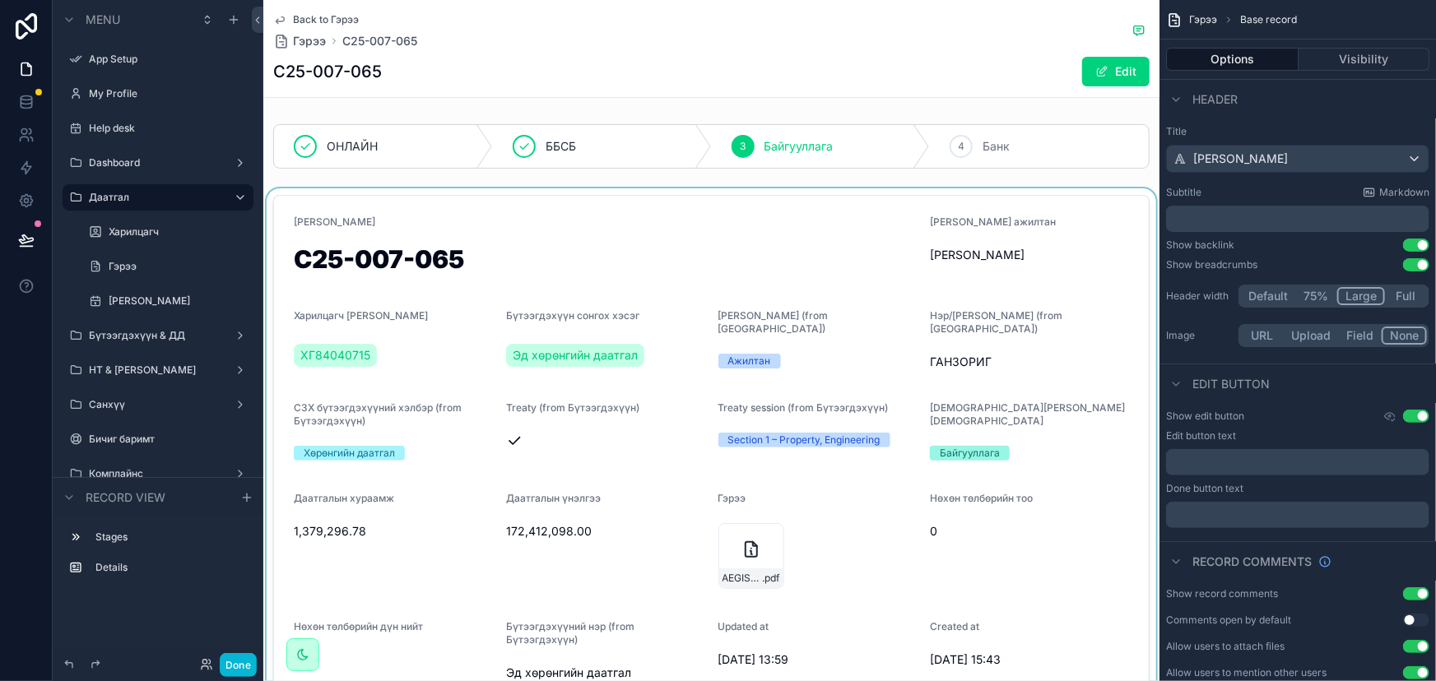
click at [782, 362] on div "scrollable content" at bounding box center [711, 575] width 896 height 775
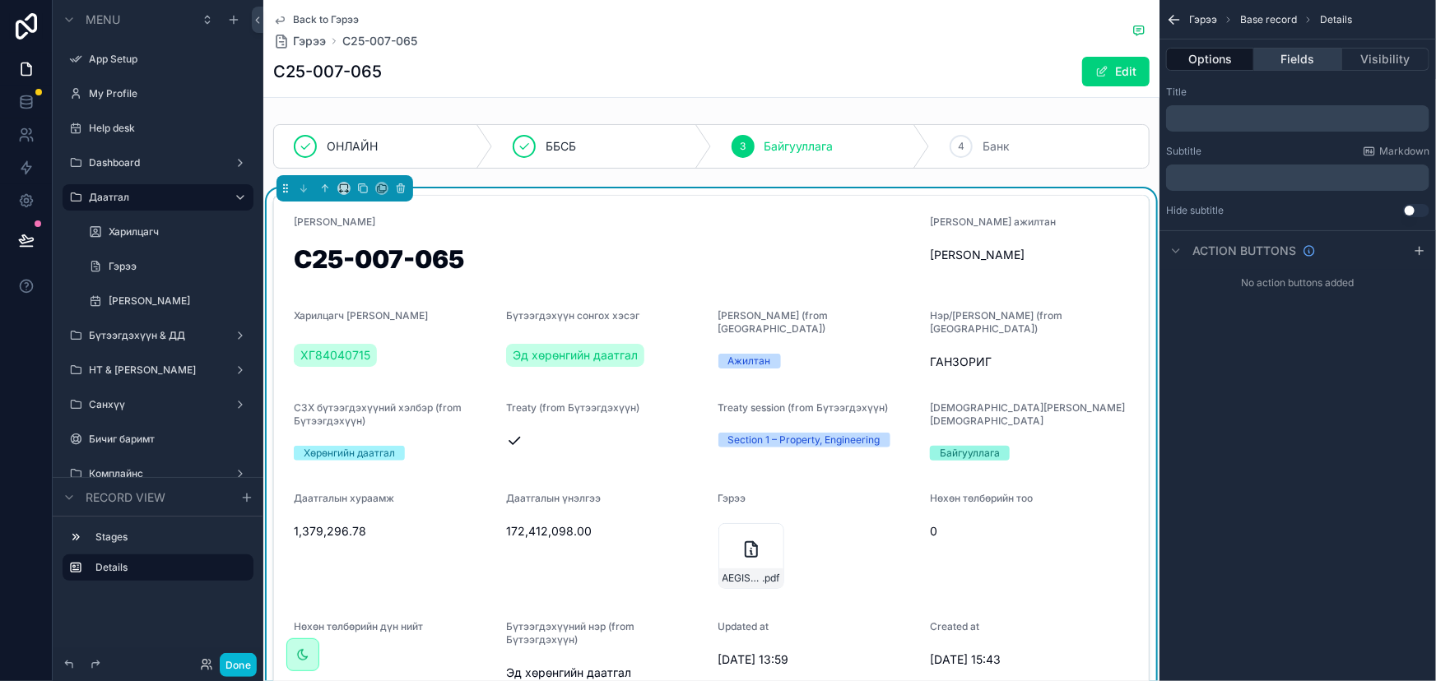
click at [1303, 55] on button "Fields" at bounding box center [1297, 59] width 87 height 23
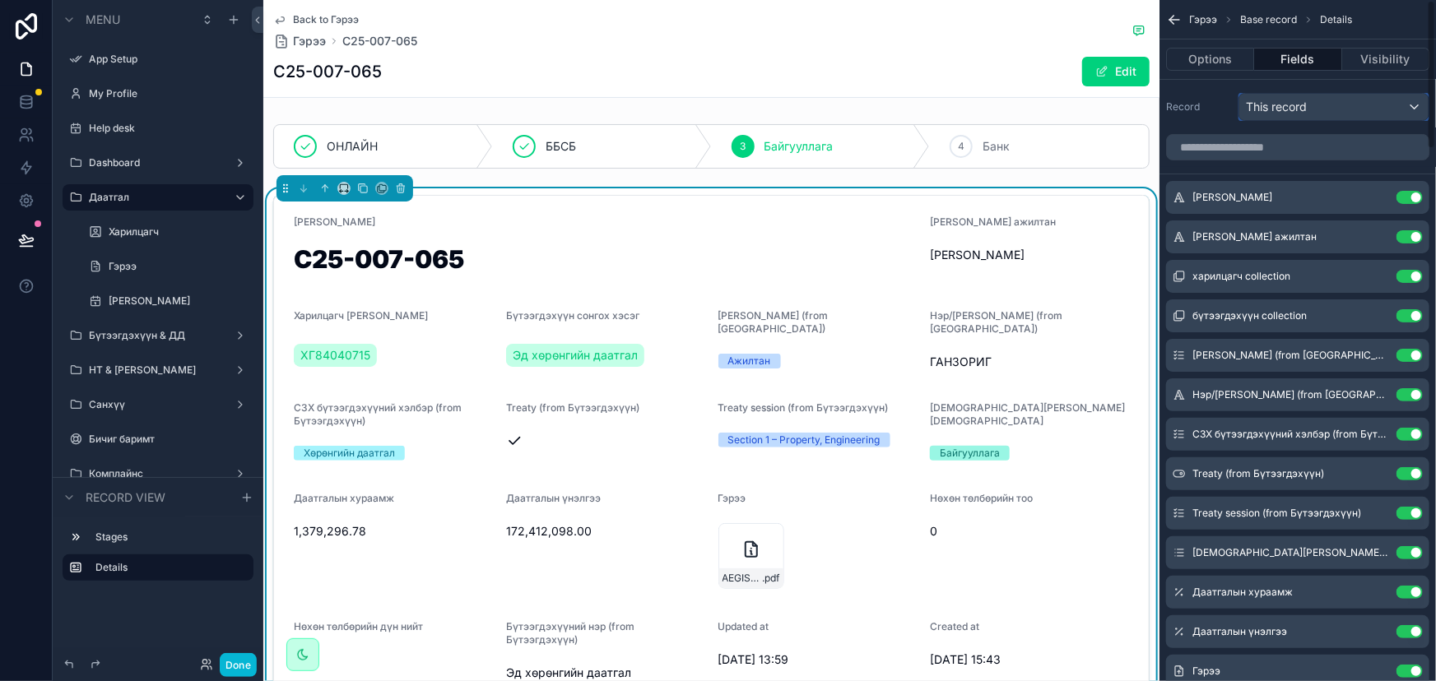
click at [1333, 108] on div "This record" at bounding box center [1333, 107] width 189 height 26
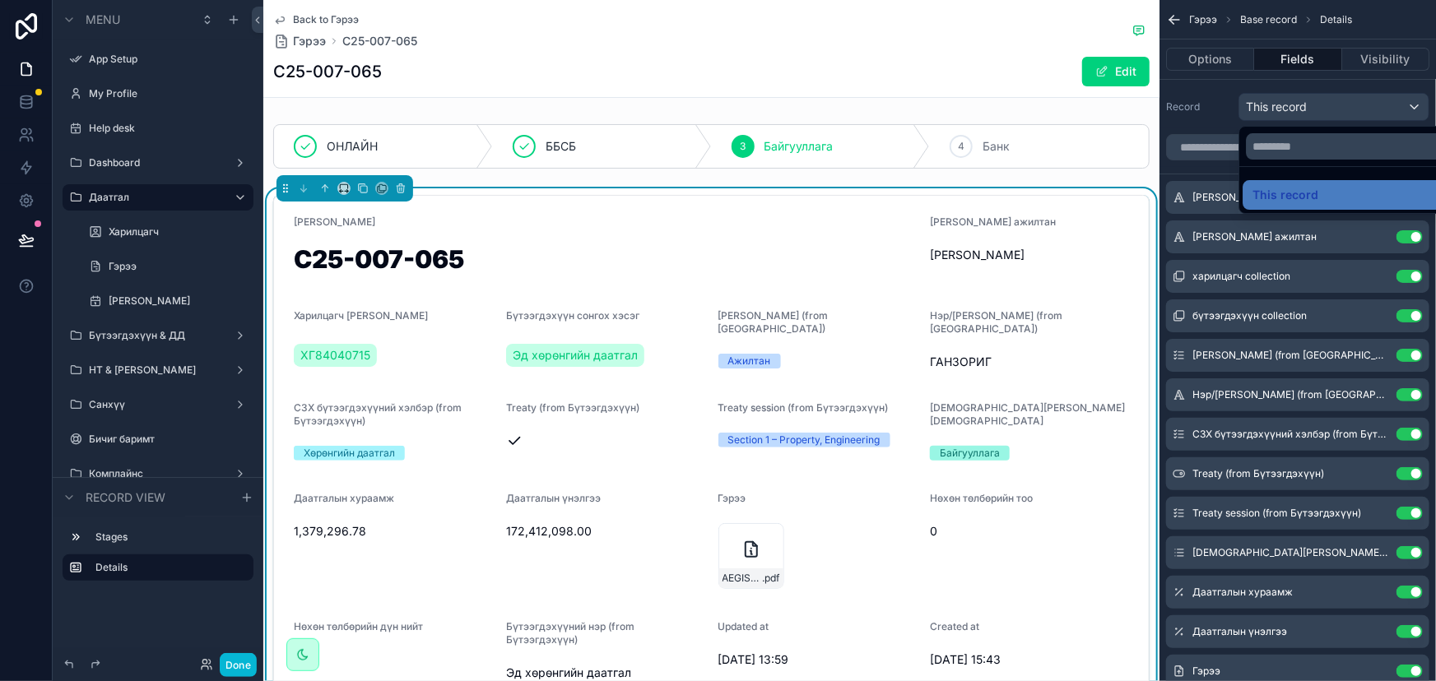
click at [1333, 108] on div "scrollable content" at bounding box center [718, 340] width 1436 height 681
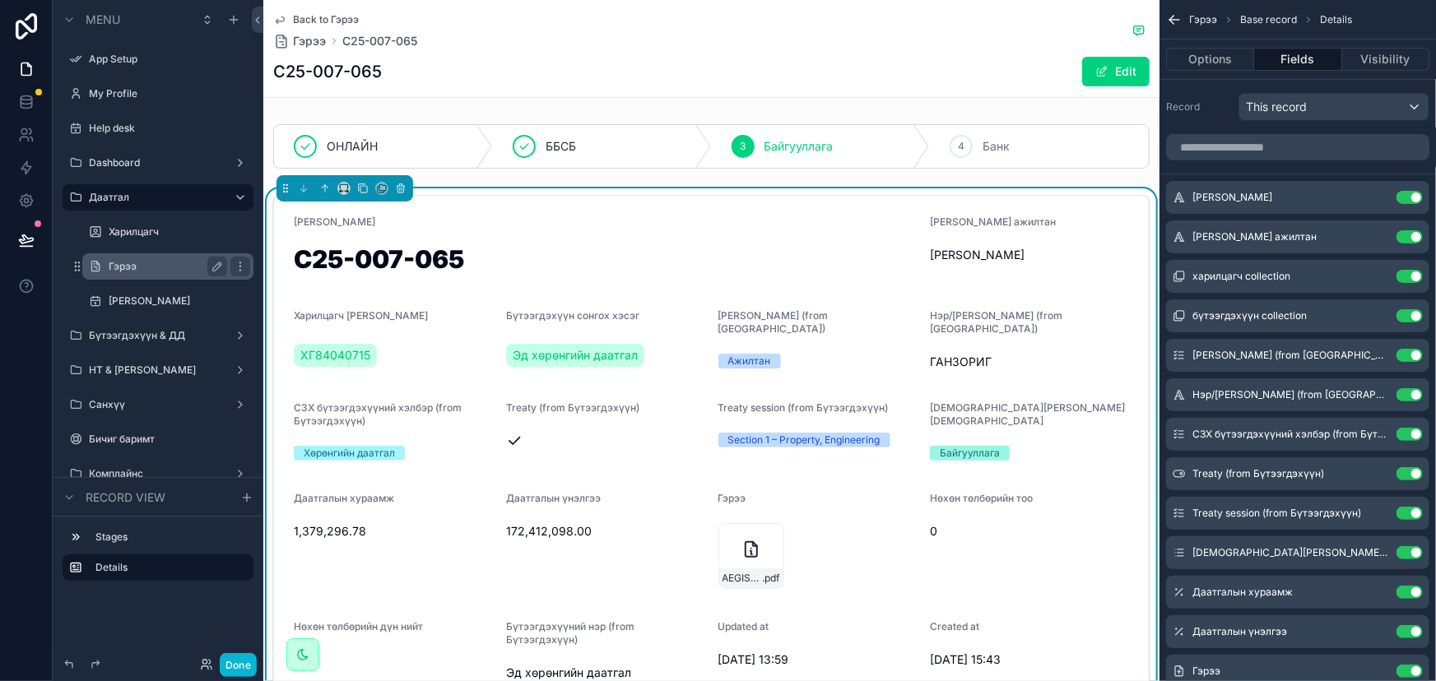
click at [134, 270] on label "Гэрээ" at bounding box center [165, 266] width 112 height 13
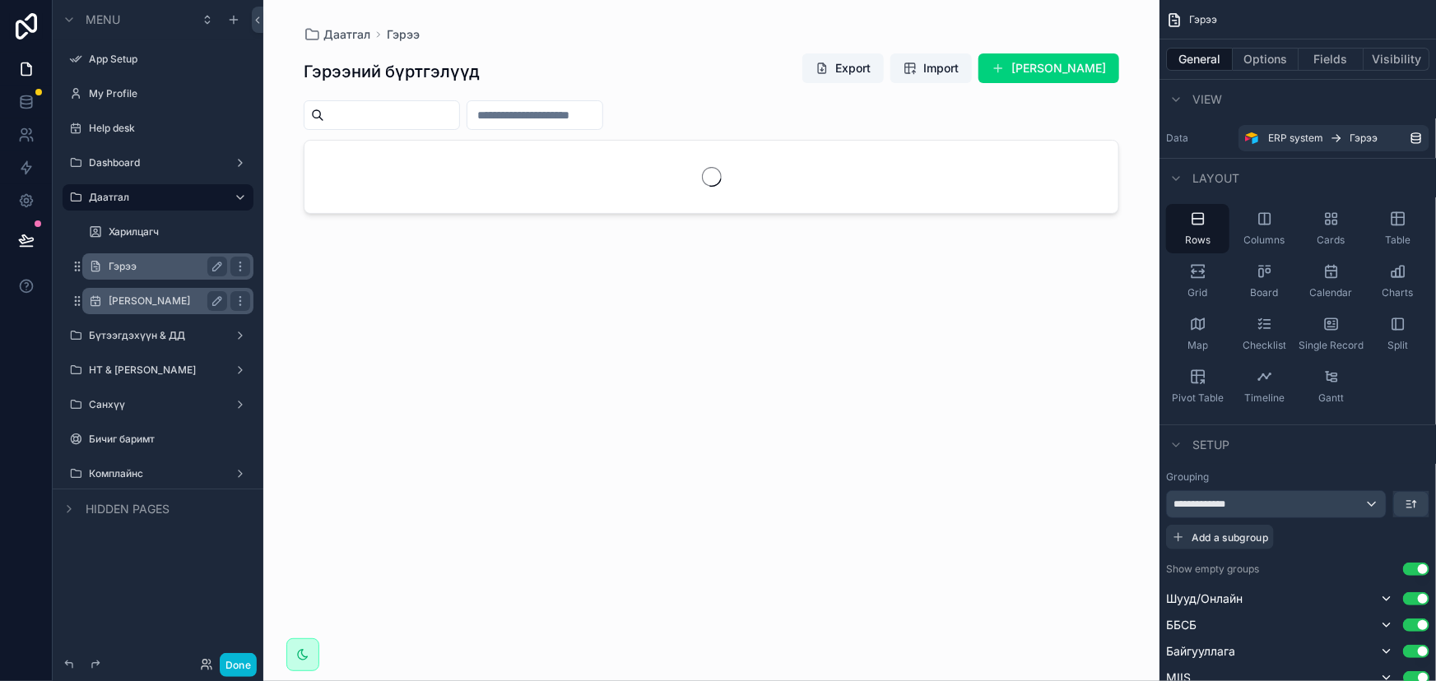
click at [149, 307] on div "[PERSON_NAME]" at bounding box center [168, 301] width 118 height 20
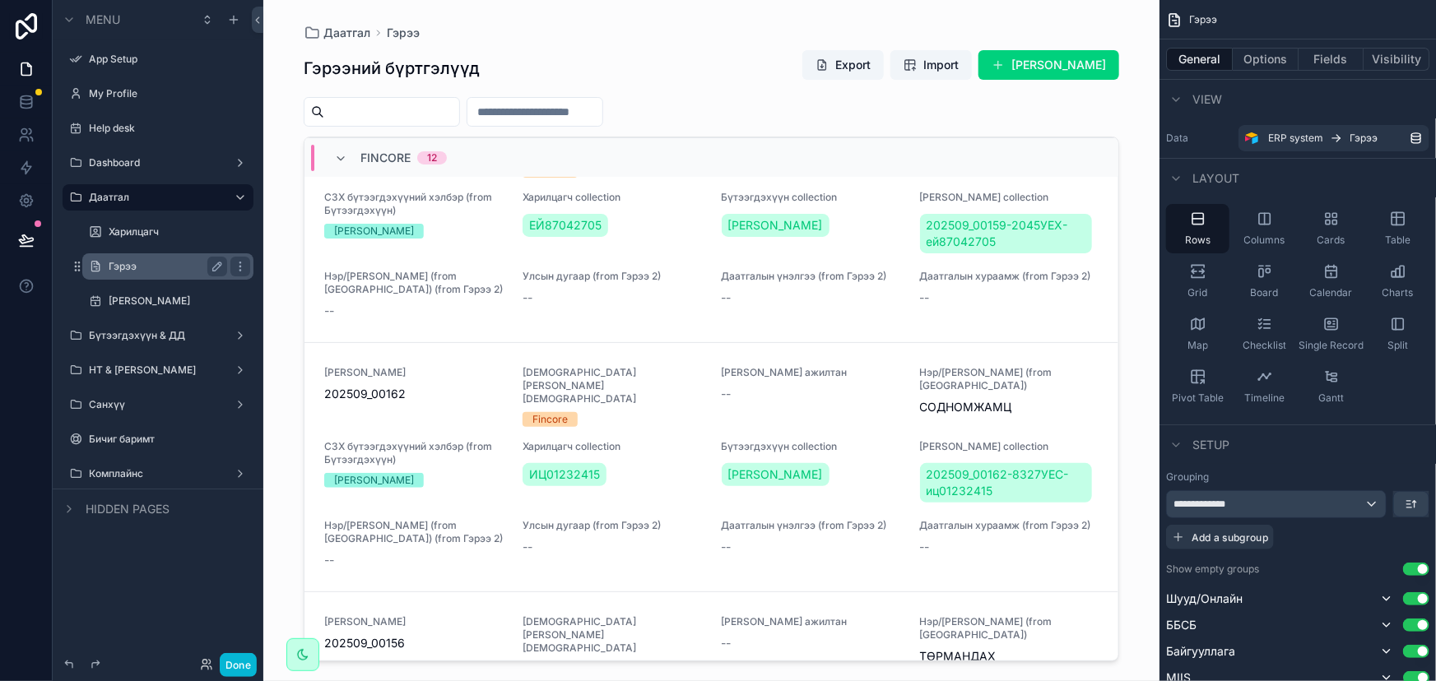
scroll to position [116, 0]
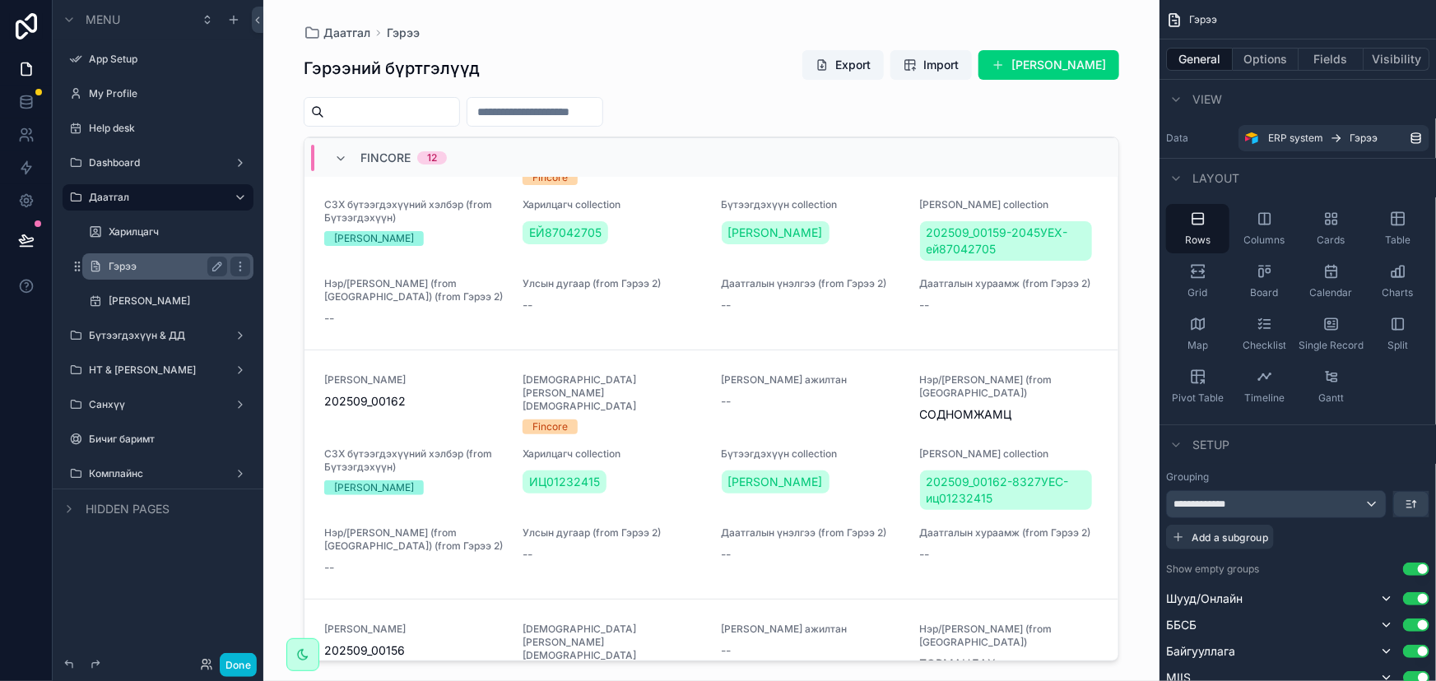
click at [331, 151] on div "Fincore 12" at bounding box center [390, 158] width 152 height 26
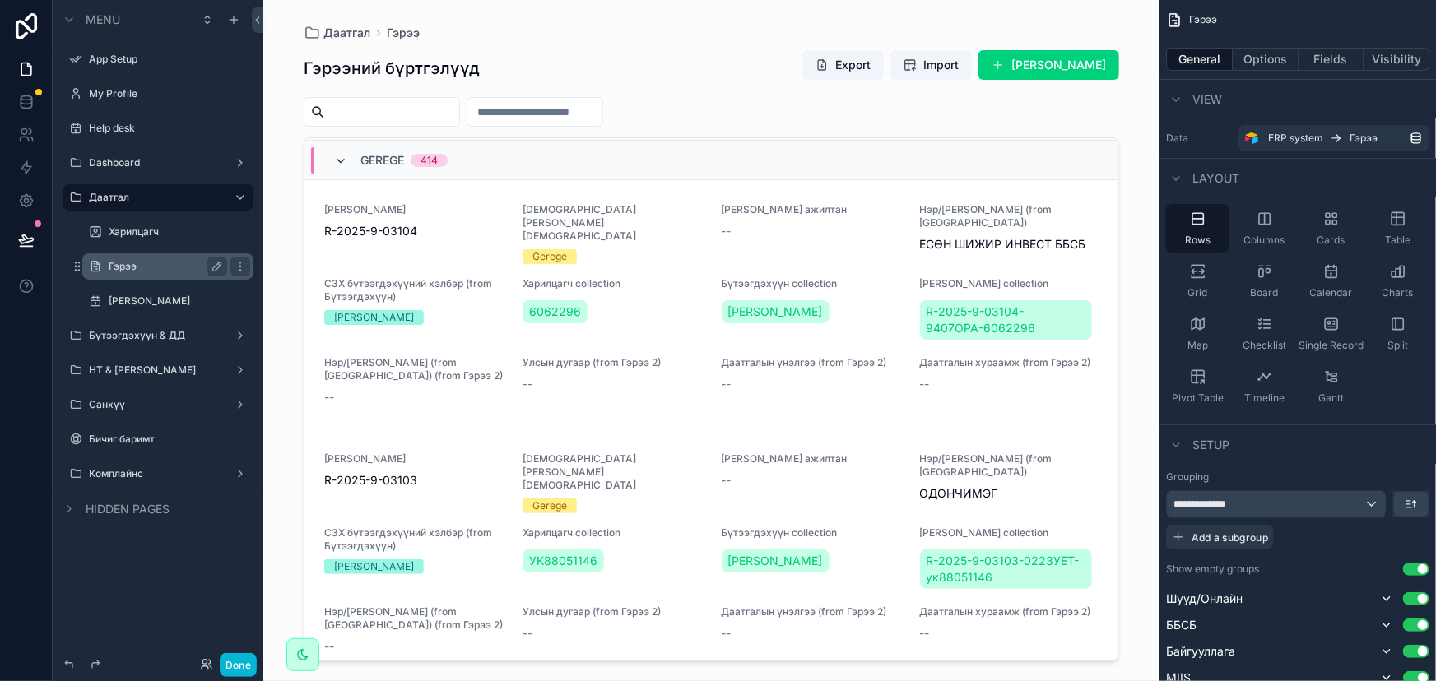
click at [337, 157] on icon "scrollable content" at bounding box center [340, 161] width 13 height 13
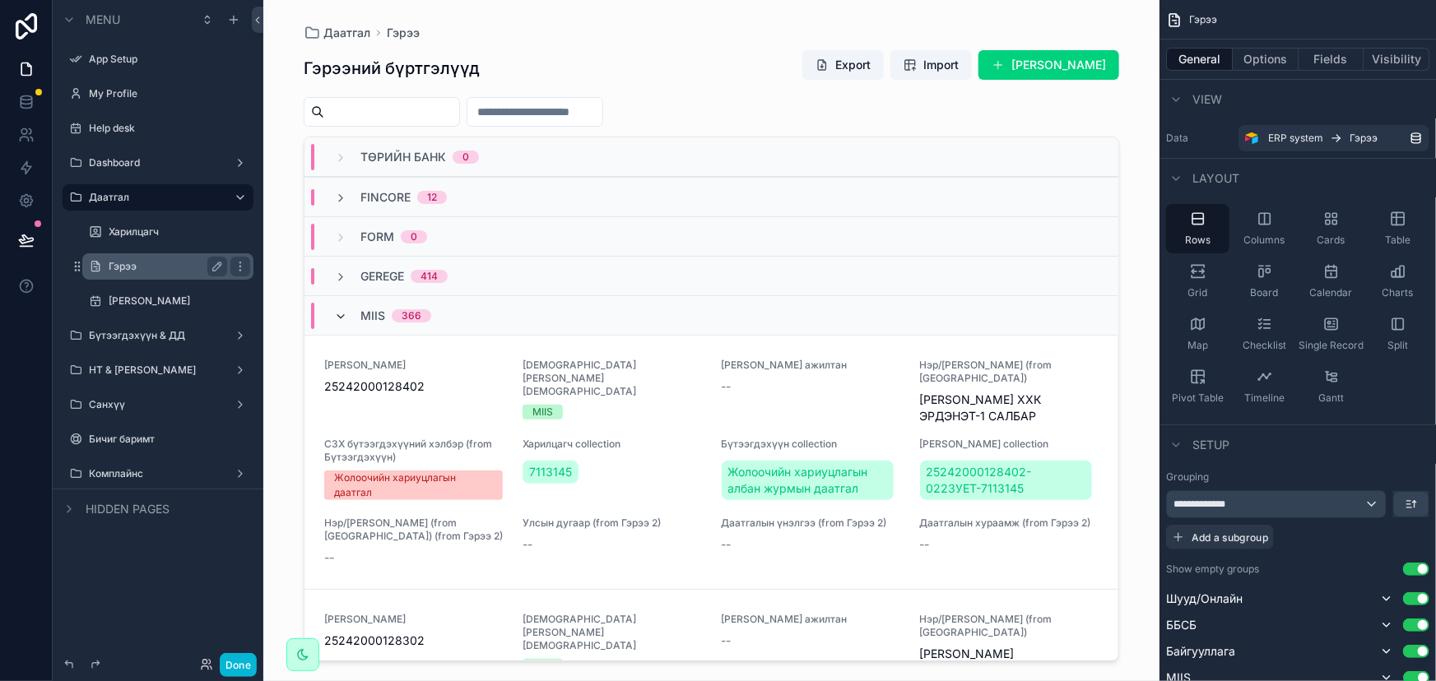
click at [340, 313] on icon "scrollable content" at bounding box center [340, 316] width 13 height 13
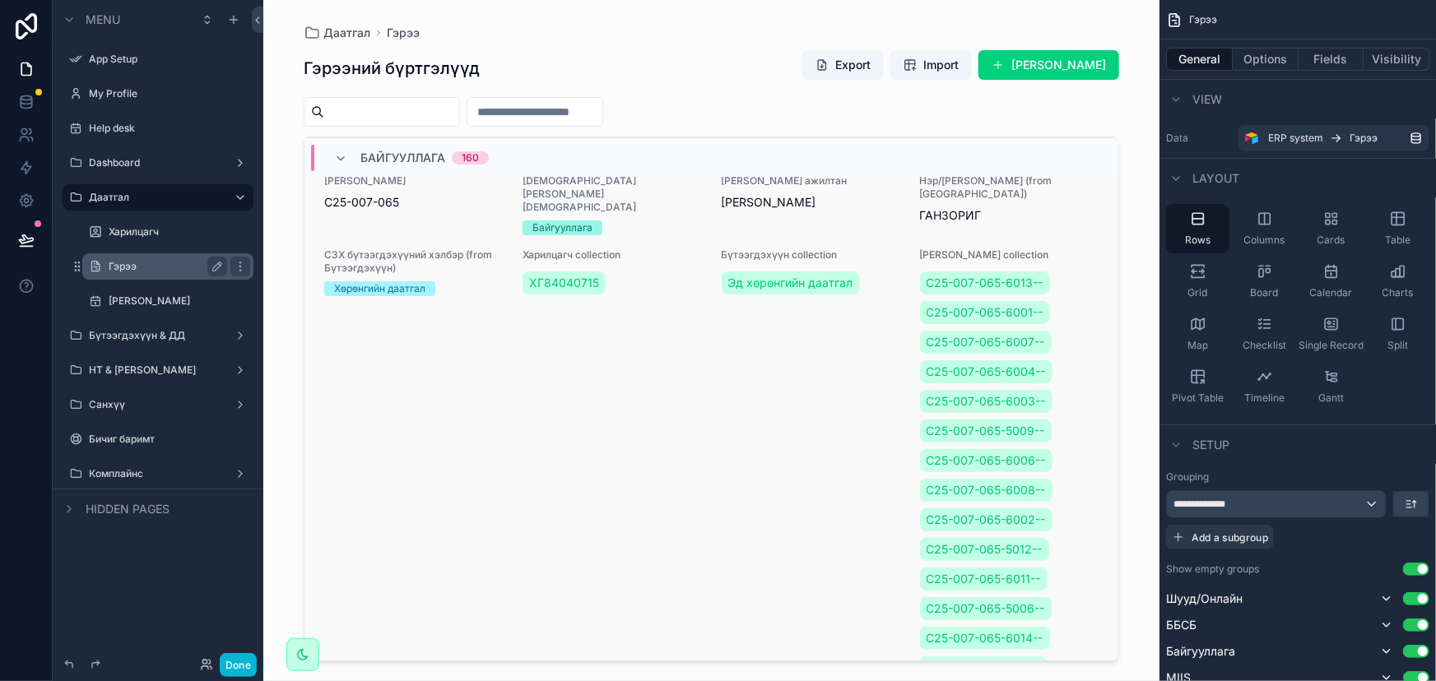
scroll to position [74, 0]
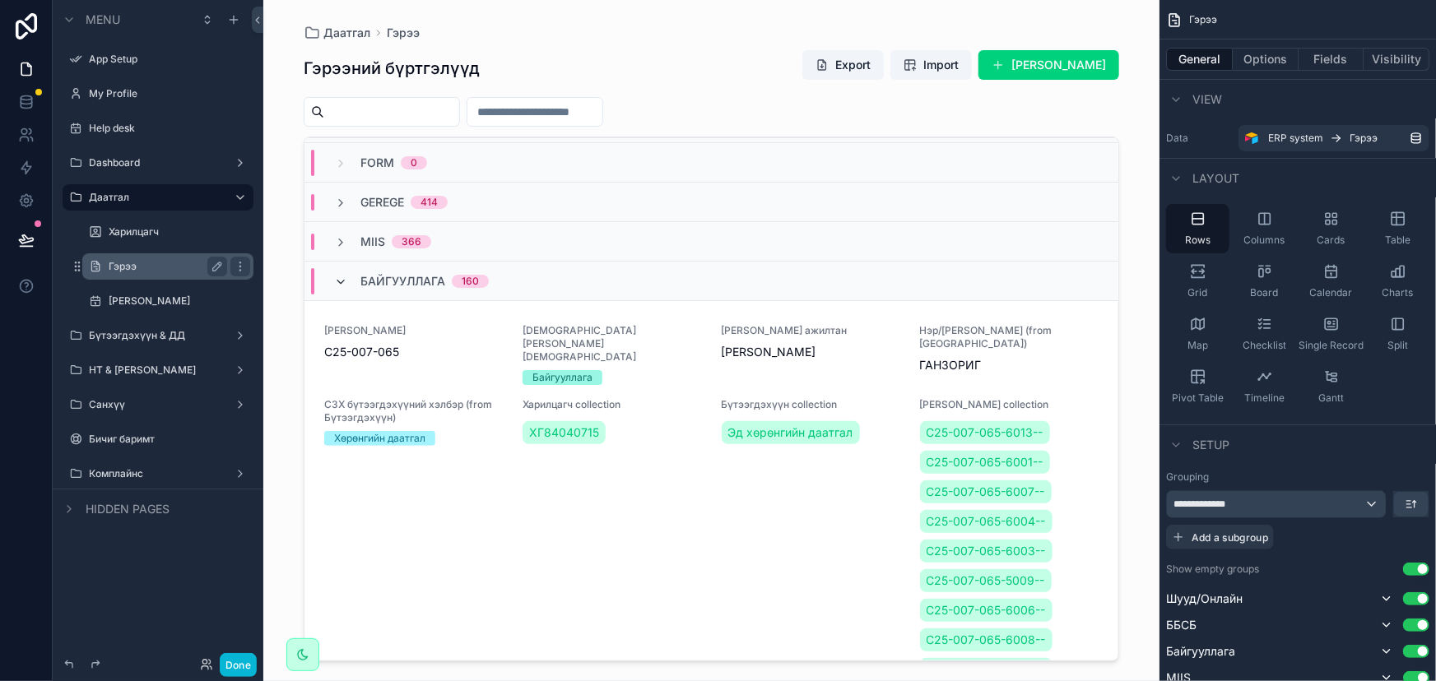
click at [343, 279] on icon "scrollable content" at bounding box center [340, 282] width 13 height 13
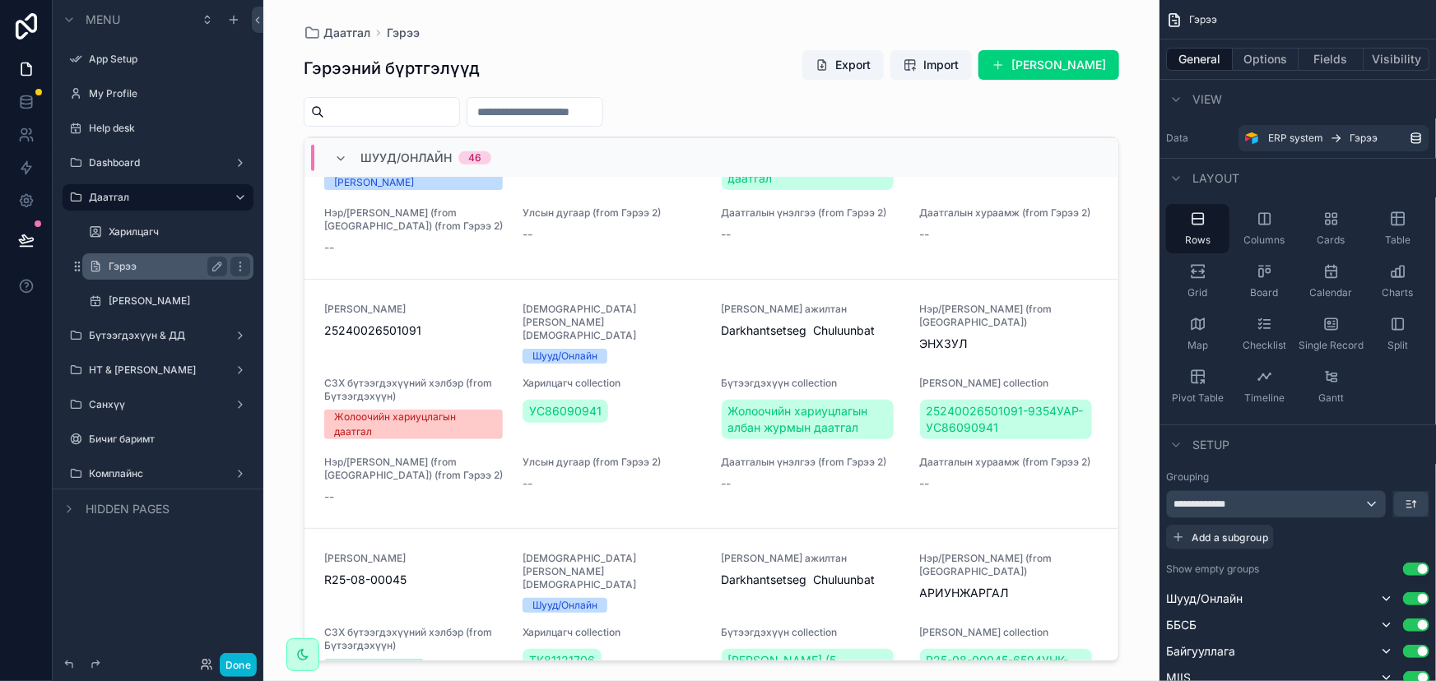
scroll to position [224, 0]
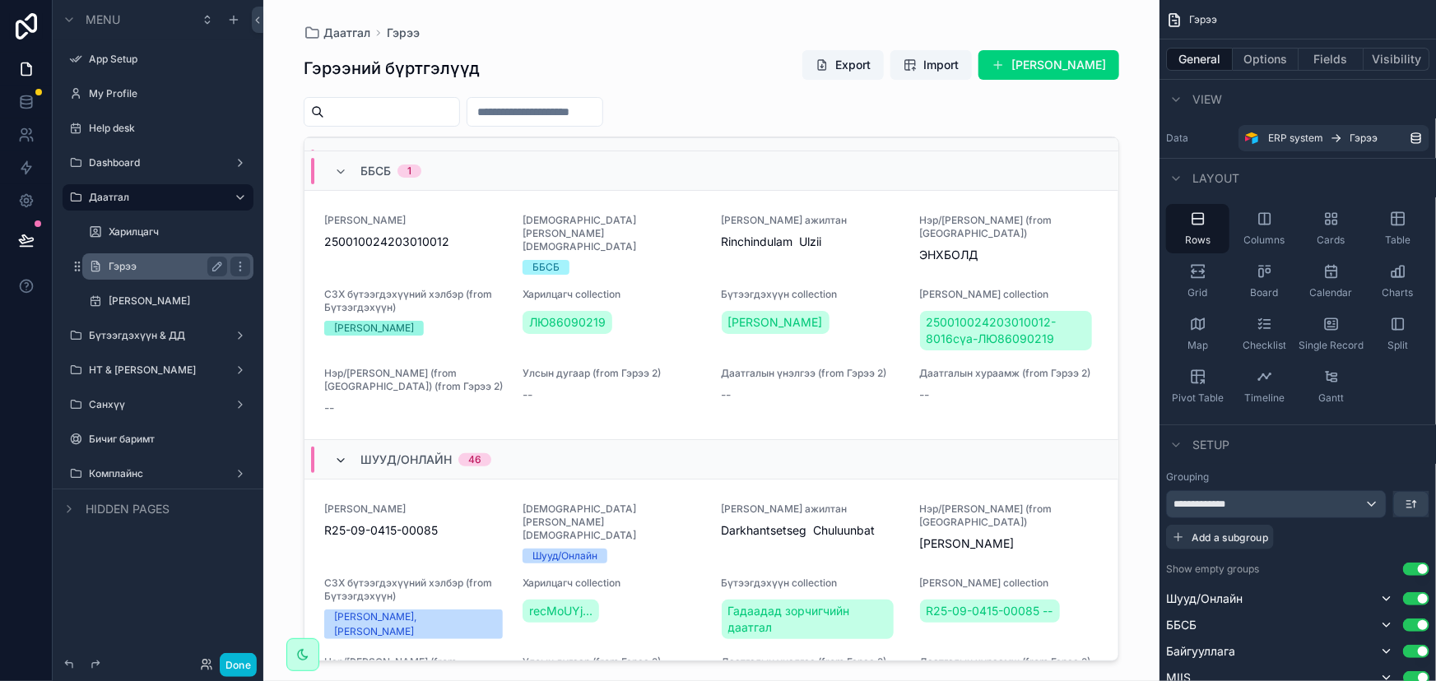
click at [337, 454] on icon "scrollable content" at bounding box center [340, 460] width 13 height 13
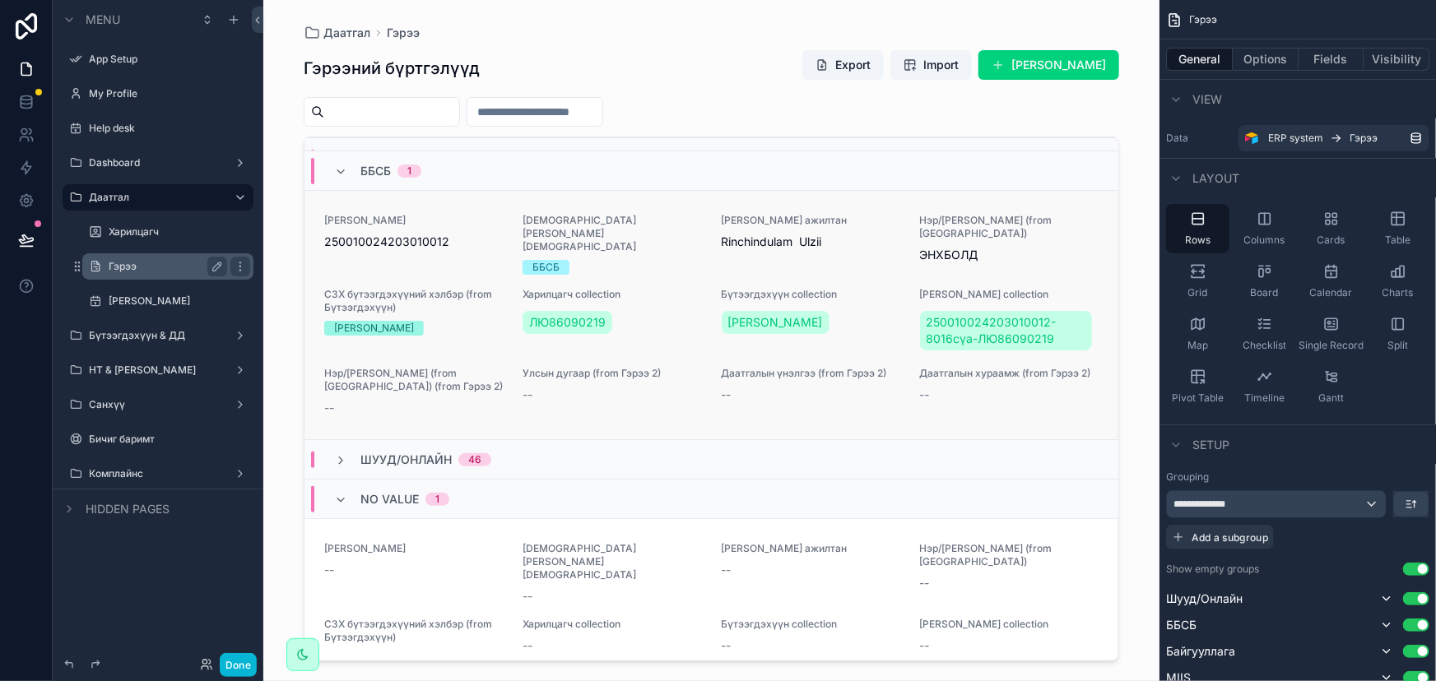
scroll to position [0, 0]
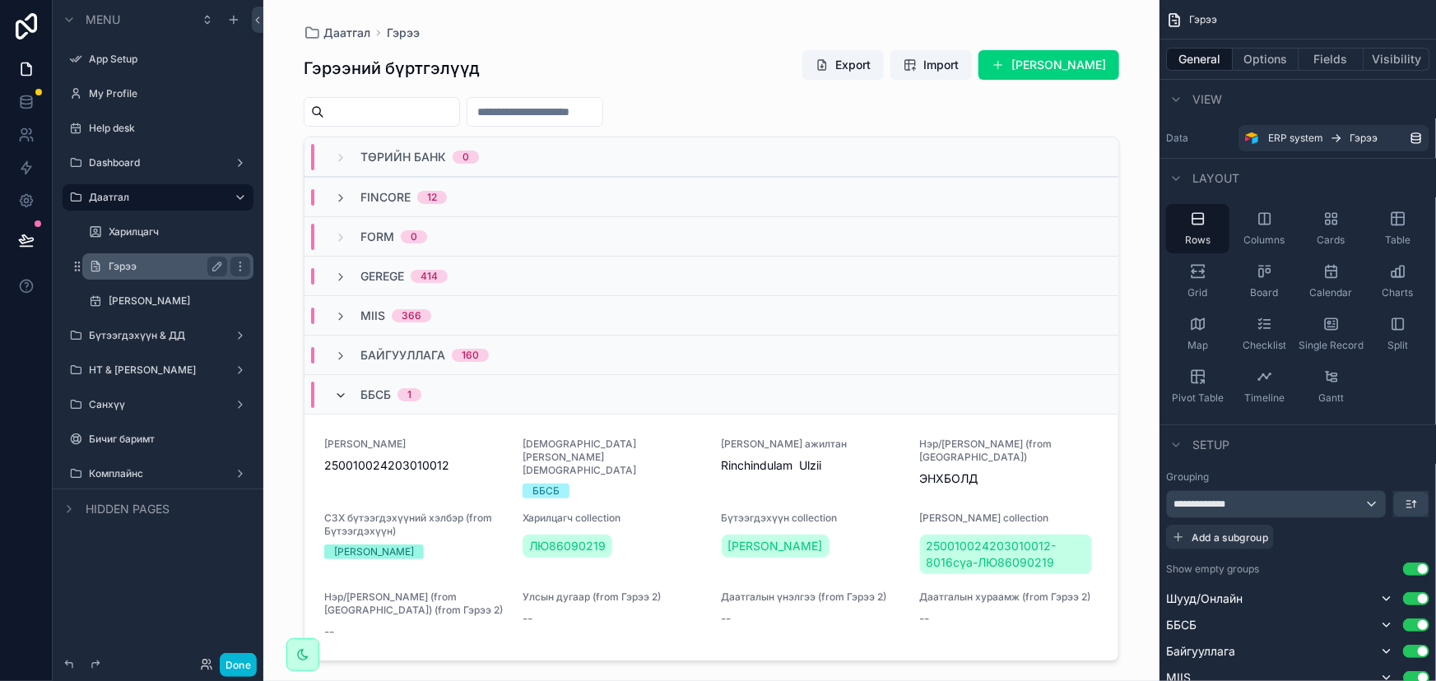
click at [341, 393] on icon "scrollable content" at bounding box center [340, 395] width 13 height 13
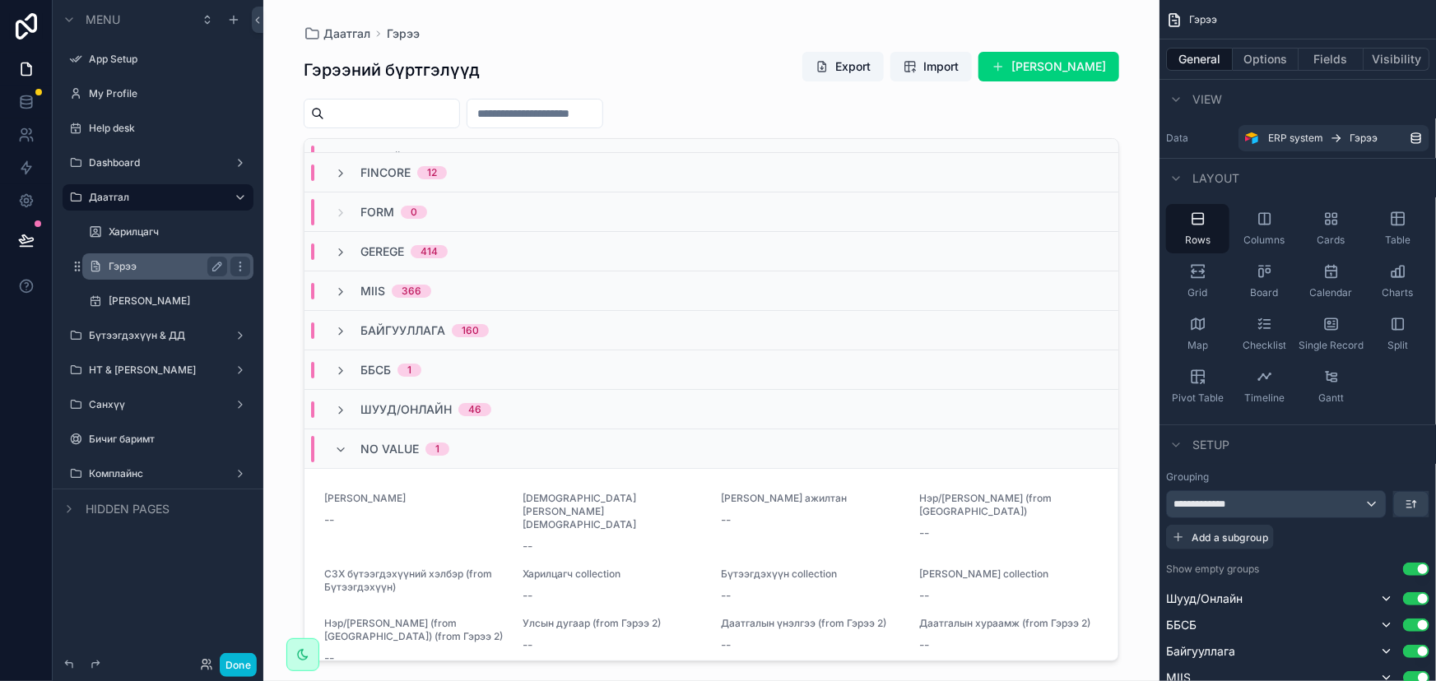
scroll to position [41, 0]
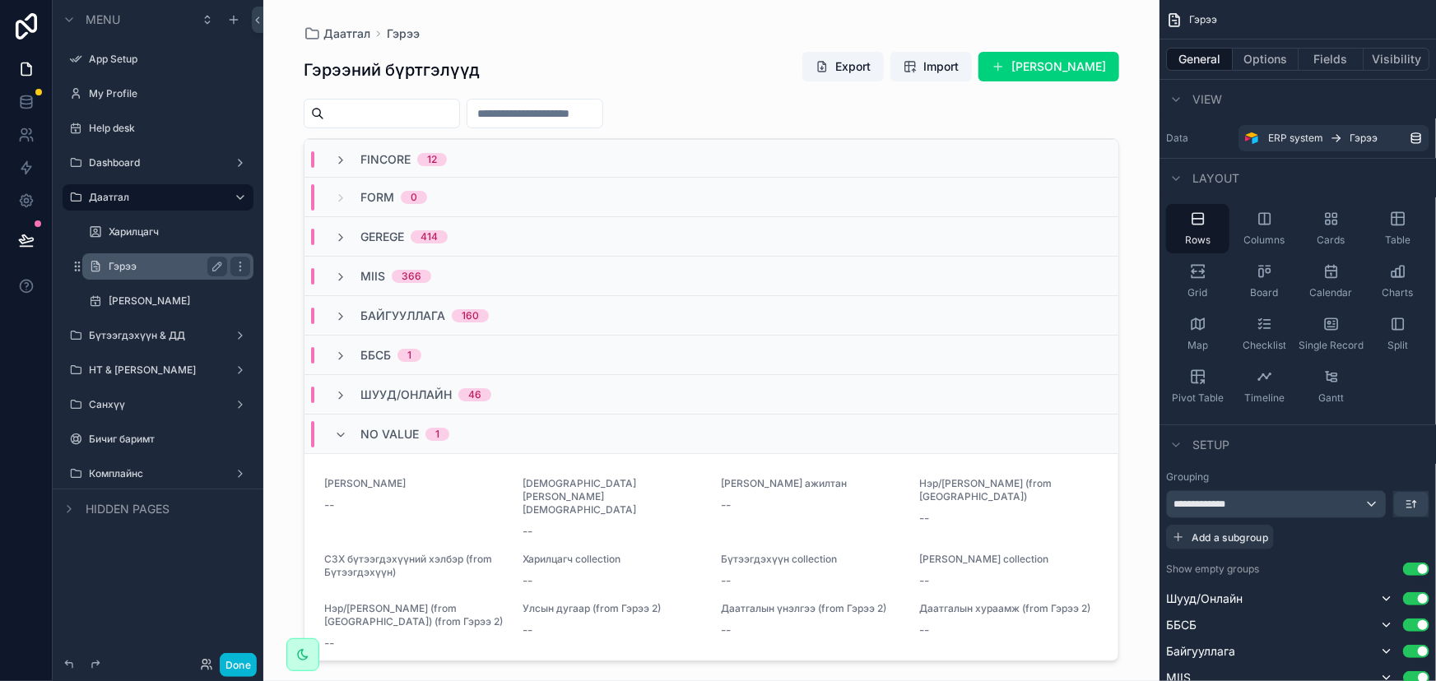
drag, startPoint x: 922, startPoint y: 567, endPoint x: 1122, endPoint y: 99, distance: 509.1
click at [1122, 99] on div "[PERSON_NAME] бүртгэлүүд Export Import Шинэ гэрээ нэмэх Төрийн банк 0 Fincore 1…" at bounding box center [711, 331] width 842 height 662
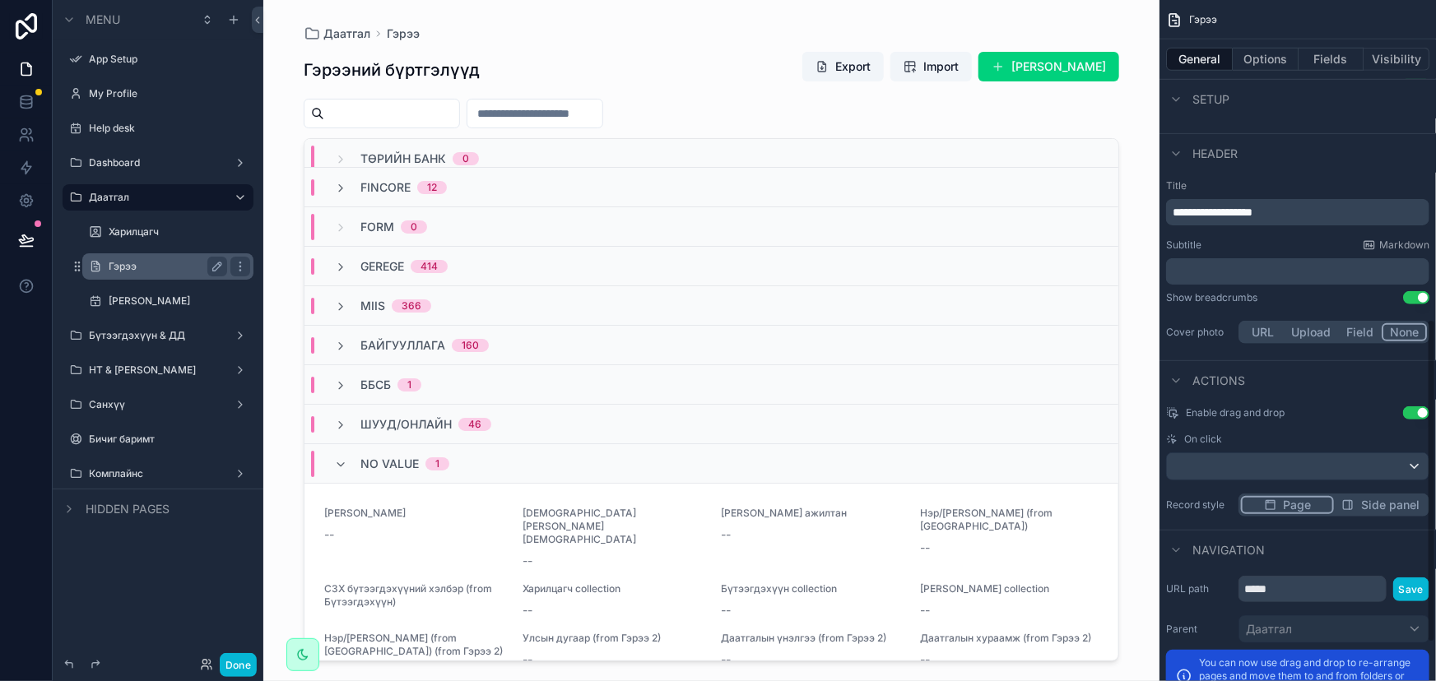
scroll to position [752, 0]
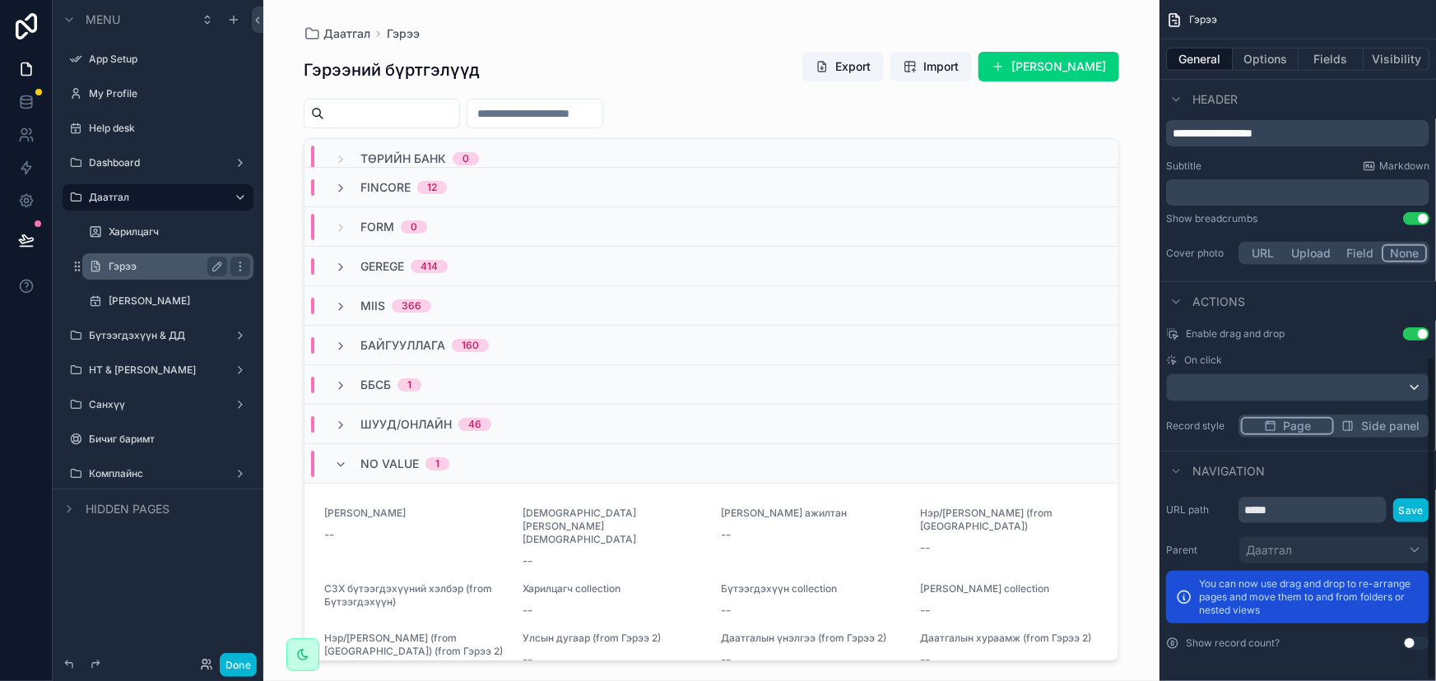
click at [1412, 644] on button "Use setting" at bounding box center [1416, 643] width 26 height 13
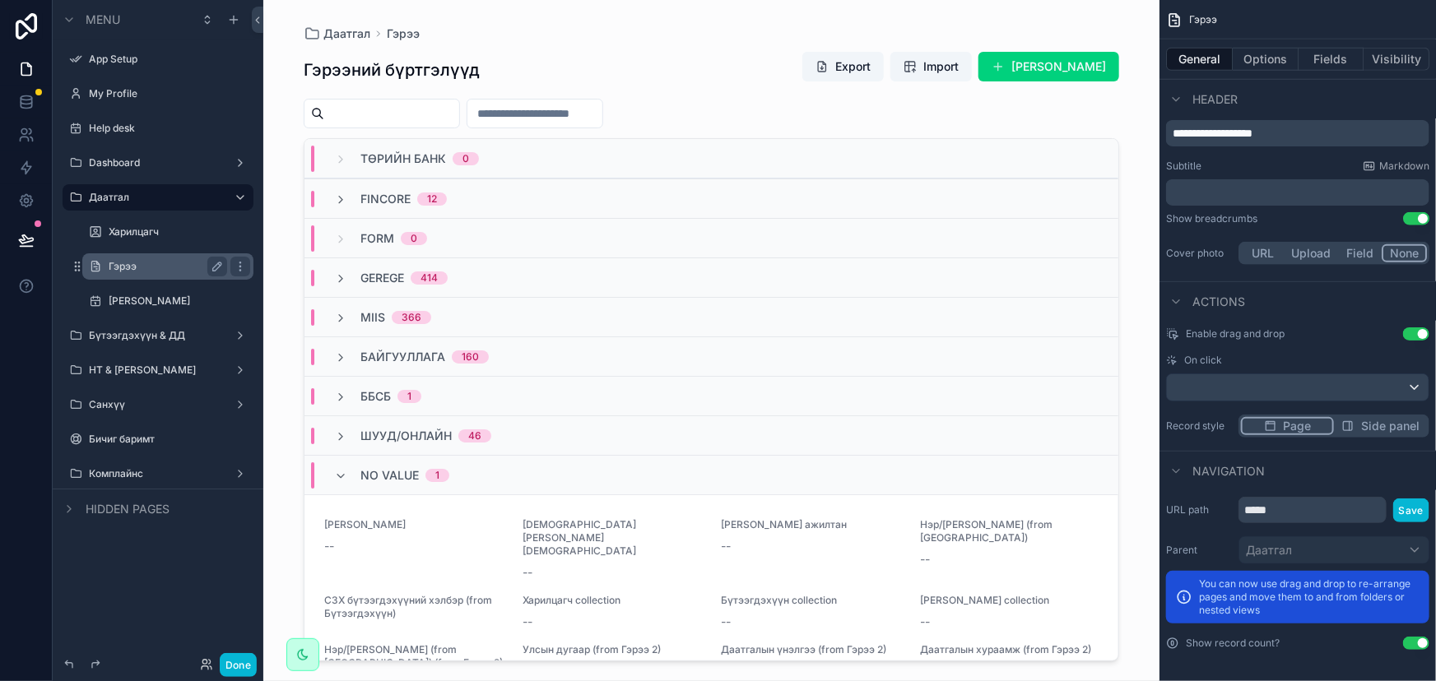
click at [1412, 644] on button "Use setting" at bounding box center [1416, 643] width 26 height 13
click at [1391, 423] on span "Side panel" at bounding box center [1390, 426] width 58 height 16
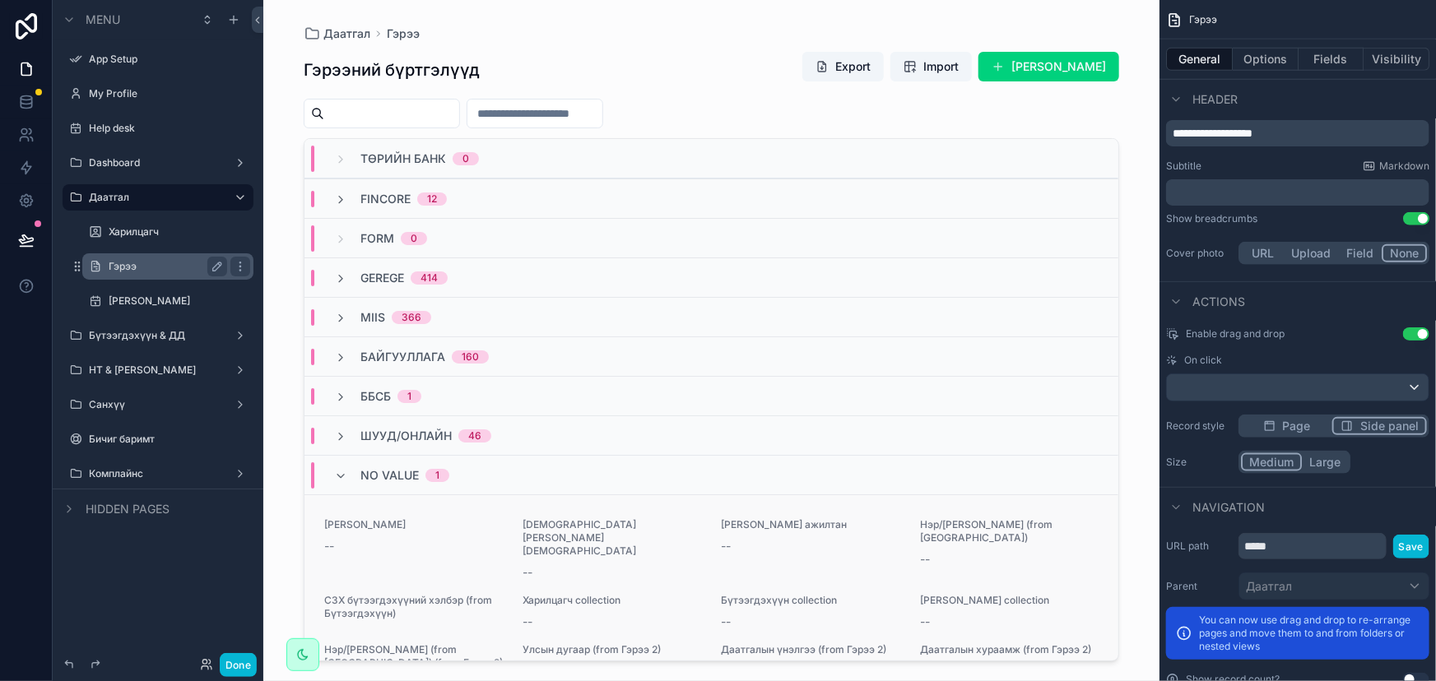
click at [1011, 534] on span "Нэр/[PERSON_NAME] (from [GEOGRAPHIC_DATA])" at bounding box center [1009, 531] width 179 height 26
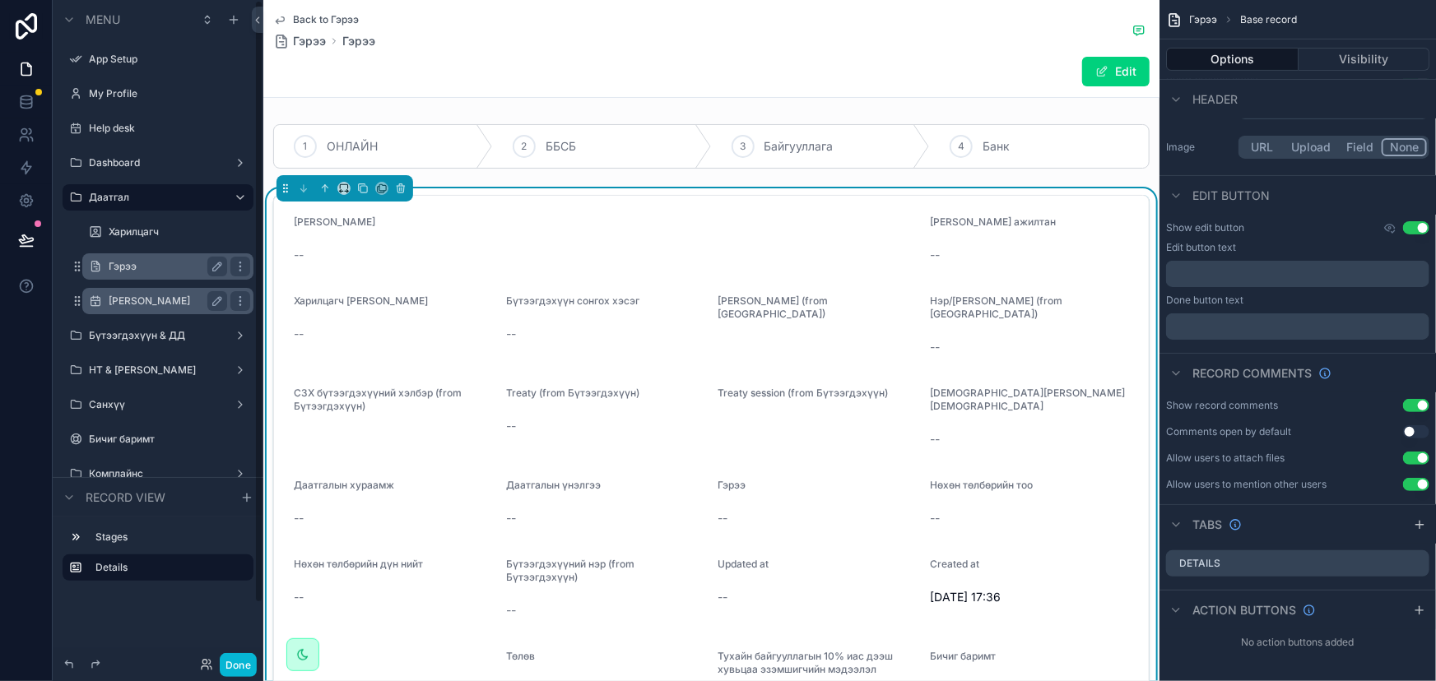
click at [168, 295] on label "[PERSON_NAME]" at bounding box center [165, 301] width 112 height 13
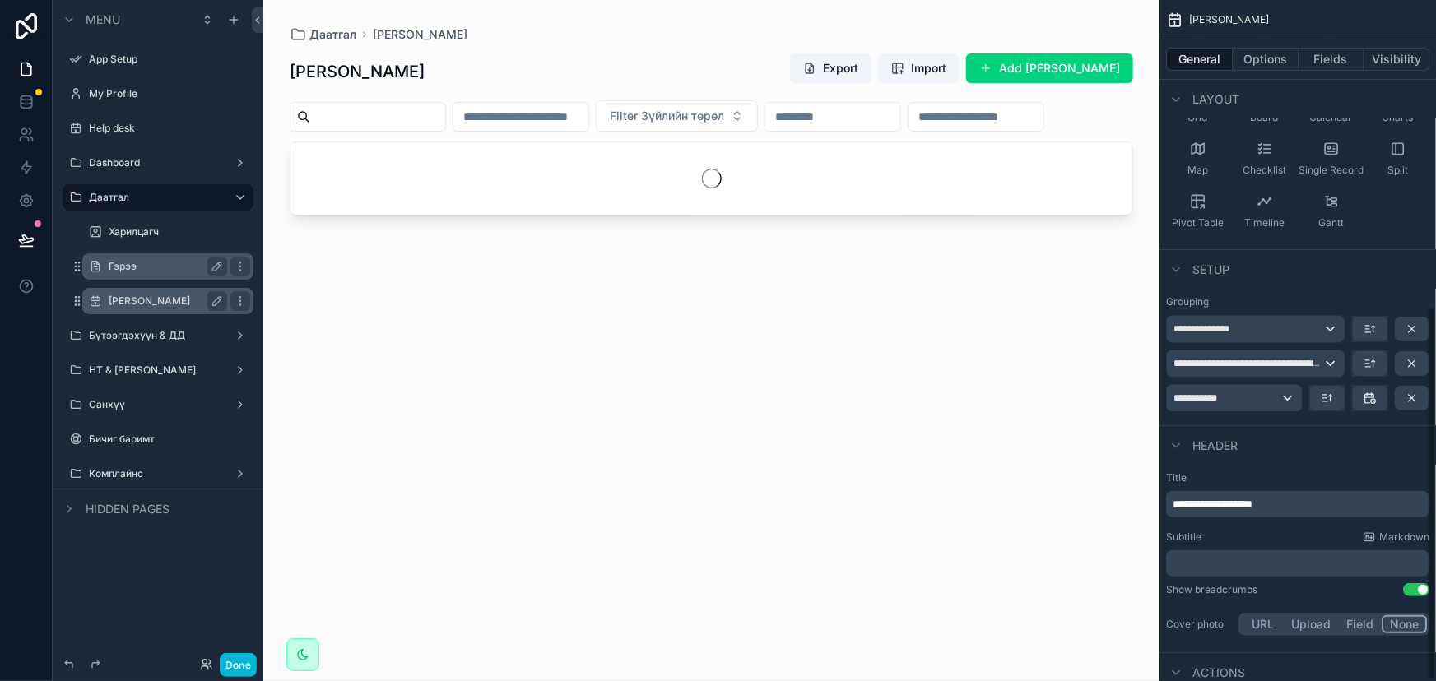
scroll to position [560, 0]
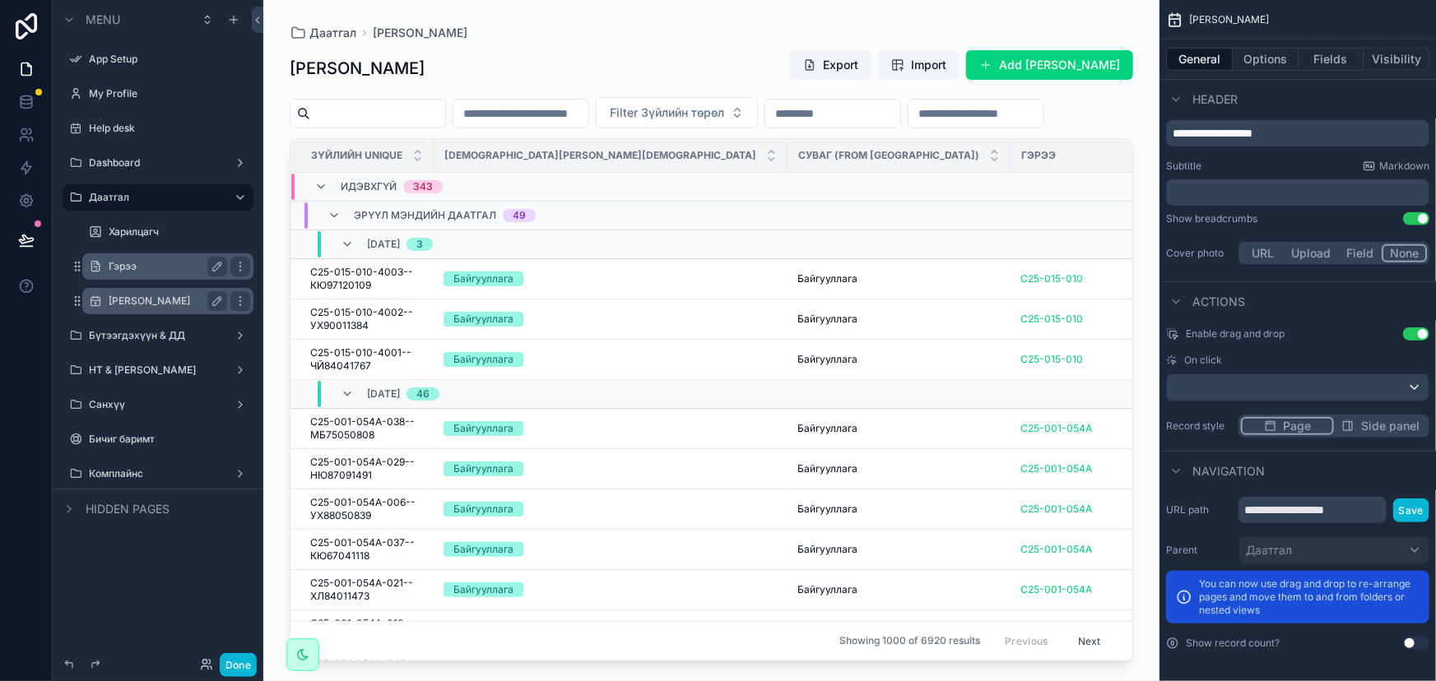
click at [170, 292] on div "[PERSON_NAME]" at bounding box center [168, 301] width 118 height 20
click at [137, 269] on label "Гэрээ" at bounding box center [165, 266] width 112 height 13
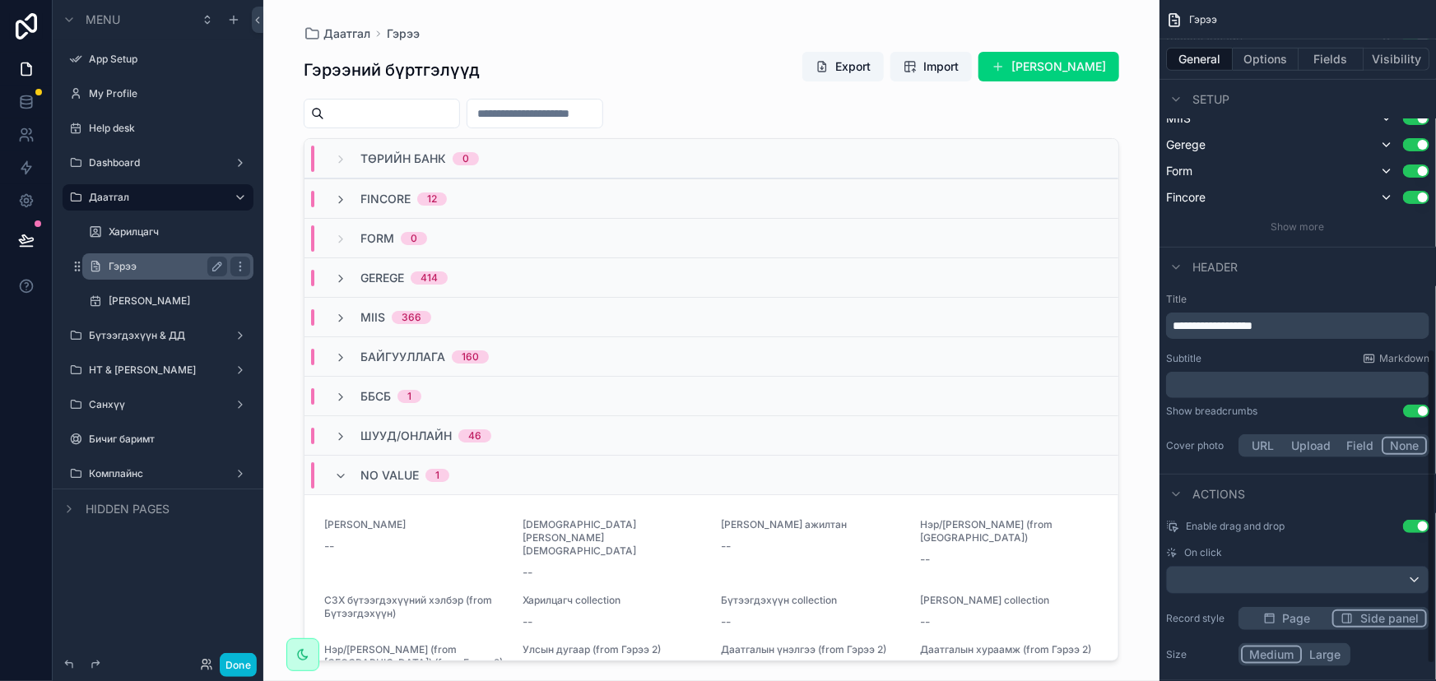
scroll to position [752, 0]
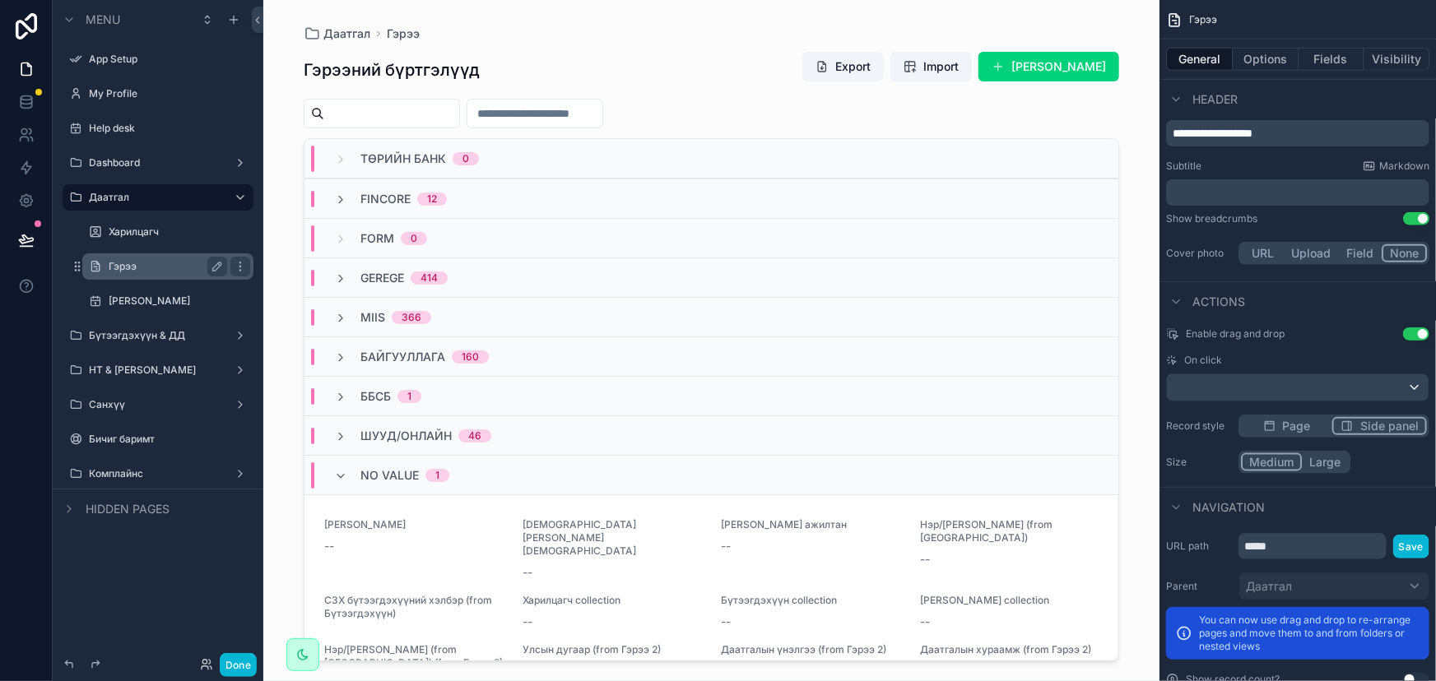
click at [350, 160] on div "Төрийн банк 0" at bounding box center [406, 159] width 145 height 26
click at [735, 114] on div "scrollable content" at bounding box center [711, 114] width 815 height 30
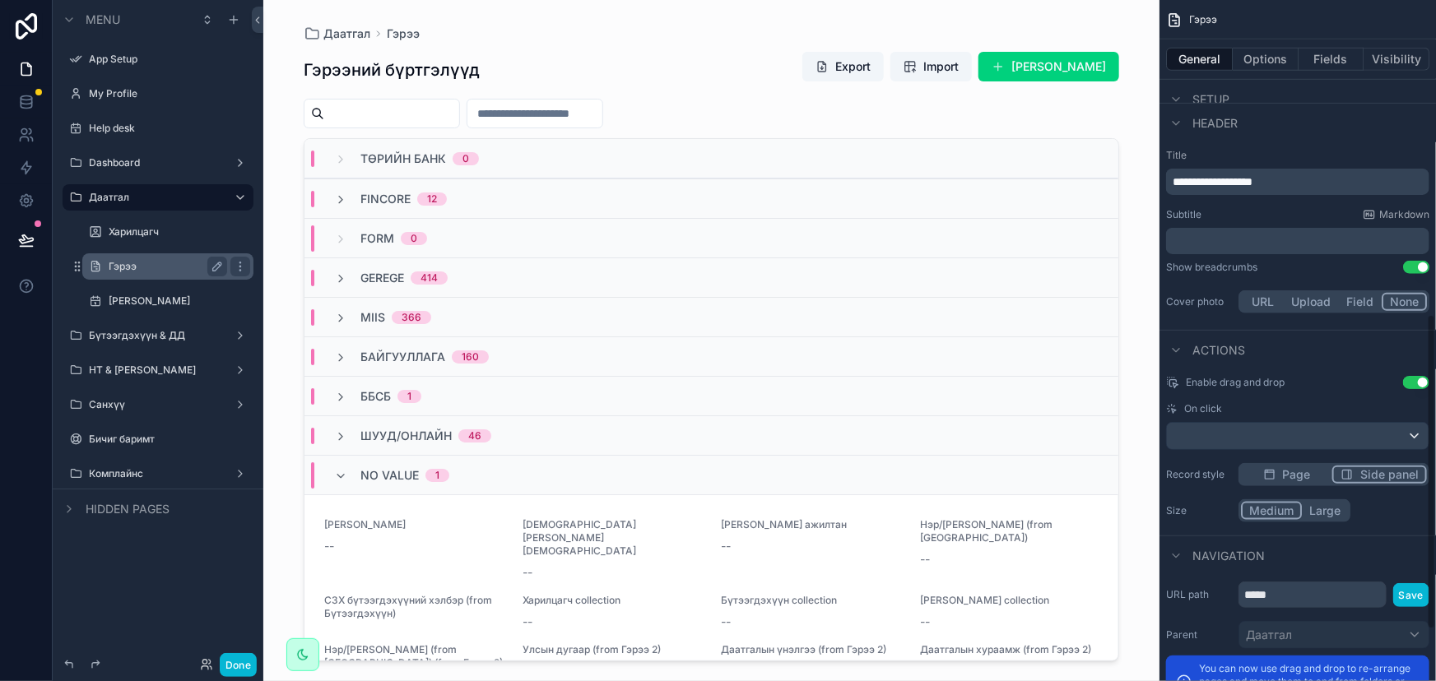
scroll to position [677, 0]
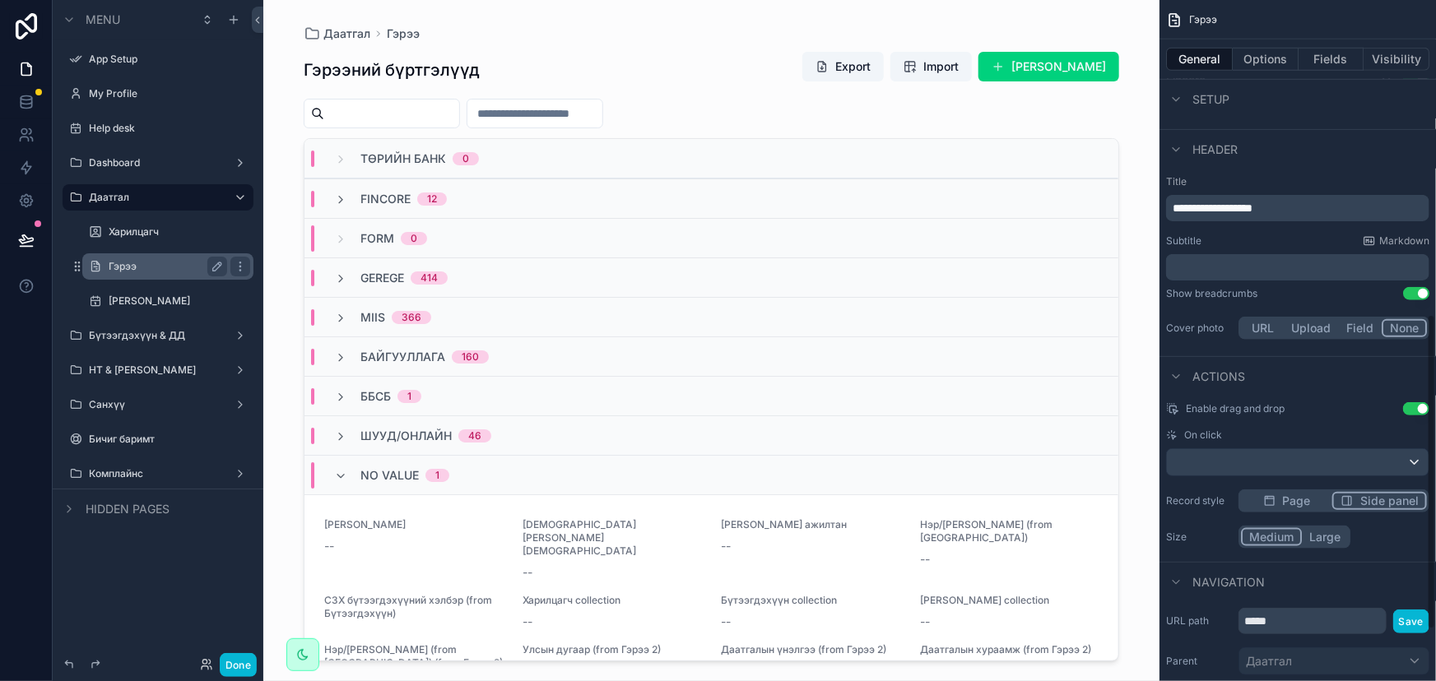
click at [1308, 499] on span "Page" at bounding box center [1297, 501] width 28 height 16
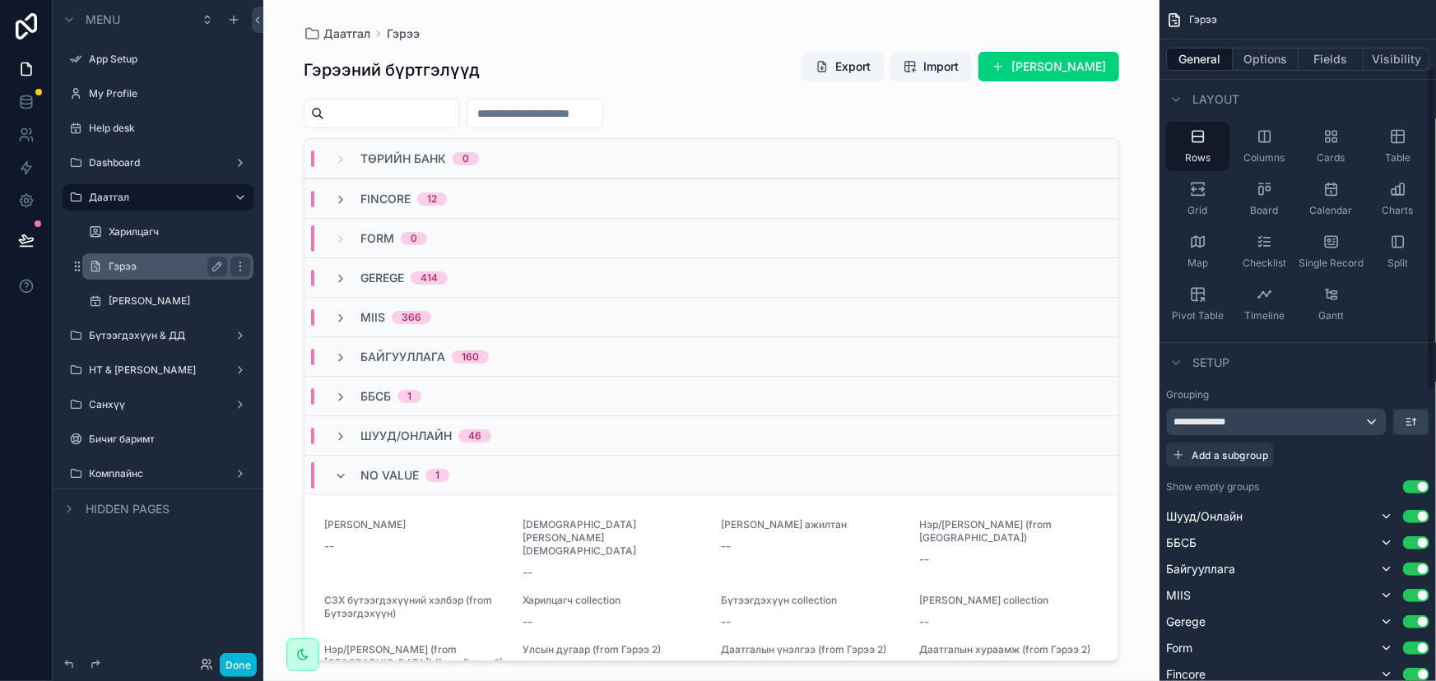
scroll to position [0, 0]
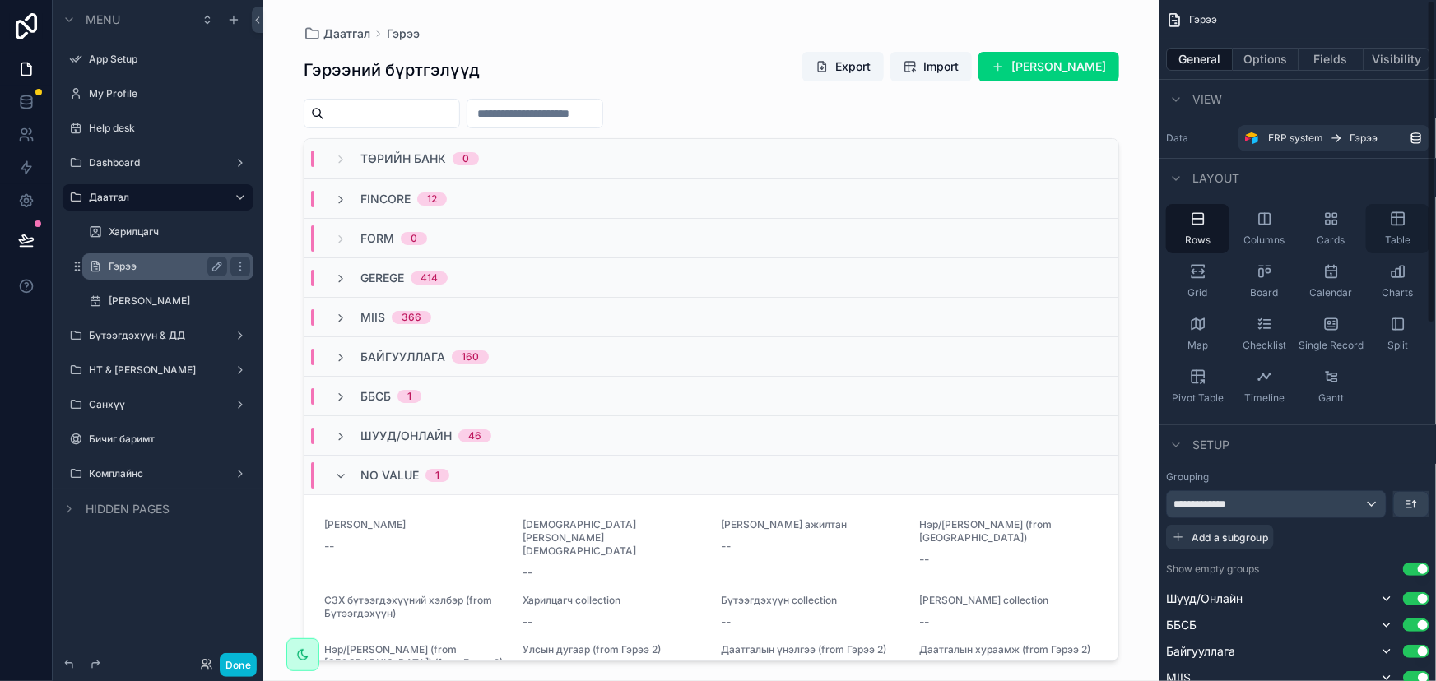
click at [1404, 221] on icon "scrollable content" at bounding box center [1397, 219] width 12 height 12
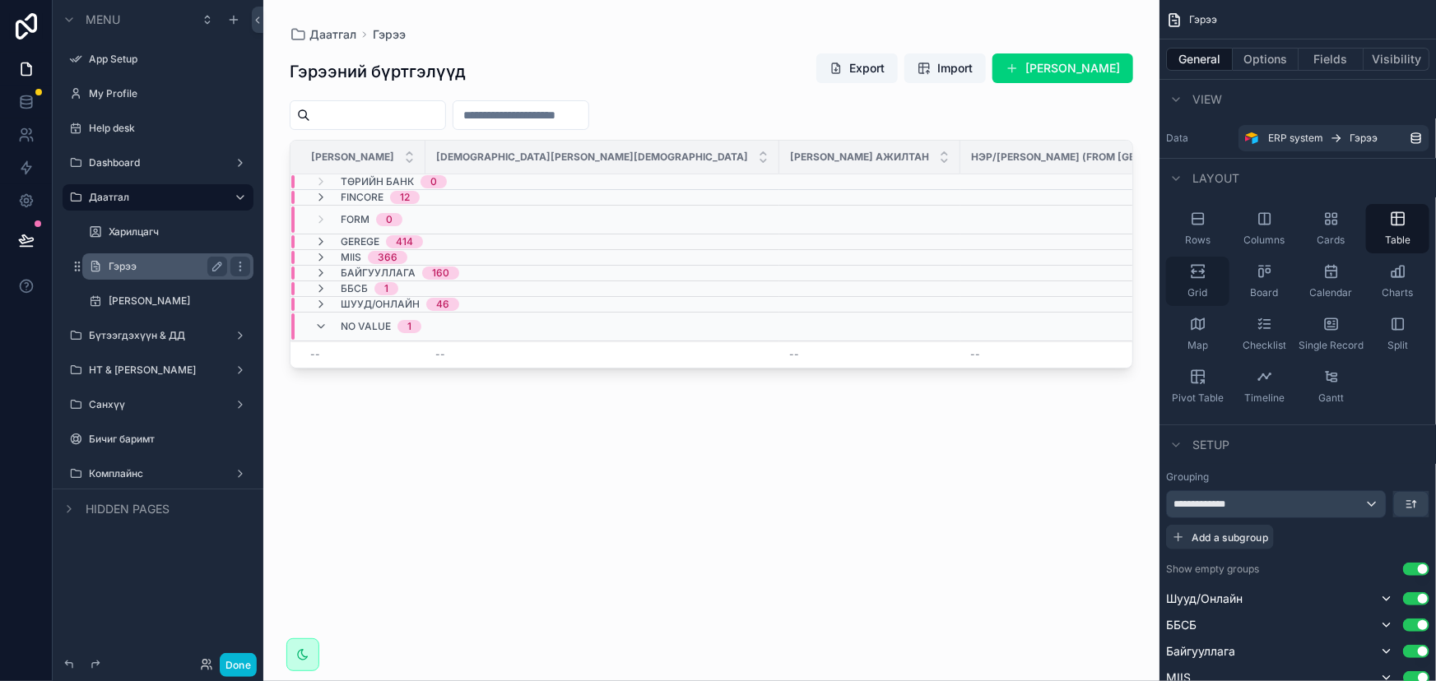
click at [1198, 280] on div "Grid" at bounding box center [1197, 281] width 63 height 49
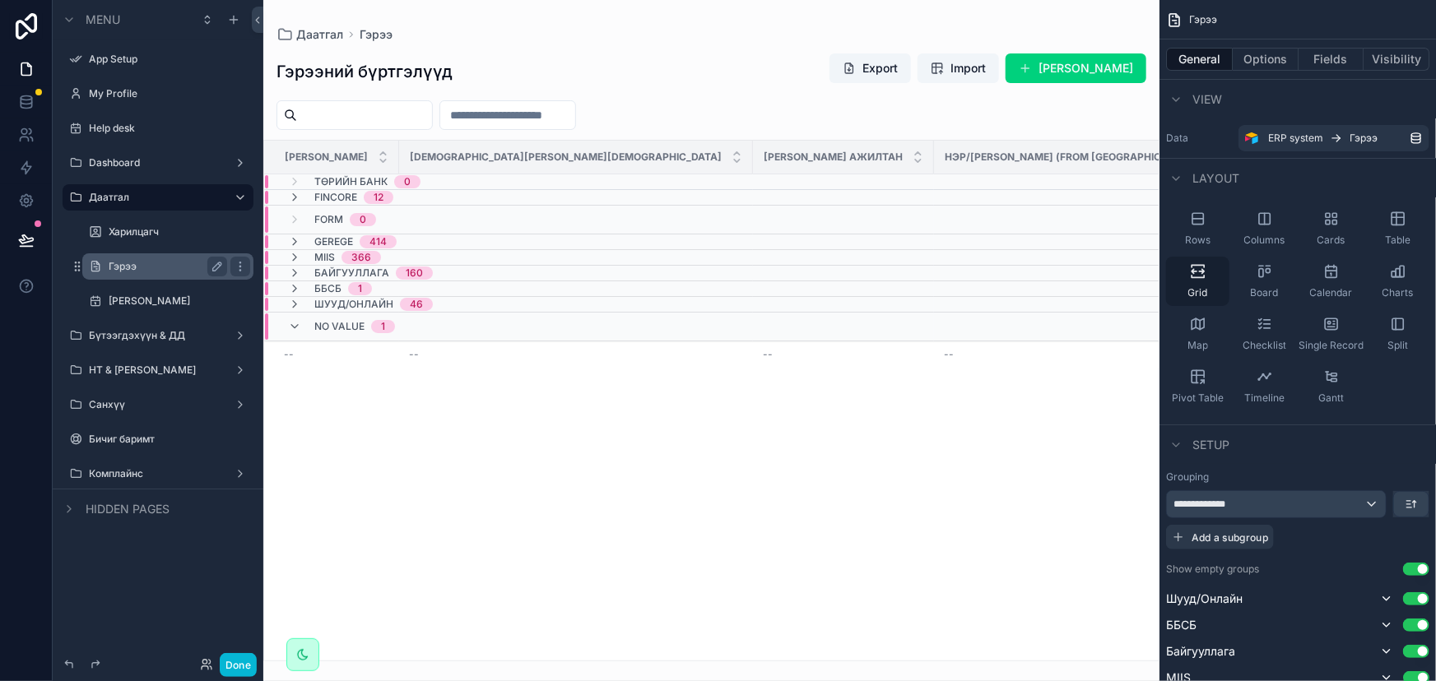
click at [1198, 280] on div "Grid" at bounding box center [1197, 281] width 63 height 49
click at [1405, 218] on icon "scrollable content" at bounding box center [1398, 219] width 16 height 16
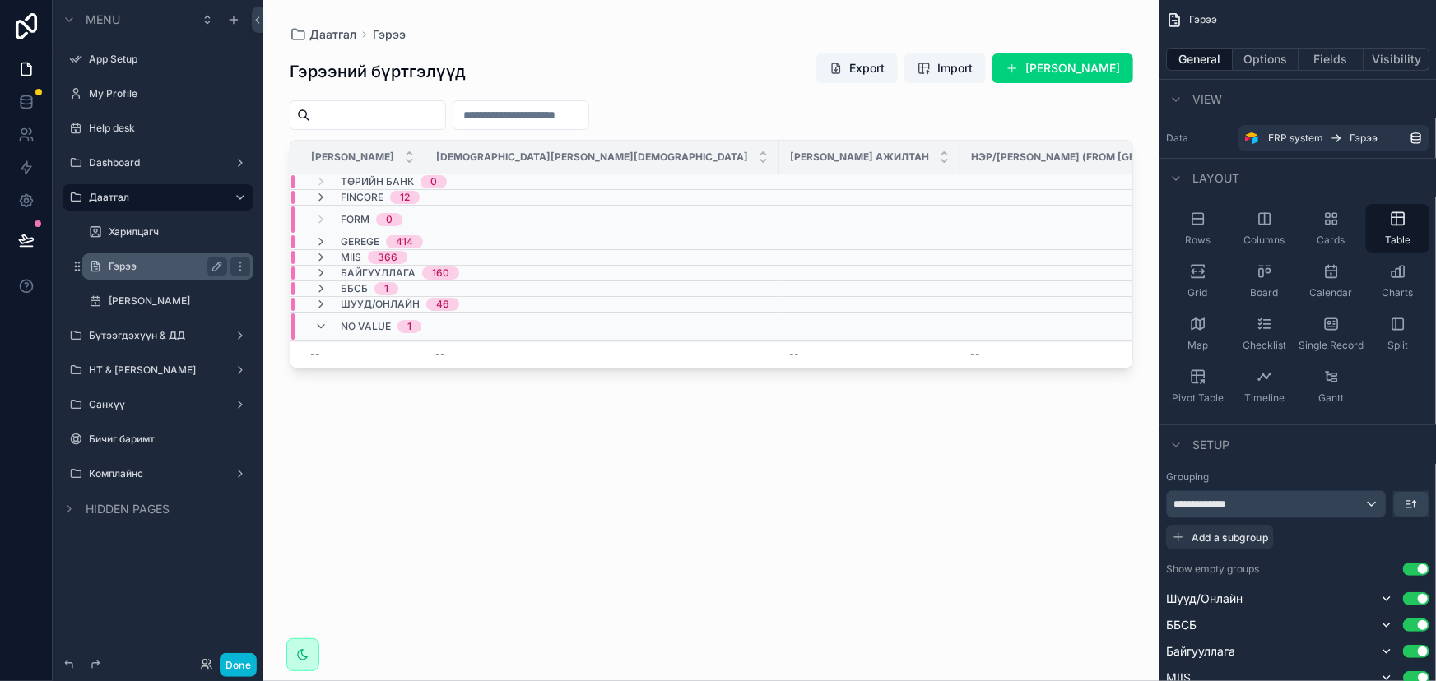
click at [1405, 385] on div "Rows Columns Cards Table Grid Board Calendar Charts Map Checklist Single Record…" at bounding box center [1297, 307] width 276 height 221
click at [750, 56] on div "Гэрээний бүртгэлүүд Export Import Шинэ гэрээ нэмэх" at bounding box center [711, 72] width 843 height 38
click at [148, 252] on div "Гэрээ" at bounding box center [167, 267] width 191 height 30
click at [146, 268] on label "Гэрээ" at bounding box center [165, 266] width 112 height 13
click at [324, 272] on icon "scrollable content" at bounding box center [320, 273] width 13 height 13
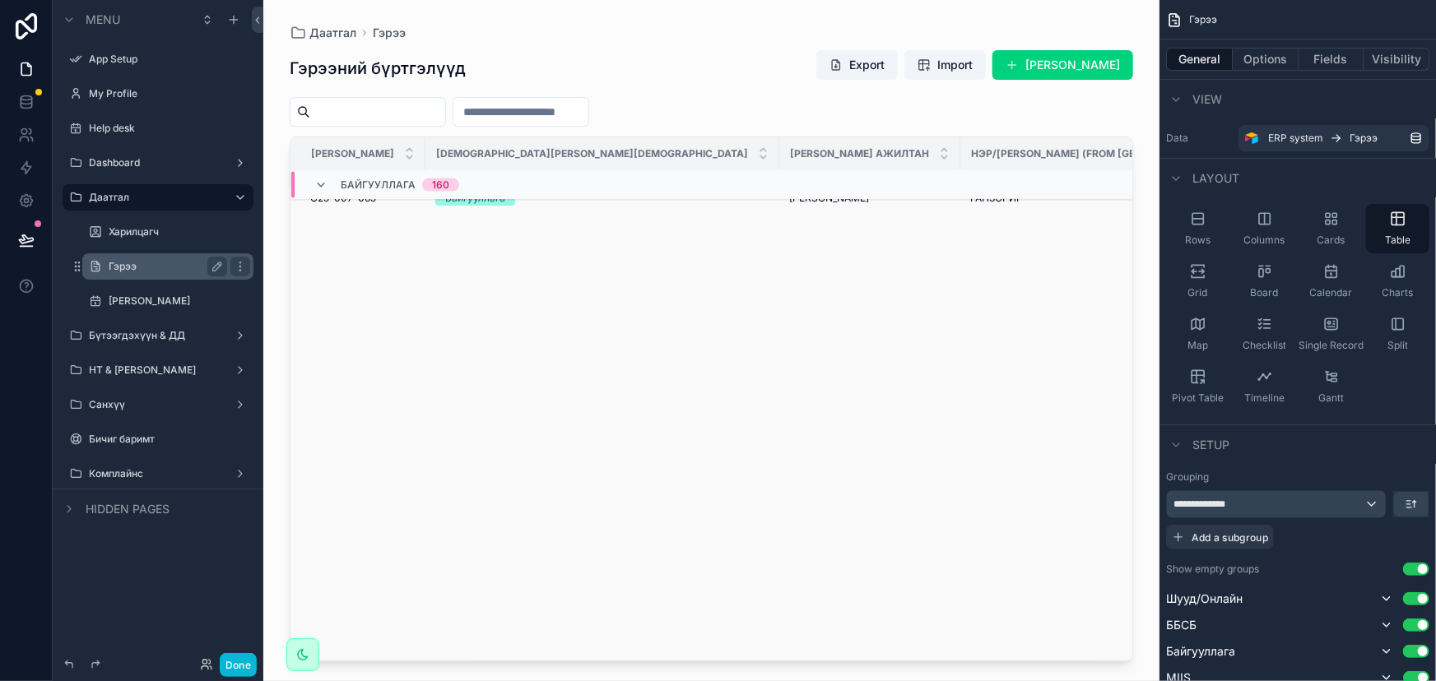
scroll to position [823, 0]
click at [1201, 225] on icon "scrollable content" at bounding box center [1198, 219] width 16 height 16
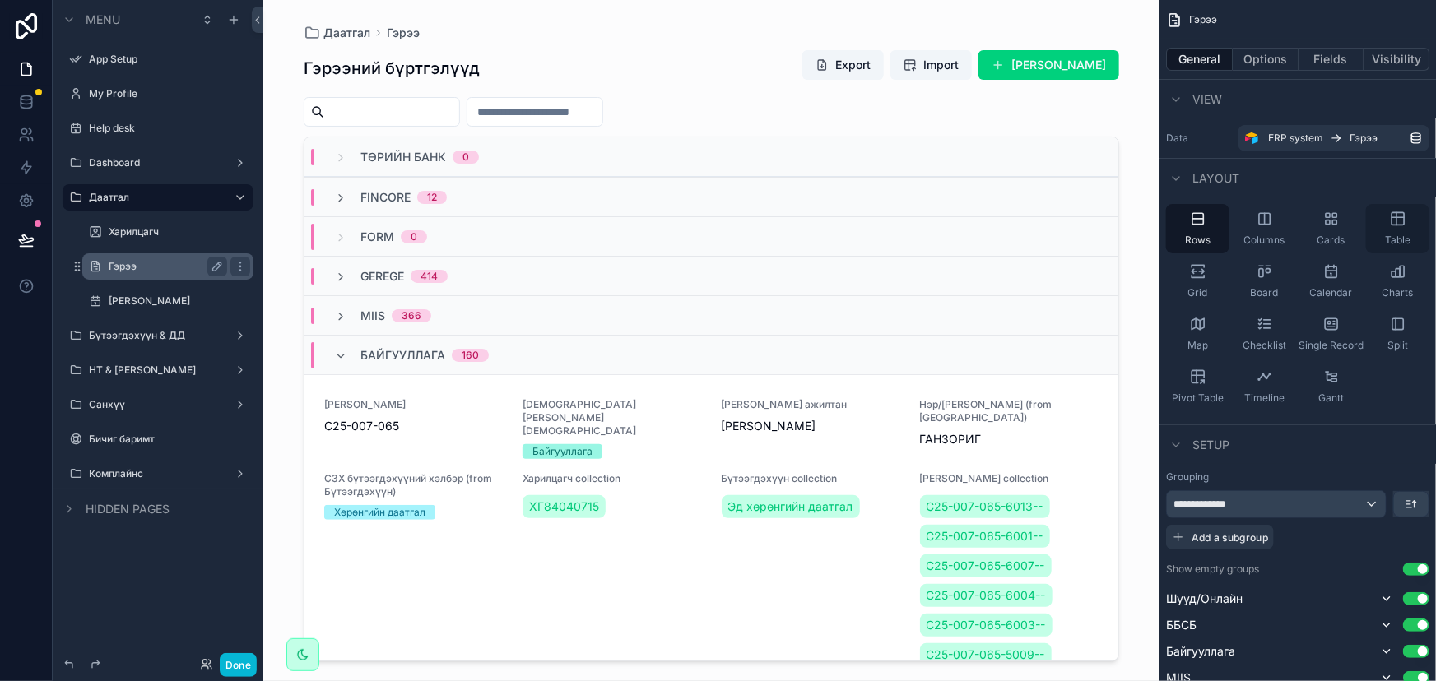
click at [1401, 224] on icon "scrollable content" at bounding box center [1397, 219] width 12 height 12
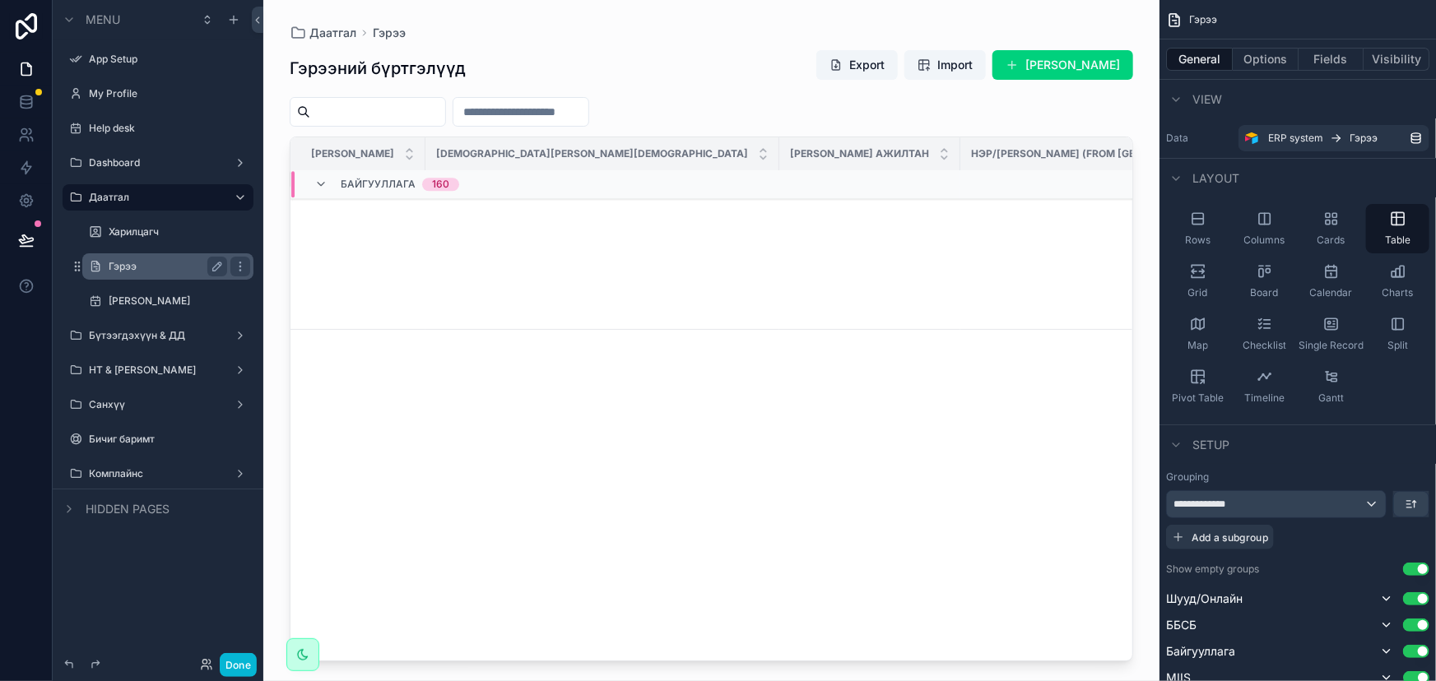
scroll to position [2469, 0]
click at [1265, 222] on icon "scrollable content" at bounding box center [1265, 218] width 0 height 11
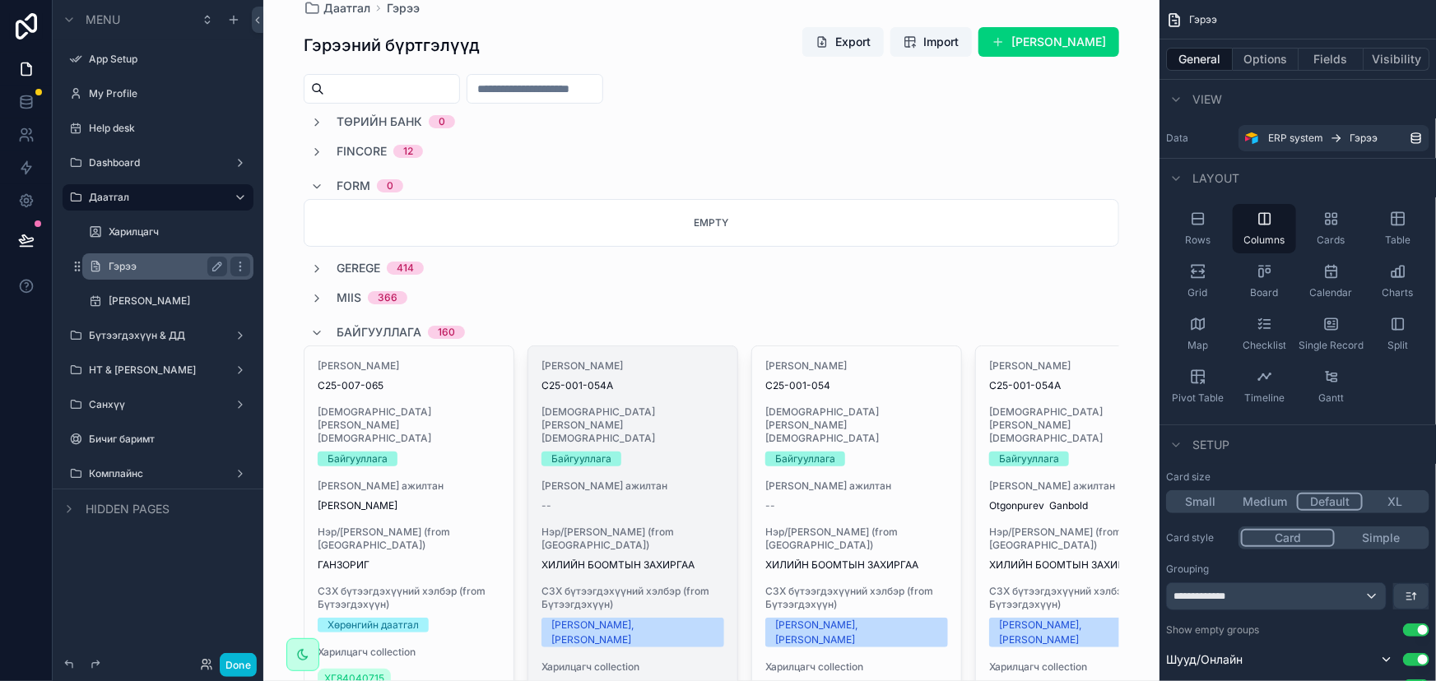
scroll to position [0, 0]
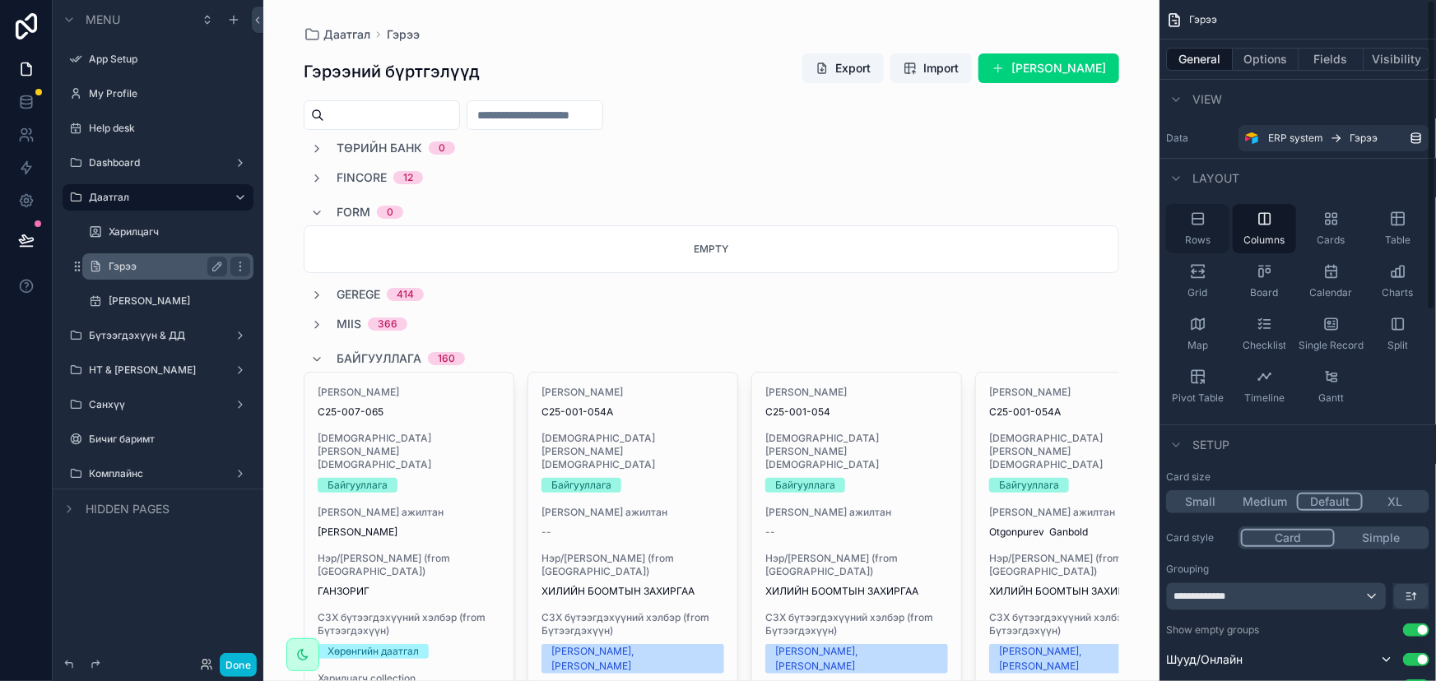
click at [1207, 224] on div "Rows" at bounding box center [1197, 228] width 63 height 49
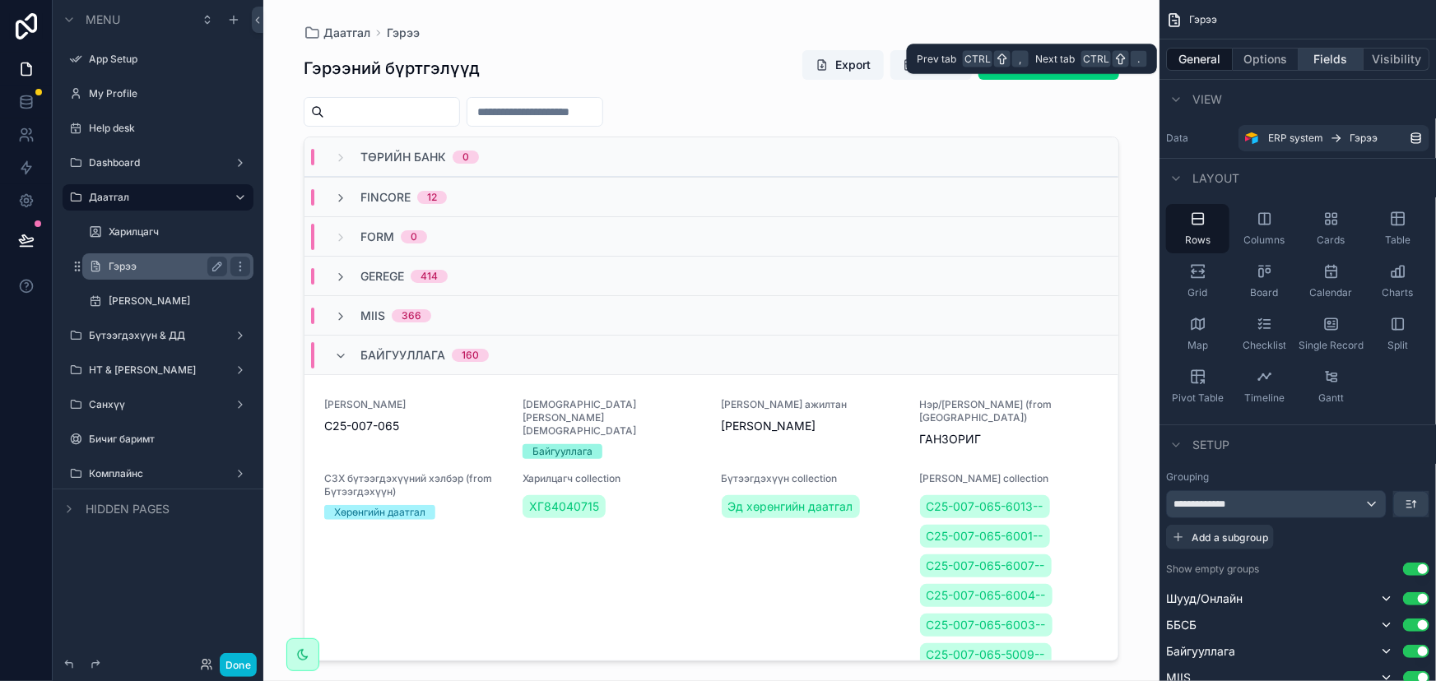
click at [1338, 53] on button "Fields" at bounding box center [1331, 59] width 66 height 23
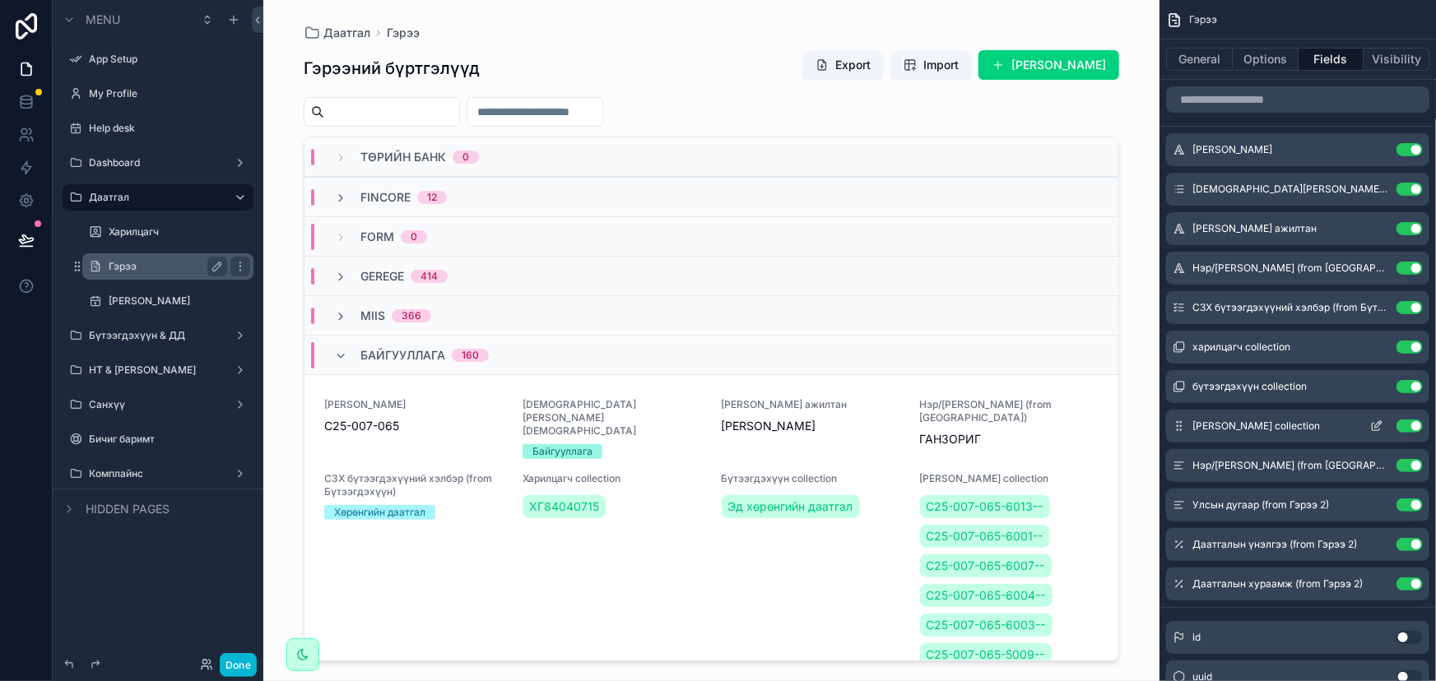
click at [1404, 427] on button "Use setting" at bounding box center [1409, 426] width 26 height 13
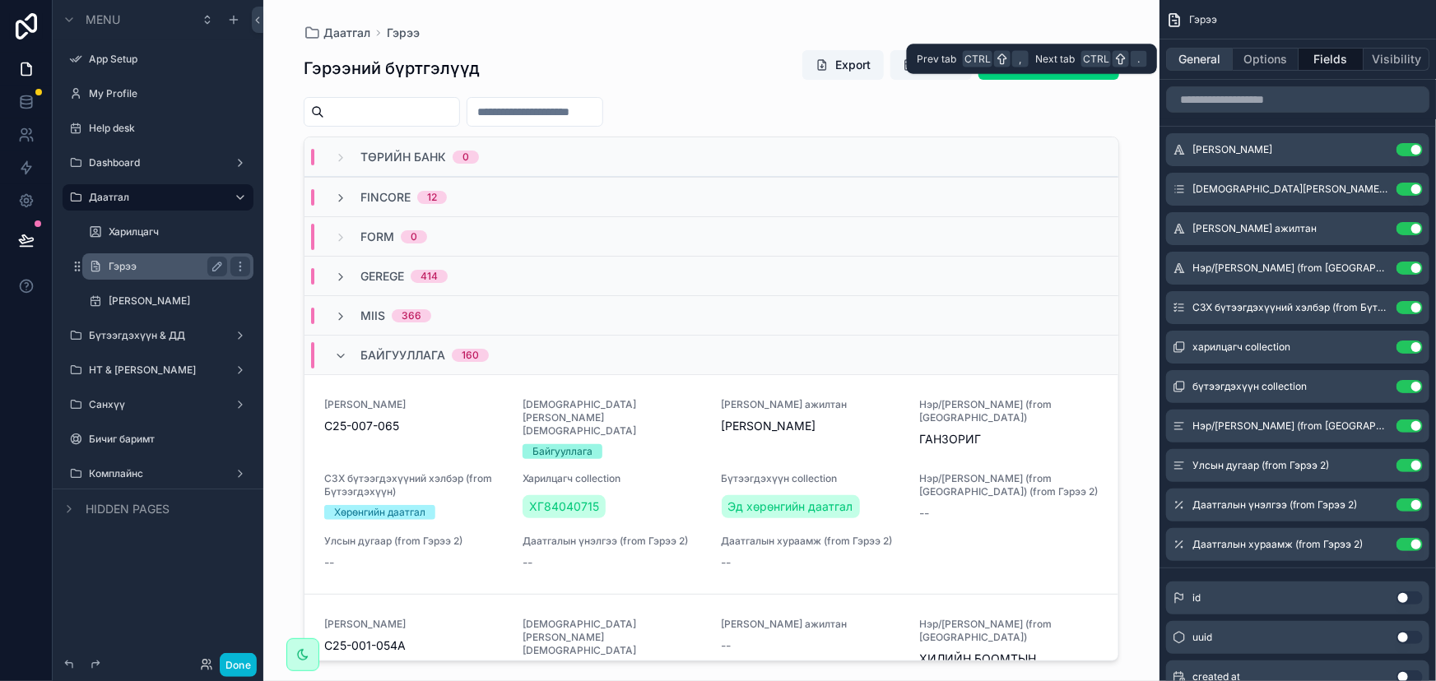
click at [1208, 58] on button "General" at bounding box center [1199, 59] width 67 height 23
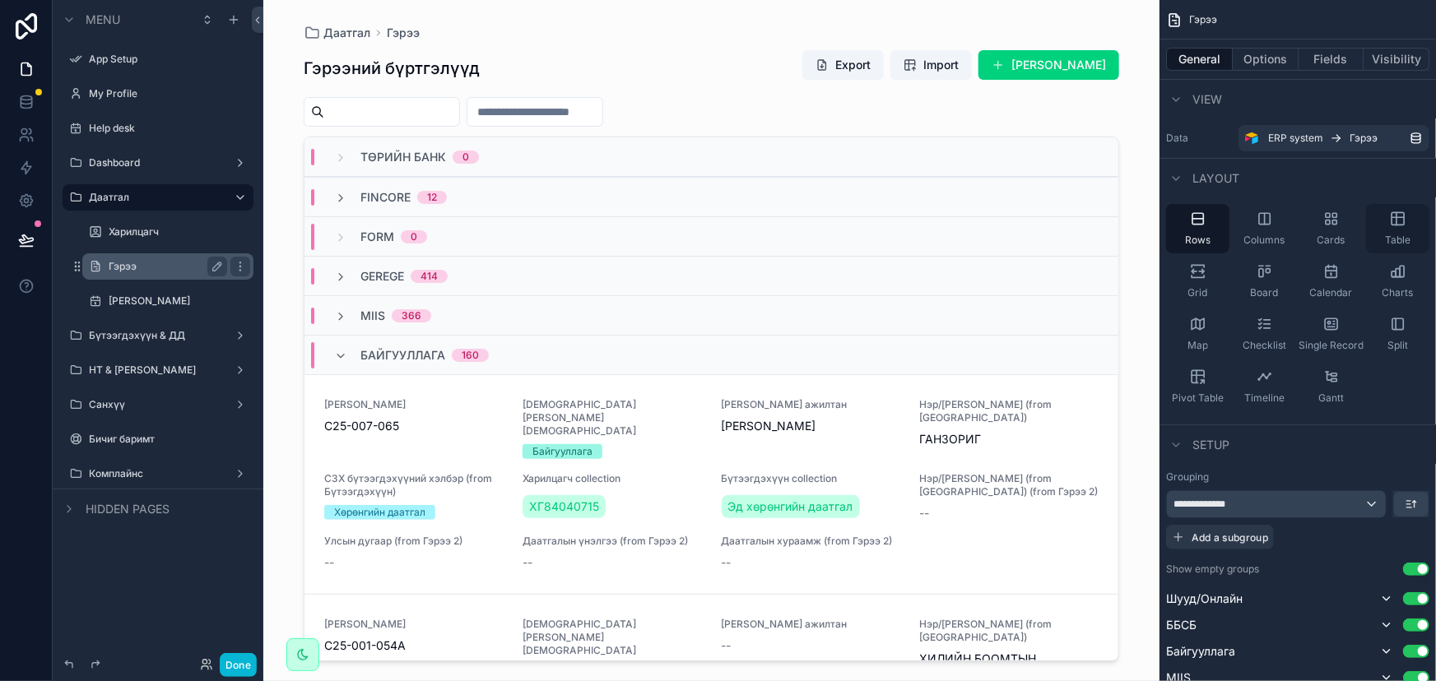
click at [1402, 217] on icon "scrollable content" at bounding box center [1397, 217] width 12 height 0
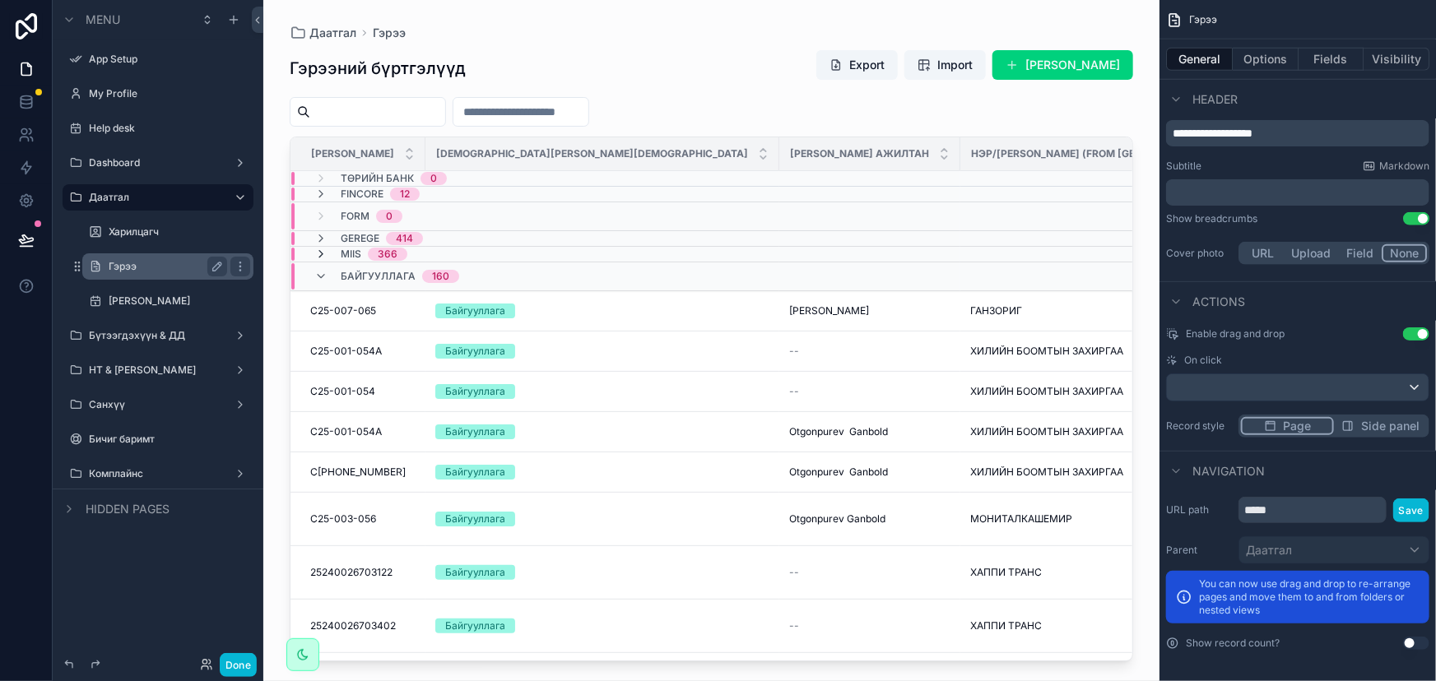
click at [321, 251] on icon "scrollable content" at bounding box center [320, 254] width 13 height 13
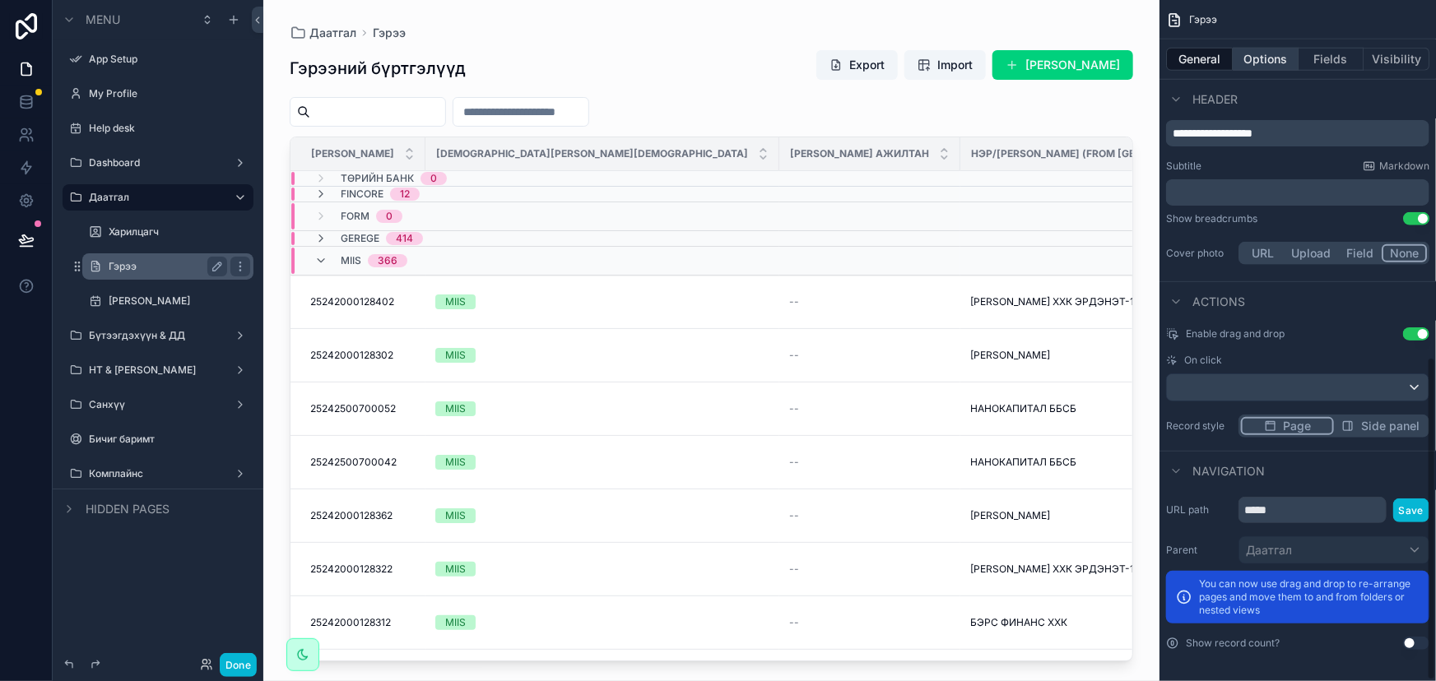
click at [1278, 65] on button "Options" at bounding box center [1266, 59] width 66 height 23
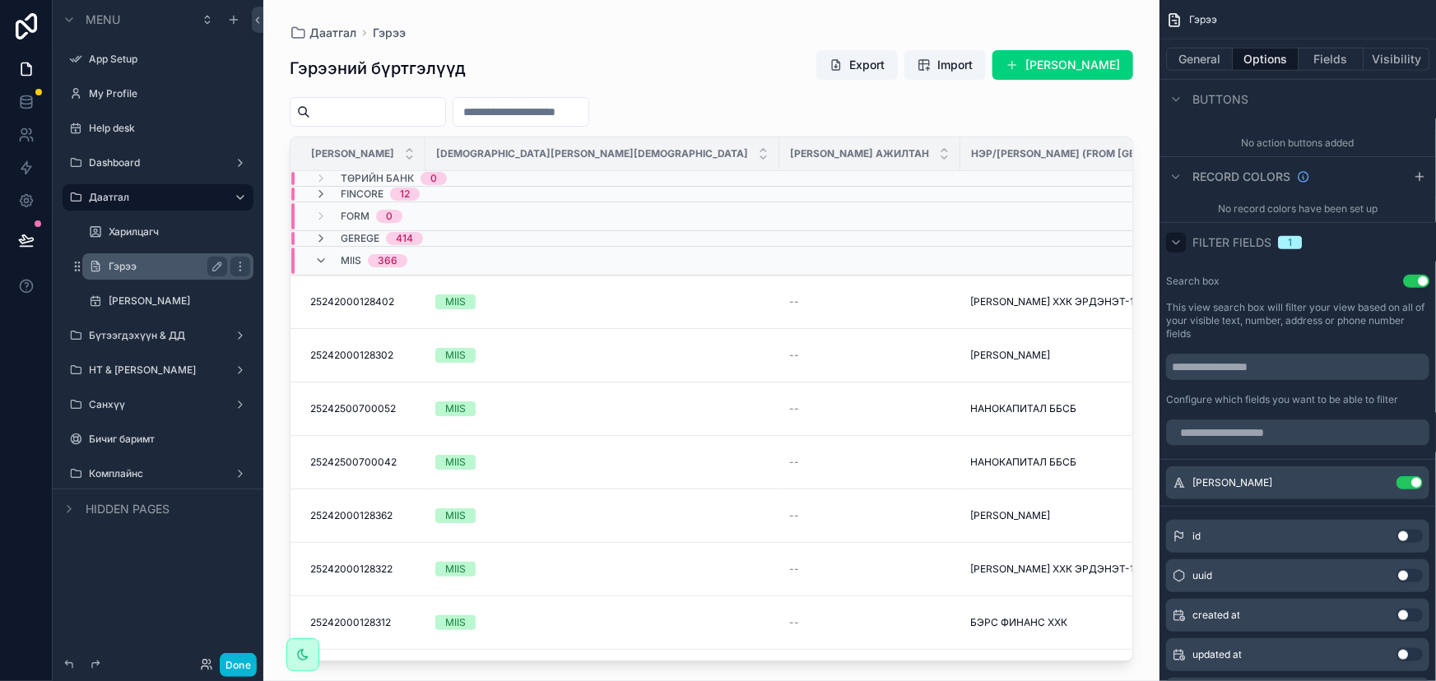
click at [1173, 241] on icon "scrollable content" at bounding box center [1175, 242] width 13 height 13
